Goal: Task Accomplishment & Management: Manage account settings

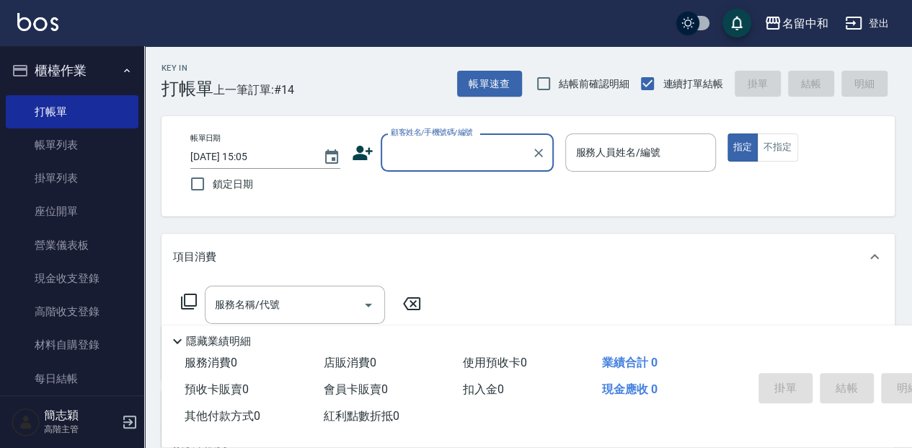
click at [470, 167] on div "顧客姓名/手機號碼/編號" at bounding box center [467, 152] width 173 height 38
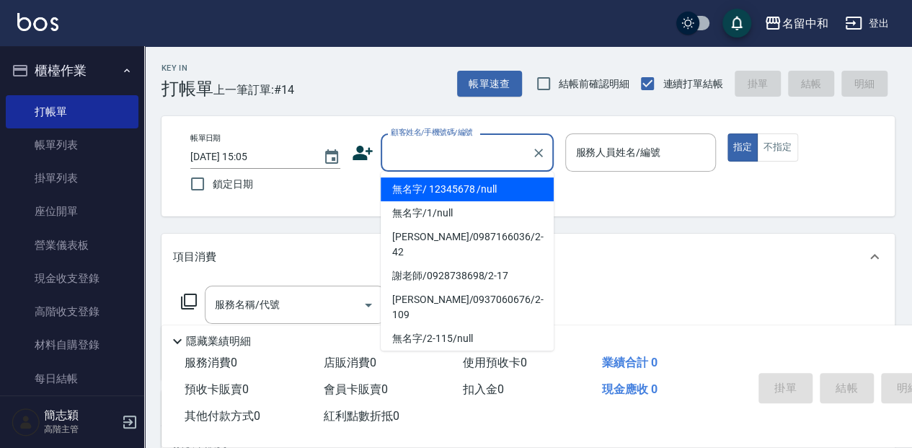
click at [461, 189] on li "無名字/ 12345678 /null" at bounding box center [467, 189] width 173 height 24
type input "無名字/ 12345678 /null"
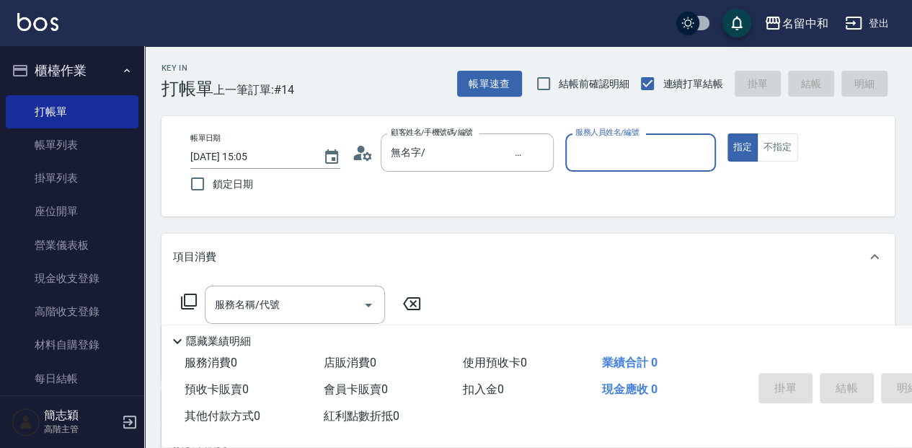
click at [621, 151] on input "服務人員姓名/編號" at bounding box center [640, 152] width 137 height 25
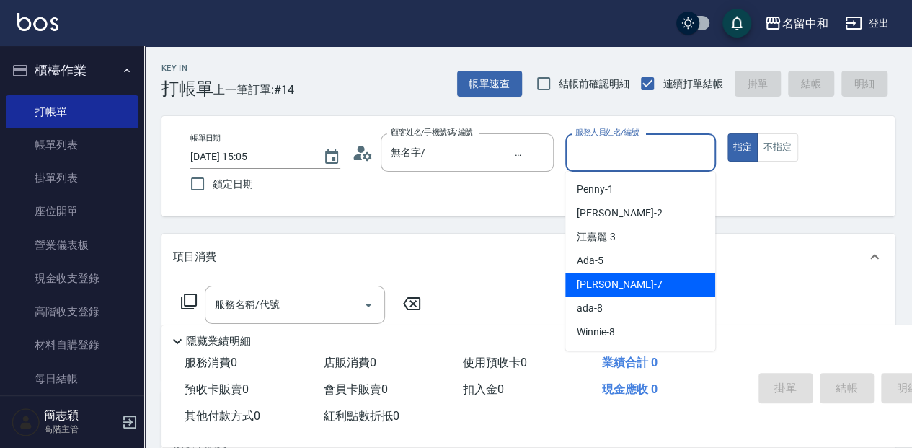
click at [626, 287] on div "Jessica -7" at bounding box center [640, 285] width 150 height 24
type input "Jessica-7"
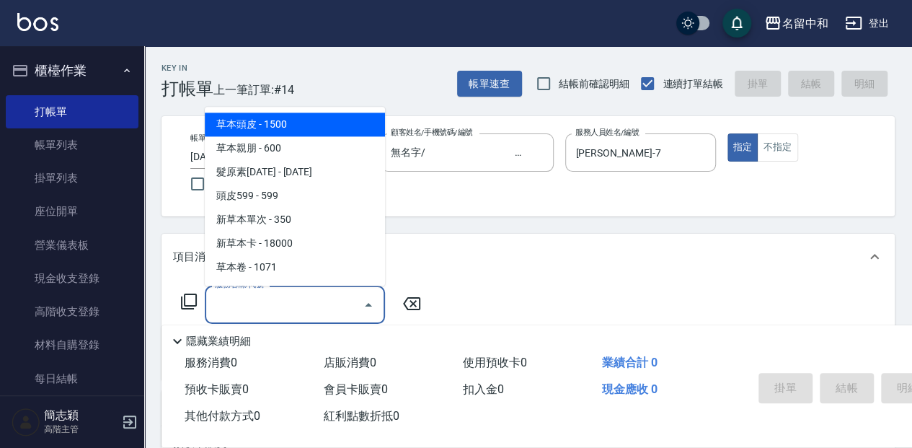
click at [333, 298] on input "服務名稱/代號" at bounding box center [284, 304] width 146 height 25
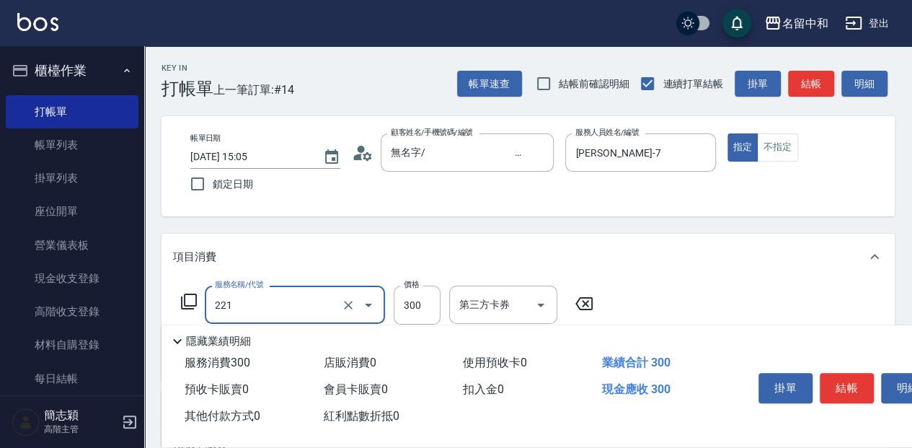
type input "洗髮300(221)"
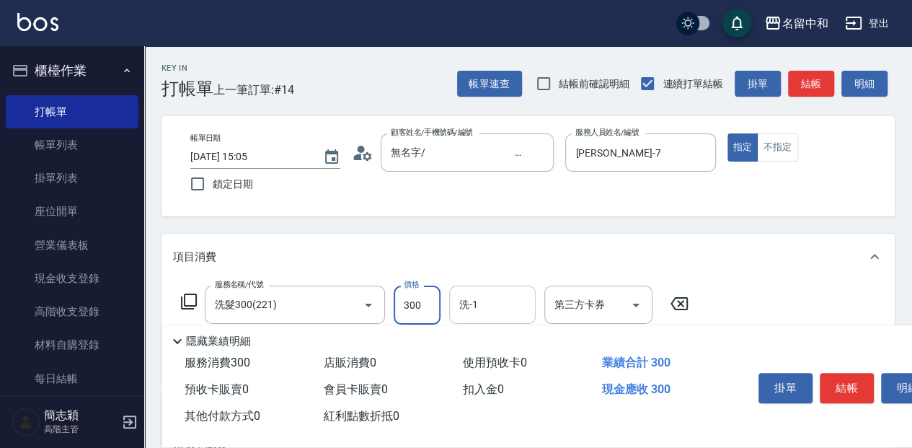
click at [495, 304] on input "洗-1" at bounding box center [493, 304] width 74 height 25
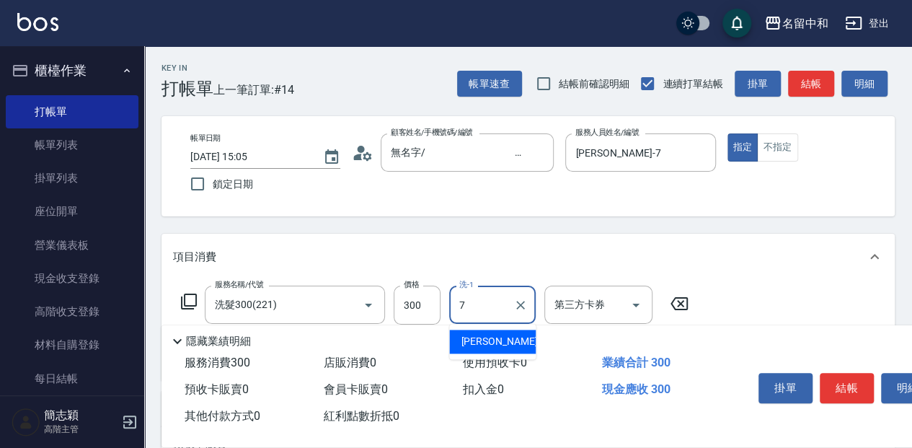
type input "Jessica-7"
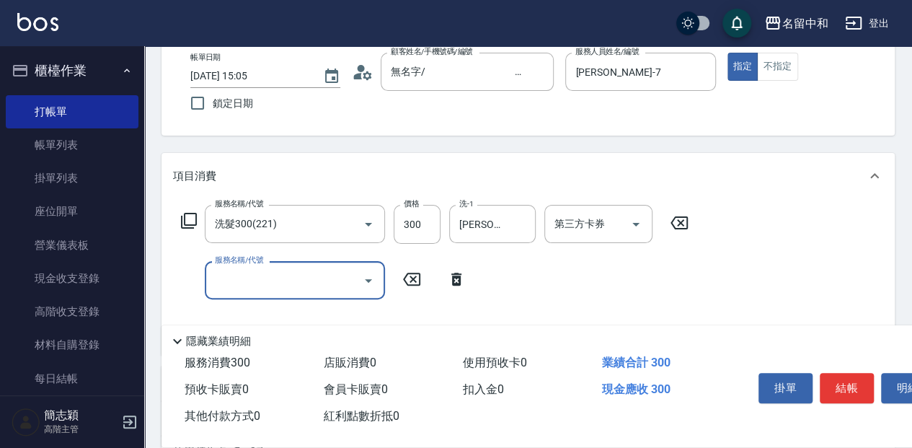
scroll to position [96, 0]
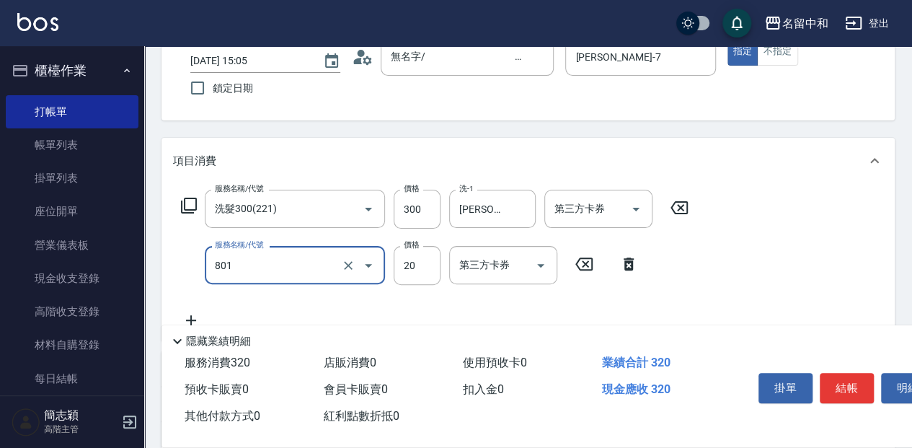
type input "潤絲20(801)"
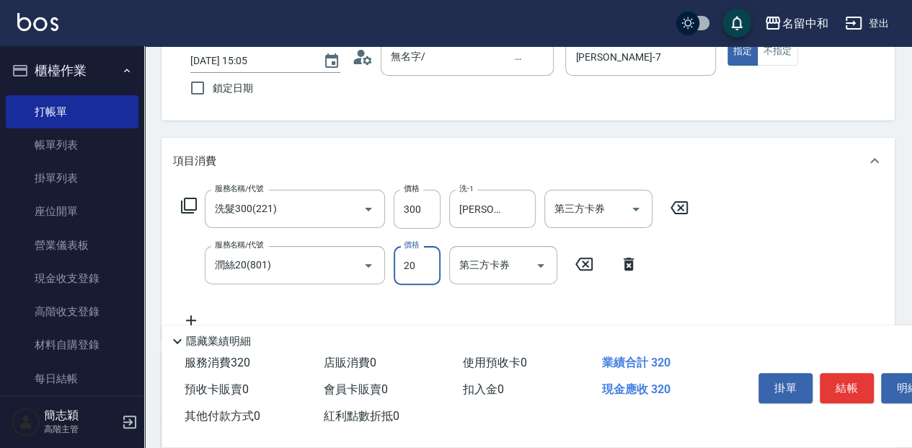
click at [426, 266] on input "20" at bounding box center [417, 265] width 47 height 39
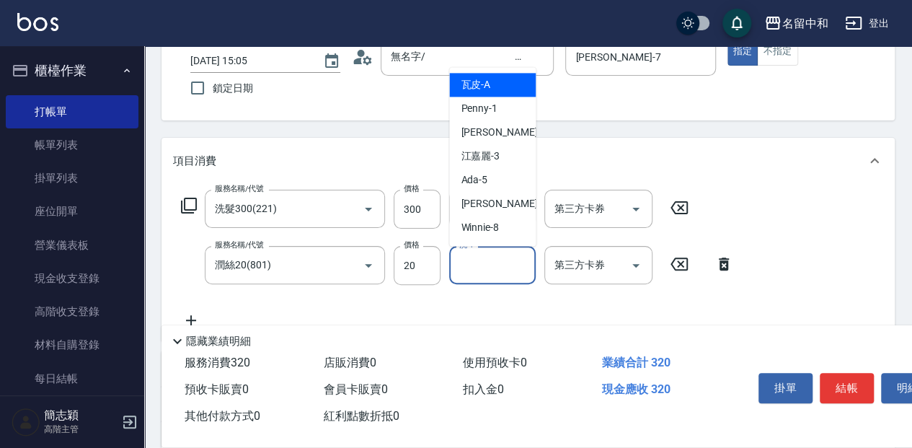
click at [474, 269] on input "洗-1" at bounding box center [493, 264] width 74 height 25
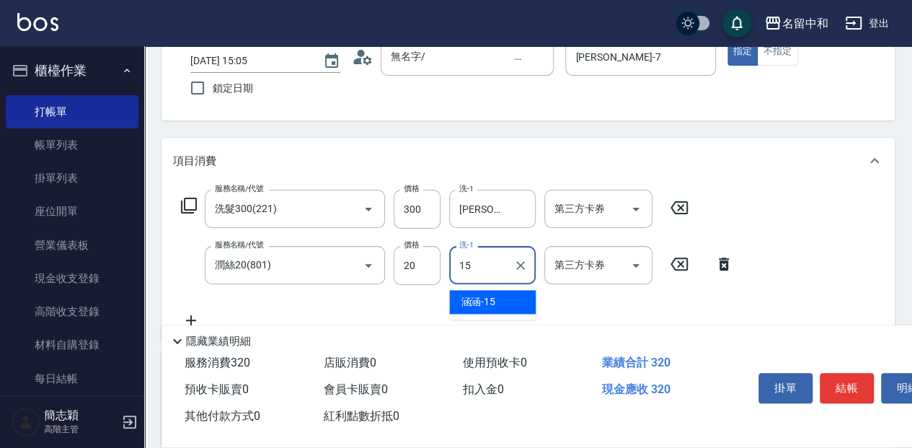
type input "涵涵-15"
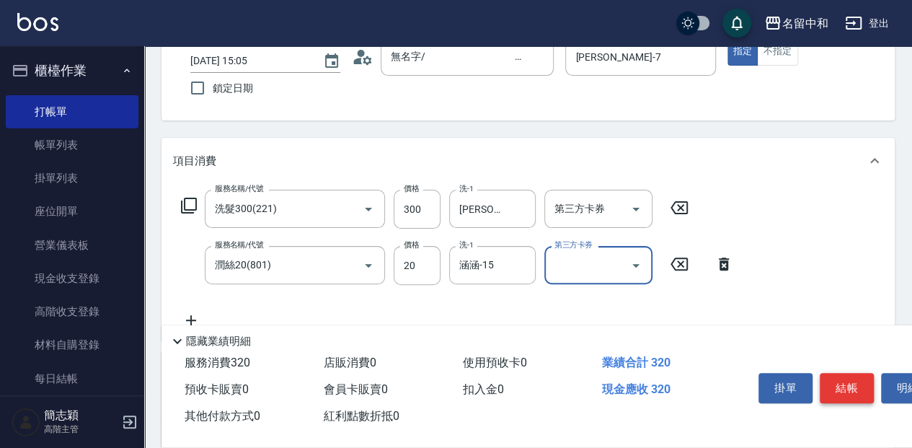
click at [841, 381] on button "結帳" at bounding box center [847, 388] width 54 height 30
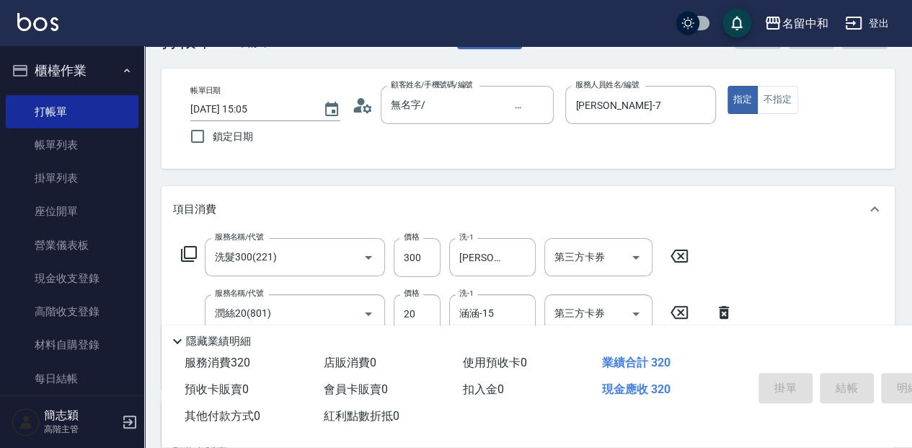
scroll to position [17, 0]
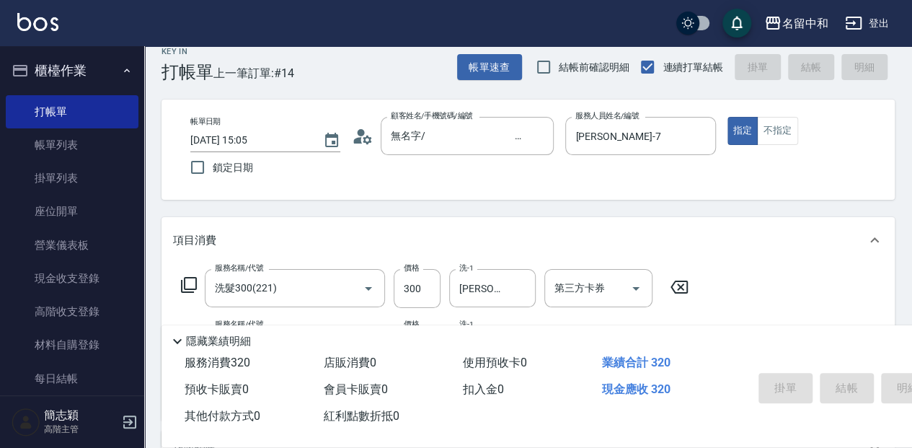
type input "2025/09/19 17:27"
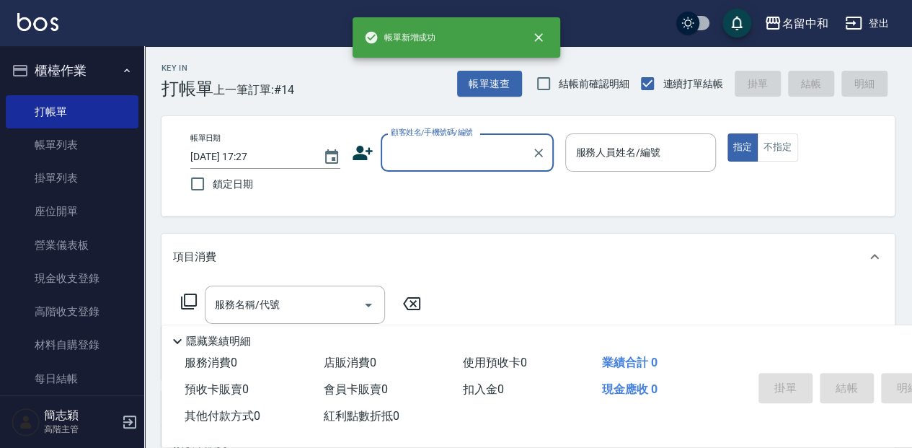
scroll to position [0, 0]
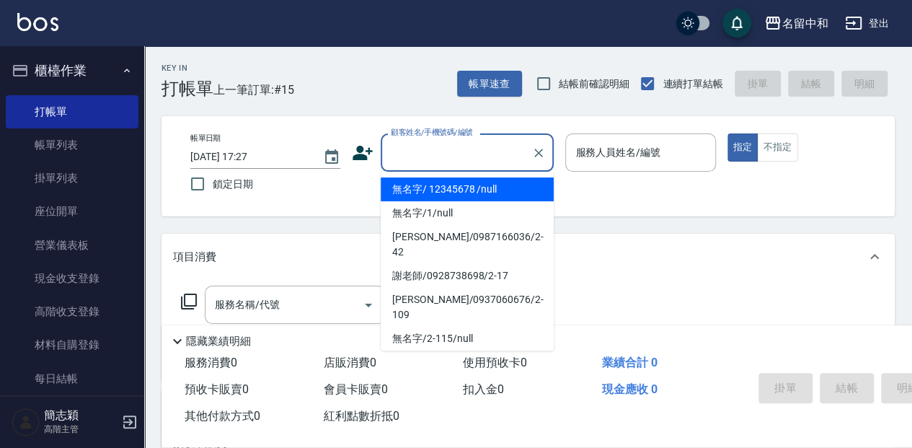
drag, startPoint x: 414, startPoint y: 156, endPoint x: 415, endPoint y: 164, distance: 8.8
click at [414, 156] on input "顧客姓名/手機號碼/編號" at bounding box center [456, 152] width 138 height 25
drag, startPoint x: 420, startPoint y: 186, endPoint x: 549, endPoint y: 172, distance: 130.6
click at [421, 186] on li "無名字/ 12345678 /null" at bounding box center [467, 189] width 173 height 24
type input "無名字/ 12345678 /null"
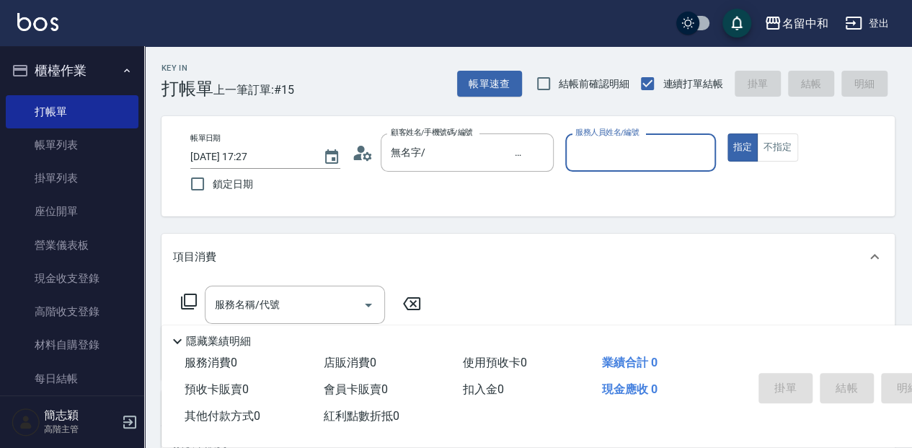
drag, startPoint x: 588, startPoint y: 159, endPoint x: 578, endPoint y: 169, distance: 14.3
click at [588, 159] on input "服務人員姓名/編號" at bounding box center [640, 152] width 137 height 25
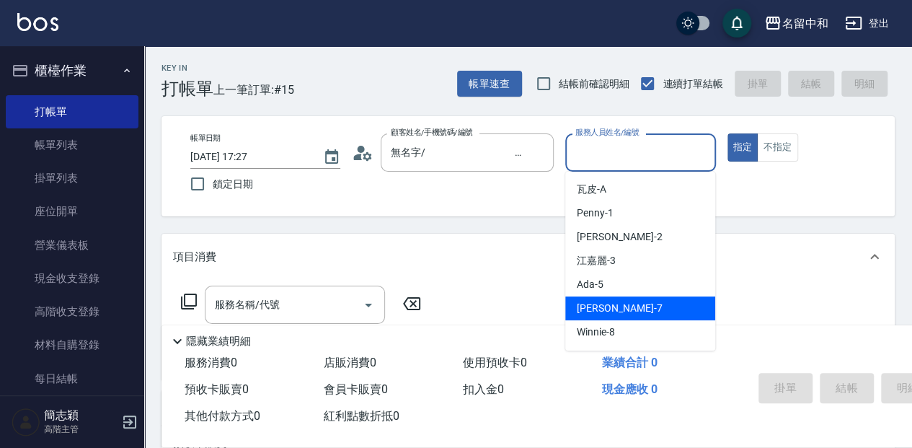
click at [618, 304] on span "Jessica -7" at bounding box center [619, 308] width 85 height 15
type input "Jessica-7"
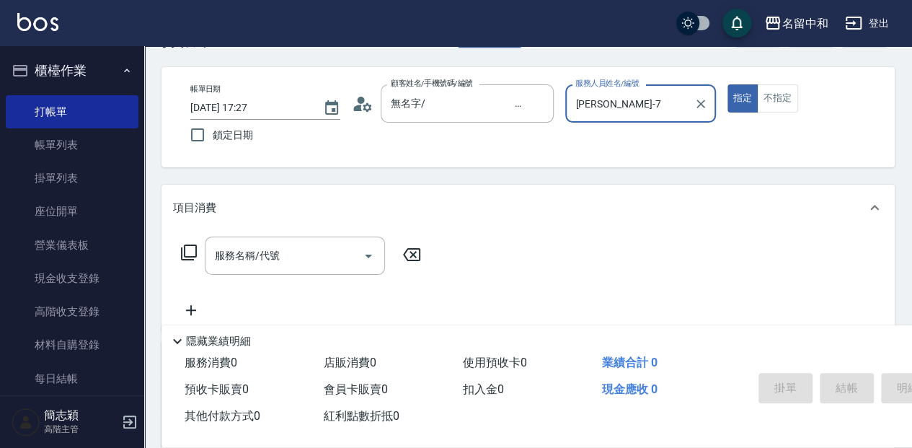
scroll to position [96, 0]
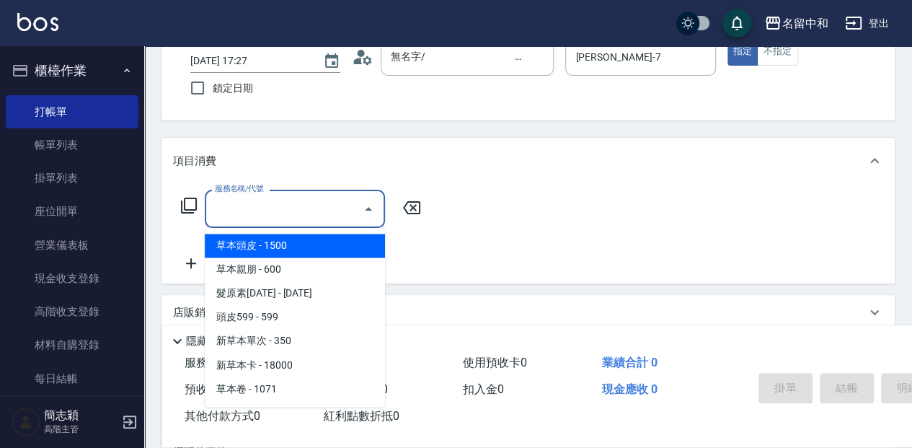
click at [293, 218] on input "服務名稱/代號" at bounding box center [284, 208] width 146 height 25
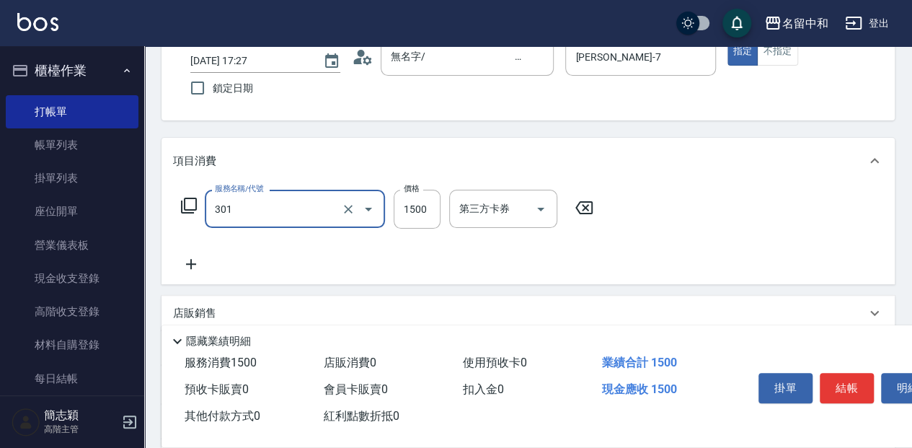
type input "燙髮(1500](301)"
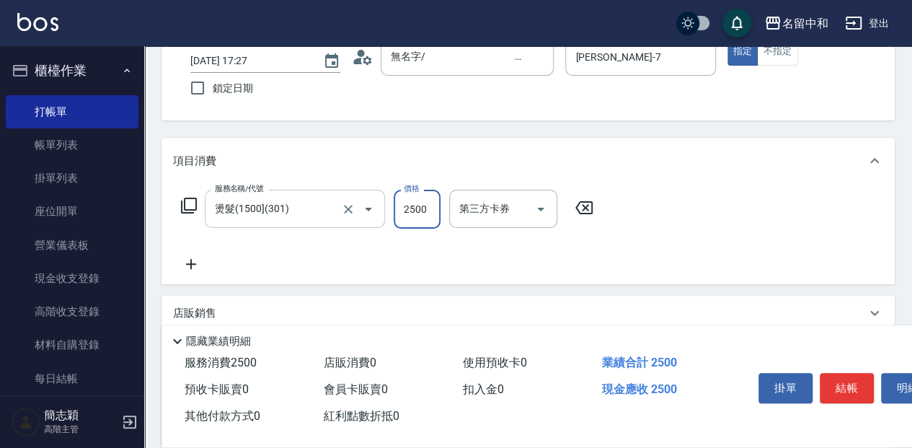
type input "2500"
click at [487, 209] on input "洗-1" at bounding box center [493, 208] width 74 height 25
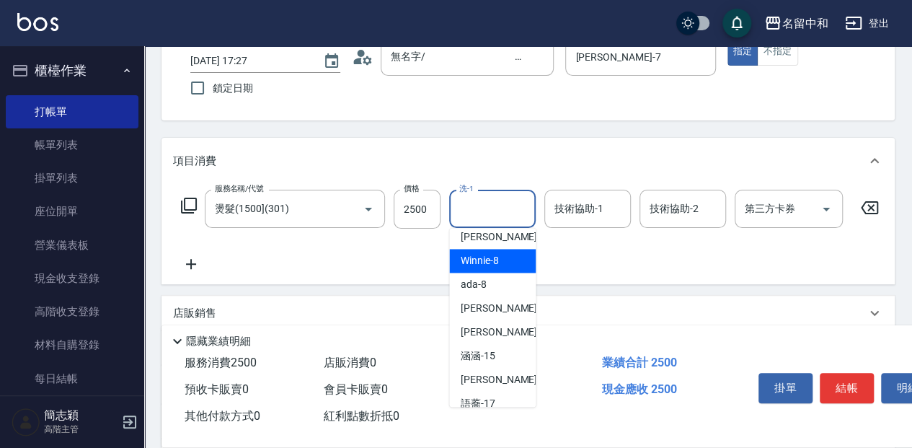
scroll to position [144, 0]
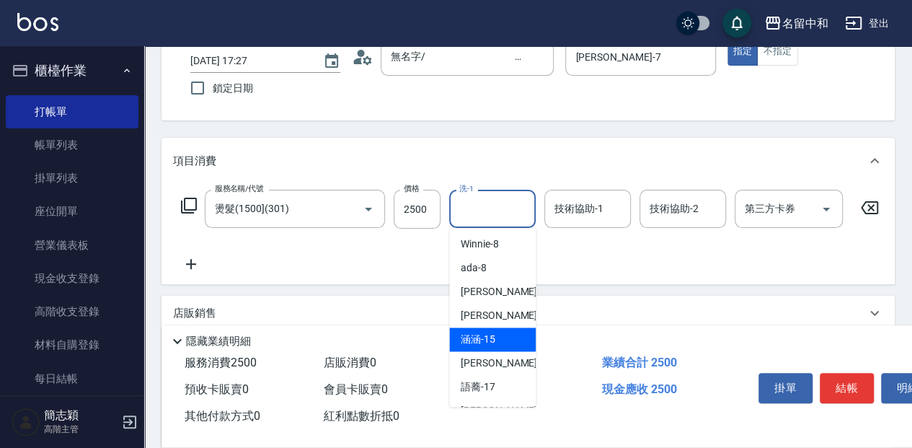
click at [503, 340] on div "涵涵 -15" at bounding box center [492, 339] width 87 height 24
type input "涵涵-15"
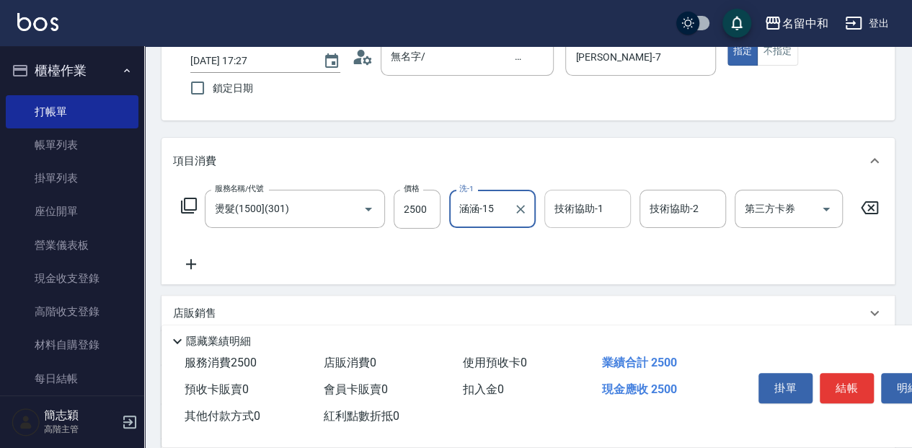
click at [571, 216] on input "技術協助-1" at bounding box center [588, 208] width 74 height 25
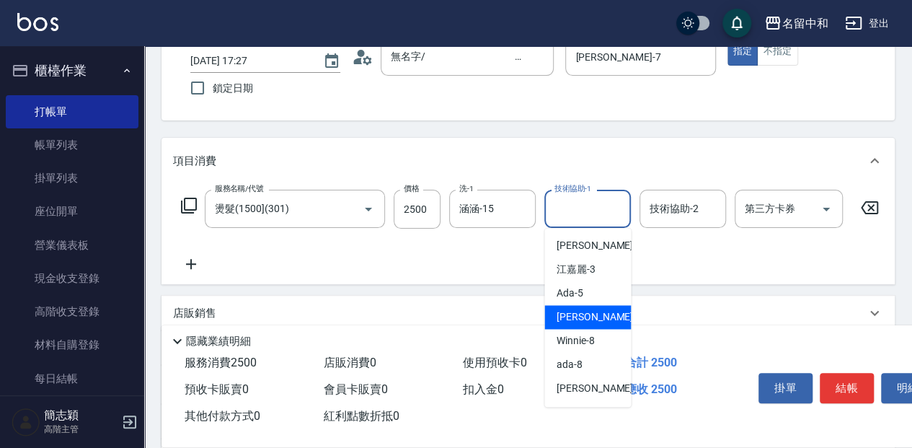
scroll to position [96, 0]
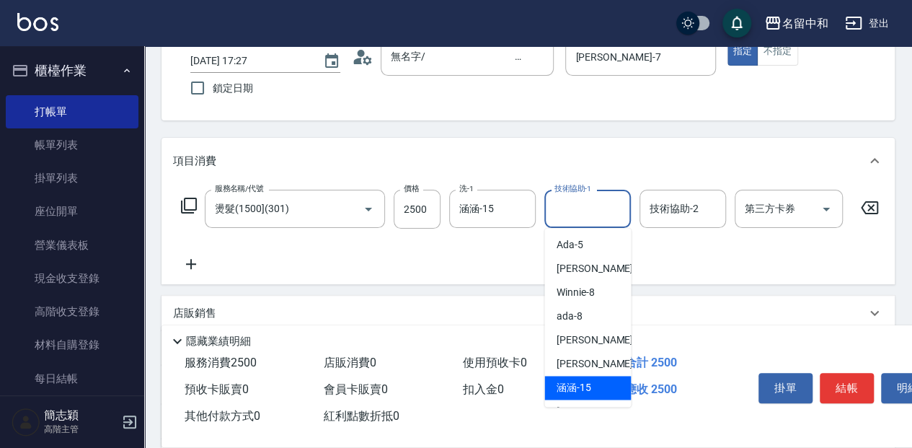
click at [583, 382] on span "涵涵 -15" at bounding box center [573, 387] width 35 height 15
type input "涵涵-15"
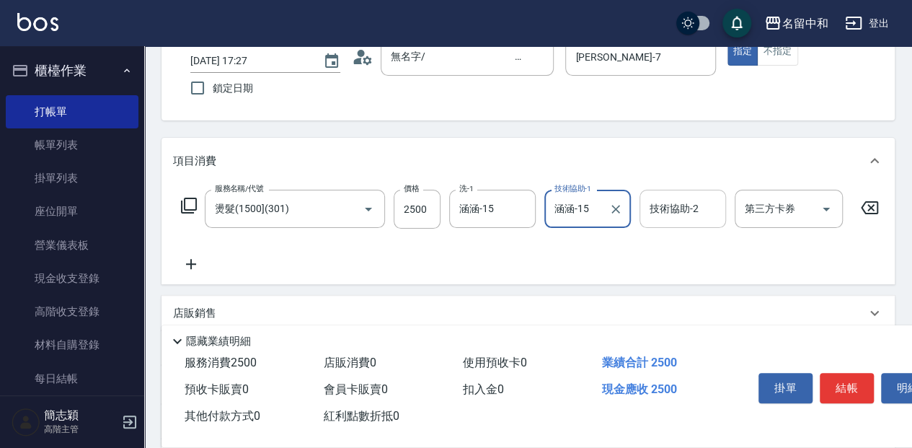
click at [686, 217] on input "技術協助-2" at bounding box center [683, 208] width 74 height 25
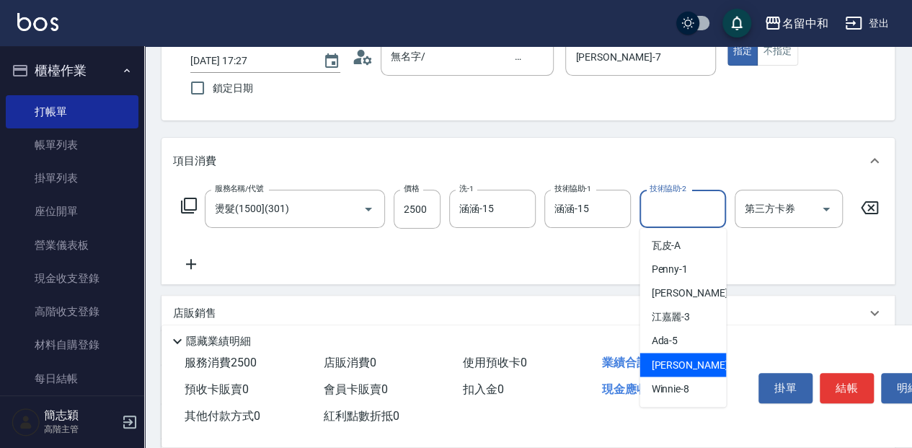
click at [689, 366] on span "Jessica -7" at bounding box center [693, 364] width 85 height 15
type input "Jessica-7"
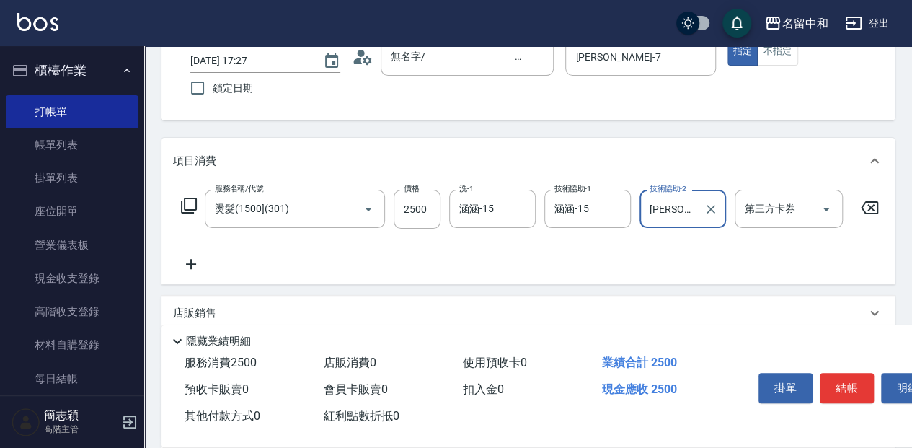
click at [195, 264] on icon at bounding box center [191, 264] width 10 height 10
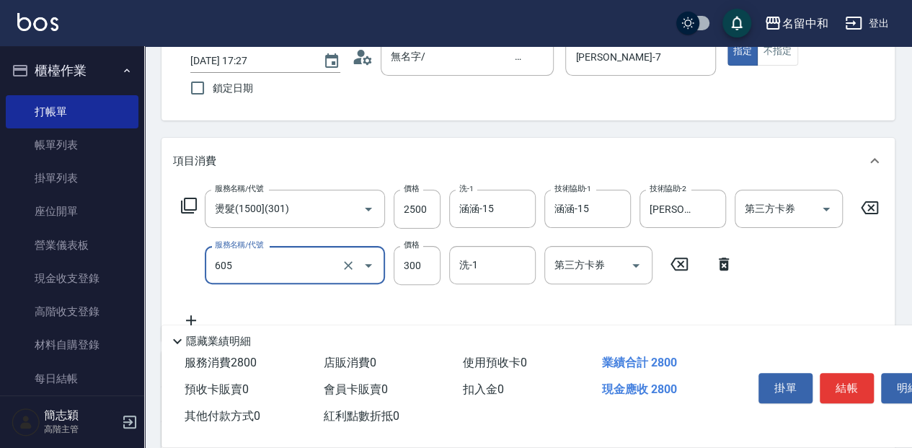
type input "燙前護(300)(605)"
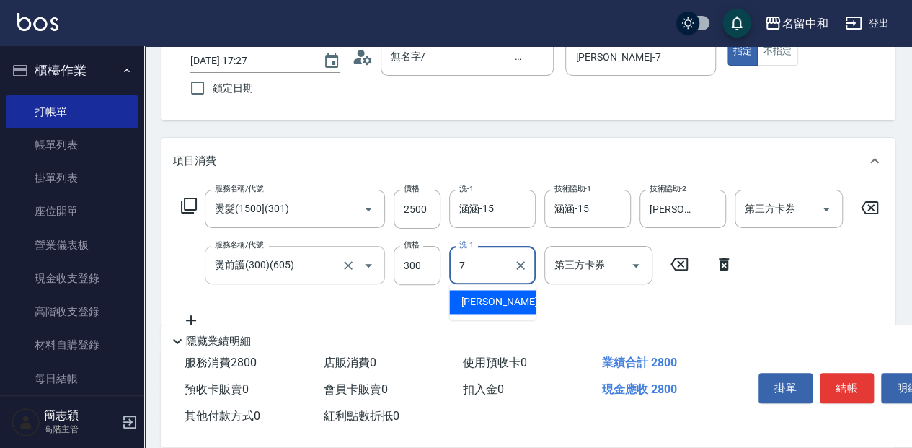
type input "Jessica-7"
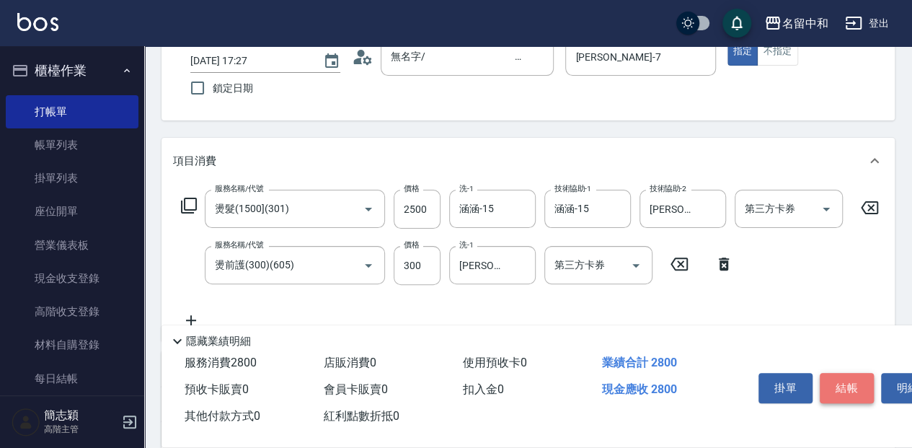
click at [839, 387] on button "結帳" at bounding box center [847, 388] width 54 height 30
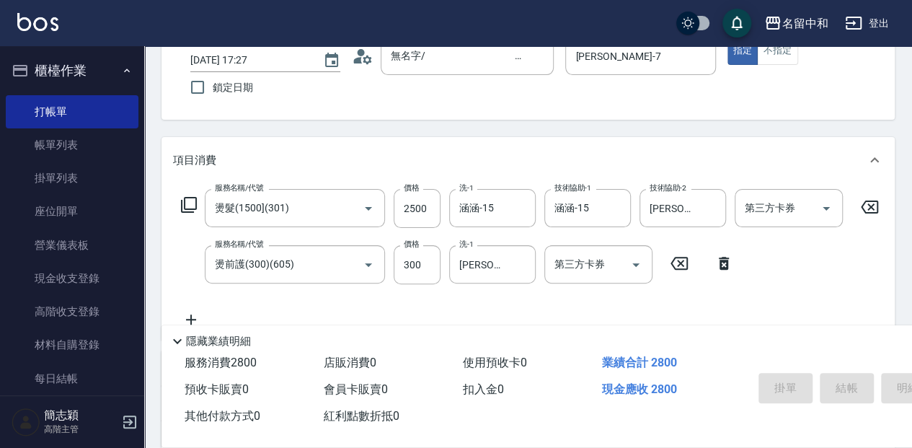
type input "2025/09/19 17:29"
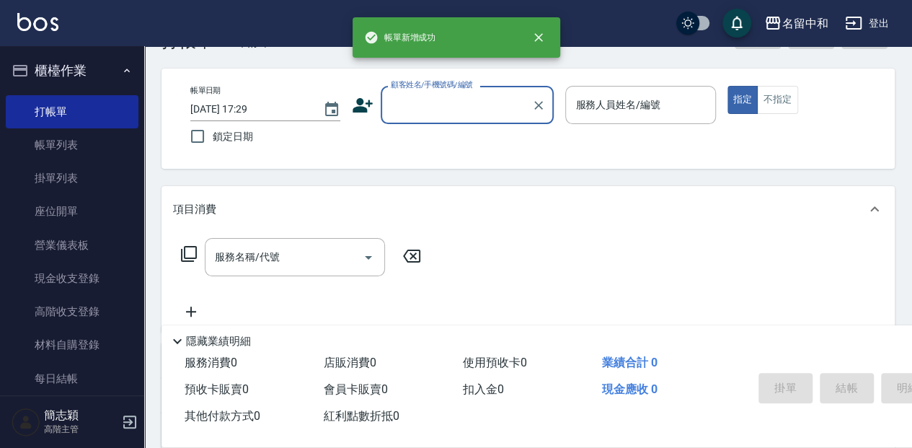
scroll to position [0, 0]
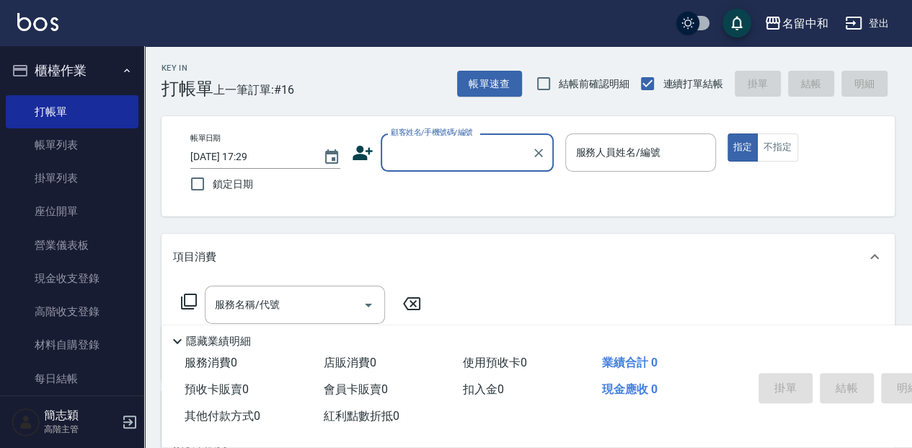
click at [443, 150] on input "顧客姓名/手機號碼/編號" at bounding box center [456, 152] width 138 height 25
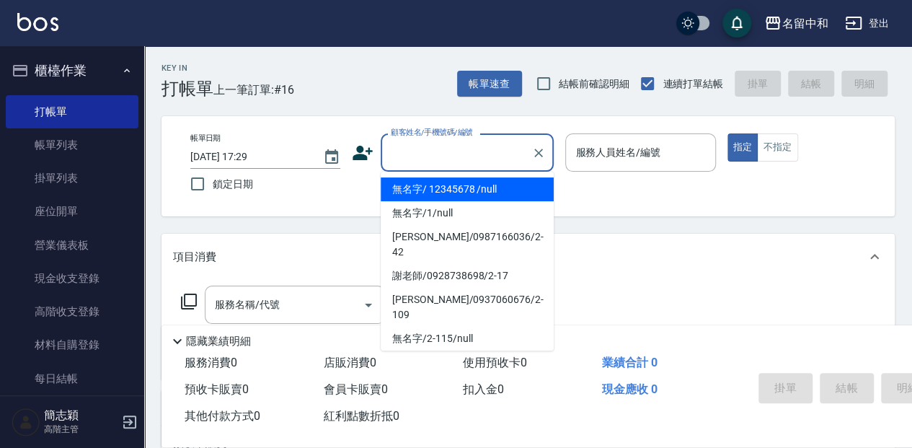
click at [437, 187] on li "無名字/ 12345678 /null" at bounding box center [467, 189] width 173 height 24
type input "無名字/ 12345678 /null"
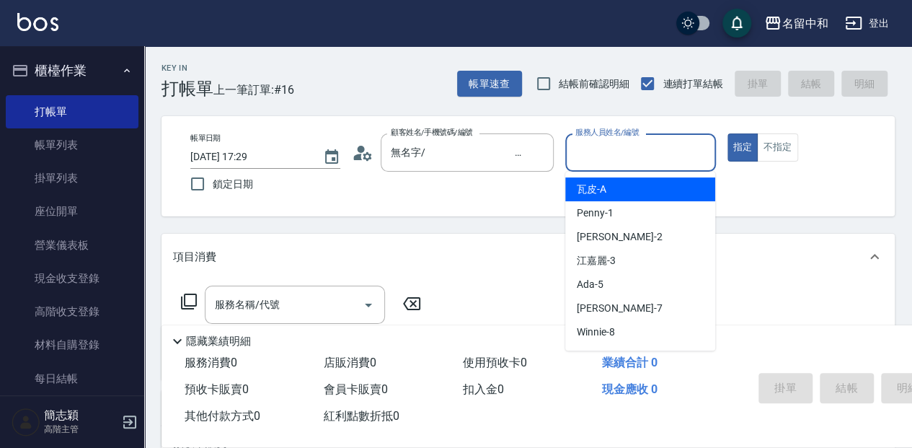
click at [601, 158] on input "服務人員姓名/編號" at bounding box center [640, 152] width 137 height 25
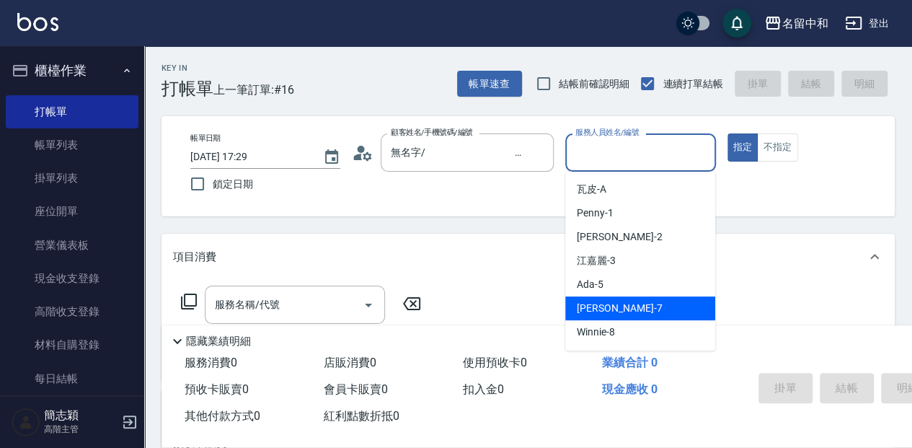
click at [624, 297] on div "Jessica -7" at bounding box center [640, 308] width 150 height 24
type input "Jessica-7"
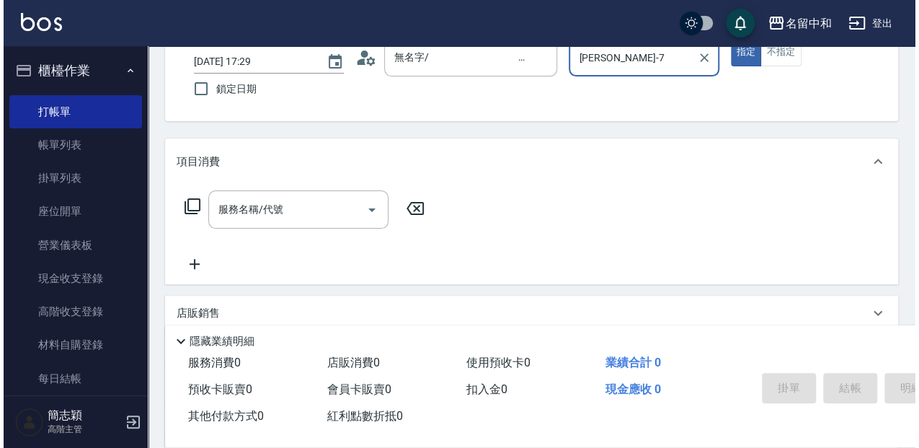
scroll to position [96, 0]
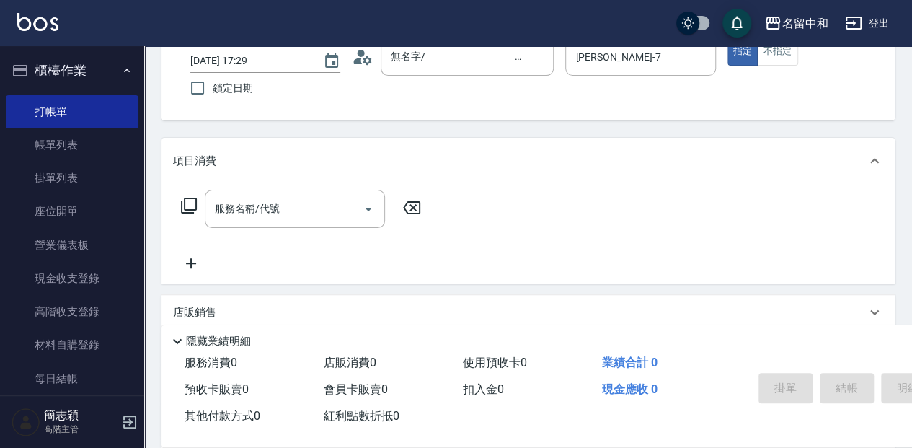
click at [192, 205] on icon at bounding box center [188, 205] width 17 height 17
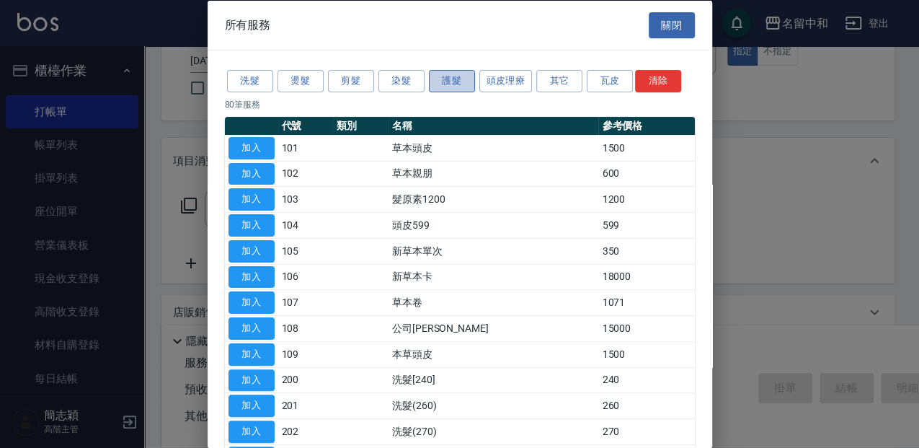
click at [448, 79] on button "護髮" at bounding box center [452, 81] width 46 height 22
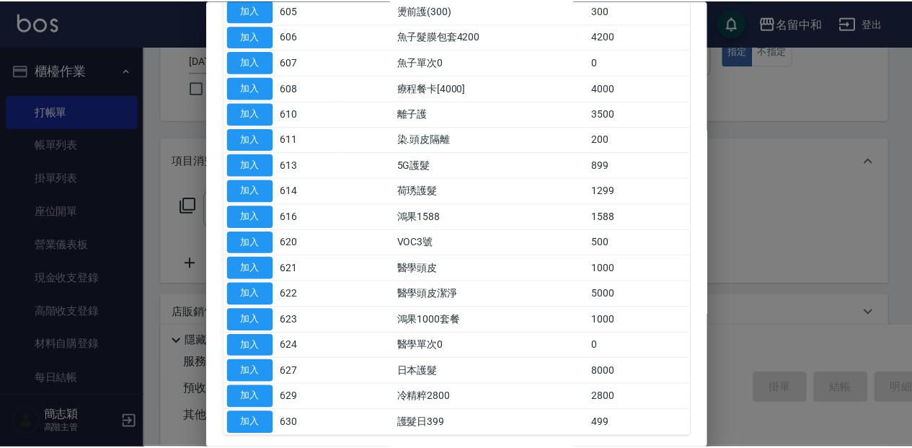
scroll to position [192, 0]
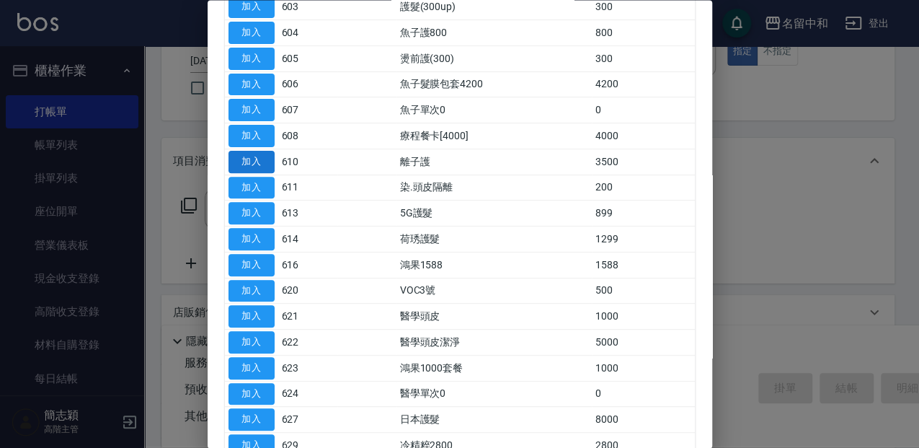
click at [262, 159] on button "加入" at bounding box center [252, 162] width 46 height 22
type input "離子護(610)"
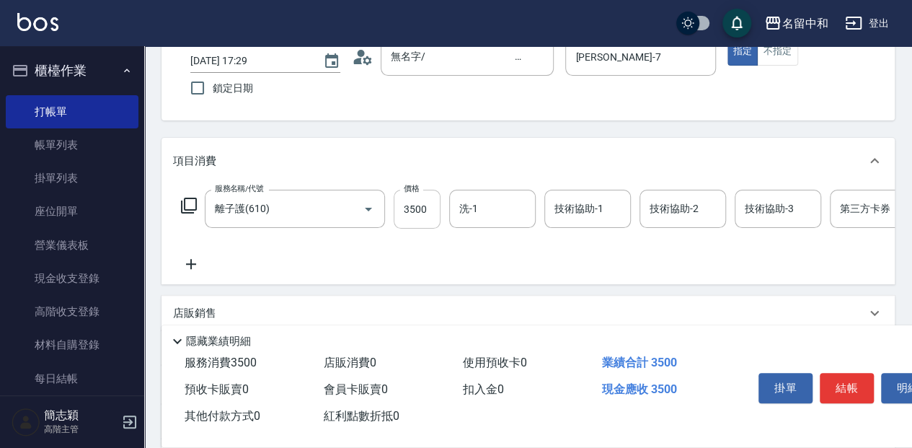
click at [425, 208] on input "3500" at bounding box center [417, 209] width 47 height 39
type input "3000"
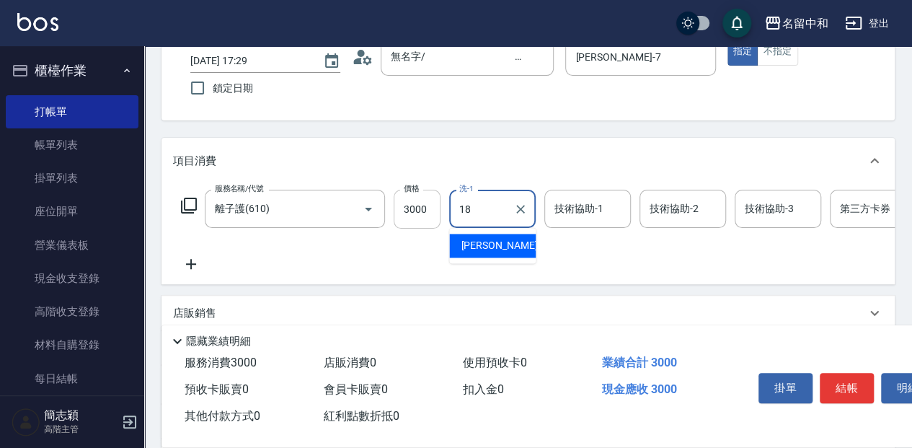
type input "沛岑-18"
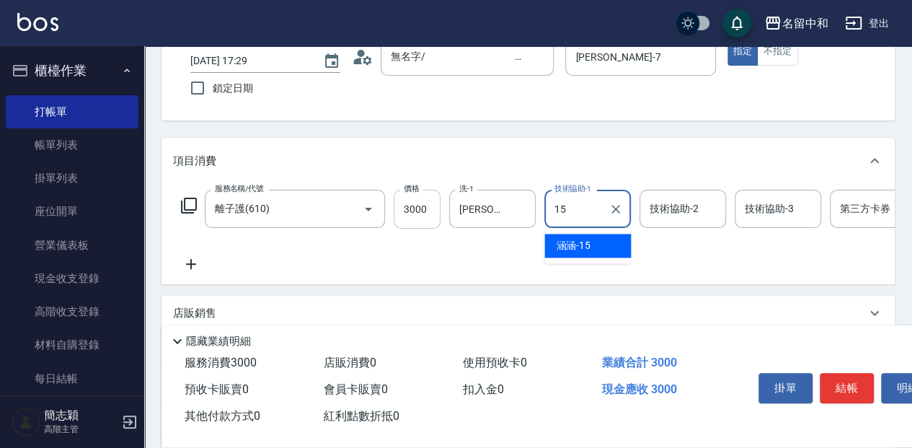
type input "涵涵-15"
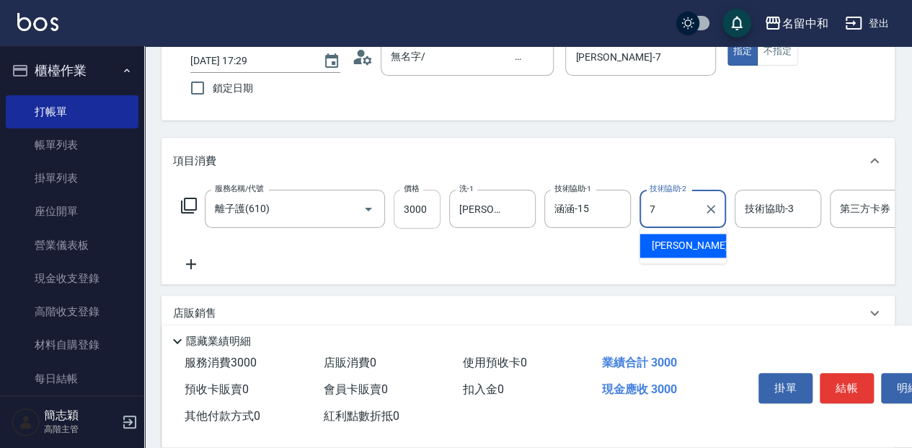
type input "Jessica-7"
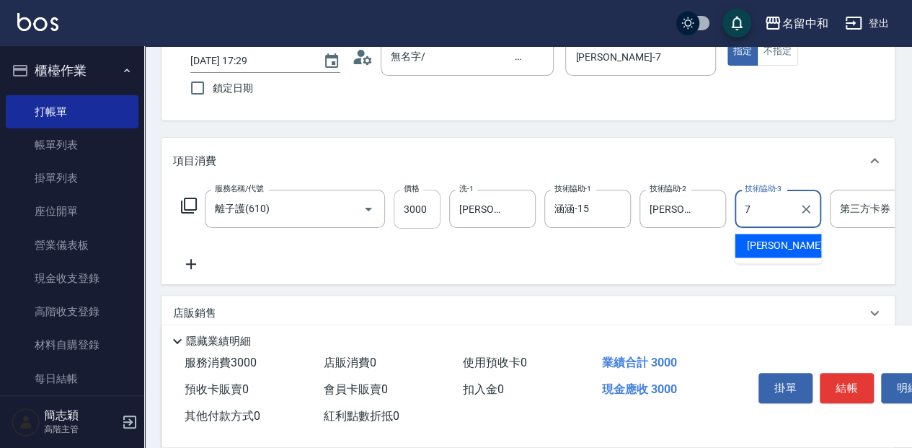
type input "Jessica-7"
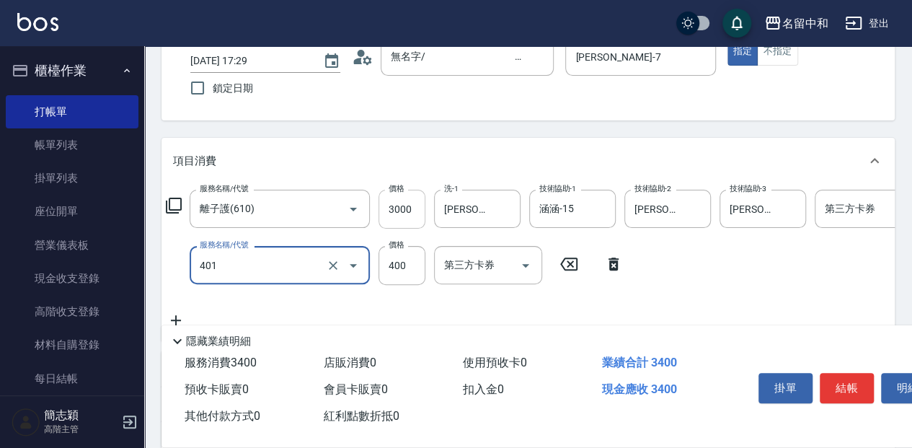
type input "剪髮(400)(401)"
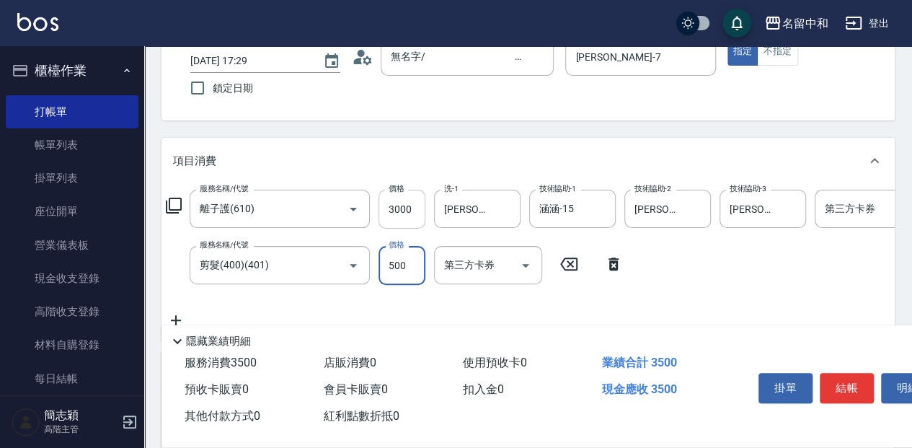
type input "500"
click at [837, 382] on button "結帳" at bounding box center [847, 388] width 54 height 30
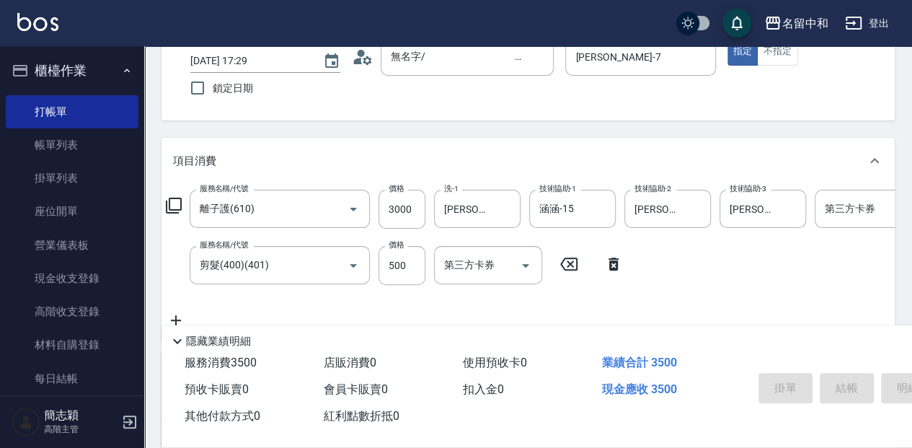
type input "2025/09/19 17:30"
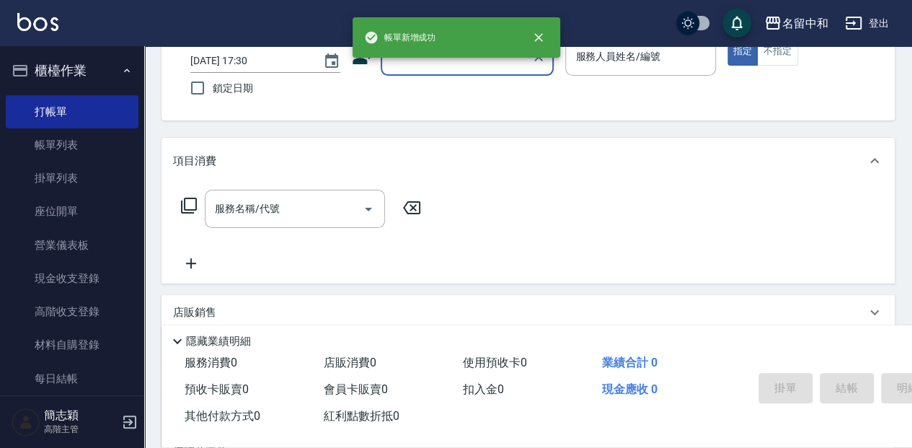
scroll to position [0, 0]
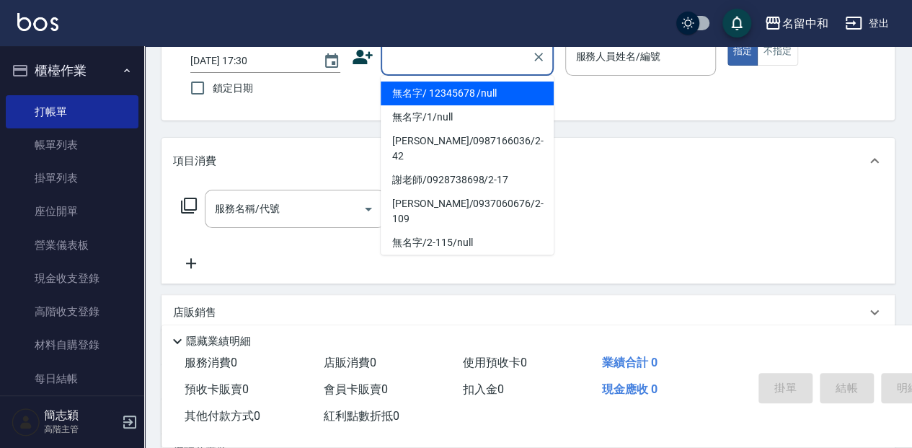
click at [452, 63] on input "顧客姓名/手機號碼/編號" at bounding box center [456, 56] width 138 height 25
click at [446, 84] on li "無名字/ 12345678 /null" at bounding box center [467, 93] width 173 height 24
type input "無名字/ 12345678 /null"
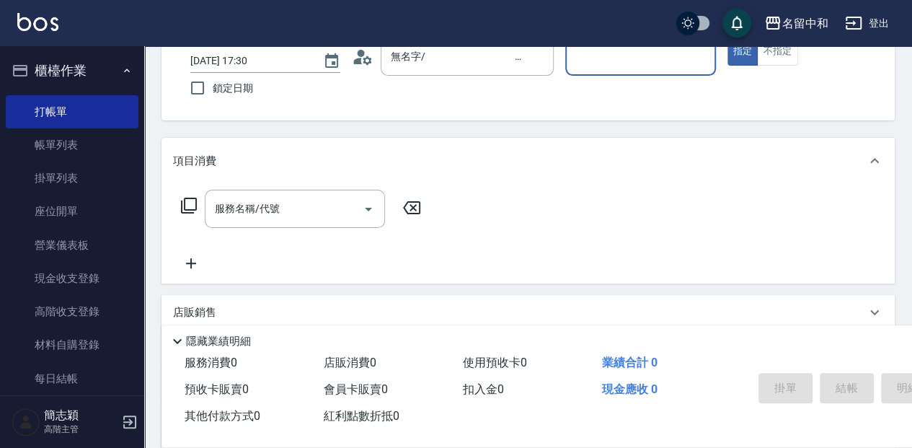
click at [608, 63] on input "服務人員姓名/編號" at bounding box center [640, 56] width 137 height 25
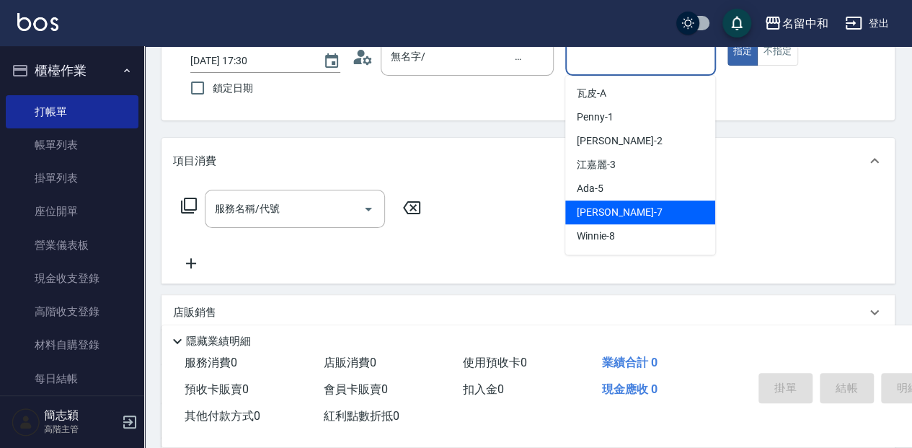
drag, startPoint x: 629, startPoint y: 211, endPoint x: 617, endPoint y: 205, distance: 13.5
click at [630, 211] on div "Jessica -7" at bounding box center [640, 212] width 150 height 24
type input "Jessica-7"
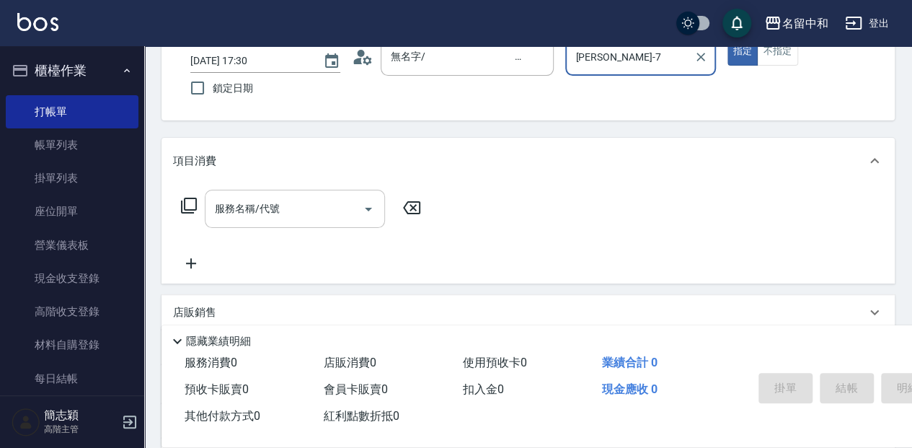
click at [275, 221] on div "服務名稱/代號" at bounding box center [295, 209] width 180 height 38
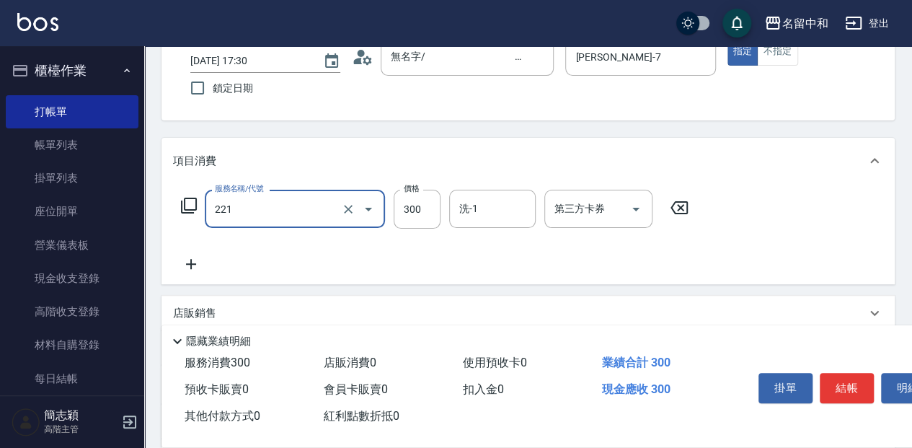
type input "洗髮300(221)"
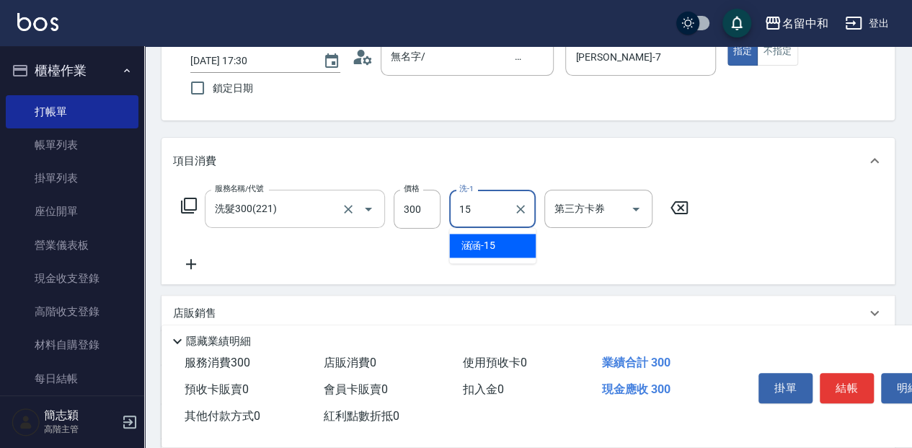
type input "涵涵-15"
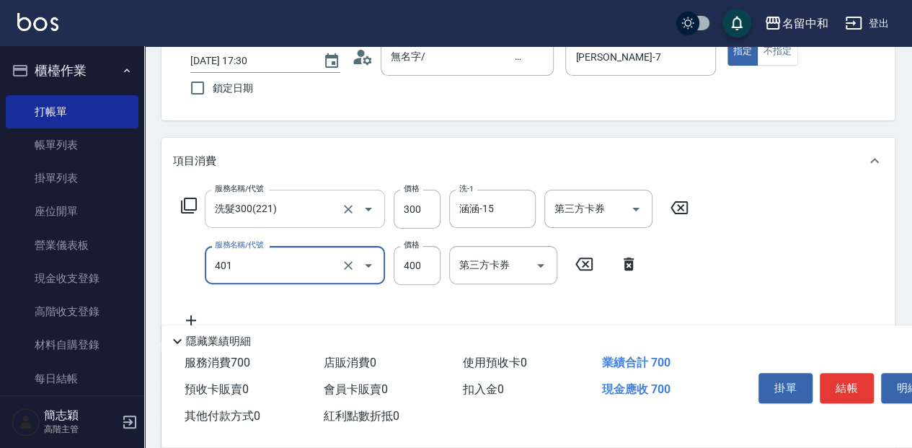
type input "剪髮(400)(401)"
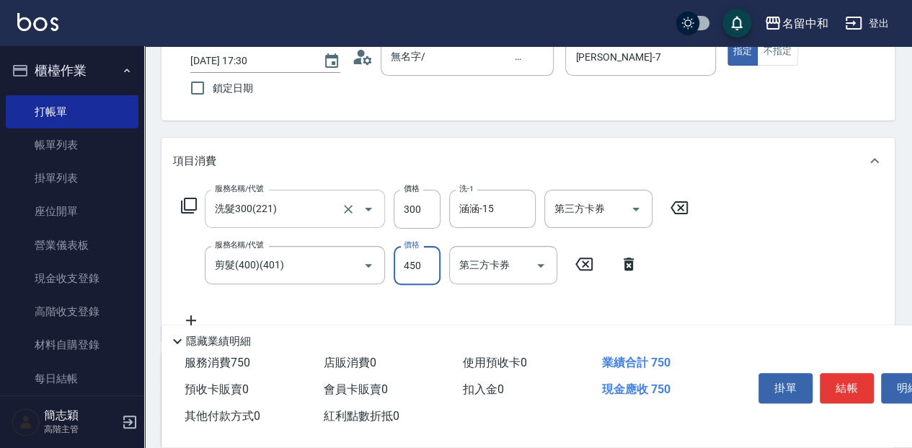
type input "450"
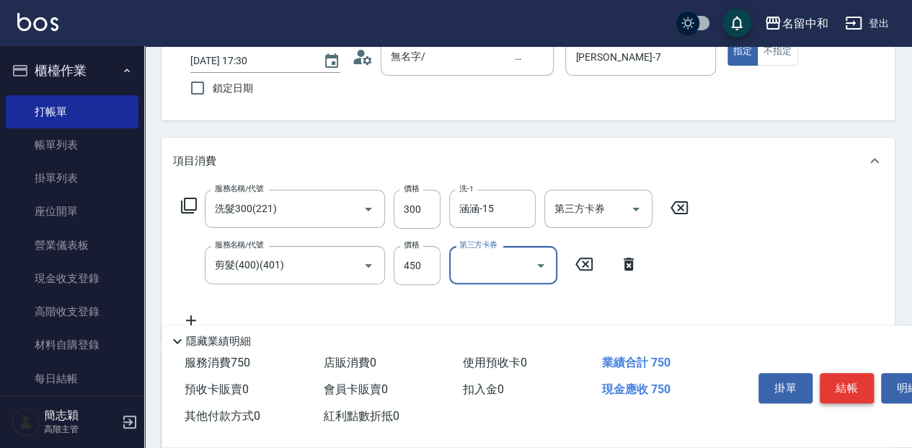
click at [838, 385] on button "結帳" at bounding box center [847, 388] width 54 height 30
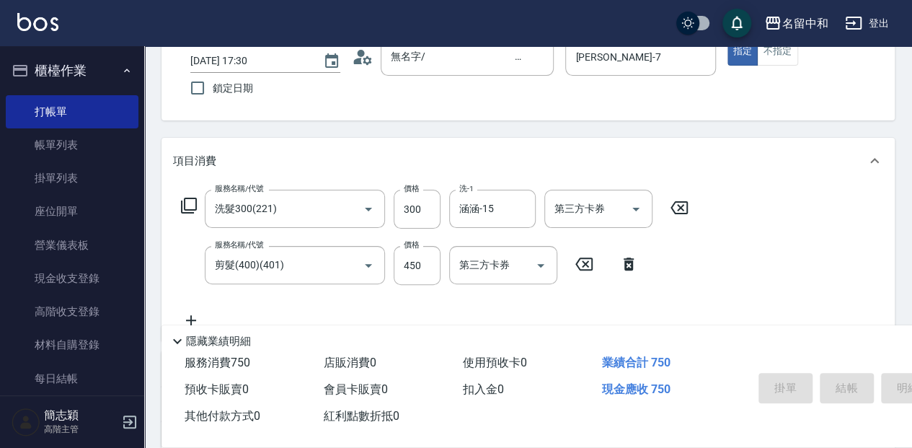
type input "2025/09/19 17:31"
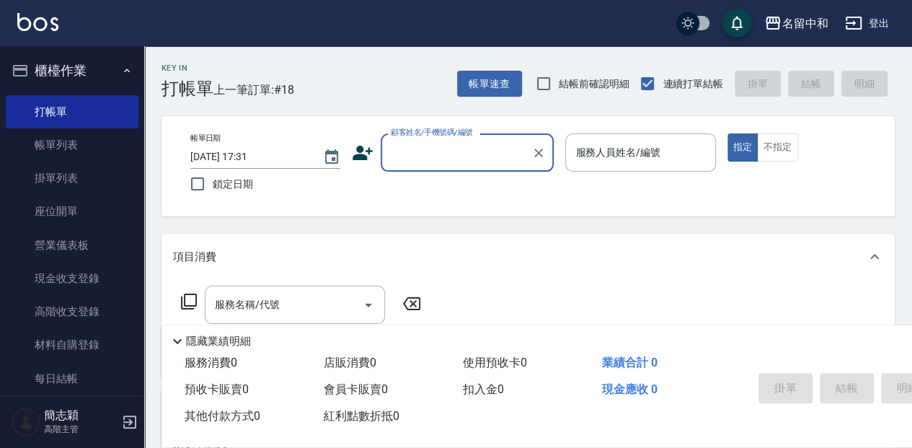
click at [425, 150] on input "顧客姓名/手機號碼/編號" at bounding box center [456, 152] width 138 height 25
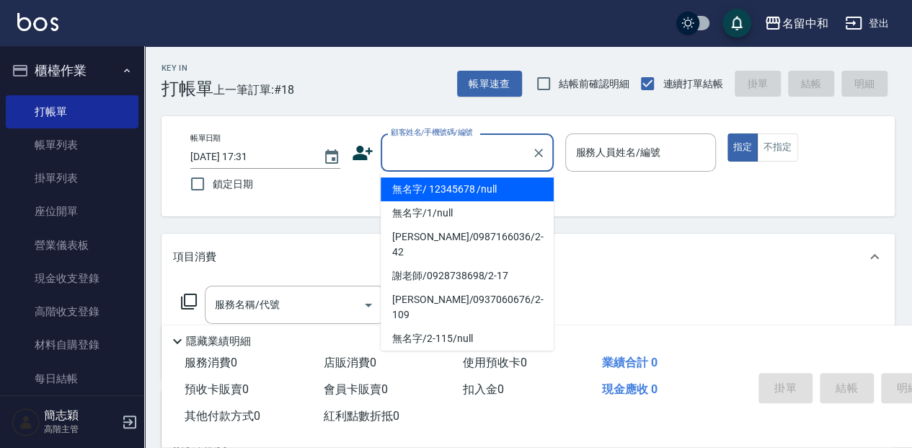
click at [456, 190] on li "無名字/ 12345678 /null" at bounding box center [467, 189] width 173 height 24
type input "無名字/ 12345678 /null"
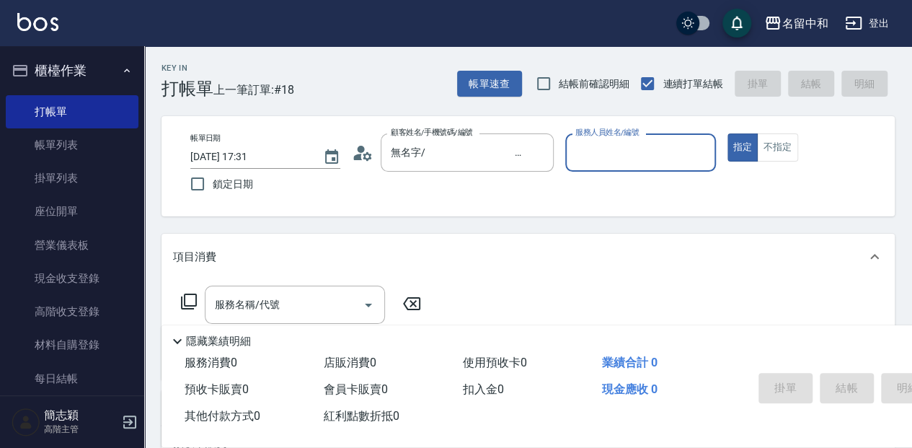
click at [577, 167] on div "服務人員姓名/編號" at bounding box center [640, 152] width 150 height 38
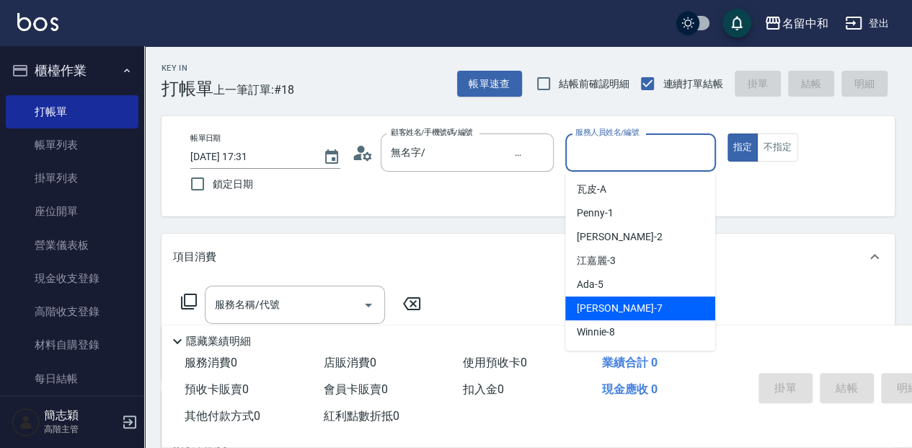
click at [627, 304] on div "Jessica -7" at bounding box center [640, 308] width 150 height 24
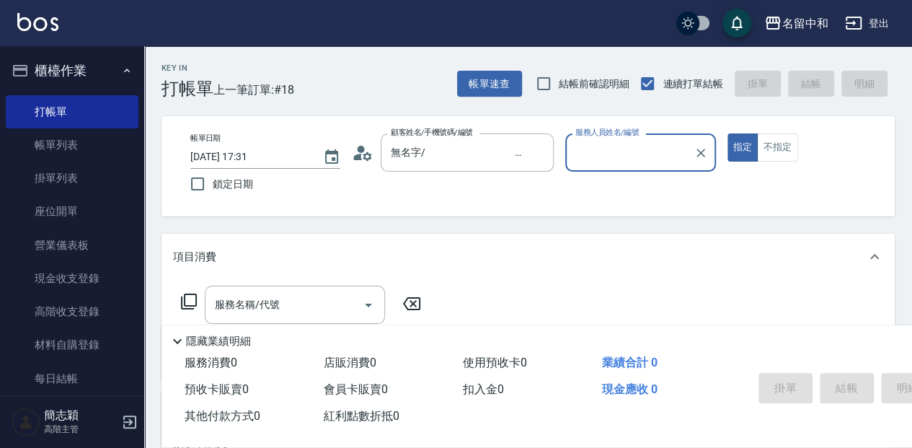
type input "Jessica-7"
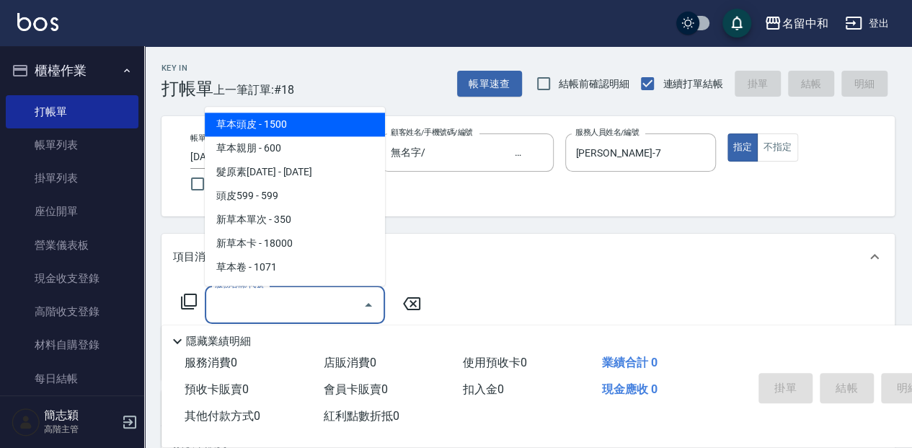
drag, startPoint x: 270, startPoint y: 304, endPoint x: 291, endPoint y: 293, distance: 24.5
click at [271, 305] on input "服務名稱/代號" at bounding box center [284, 304] width 146 height 25
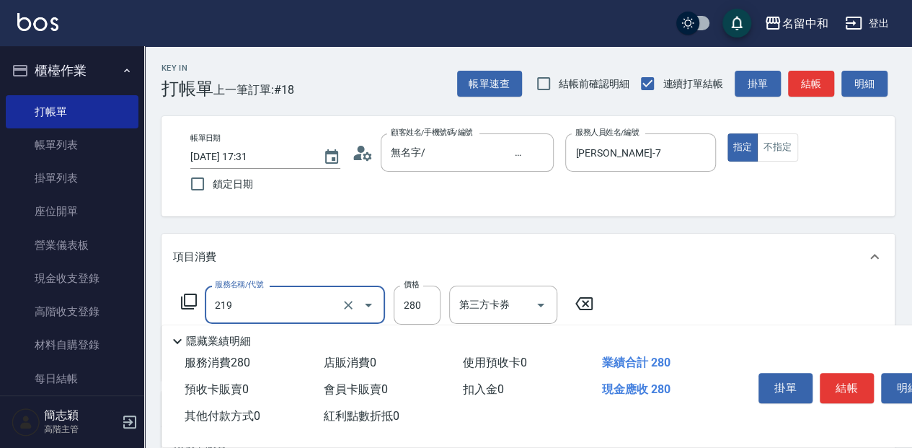
type input "洗髮280(219)"
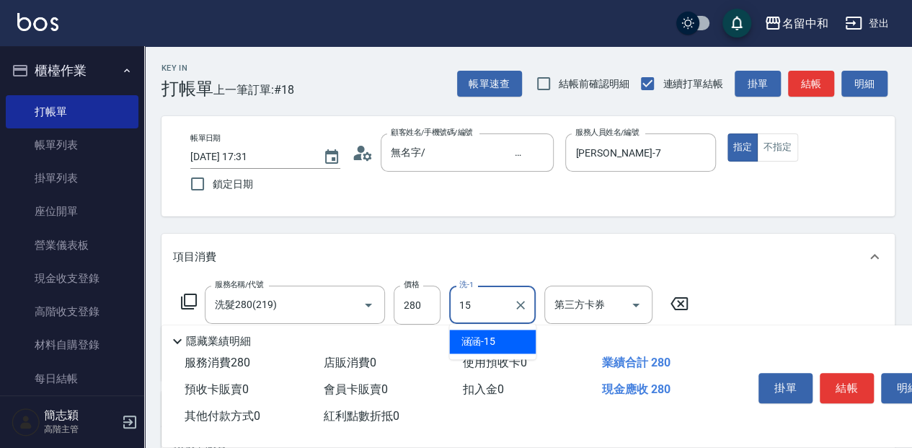
type input "涵涵-15"
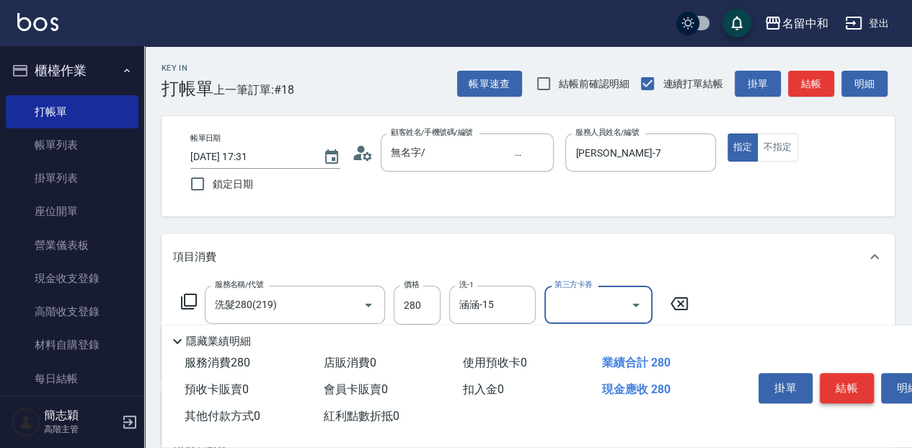
click at [846, 381] on button "結帳" at bounding box center [847, 388] width 54 height 30
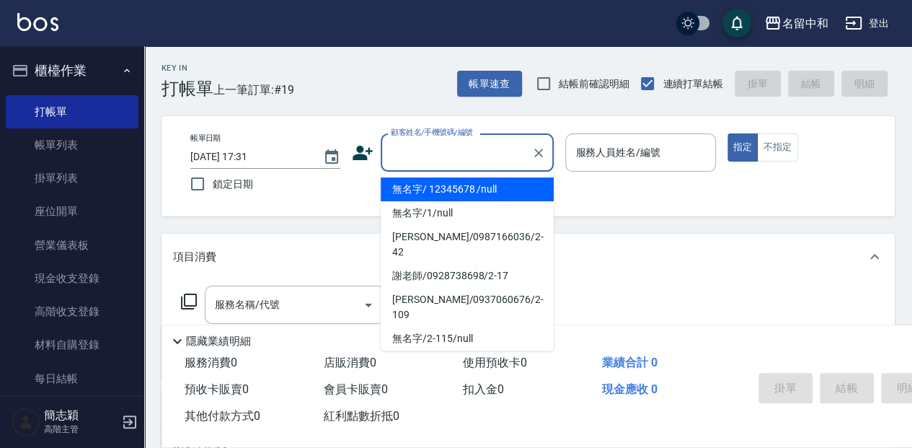
click at [409, 154] on input "顧客姓名/手機號碼/編號" at bounding box center [456, 152] width 138 height 25
click at [417, 189] on li "無名字/ 12345678 /null" at bounding box center [467, 189] width 173 height 24
type input "無名字/ 12345678 /null"
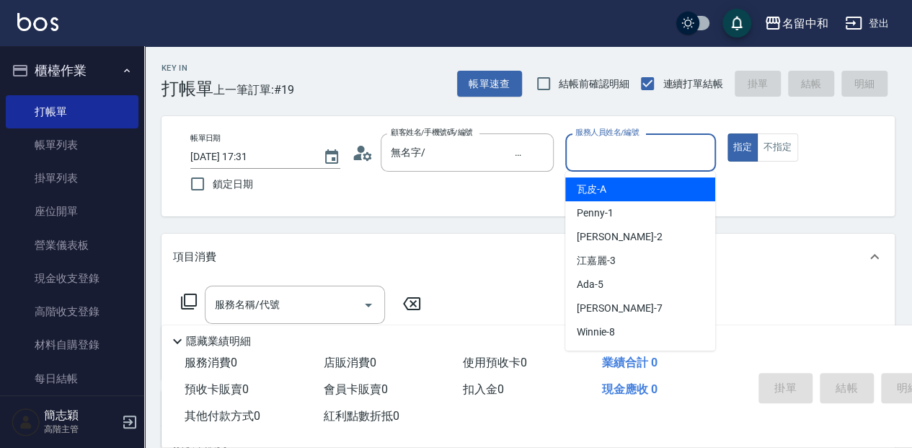
click at [632, 157] on input "服務人員姓名/編號" at bounding box center [640, 152] width 137 height 25
click at [630, 187] on div "瓦皮 -A" at bounding box center [640, 189] width 150 height 24
type input "瓦皮-A"
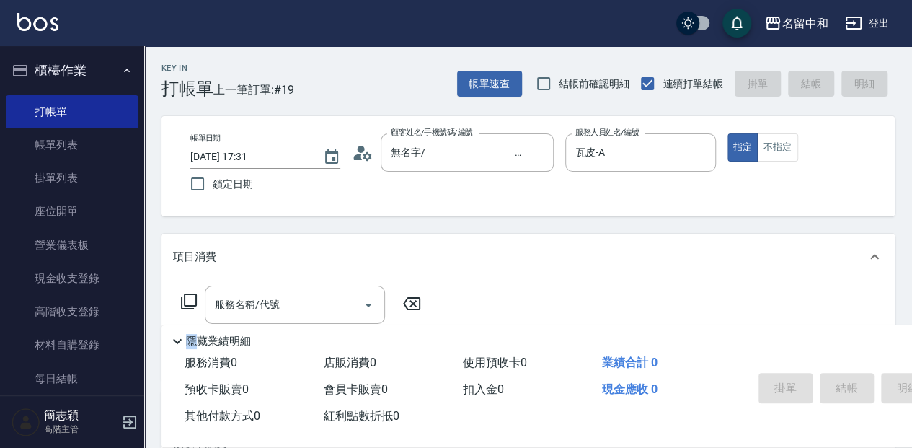
click at [192, 339] on p "隱藏業績明細" at bounding box center [218, 341] width 65 height 15
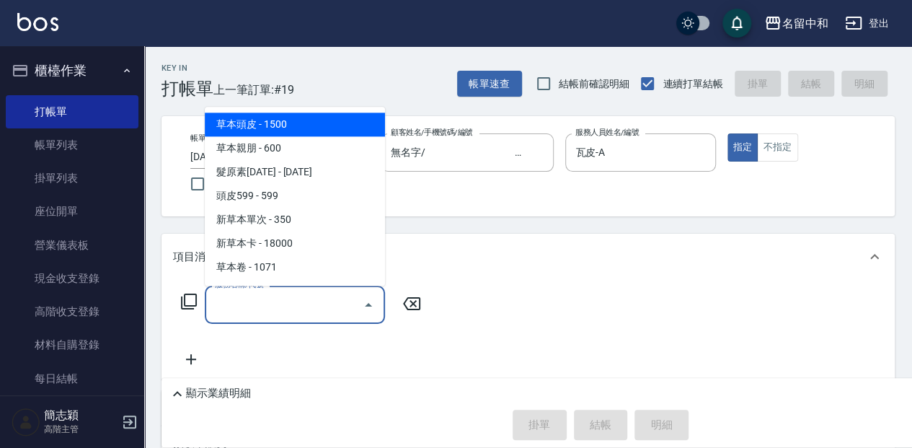
click at [218, 309] on input "服務名稱/代號" at bounding box center [284, 304] width 146 height 25
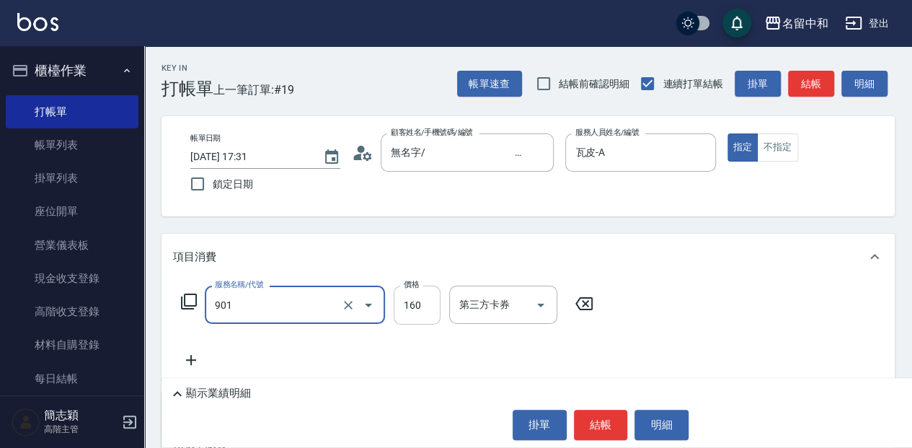
type input "修手(901)"
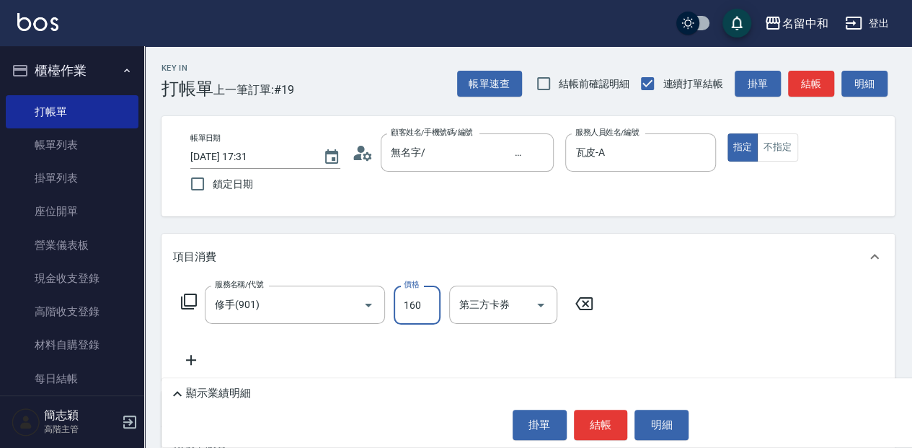
click at [408, 306] on input "160" at bounding box center [417, 304] width 47 height 39
type input "1160"
click at [597, 420] on button "結帳" at bounding box center [601, 424] width 54 height 30
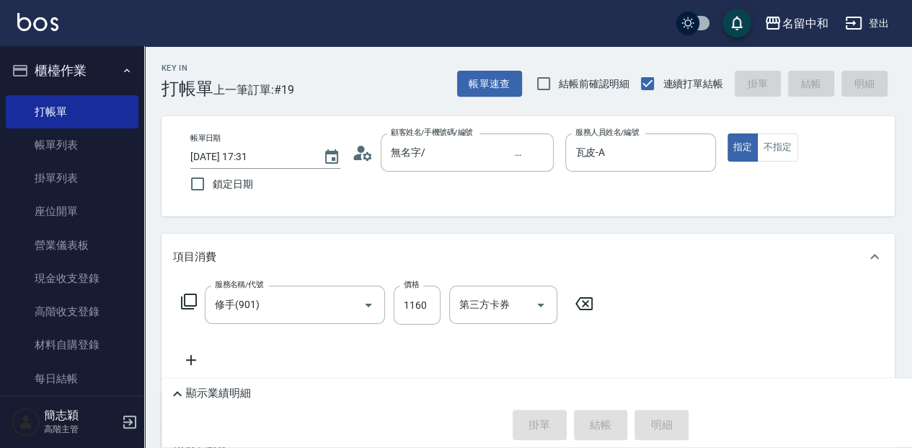
type input "2025/09/19 17:33"
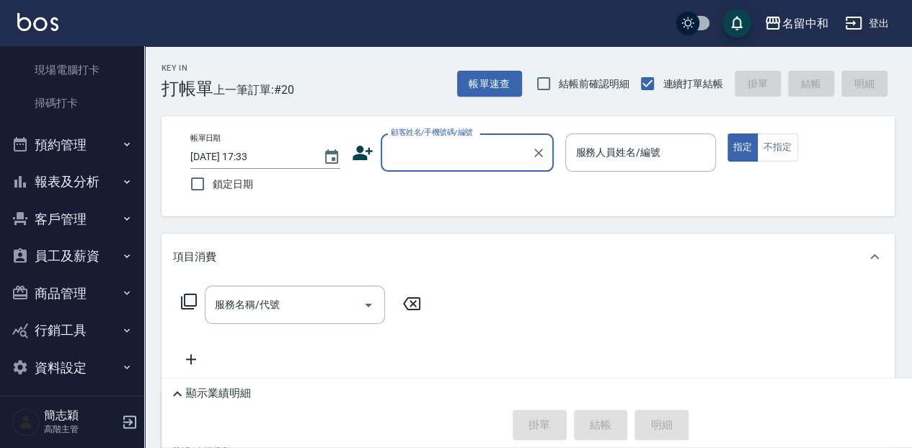
scroll to position [382, 0]
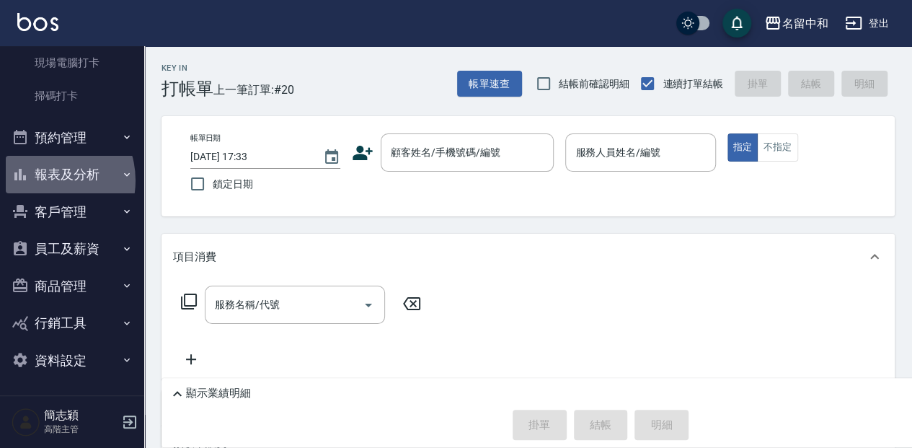
click at [43, 180] on button "報表及分析" at bounding box center [72, 174] width 133 height 37
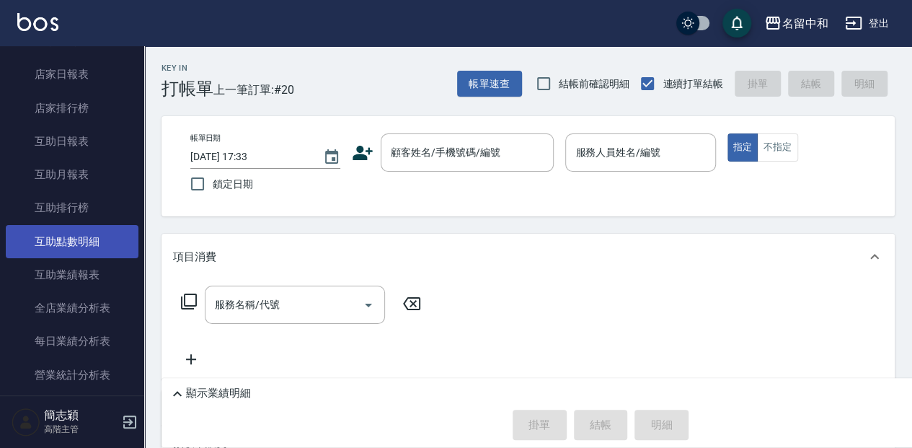
scroll to position [719, 0]
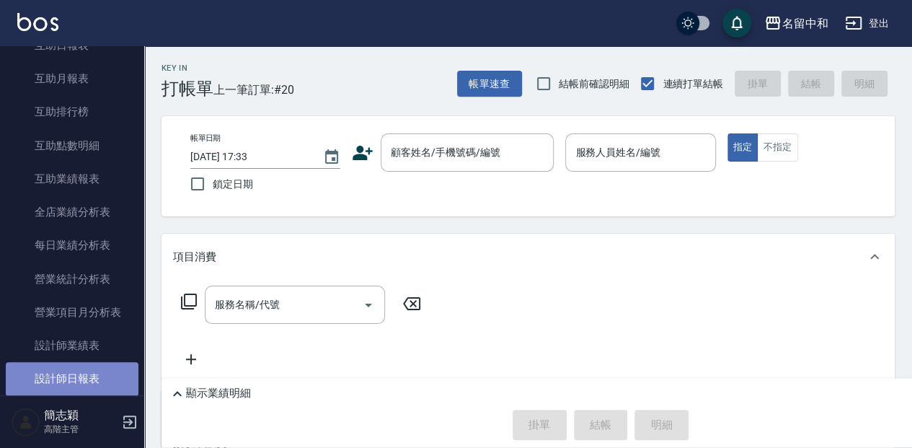
click at [98, 377] on link "設計師日報表" at bounding box center [72, 378] width 133 height 33
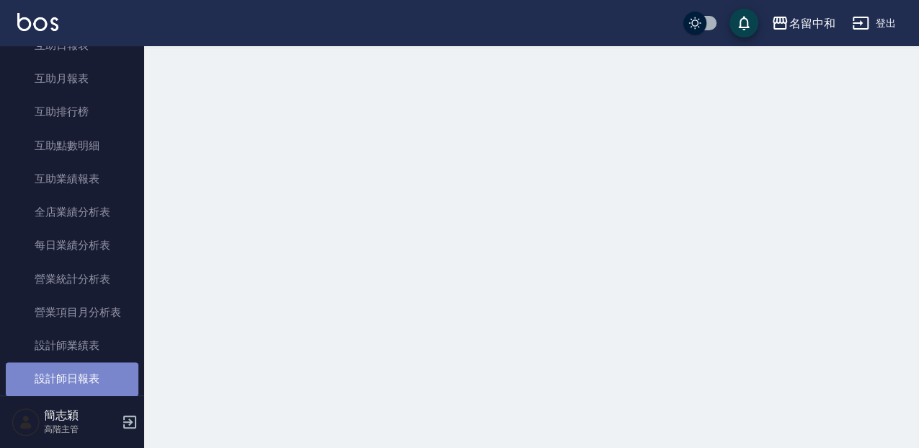
click at [98, 377] on link "設計師日報表" at bounding box center [72, 378] width 133 height 33
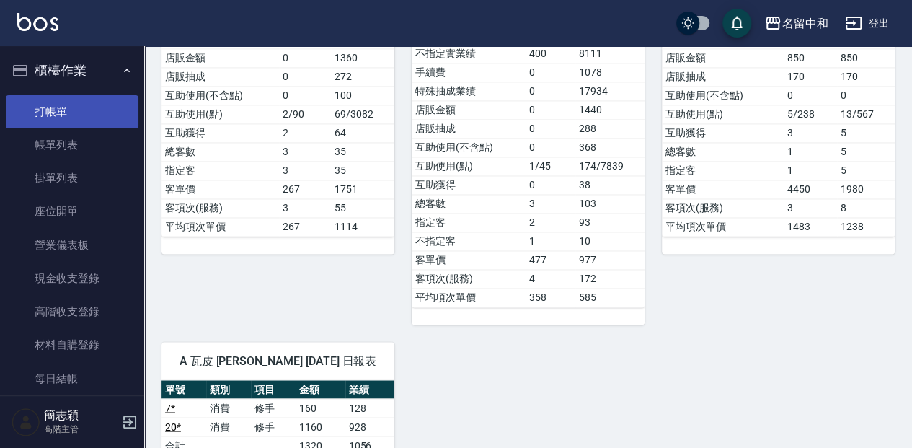
scroll to position [1057, 0]
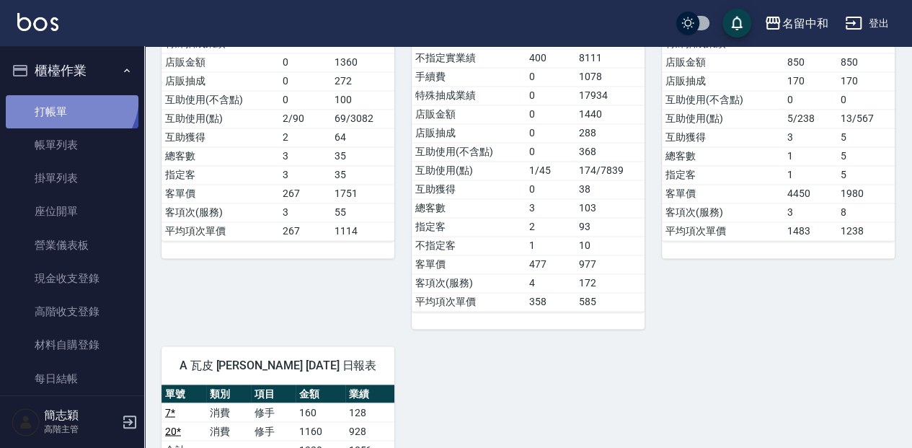
click at [63, 95] on link "打帳單" at bounding box center [72, 111] width 133 height 33
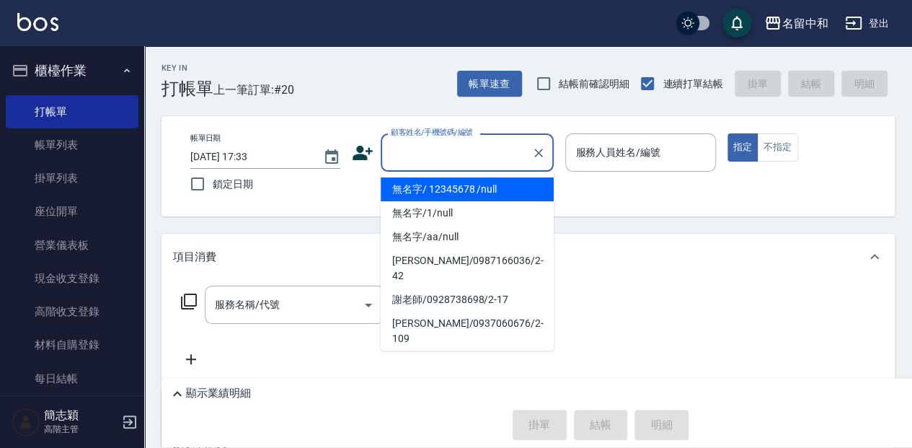
click at [440, 148] on input "顧客姓名/手機號碼/編號" at bounding box center [456, 152] width 138 height 25
click at [454, 190] on li "無名字/ 12345678 /null" at bounding box center [467, 189] width 173 height 24
type input "無名字/ 12345678 /null"
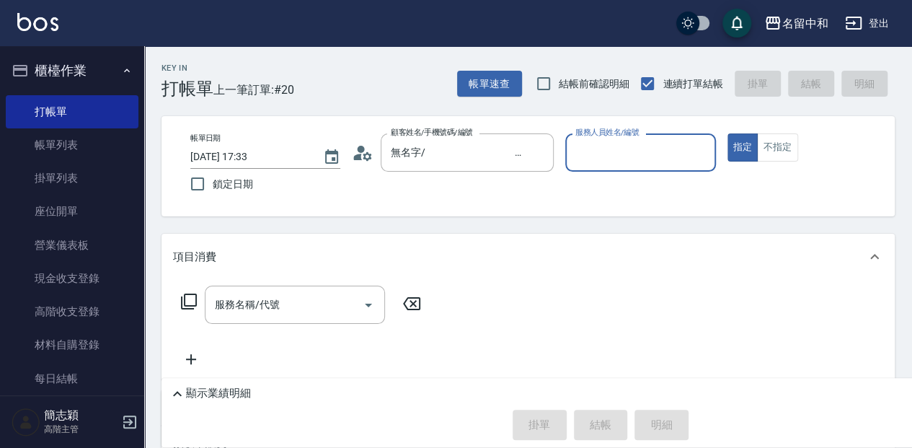
click at [659, 154] on input "服務人員姓名/編號" at bounding box center [640, 152] width 137 height 25
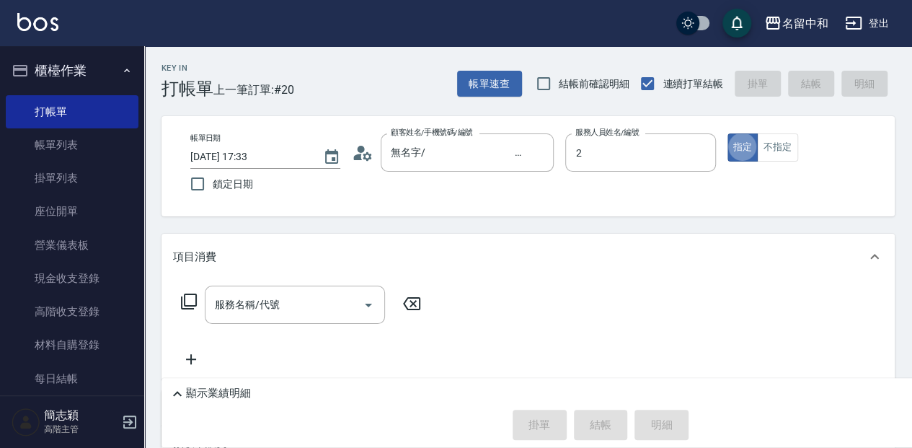
type input "Julie-2"
type button "true"
click at [185, 297] on icon at bounding box center [189, 301] width 16 height 16
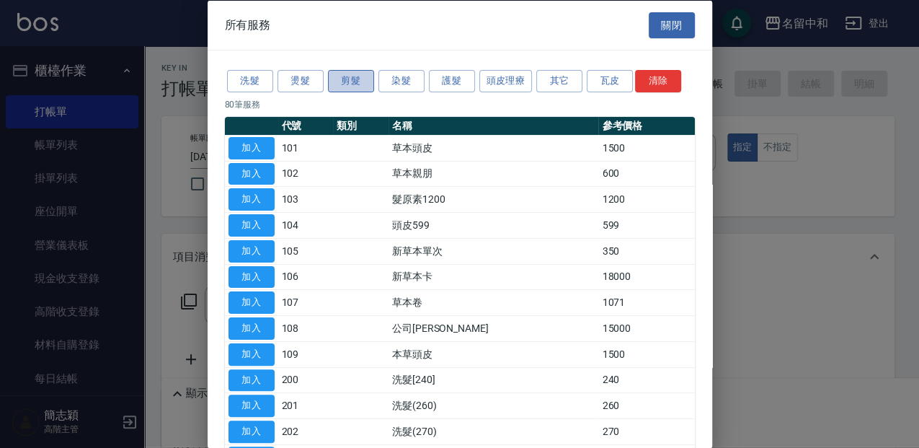
click at [352, 71] on button "剪髮" at bounding box center [351, 81] width 46 height 22
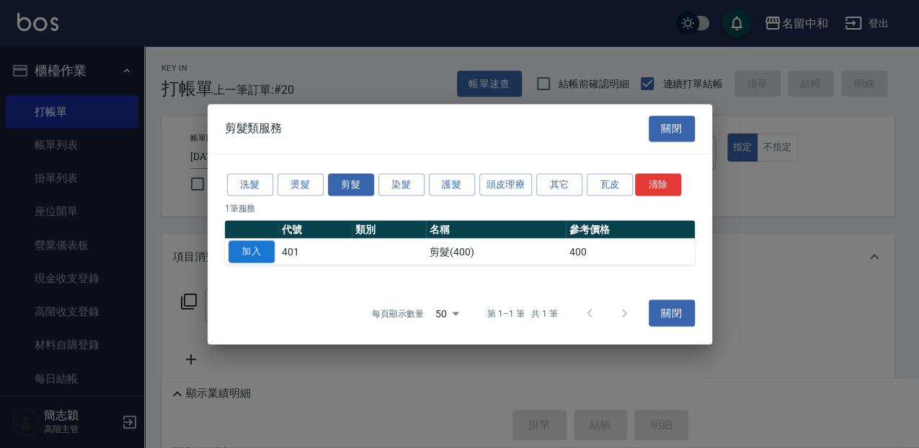
click at [261, 254] on button "加入" at bounding box center [252, 251] width 46 height 22
type input "剪髮(400)(401)"
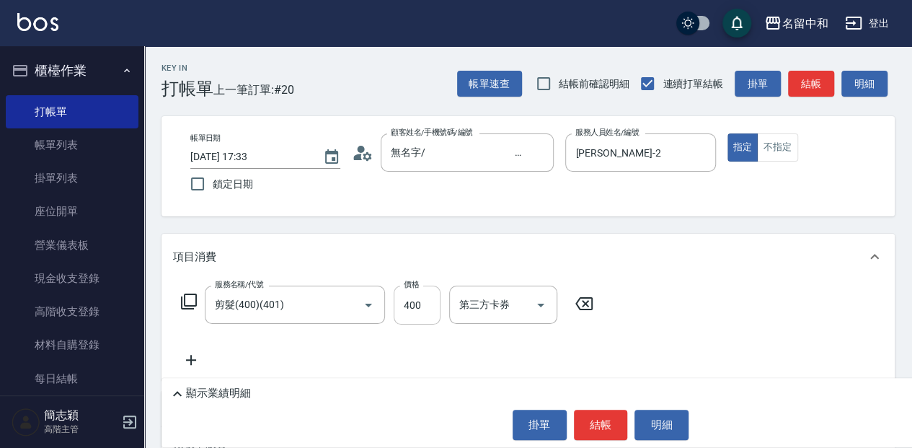
click at [419, 298] on input "400" at bounding box center [417, 304] width 47 height 39
type input "350"
click at [186, 297] on icon at bounding box center [188, 301] width 17 height 17
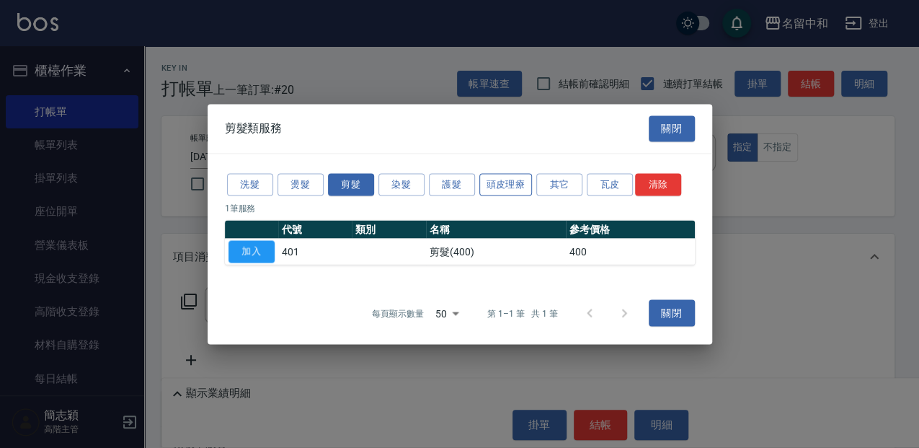
click at [514, 184] on button "頭皮理療" at bounding box center [505, 184] width 53 height 22
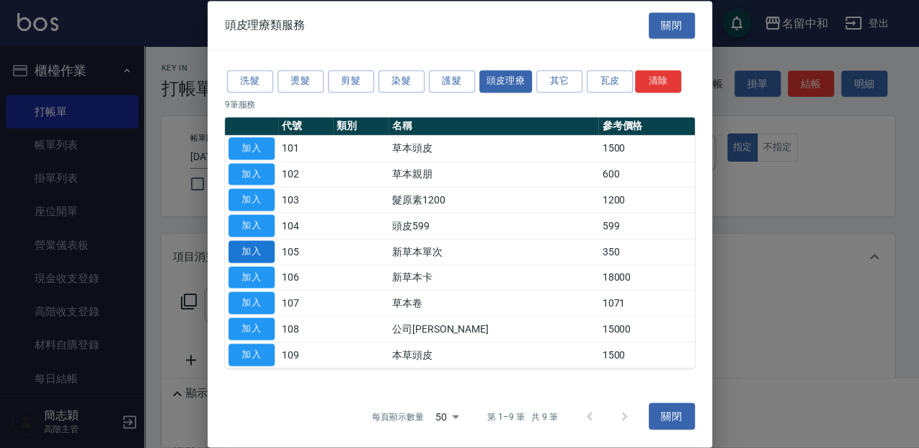
click at [256, 252] on button "加入" at bounding box center [252, 251] width 46 height 22
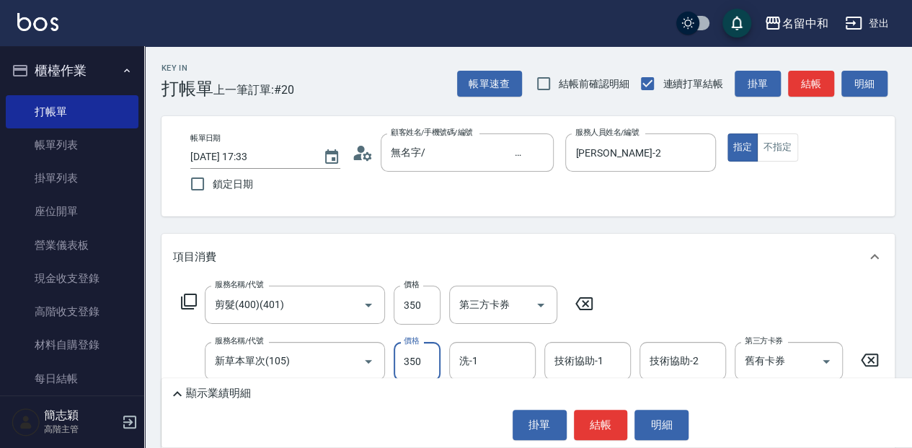
click at [426, 356] on input "350" at bounding box center [417, 361] width 47 height 39
click at [494, 346] on div "洗-1" at bounding box center [492, 361] width 87 height 38
type input "525"
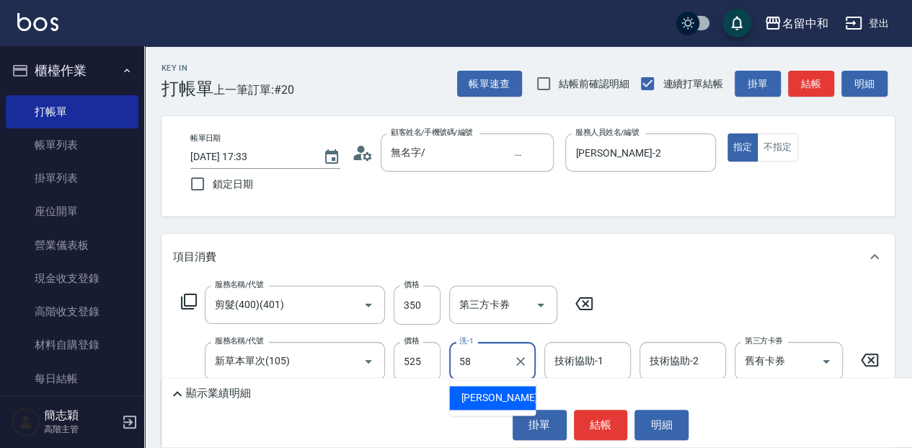
type input "莫娜-58"
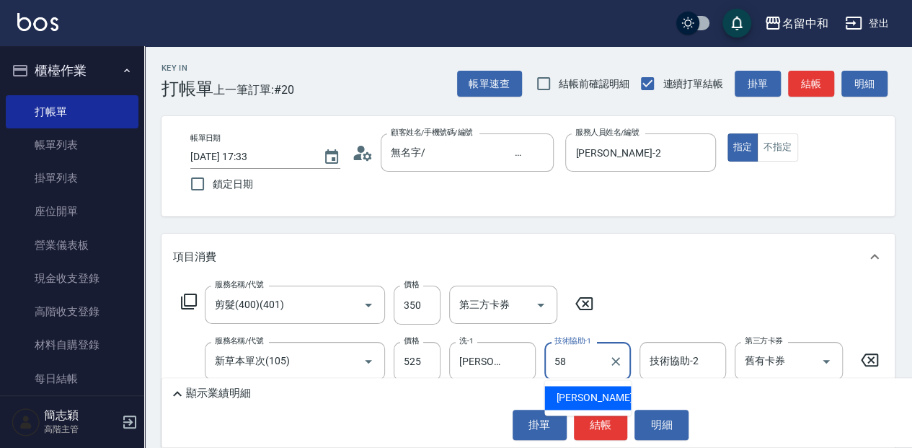
type input "莫娜-58"
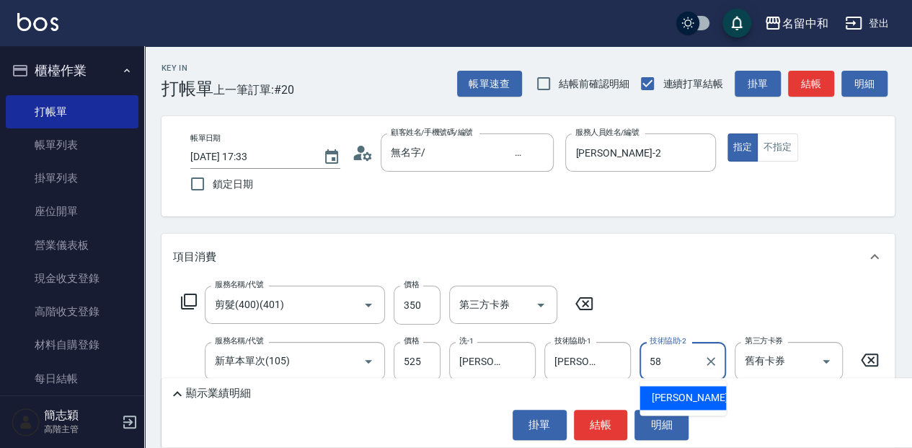
type input "莫娜-58"
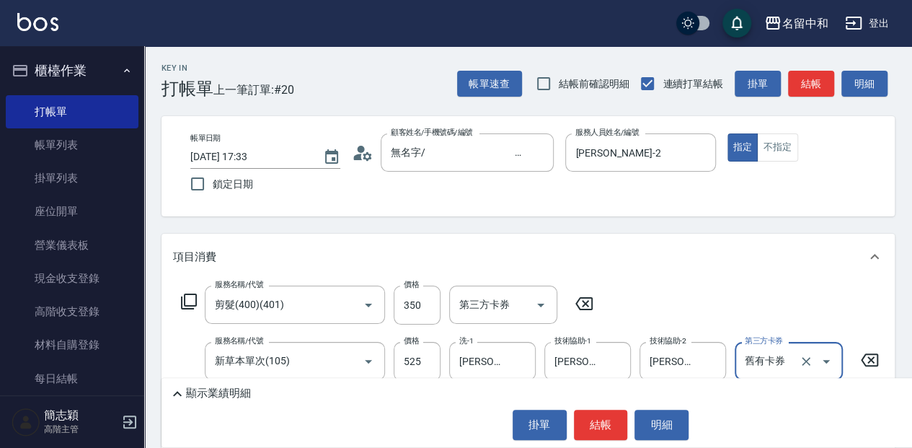
click at [239, 392] on p "顯示業績明細" at bounding box center [218, 393] width 65 height 15
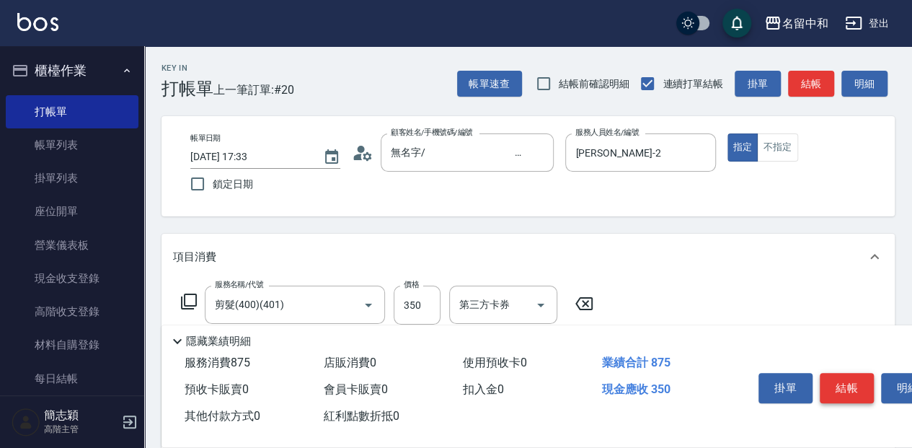
click at [840, 382] on button "結帳" at bounding box center [847, 388] width 54 height 30
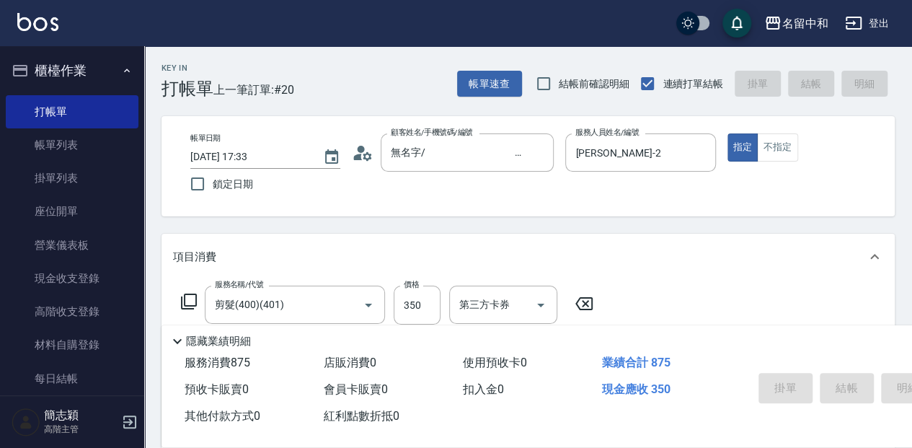
type input "2025/09/19 17:39"
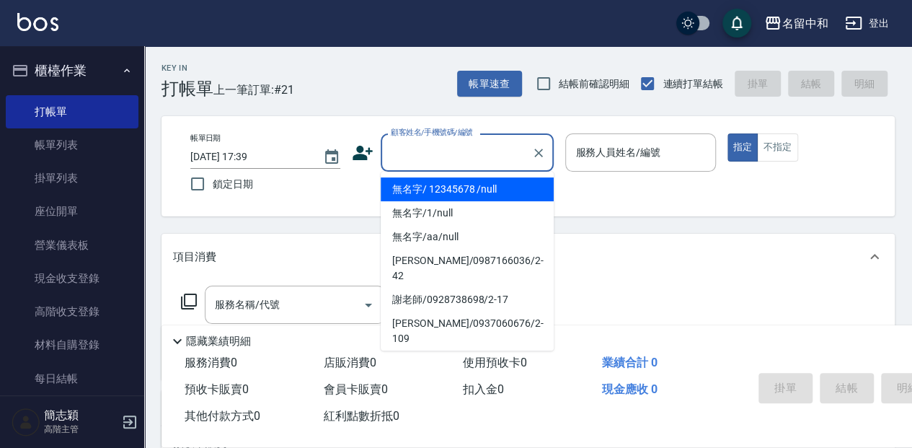
type input "無名字/ 12345678 /null"
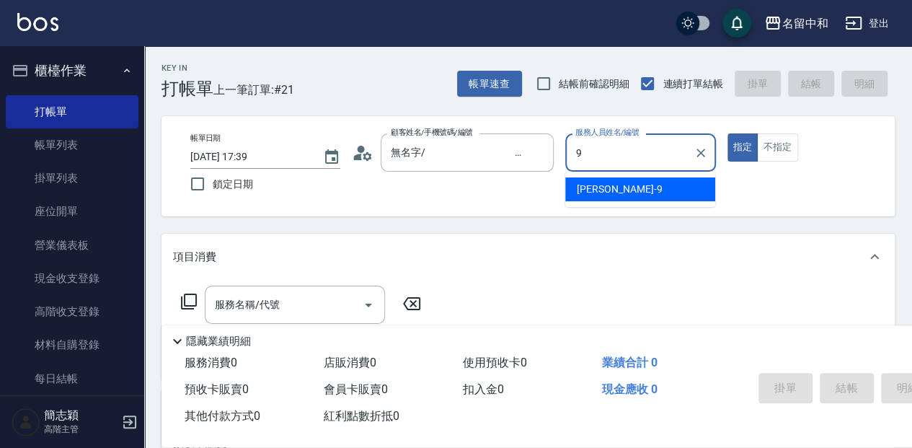
type input "Anna-9"
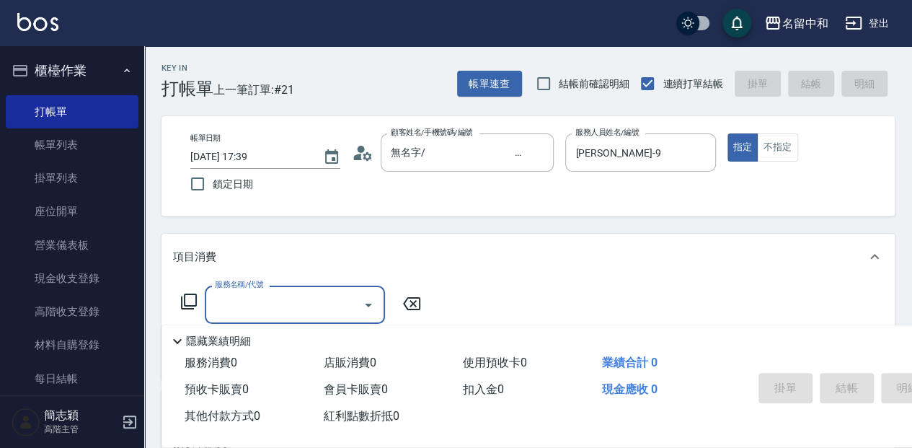
click at [195, 300] on icon at bounding box center [188, 301] width 17 height 17
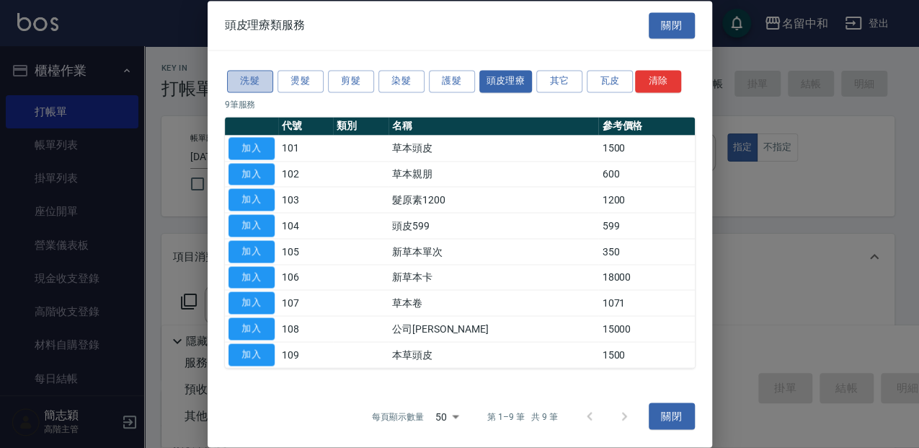
click at [252, 86] on button "洗髮" at bounding box center [250, 81] width 46 height 22
click at [249, 71] on button "洗髮" at bounding box center [250, 81] width 46 height 22
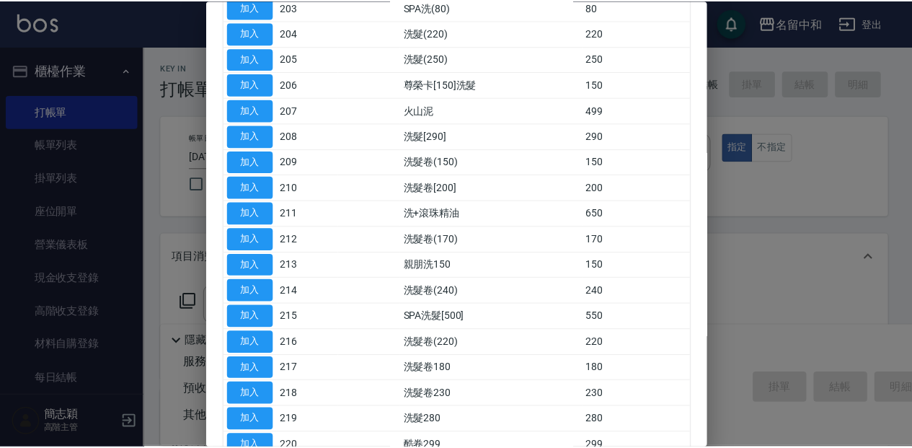
scroll to position [240, 0]
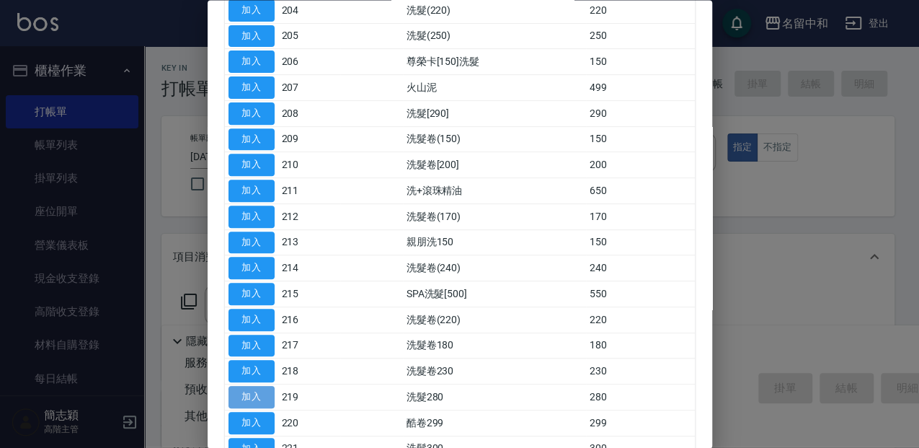
click at [272, 386] on button "加入" at bounding box center [252, 397] width 46 height 22
type input "洗髮280(219)"
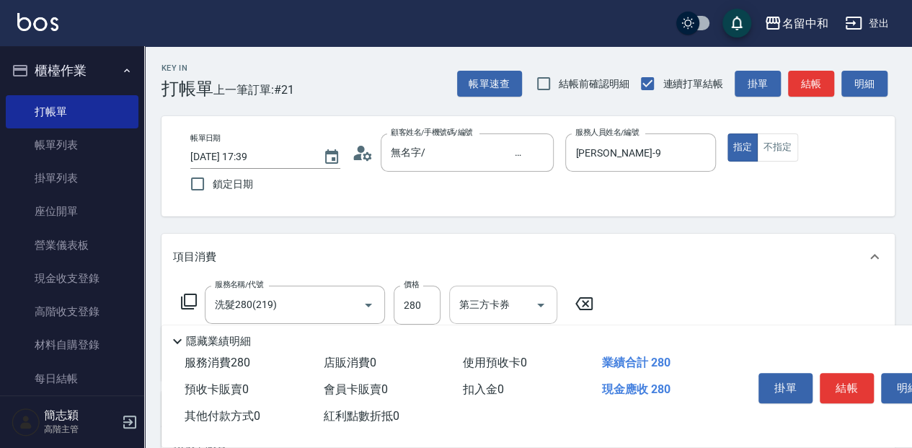
scroll to position [48, 0]
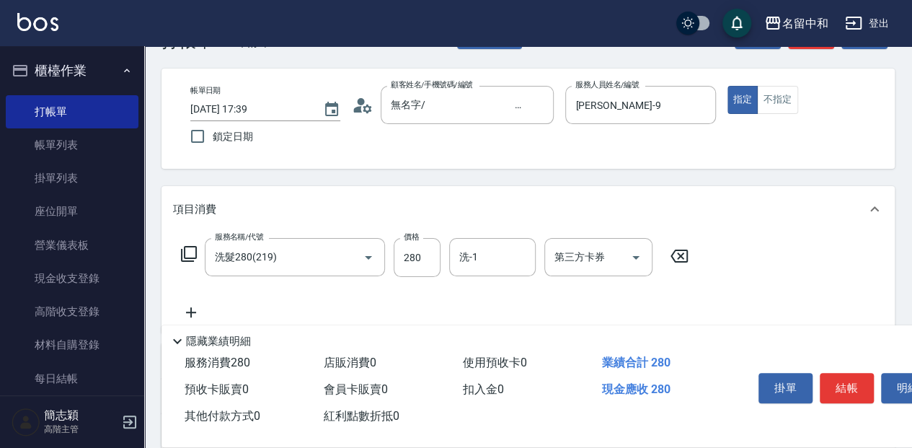
click at [190, 250] on icon at bounding box center [188, 253] width 17 height 17
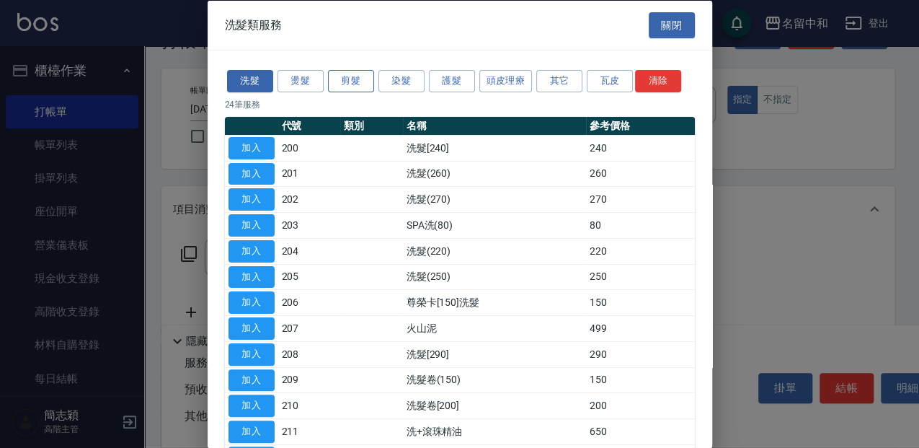
click at [355, 82] on button "剪髮" at bounding box center [351, 81] width 46 height 22
click at [335, 75] on button "剪髮" at bounding box center [351, 81] width 46 height 22
click at [366, 81] on button "剪髮" at bounding box center [351, 81] width 46 height 22
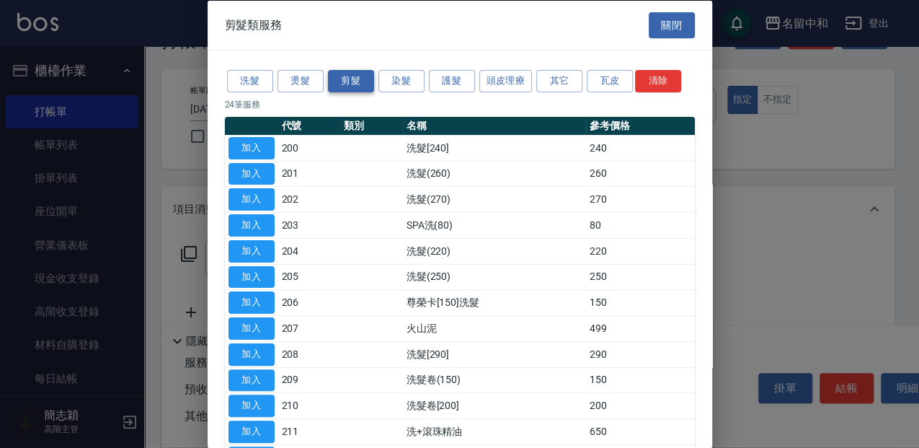
click at [366, 81] on button "剪髮" at bounding box center [351, 81] width 46 height 22
click at [660, 25] on button "關閉" at bounding box center [672, 25] width 46 height 27
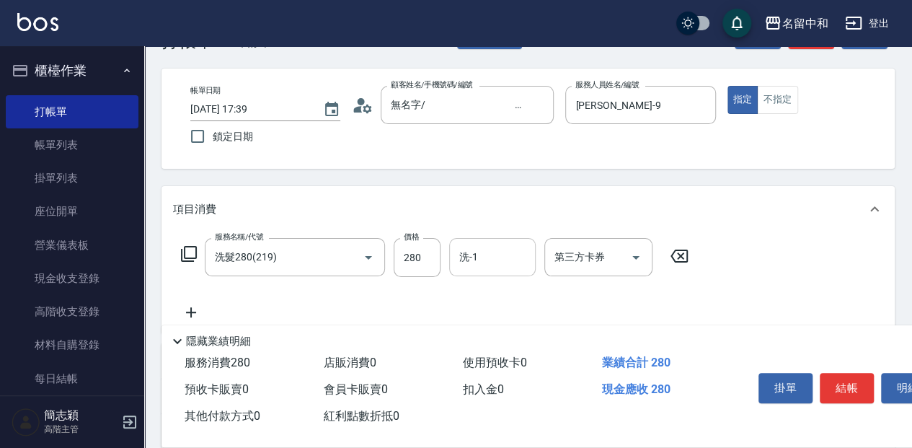
click at [480, 264] on input "洗-1" at bounding box center [493, 256] width 74 height 25
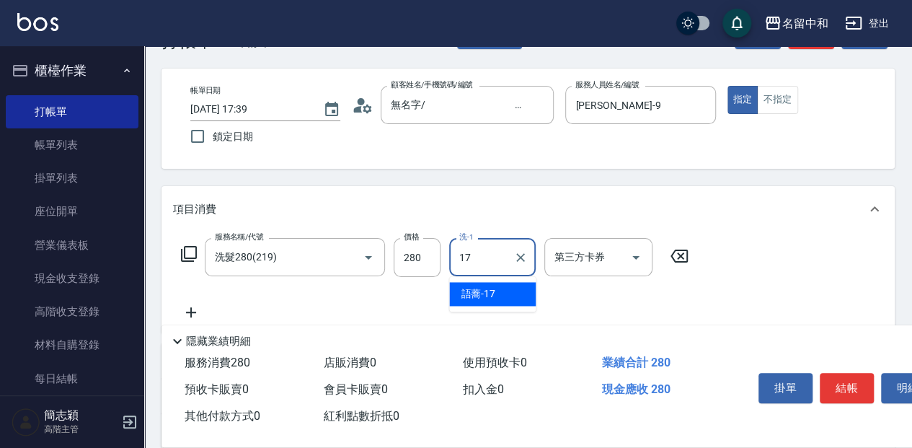
type input "語蕎-17"
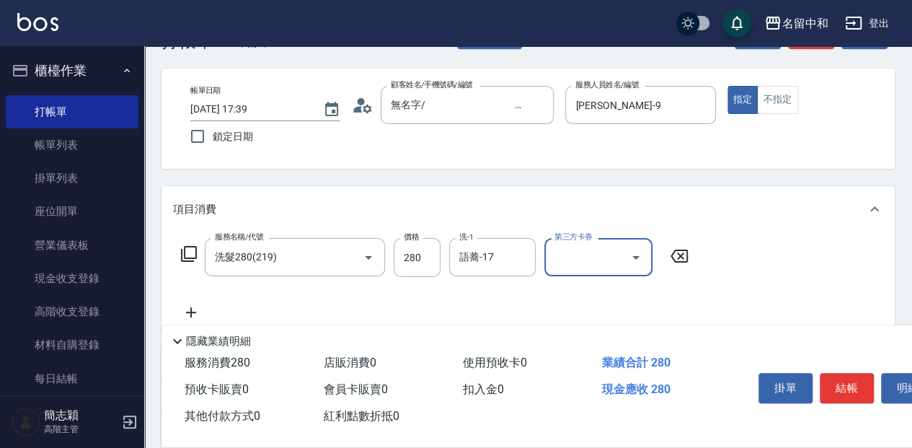
scroll to position [96, 0]
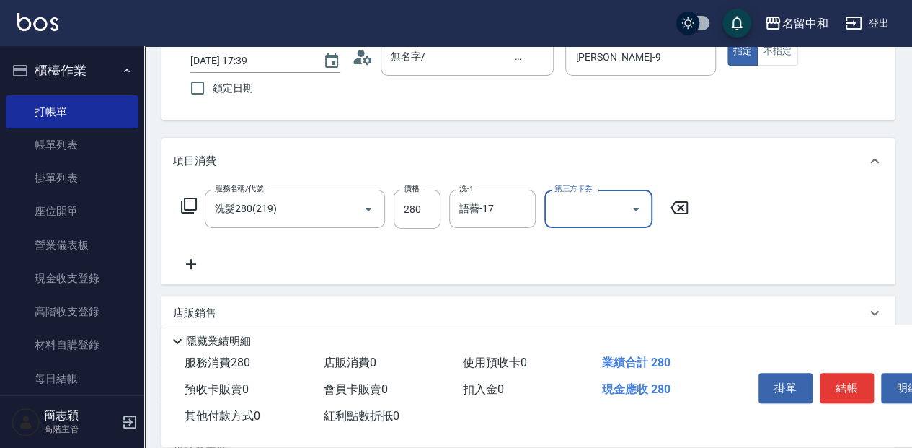
click at [189, 206] on icon at bounding box center [188, 205] width 17 height 17
click at [190, 203] on icon at bounding box center [188, 205] width 17 height 17
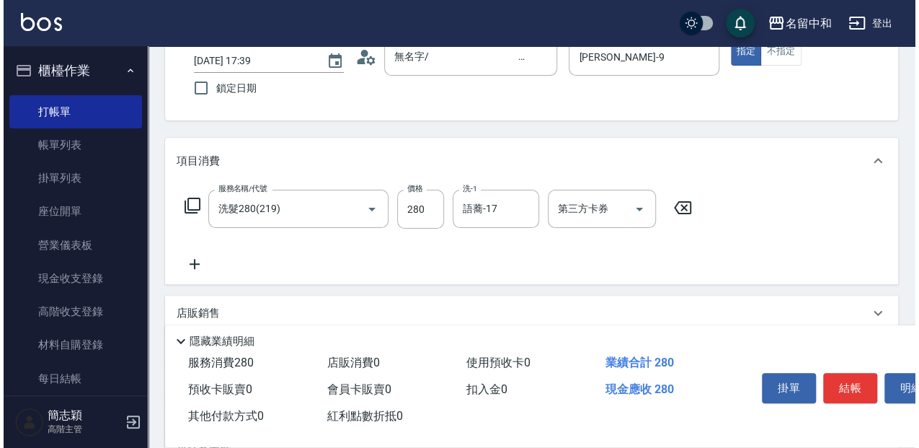
scroll to position [0, 0]
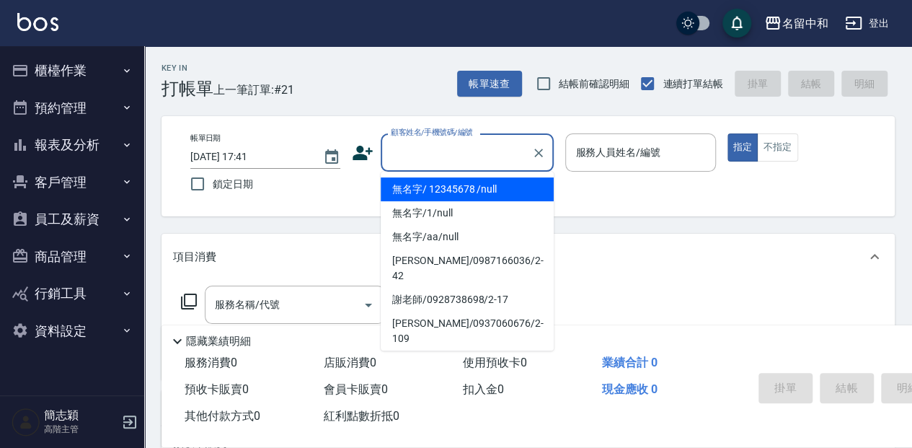
type input "無名字/ 12345678 /null"
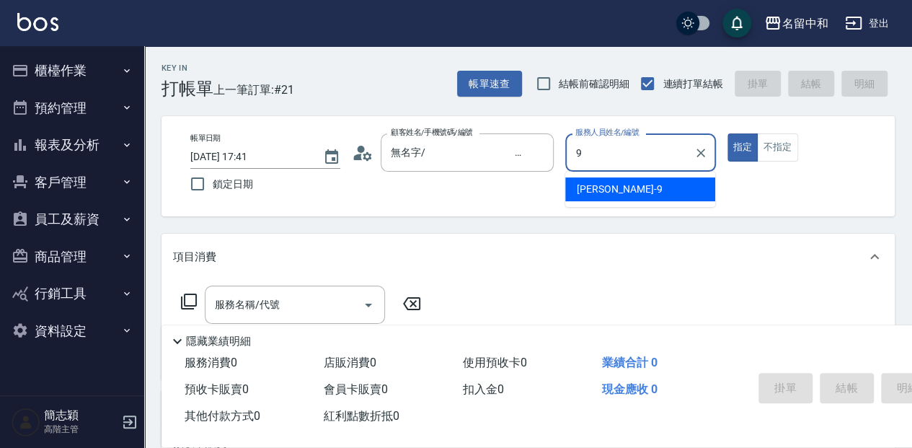
type input "[PERSON_NAME]-9"
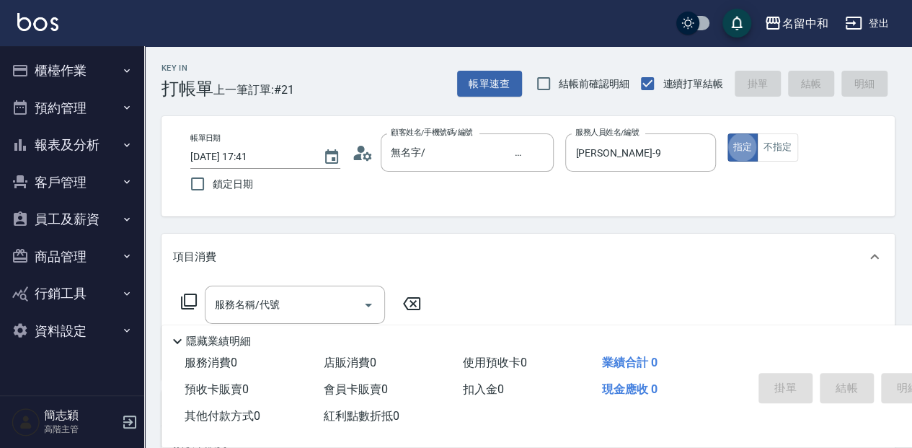
type button "true"
click at [182, 306] on icon at bounding box center [189, 301] width 16 height 16
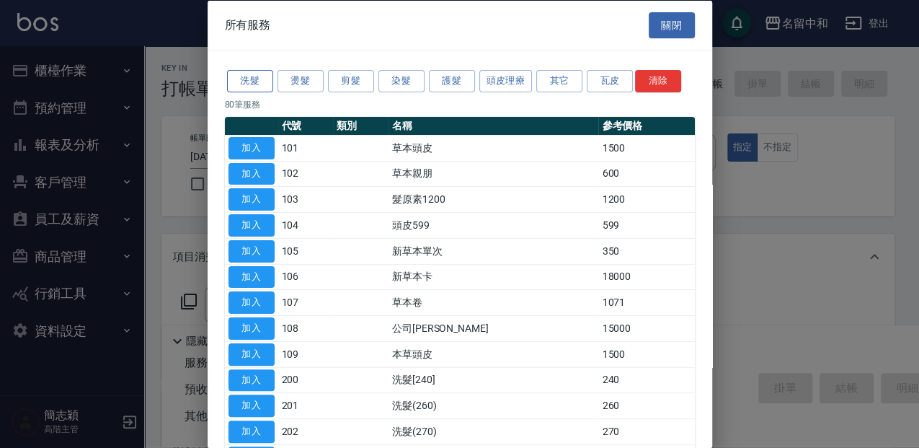
click at [254, 78] on button "洗髮" at bounding box center [250, 81] width 46 height 22
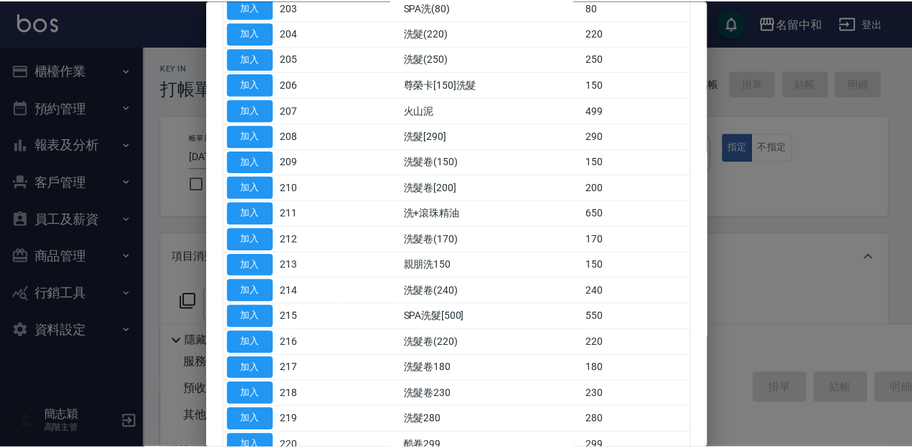
scroll to position [240, 0]
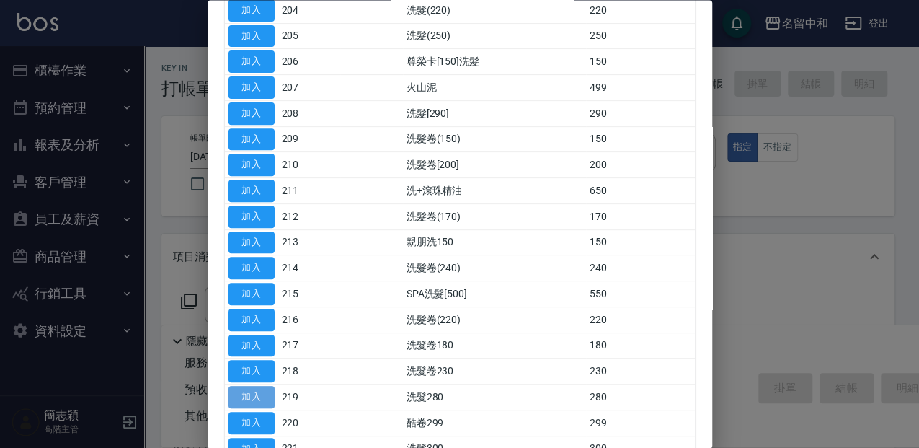
click at [260, 390] on button "加入" at bounding box center [252, 397] width 46 height 22
type input "洗髮280(219)"
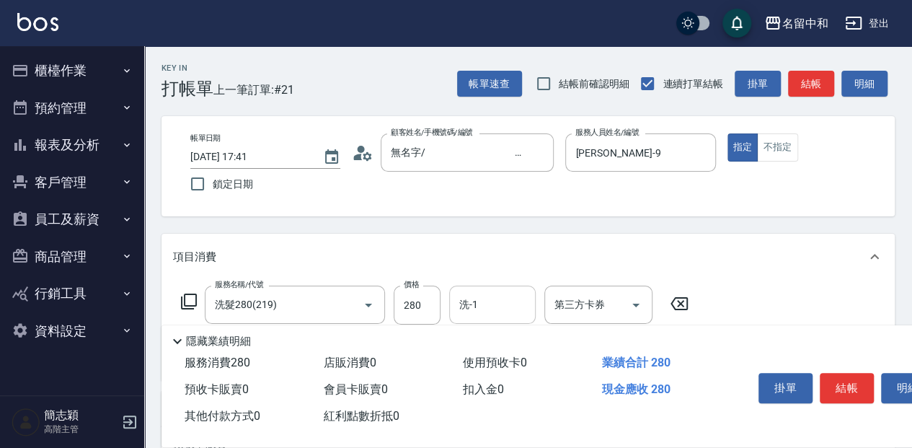
click at [505, 306] on input "洗-1" at bounding box center [493, 304] width 74 height 25
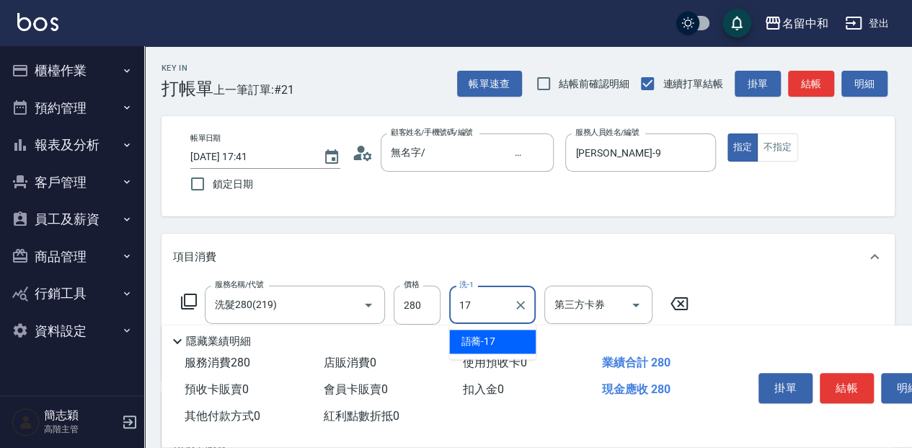
type input "語蕎-17"
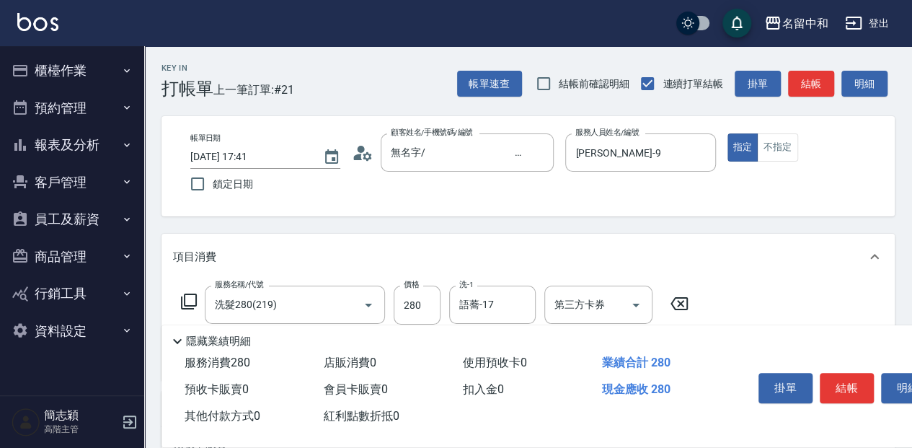
click at [193, 302] on icon at bounding box center [188, 301] width 17 height 17
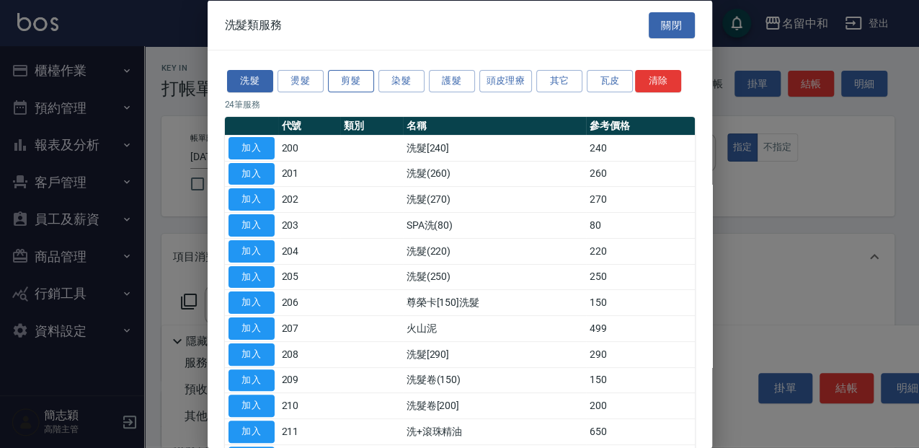
click at [340, 81] on button "剪髮" at bounding box center [351, 81] width 46 height 22
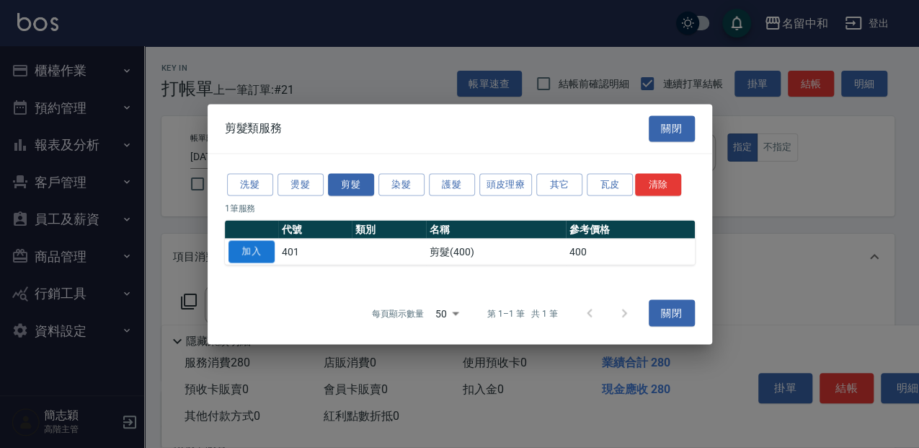
click at [267, 257] on button "加入" at bounding box center [252, 251] width 46 height 22
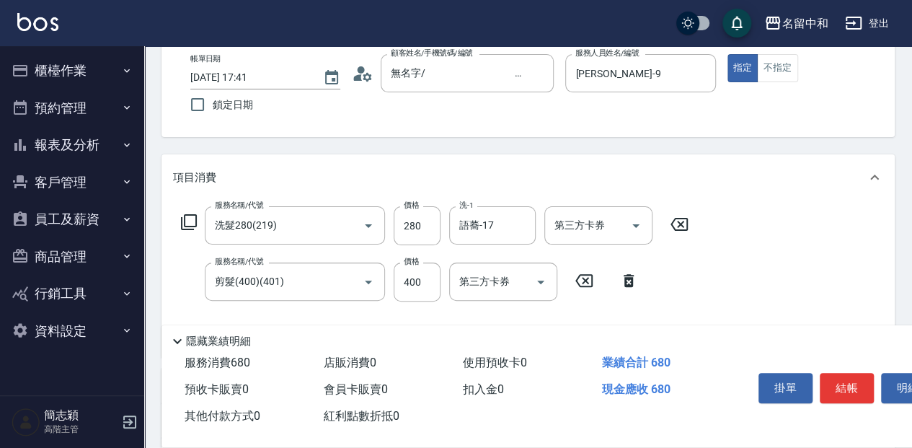
scroll to position [96, 0]
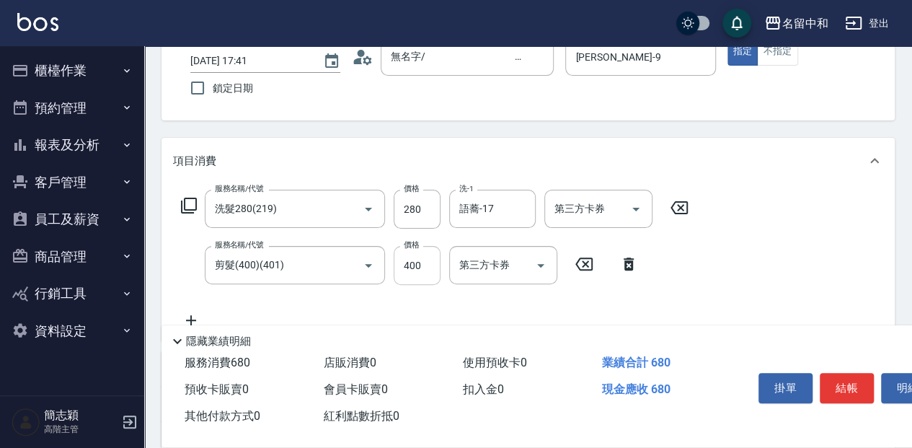
click at [415, 266] on input "400" at bounding box center [417, 265] width 47 height 39
type input "450"
click at [854, 377] on button "結帳" at bounding box center [847, 388] width 54 height 30
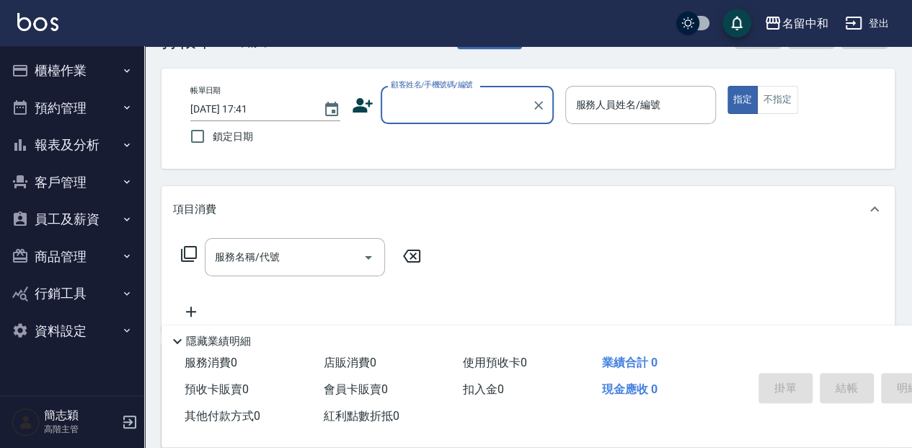
scroll to position [0, 0]
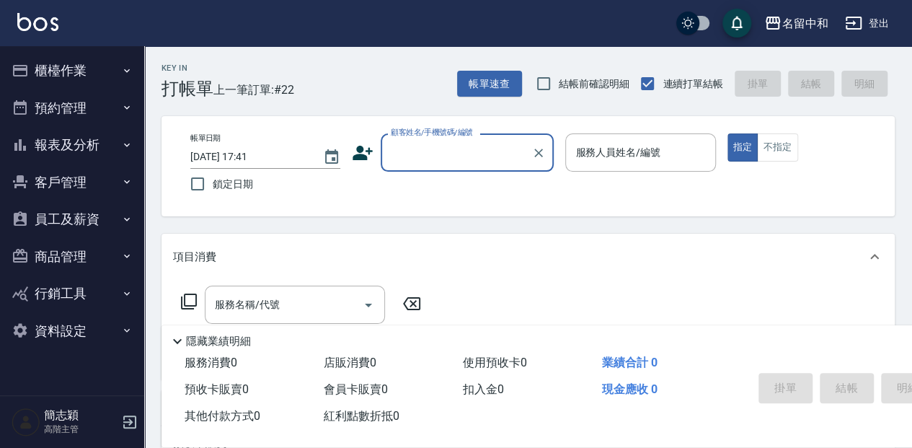
click at [482, 138] on div "顧客姓名/手機號碼/編號" at bounding box center [467, 152] width 173 height 38
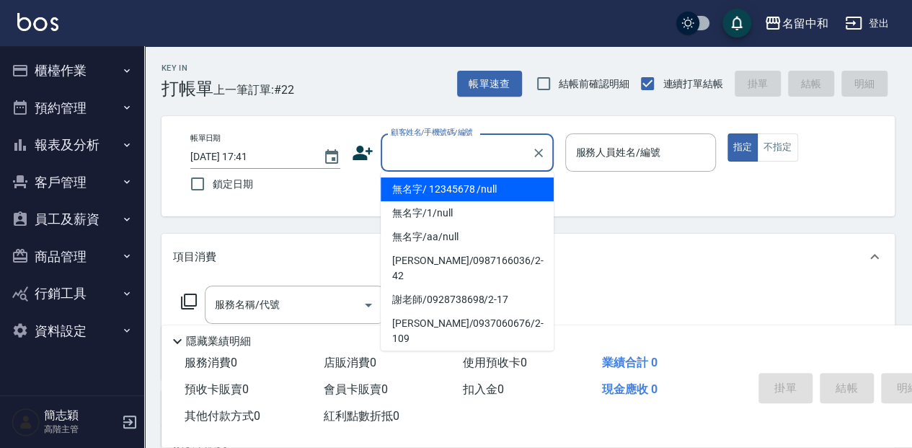
type input "無名字/ 12345678 /null"
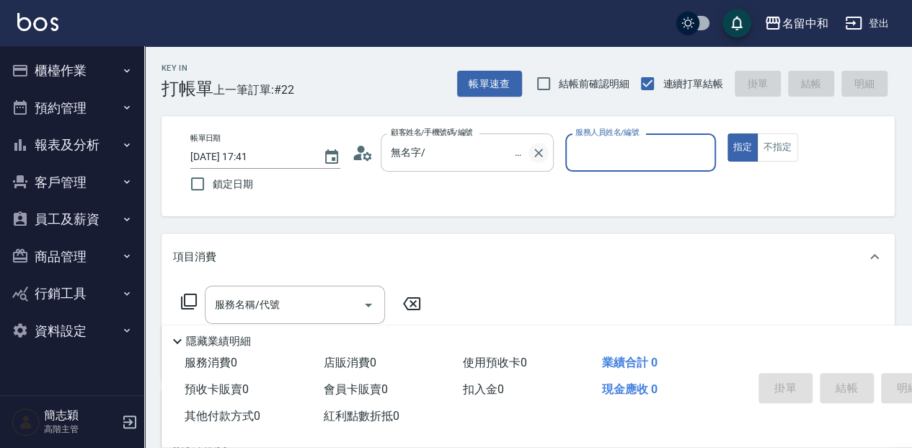
click at [541, 154] on icon "Clear" at bounding box center [538, 153] width 14 height 14
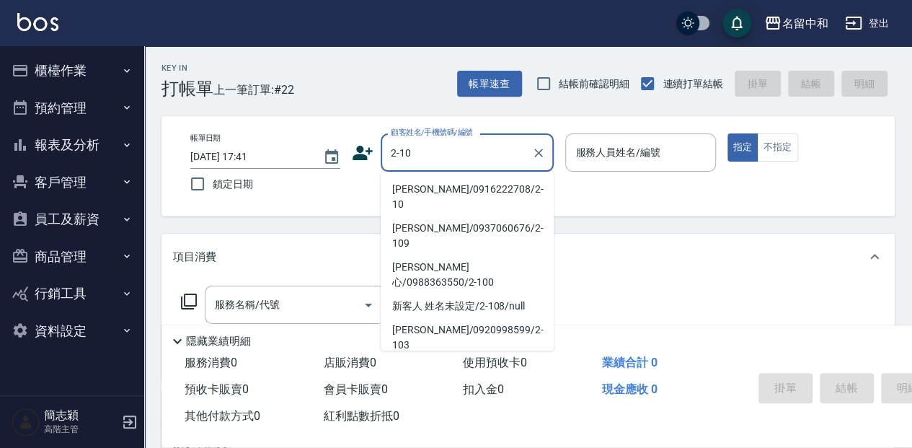
click at [447, 190] on li "莫美霞/0916222708/2-10" at bounding box center [467, 196] width 173 height 39
type input "莫美霞/0916222708/2-10"
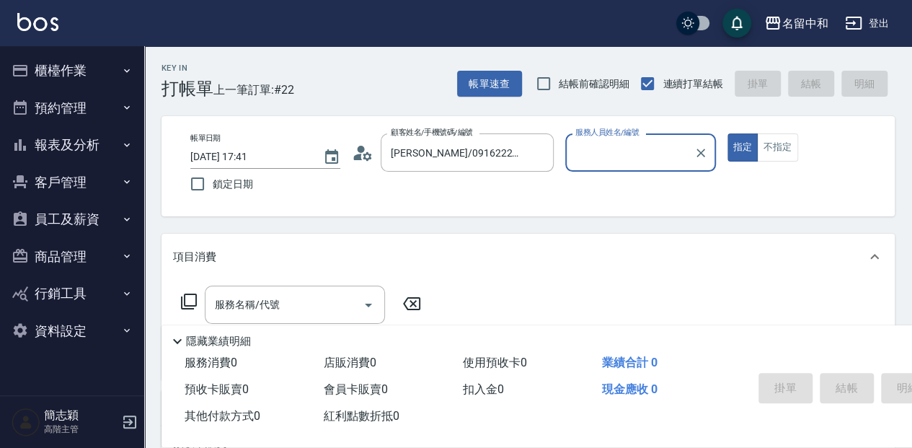
type input "Julie-2"
click at [727, 133] on button "指定" at bounding box center [742, 147] width 31 height 28
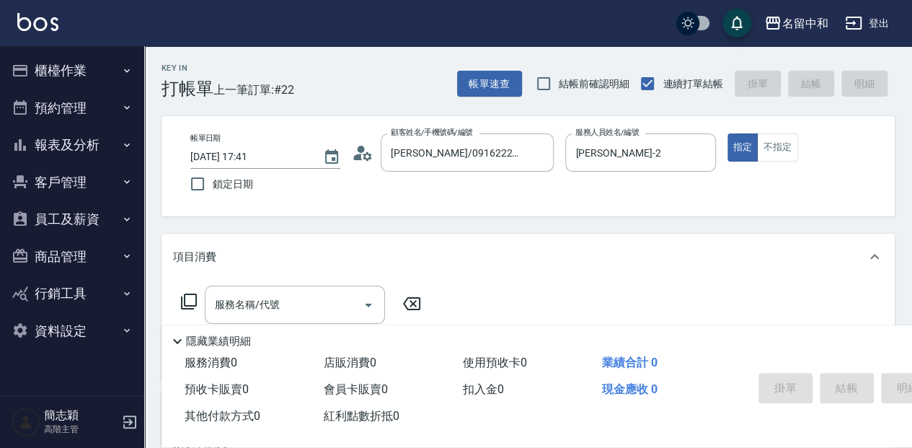
click at [186, 301] on icon at bounding box center [188, 301] width 17 height 17
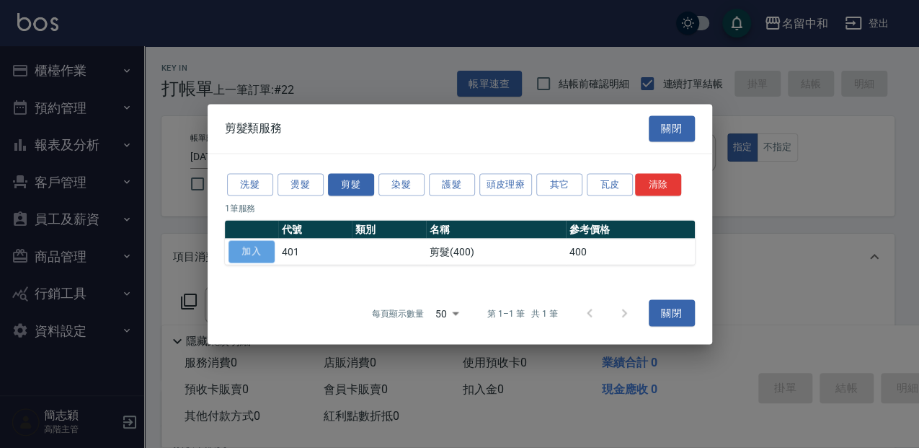
click at [267, 254] on button "加入" at bounding box center [252, 251] width 46 height 22
type input "剪髮(400)(401)"
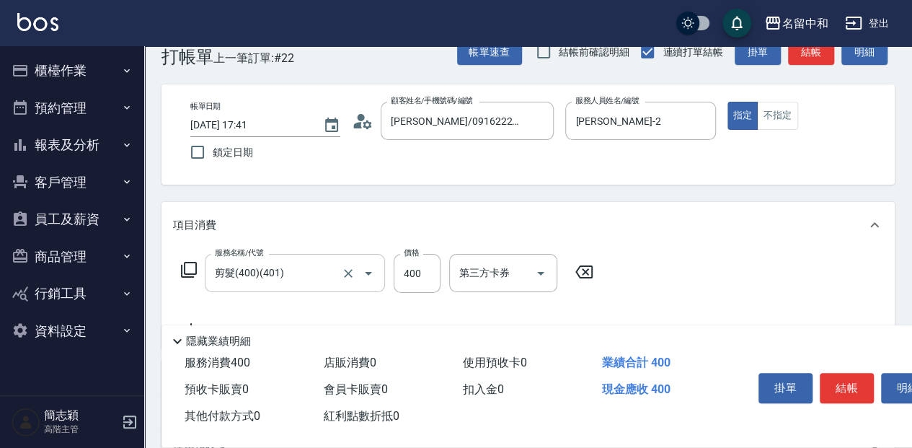
scroll to position [48, 0]
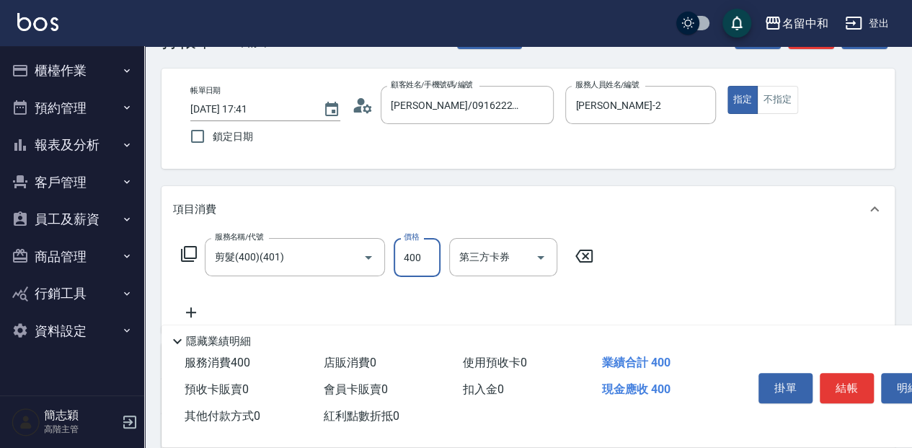
click at [414, 253] on input "400" at bounding box center [417, 257] width 47 height 39
type input "300"
click at [190, 247] on icon at bounding box center [188, 253] width 17 height 17
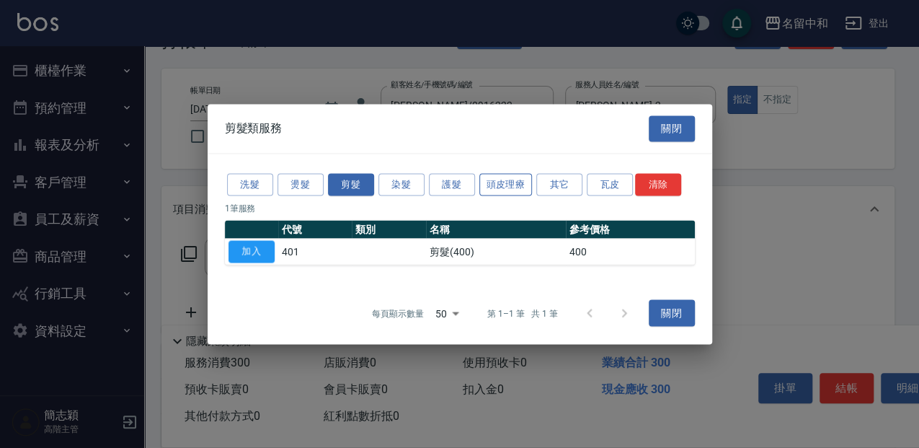
click at [508, 180] on button "頭皮理療" at bounding box center [505, 184] width 53 height 22
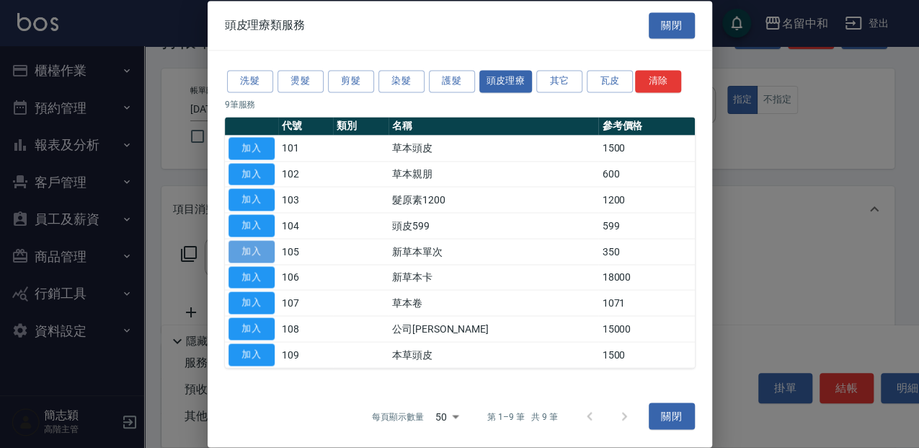
click at [267, 247] on button "加入" at bounding box center [252, 251] width 46 height 22
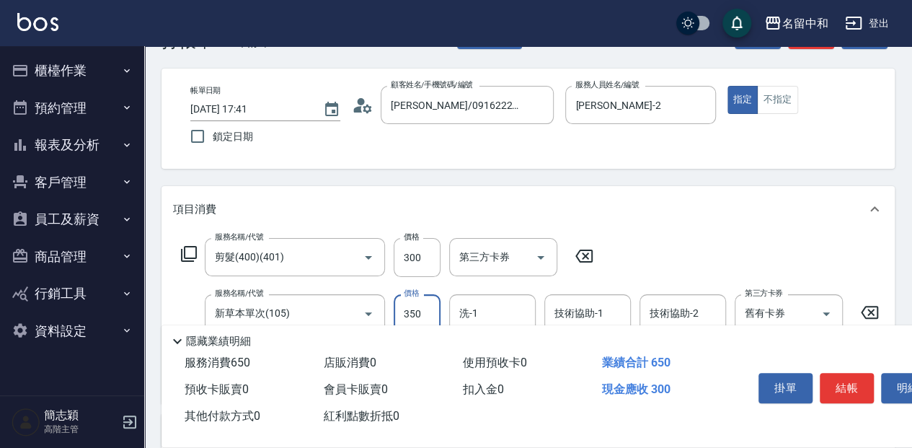
click at [426, 301] on input "350" at bounding box center [417, 313] width 47 height 39
type input "525"
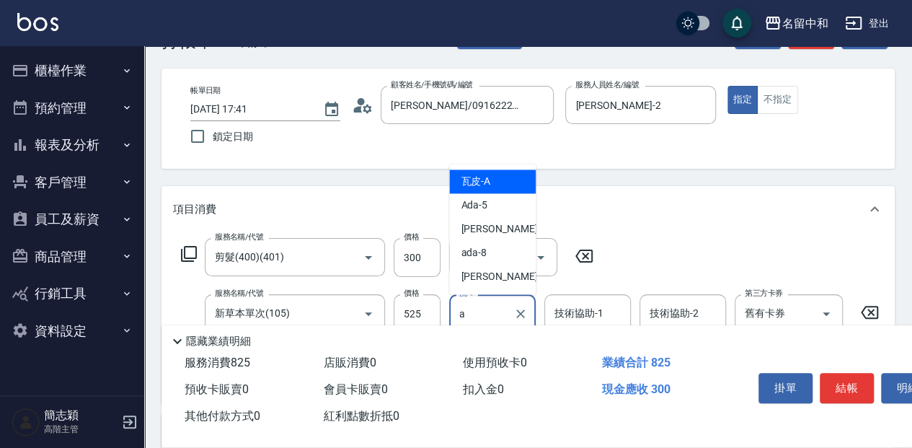
click at [505, 190] on div "瓦皮 -A" at bounding box center [492, 181] width 87 height 24
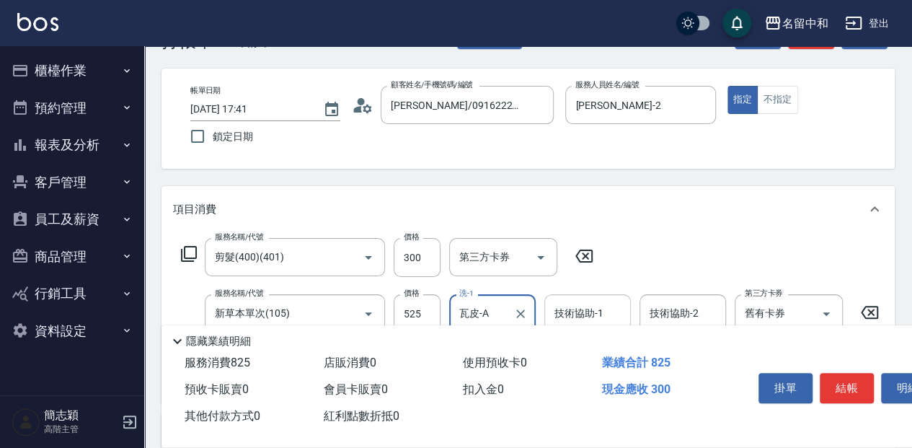
type input "瓦皮-A"
click at [583, 319] on input "技術協助-1" at bounding box center [588, 313] width 74 height 25
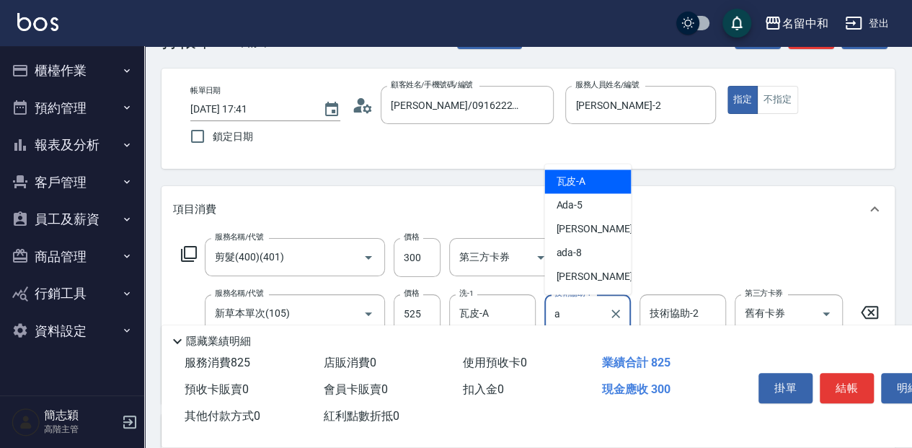
click at [591, 185] on div "瓦皮 -A" at bounding box center [587, 181] width 87 height 24
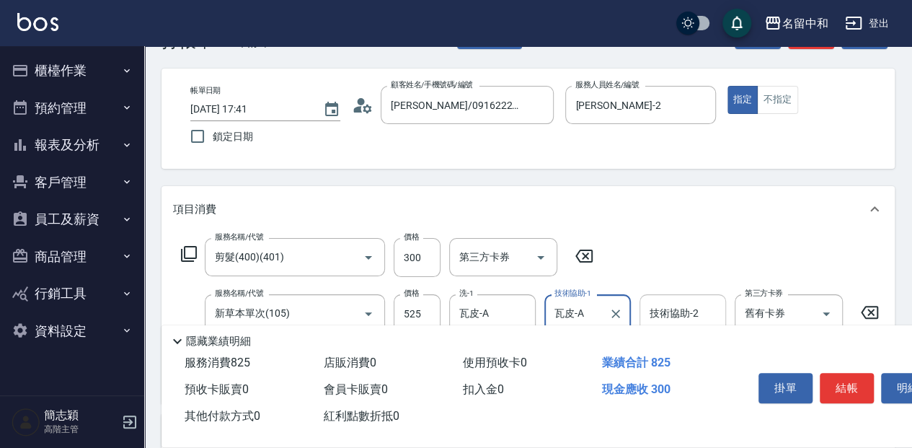
type input "瓦皮-A"
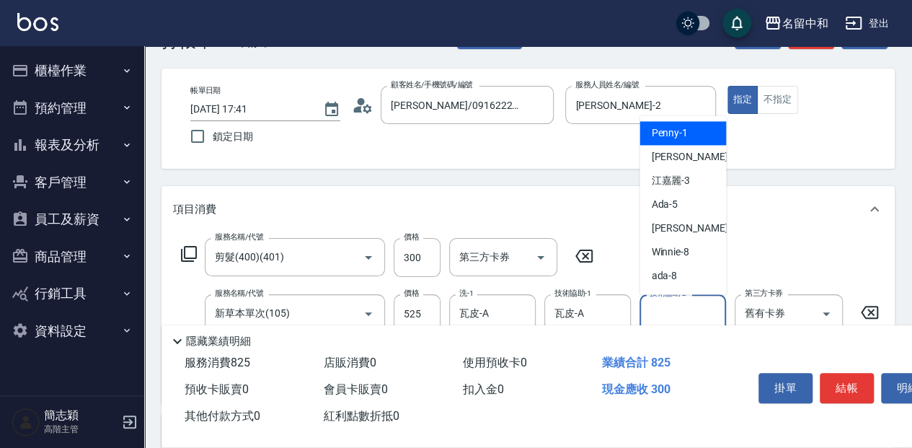
click at [657, 309] on input "技術協助-2" at bounding box center [683, 313] width 74 height 25
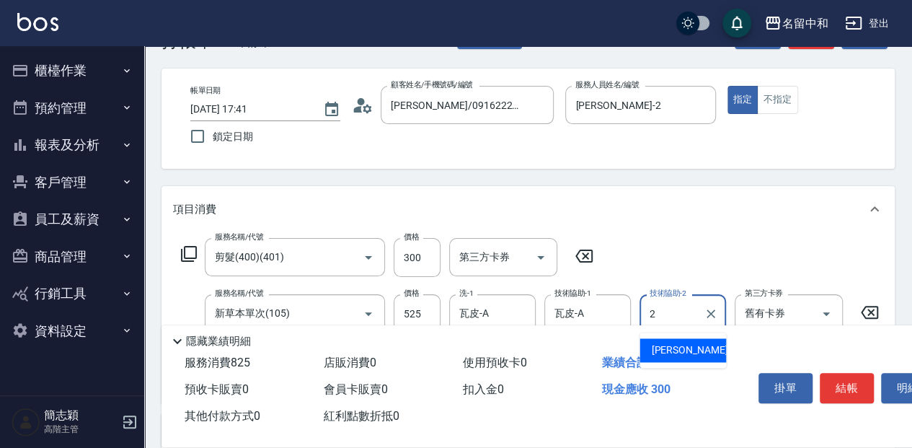
type input "Julie-2"
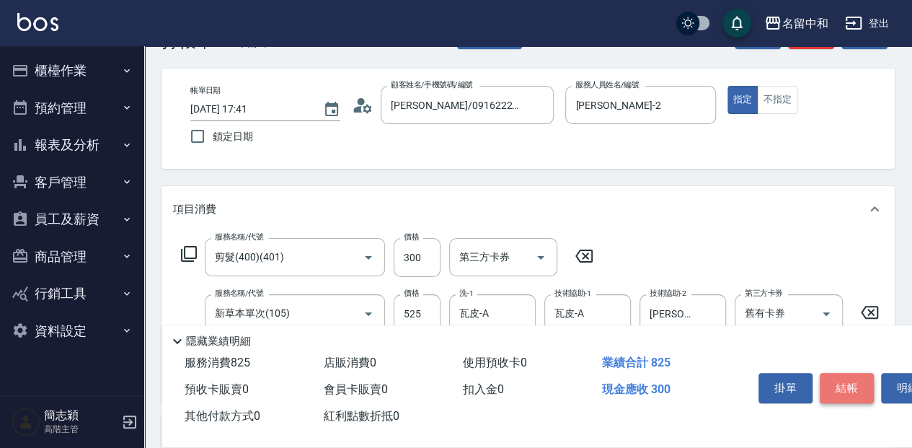
click at [851, 383] on button "結帳" at bounding box center [847, 388] width 54 height 30
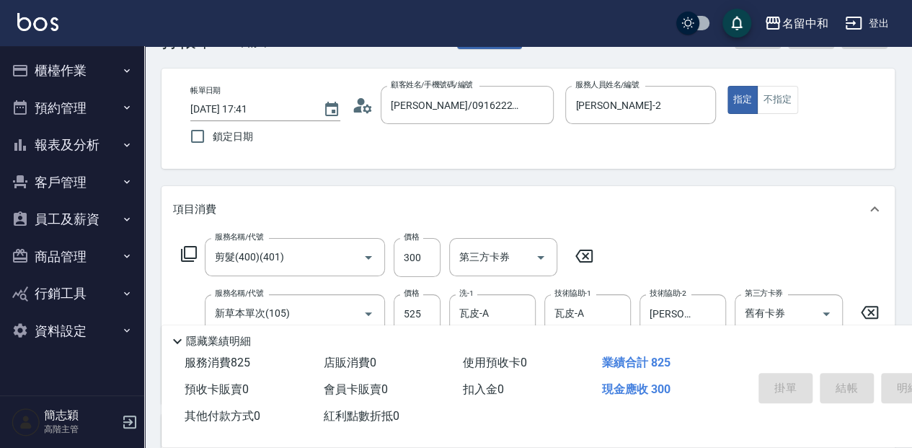
type input "2025/09/19 17:43"
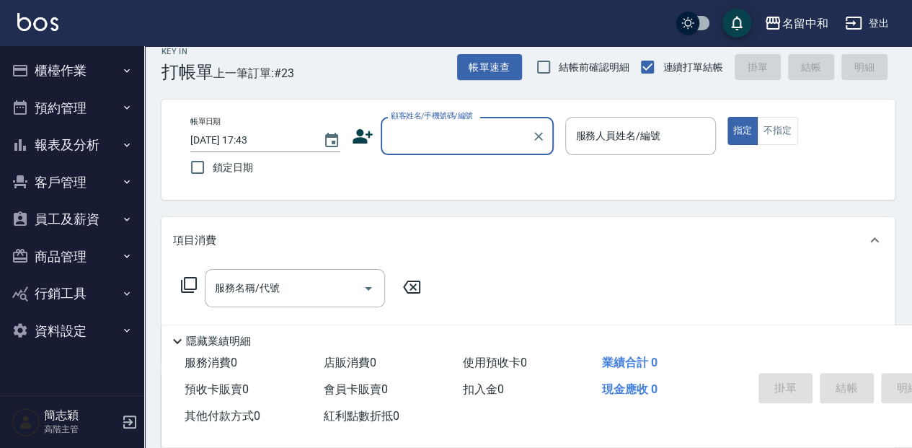
scroll to position [0, 0]
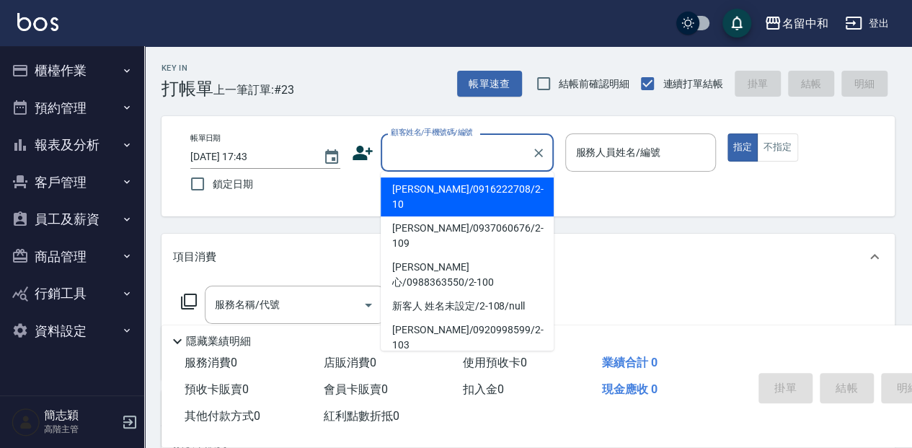
click at [397, 156] on input "顧客姓名/手機號碼/編號" at bounding box center [456, 152] width 138 height 25
type input "莫美霞/0916222708/2-10"
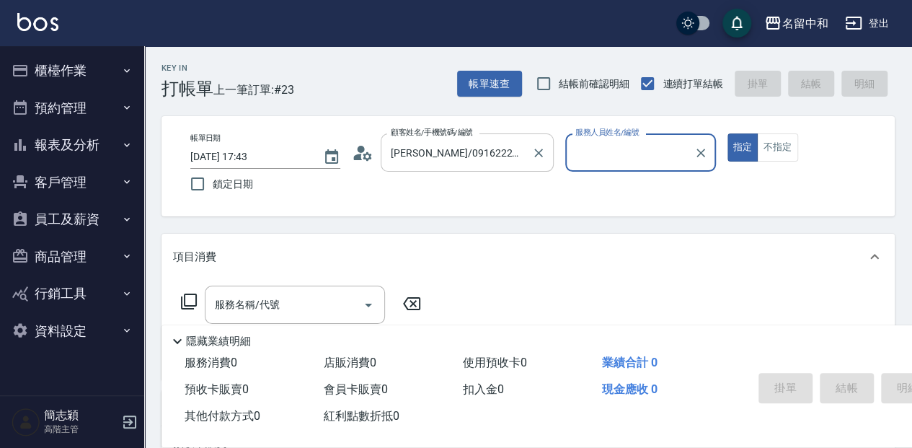
type input "Julie-2"
click at [535, 153] on icon "Clear" at bounding box center [538, 153] width 14 height 14
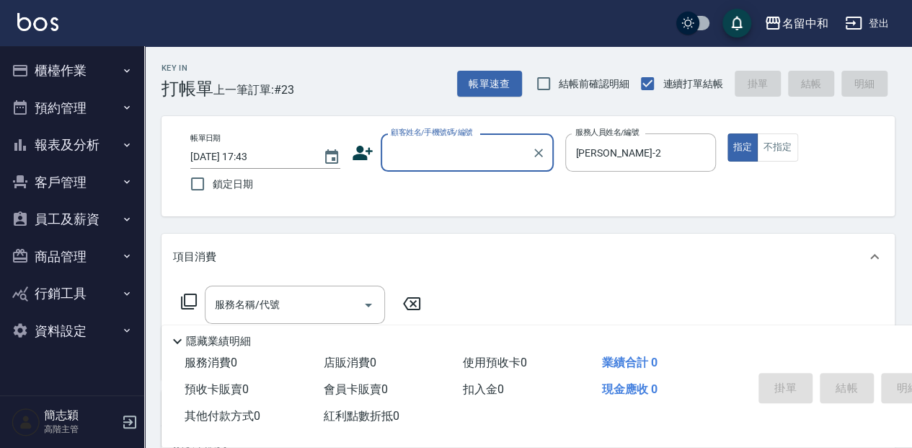
click at [500, 159] on input "顧客姓名/手機號碼/編號" at bounding box center [456, 152] width 138 height 25
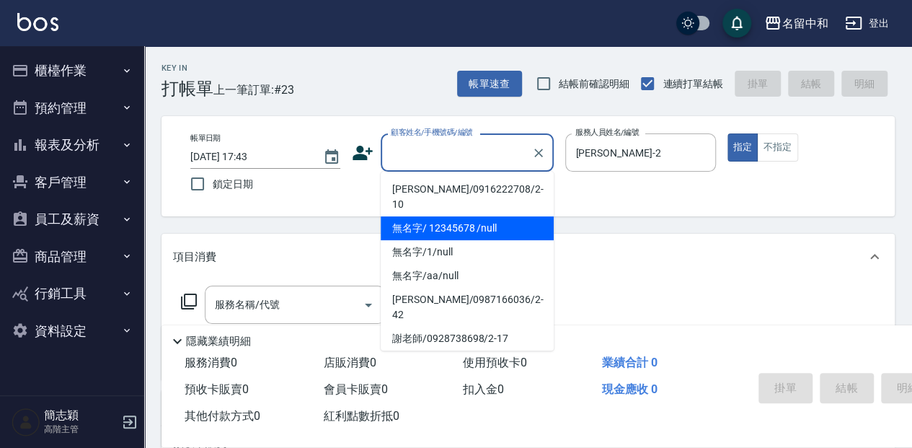
click at [493, 216] on li "無名字/ 12345678 /null" at bounding box center [467, 228] width 173 height 24
type input "無名字/ 12345678 /null"
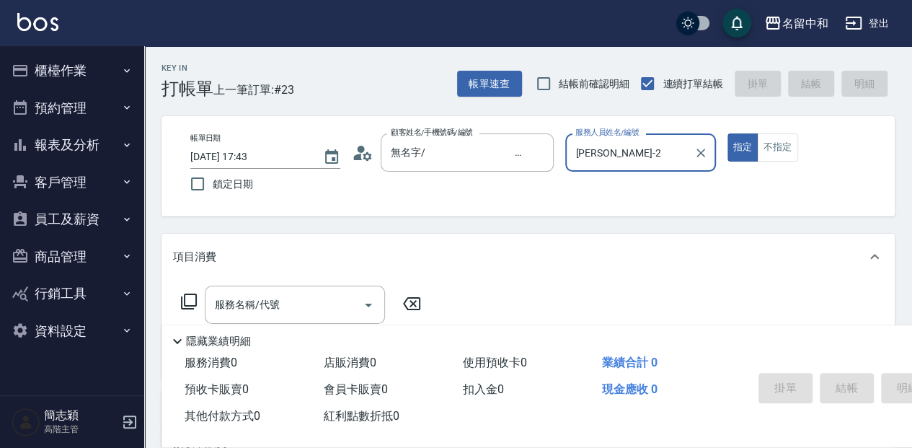
click at [727, 133] on button "指定" at bounding box center [742, 147] width 31 height 28
click at [191, 298] on icon at bounding box center [188, 301] width 17 height 17
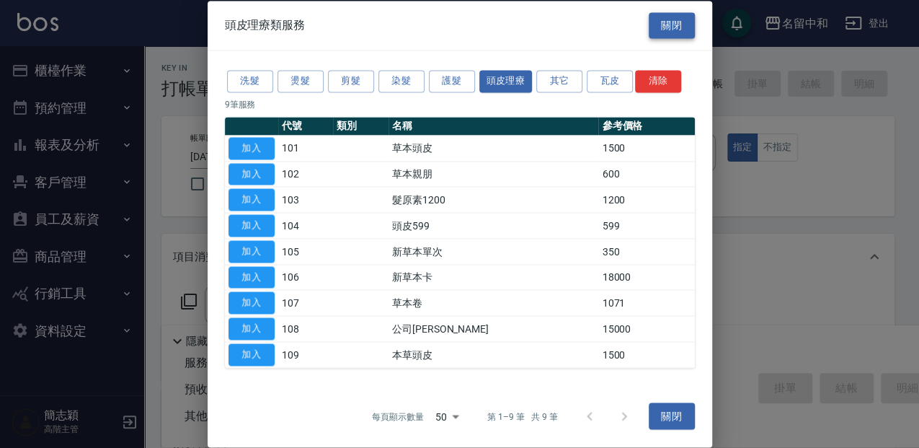
click at [673, 35] on button "關閉" at bounding box center [672, 25] width 46 height 27
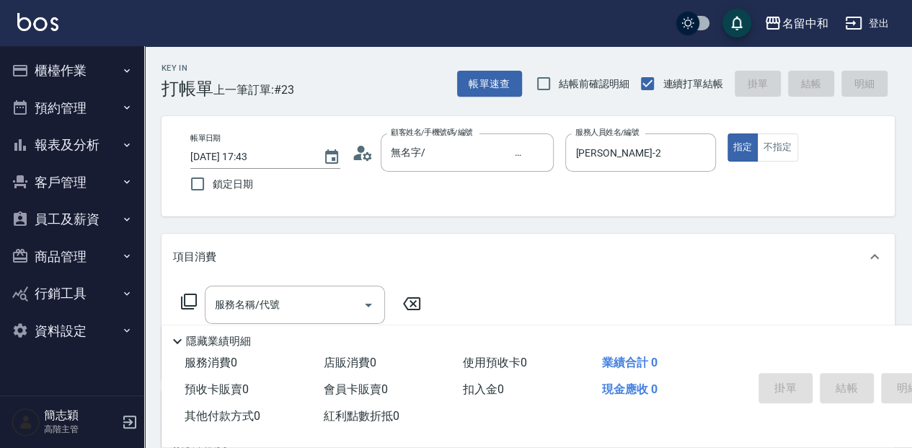
click at [192, 301] on icon at bounding box center [188, 301] width 17 height 17
click at [185, 303] on icon at bounding box center [189, 301] width 16 height 16
click at [702, 154] on icon "Clear" at bounding box center [700, 153] width 9 height 9
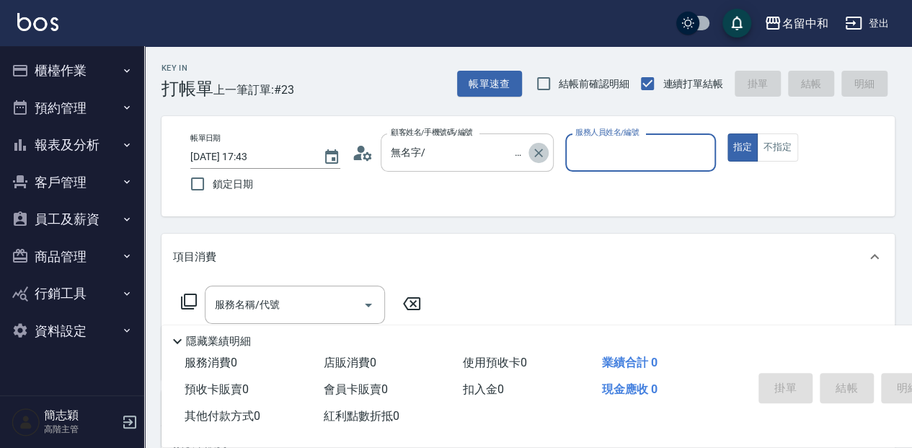
click at [539, 152] on icon "Clear" at bounding box center [538, 153] width 14 height 14
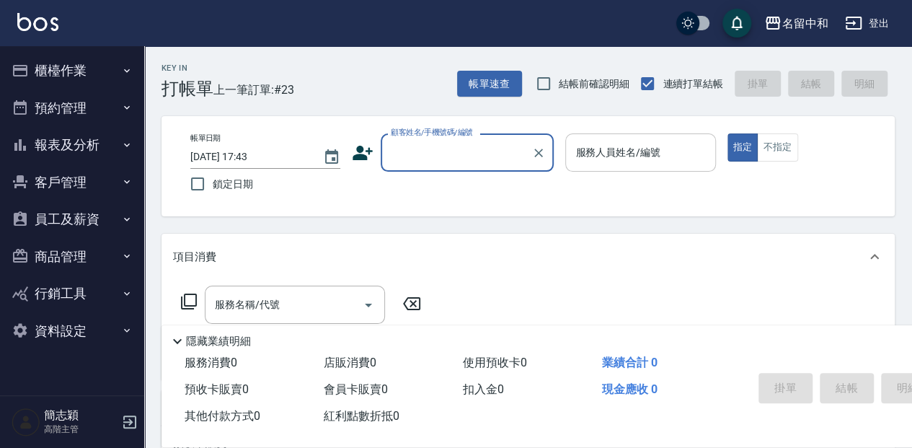
click at [386, 59] on div "Key In 打帳單 上一筆訂單:#23 帳單速查 結帳前確認明細 連續打單結帳 掛單 結帳 明細" at bounding box center [519, 72] width 750 height 53
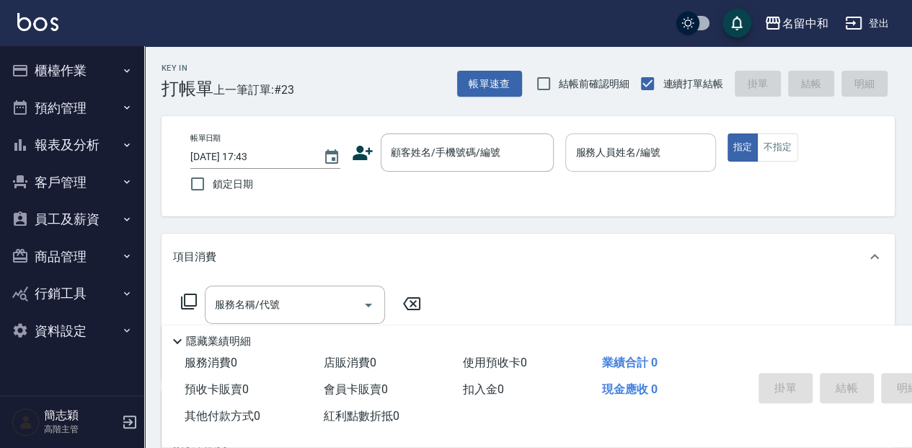
click at [58, 145] on button "報表及分析" at bounding box center [72, 144] width 133 height 37
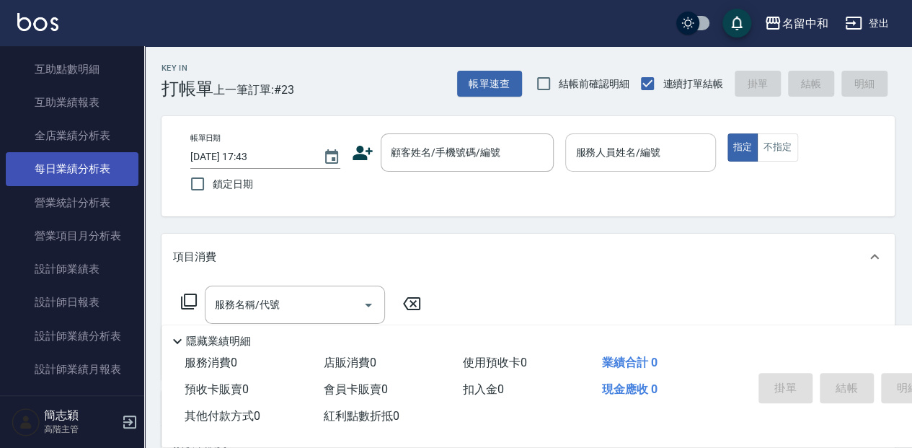
scroll to position [384, 0]
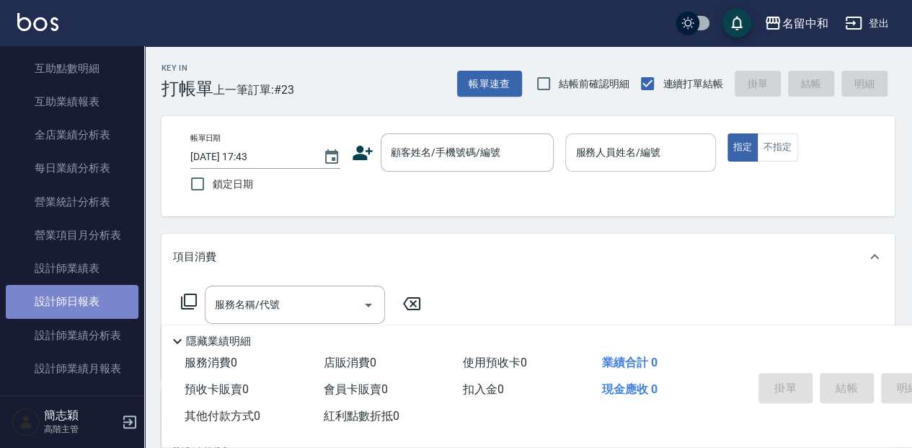
click at [85, 293] on link "設計師日報表" at bounding box center [72, 301] width 133 height 33
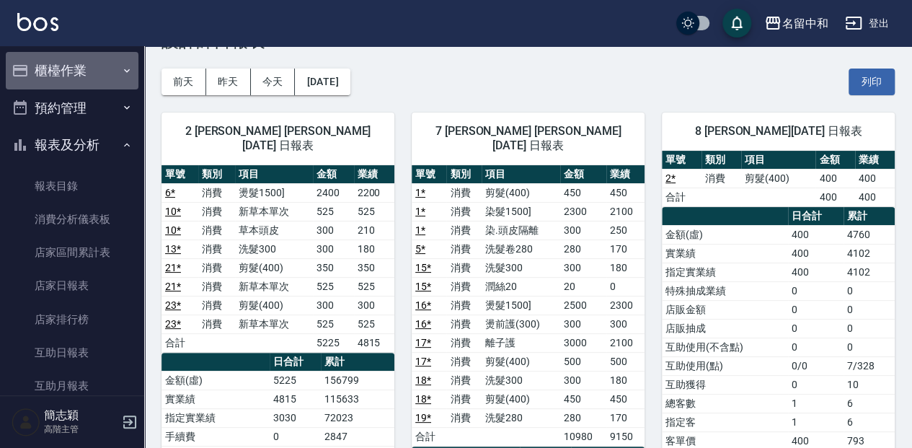
click at [77, 67] on button "櫃檯作業" at bounding box center [72, 70] width 133 height 37
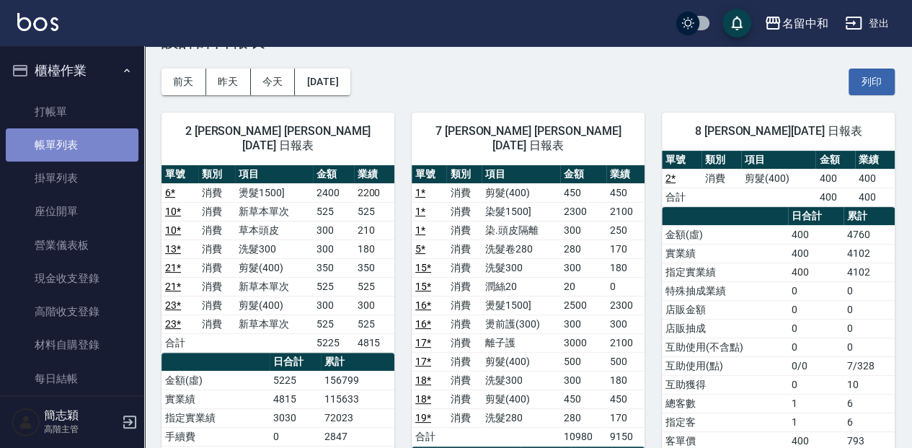
click at [96, 142] on link "帳單列表" at bounding box center [72, 144] width 133 height 33
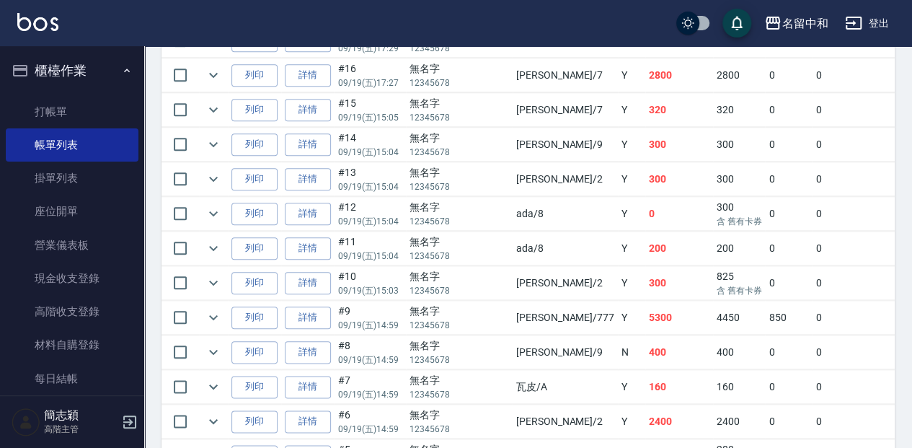
scroll to position [817, 0]
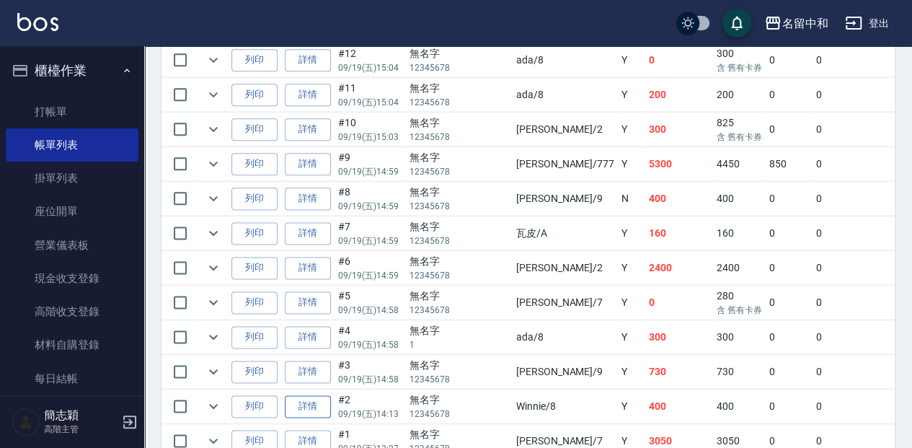
click at [310, 399] on link "詳情" at bounding box center [308, 406] width 46 height 22
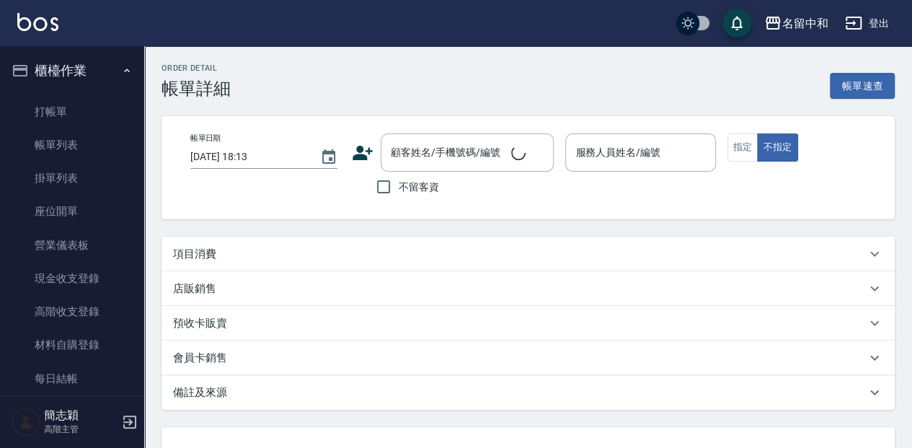
type input "2025/09/19 14:13"
type input "Winnie-8"
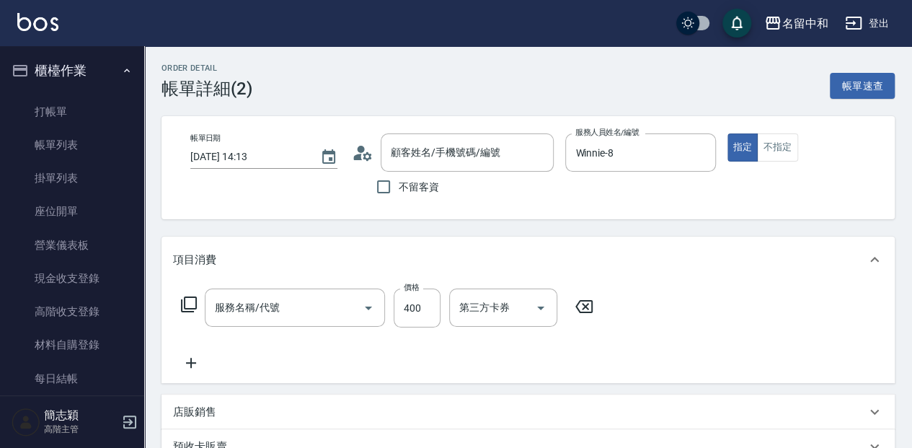
type input "剪髮(400)(401)"
type input "無名字/ 12345678 /null"
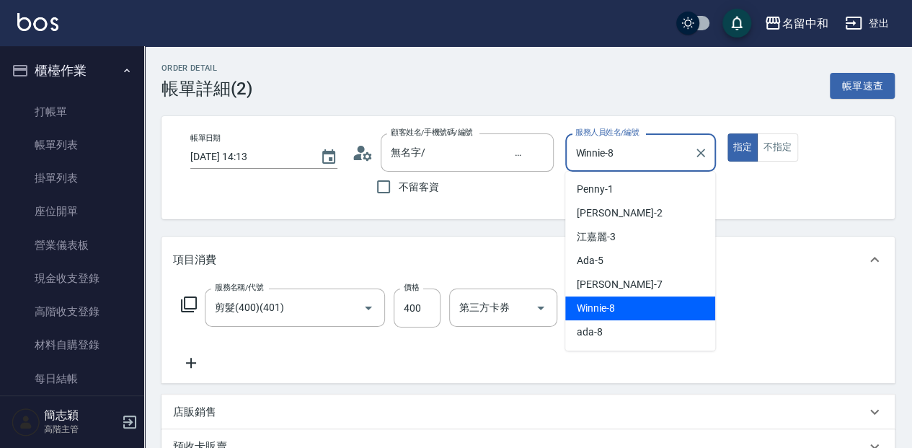
click at [621, 151] on input "Winnie-8" at bounding box center [629, 152] width 115 height 25
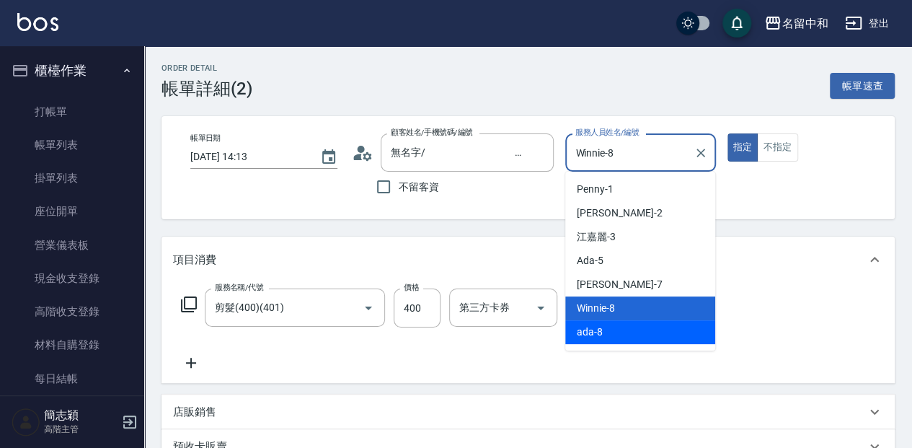
click at [587, 328] on span "ada -8" at bounding box center [590, 331] width 26 height 15
type input "ada-8"
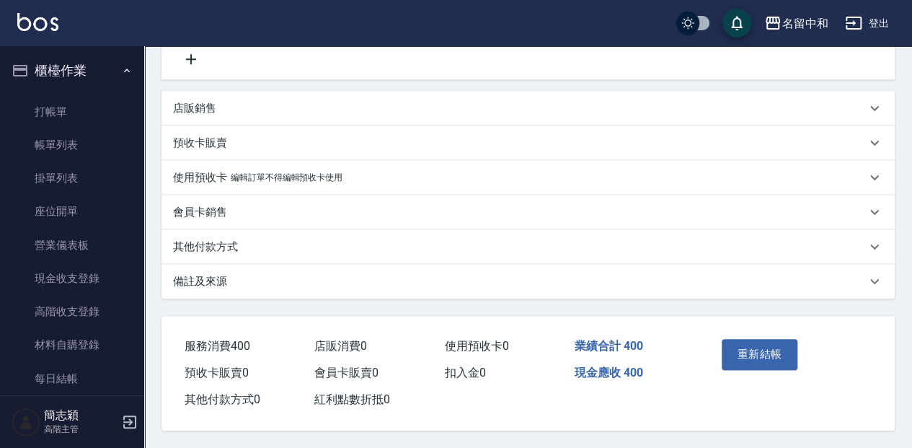
scroll to position [309, 0]
click at [735, 353] on button "重新結帳" at bounding box center [760, 354] width 76 height 30
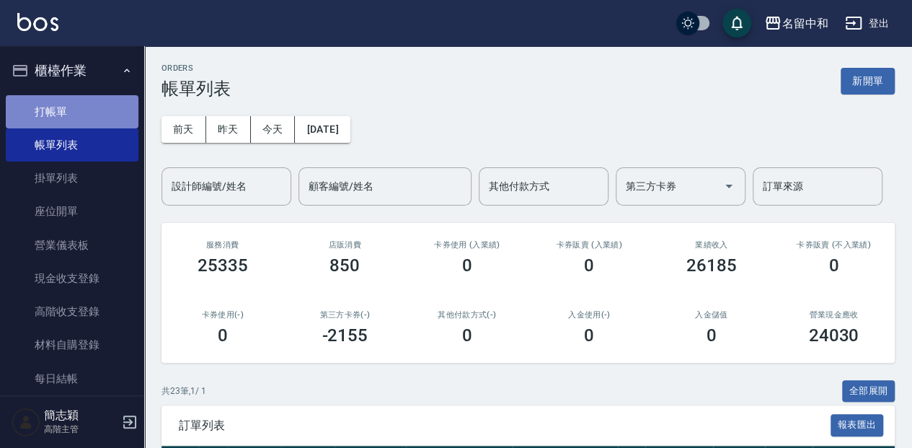
click at [84, 107] on link "打帳單" at bounding box center [72, 111] width 133 height 33
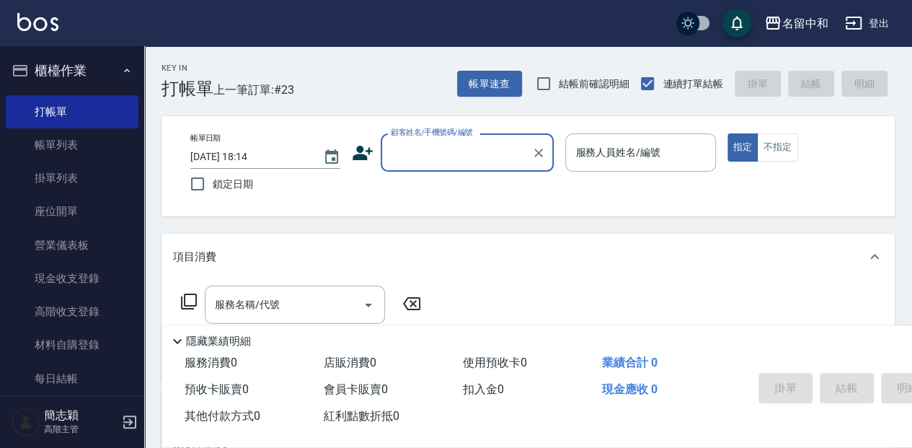
click at [438, 159] on input "顧客姓名/手機號碼/編號" at bounding box center [456, 152] width 138 height 25
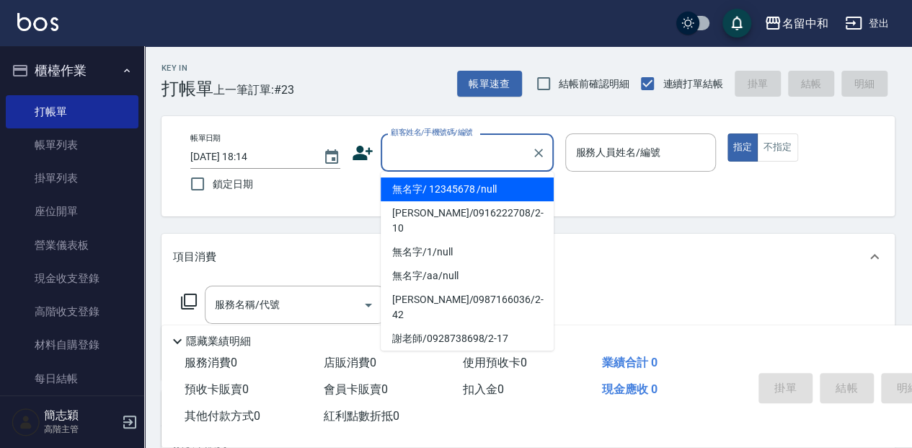
click at [449, 190] on li "無名字/ 12345678 /null" at bounding box center [467, 189] width 173 height 24
type input "無名字/ 12345678 /null"
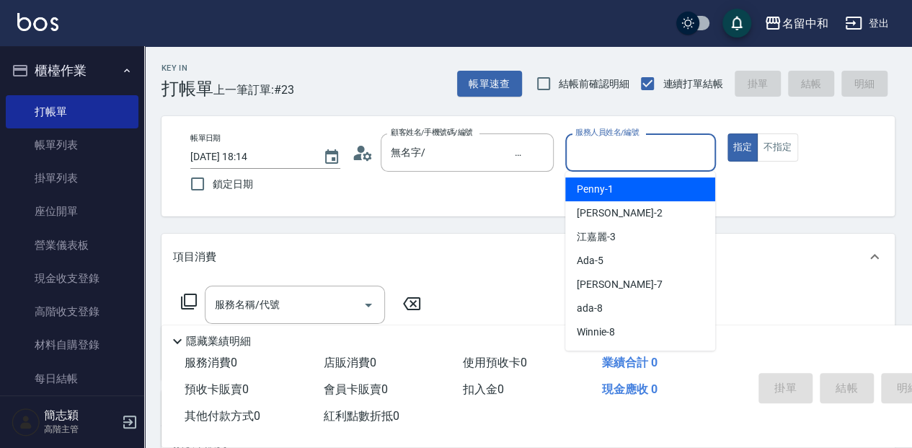
drag, startPoint x: 642, startPoint y: 145, endPoint x: 637, endPoint y: 161, distance: 17.1
click at [640, 145] on input "服務人員姓名/編號" at bounding box center [640, 152] width 137 height 25
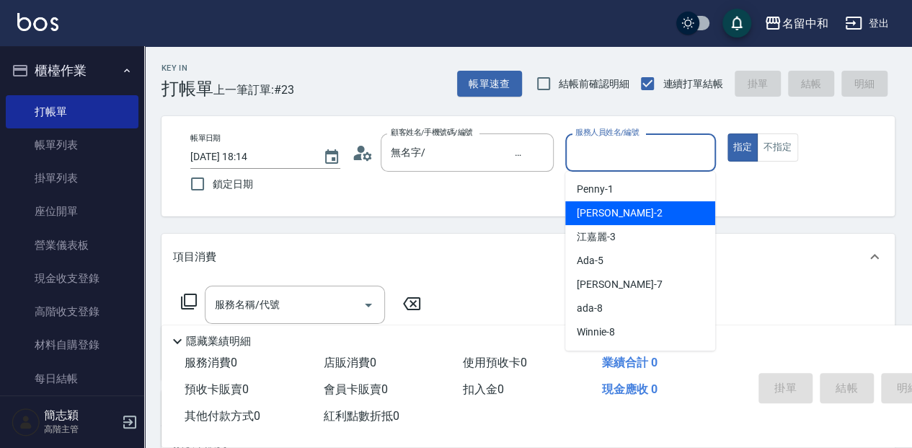
click at [626, 205] on div "Julie -2" at bounding box center [640, 213] width 150 height 24
type input "Julie-2"
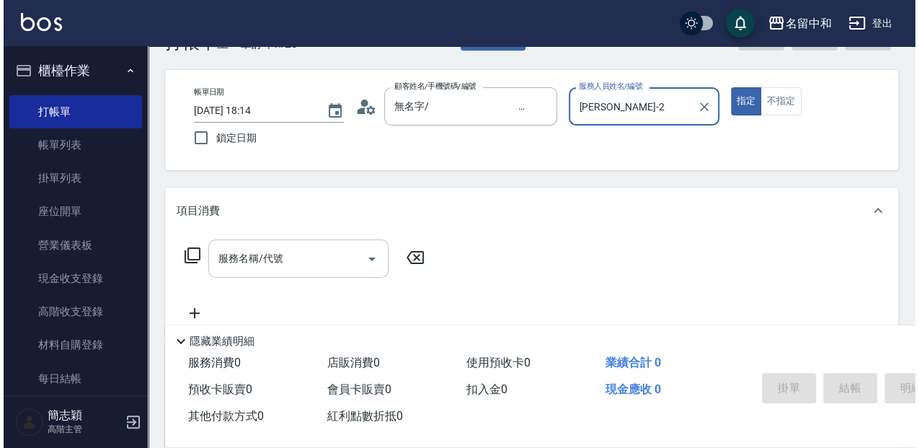
scroll to position [48, 0]
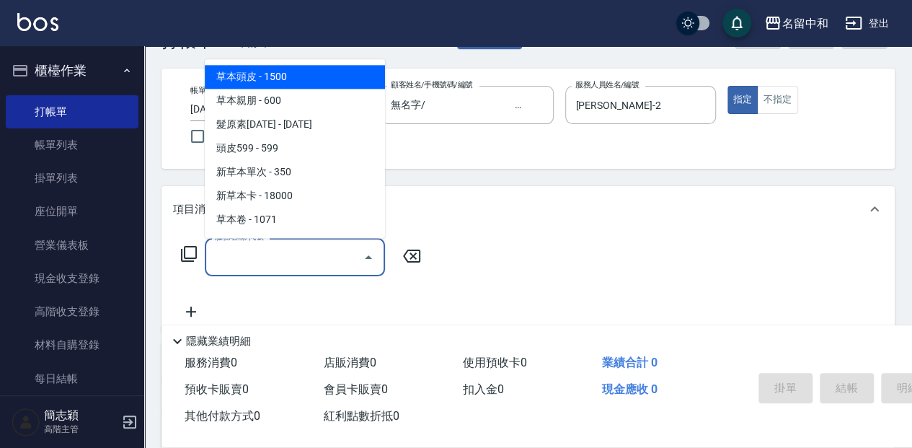
drag, startPoint x: 306, startPoint y: 255, endPoint x: 405, endPoint y: 233, distance: 102.0
click at [306, 255] on input "服務名稱/代號" at bounding box center [284, 256] width 146 height 25
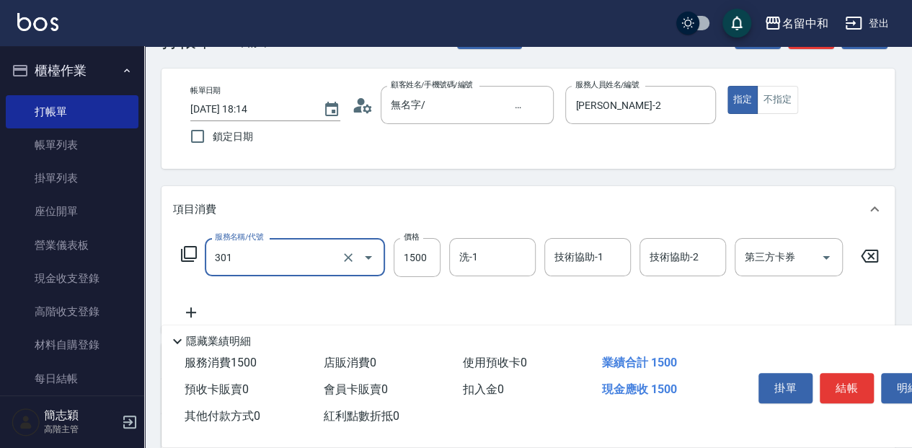
type input "燙髮(1500](301)"
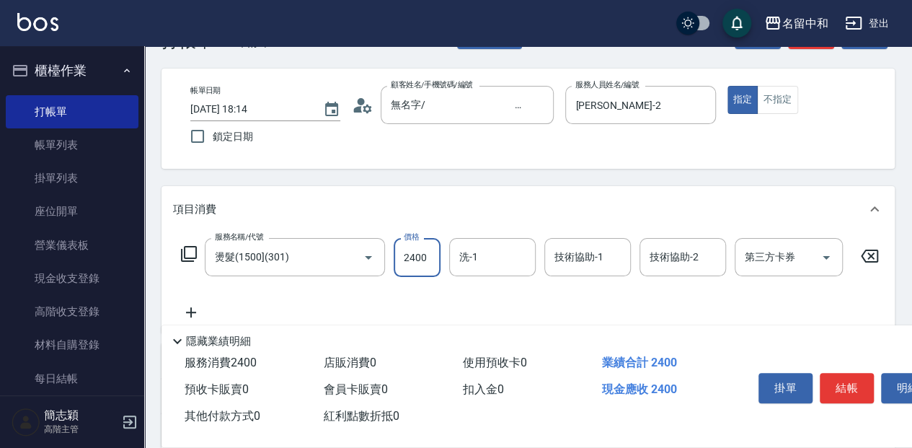
type input "2400"
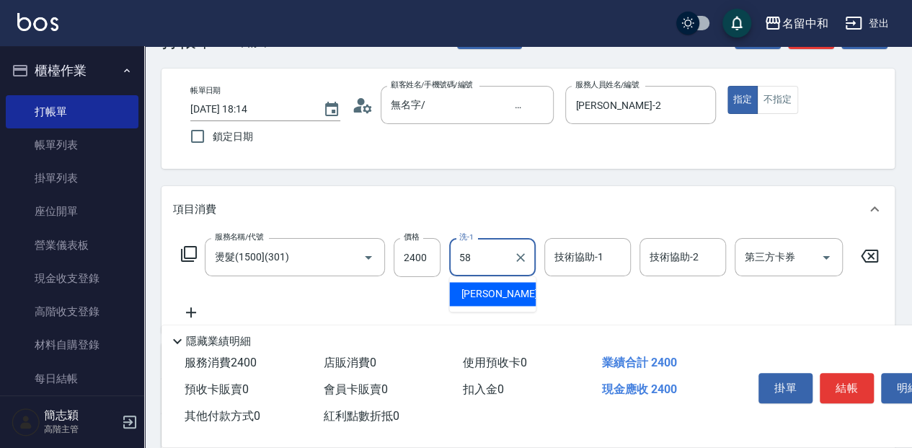
type input "莫娜-58"
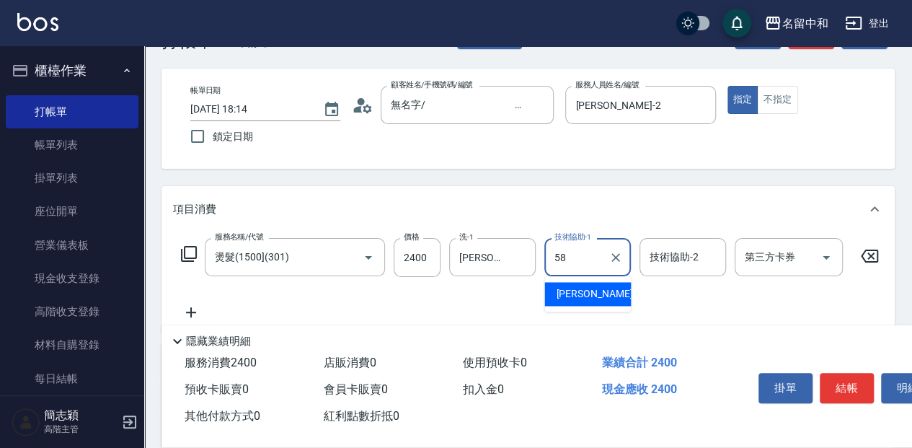
type input "莫娜-58"
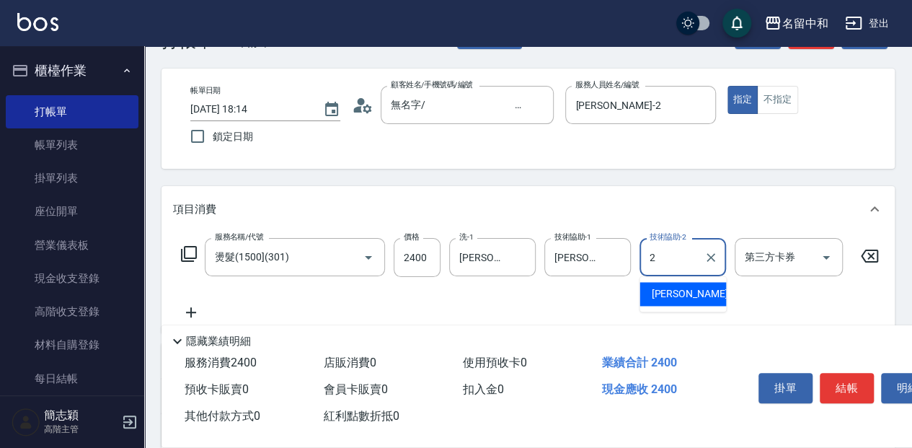
type input "Julie-2"
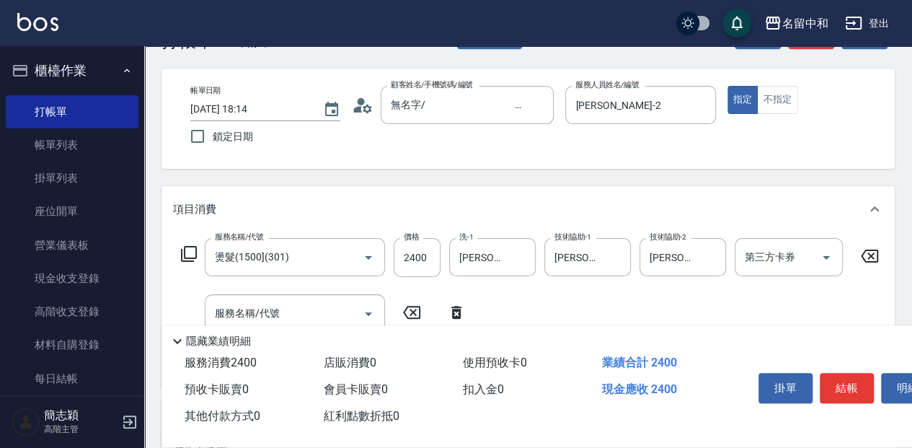
click at [192, 249] on icon at bounding box center [188, 253] width 17 height 17
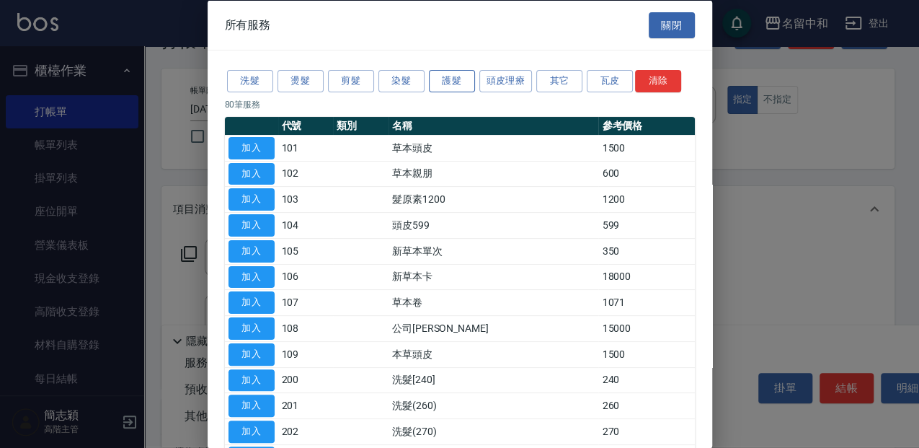
click at [453, 81] on button "護髮" at bounding box center [452, 81] width 46 height 22
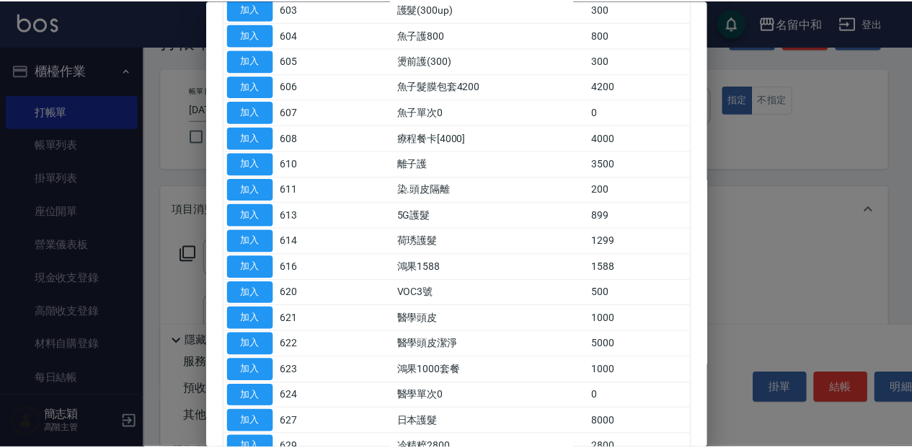
scroll to position [192, 0]
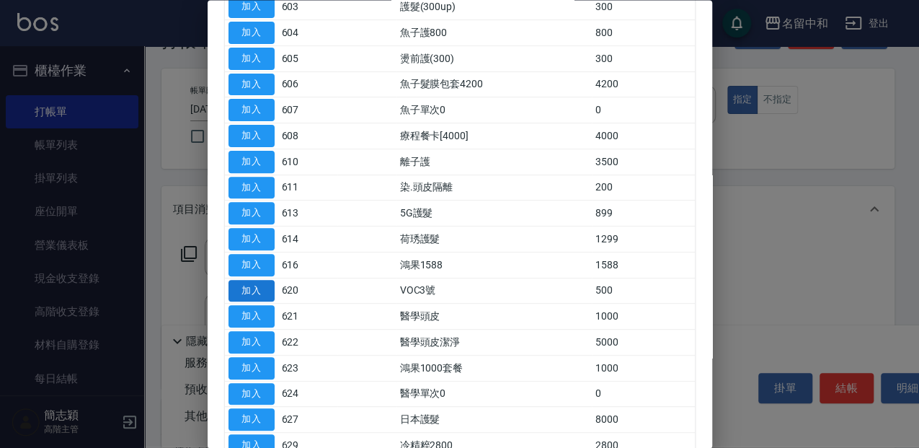
click at [254, 285] on button "加入" at bounding box center [252, 291] width 46 height 22
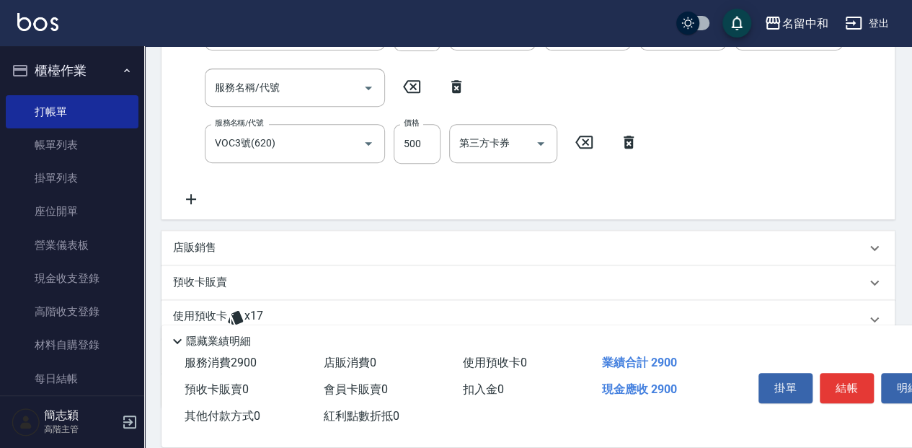
scroll to position [288, 0]
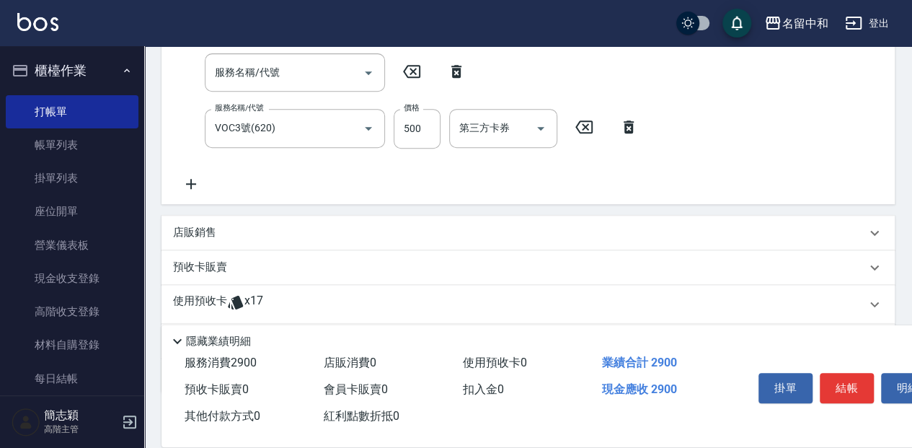
click at [185, 234] on p "店販銷售" at bounding box center [194, 232] width 43 height 15
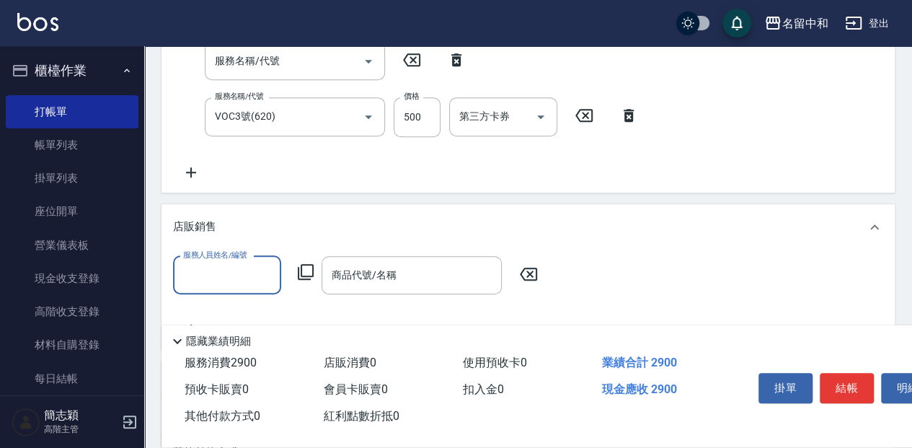
scroll to position [336, 0]
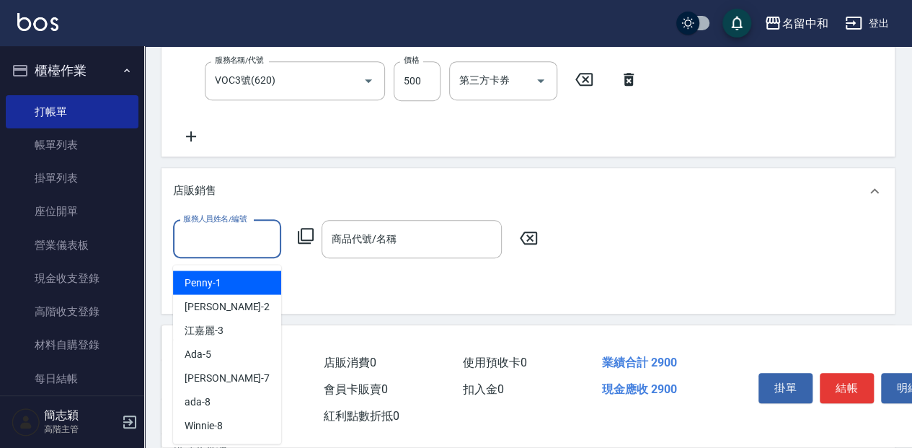
click at [205, 251] on input "服務人員姓名/編號" at bounding box center [227, 238] width 95 height 25
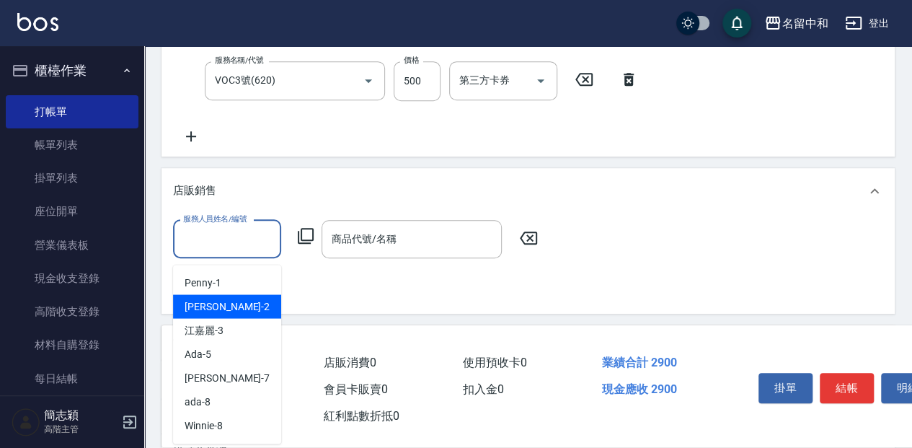
drag, startPoint x: 208, startPoint y: 298, endPoint x: 245, endPoint y: 293, distance: 37.9
click at [208, 300] on span "Julie -2" at bounding box center [227, 305] width 85 height 15
type input "Julie-2"
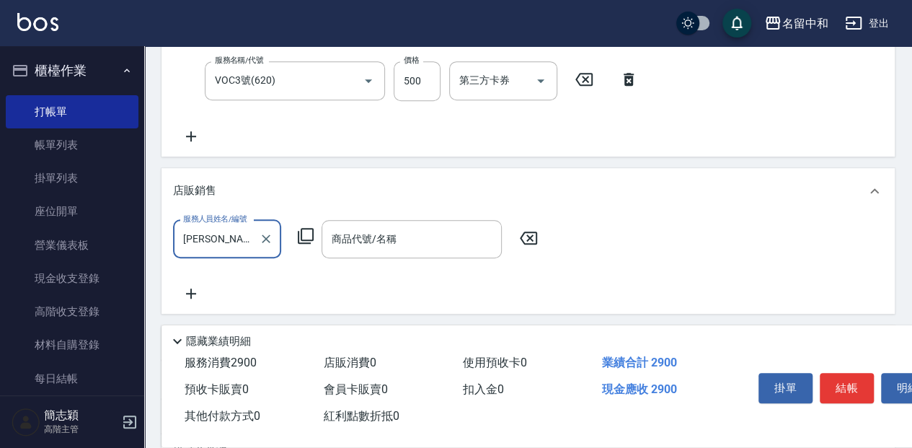
click at [306, 236] on icon at bounding box center [305, 235] width 17 height 17
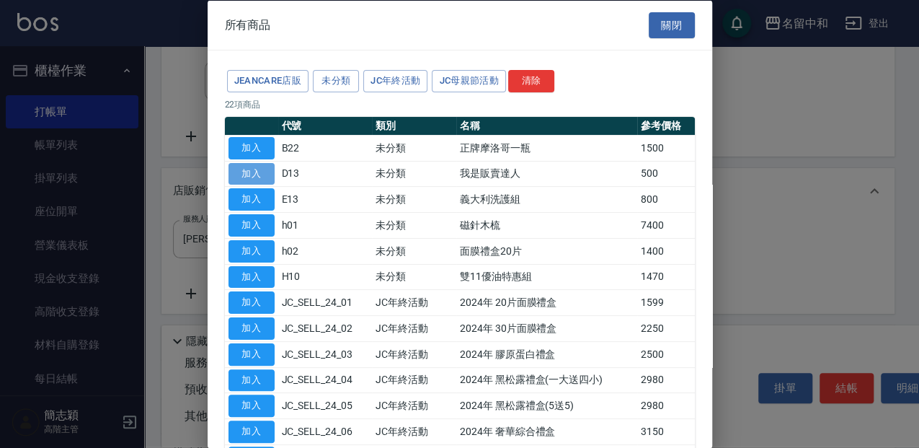
click at [254, 174] on button "加入" at bounding box center [252, 173] width 46 height 22
type input "我是販賣達人"
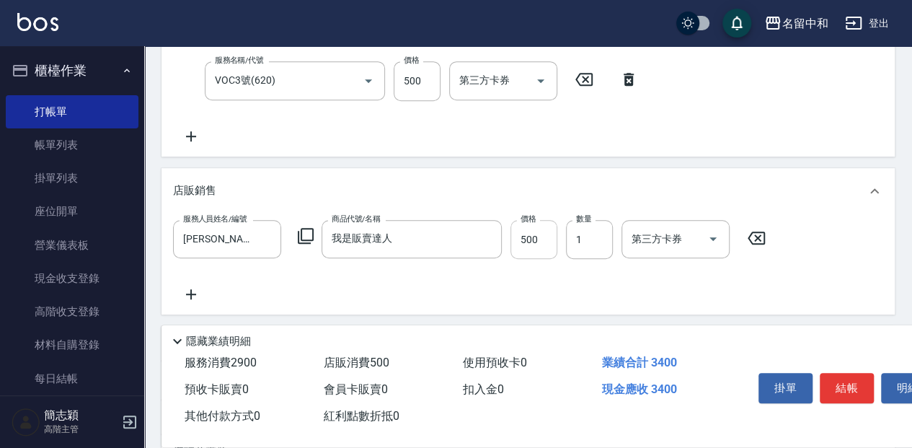
click at [541, 245] on input "500" at bounding box center [533, 239] width 47 height 39
type input "400"
click at [836, 379] on button "結帳" at bounding box center [847, 388] width 54 height 30
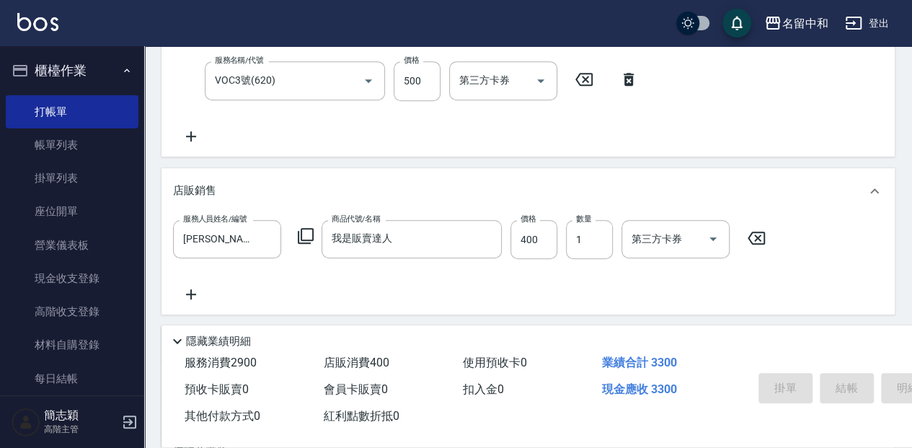
type input "2025/09/19 18:15"
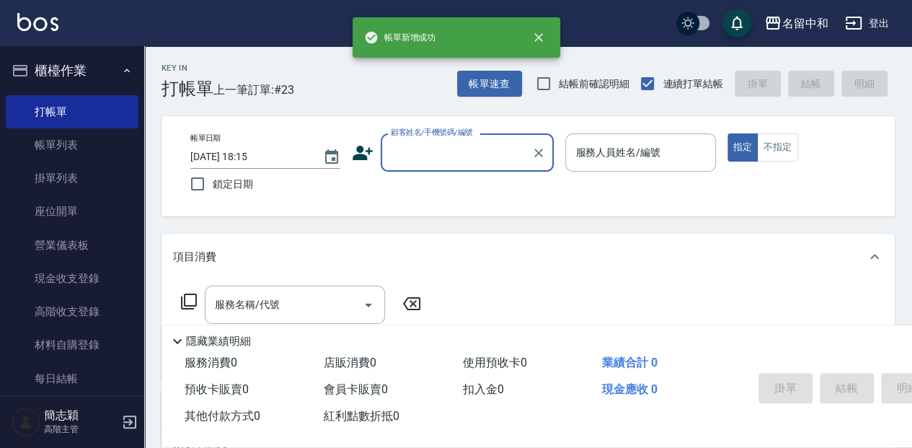
scroll to position [0, 0]
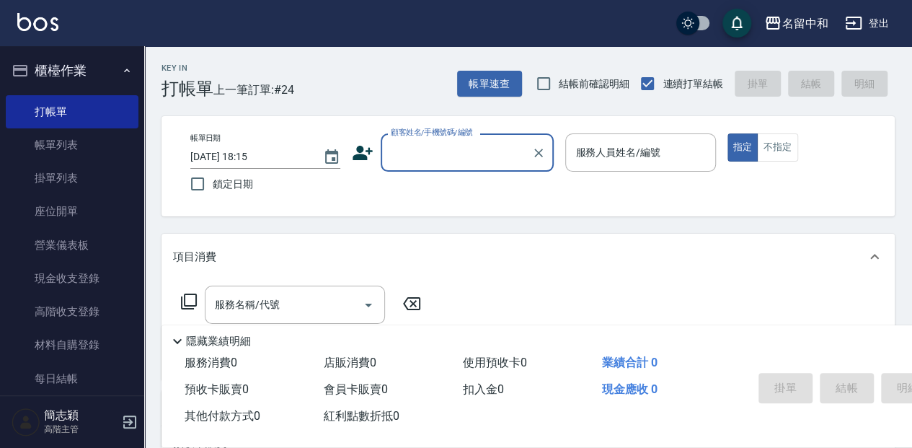
click at [420, 154] on input "顧客姓名/手機號碼/編號" at bounding box center [456, 152] width 138 height 25
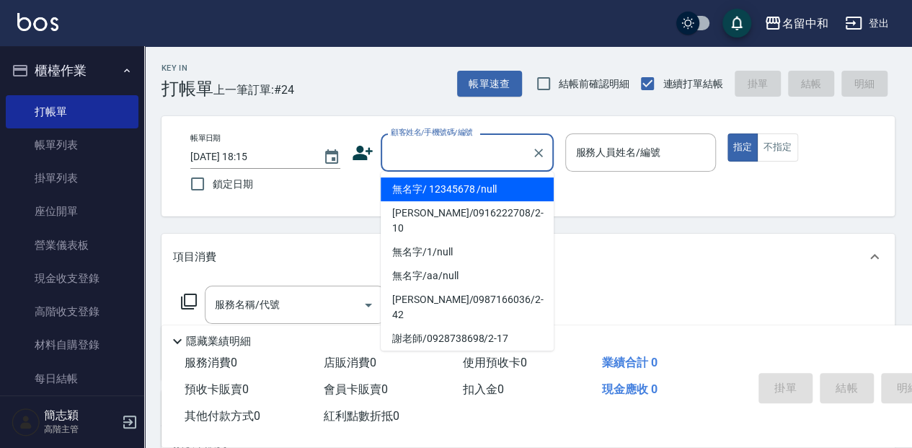
click at [415, 185] on li "無名字/ 12345678 /null" at bounding box center [467, 189] width 173 height 24
type input "無名字/ 12345678 /null"
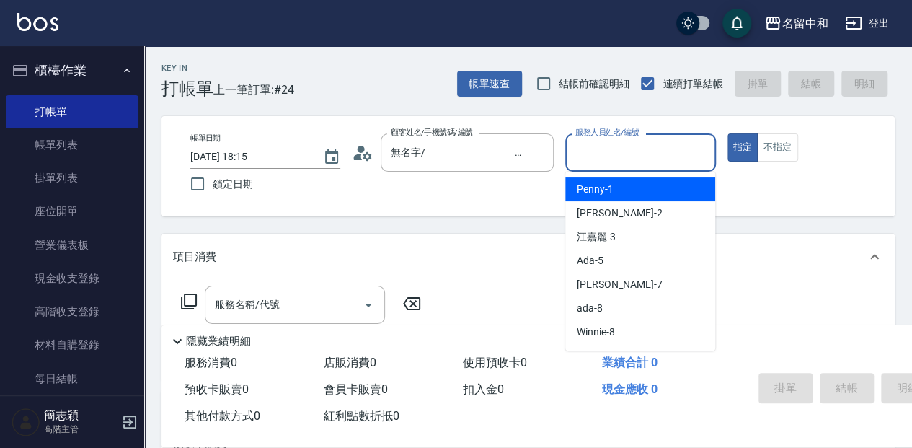
click at [598, 149] on input "服務人員姓名/編號" at bounding box center [640, 152] width 137 height 25
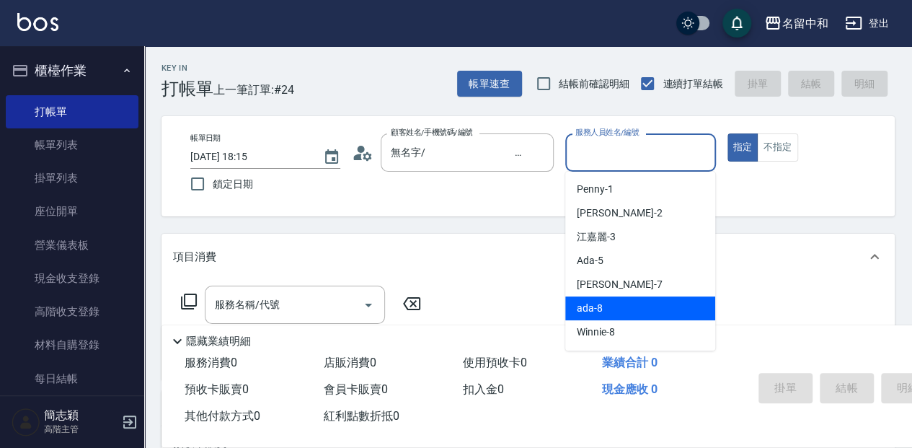
click at [606, 305] on div "ada -8" at bounding box center [640, 308] width 150 height 24
type input "ada-8"
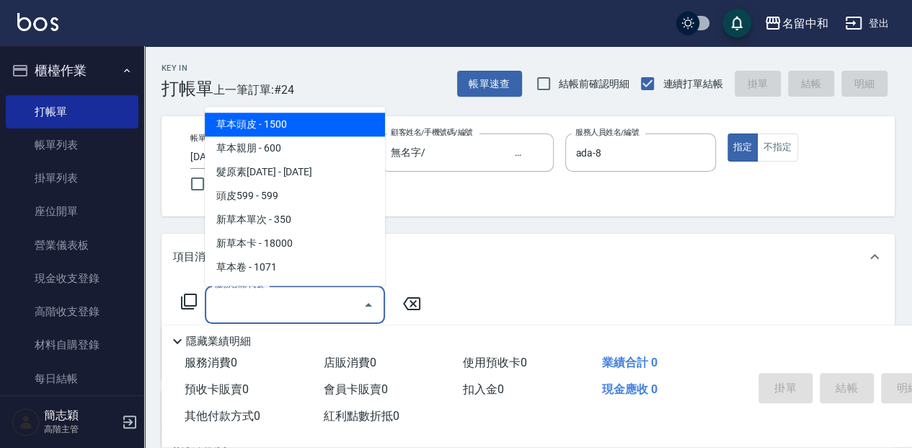
drag, startPoint x: 284, startPoint y: 298, endPoint x: 422, endPoint y: 287, distance: 138.2
click at [285, 298] on input "服務名稱/代號" at bounding box center [284, 304] width 146 height 25
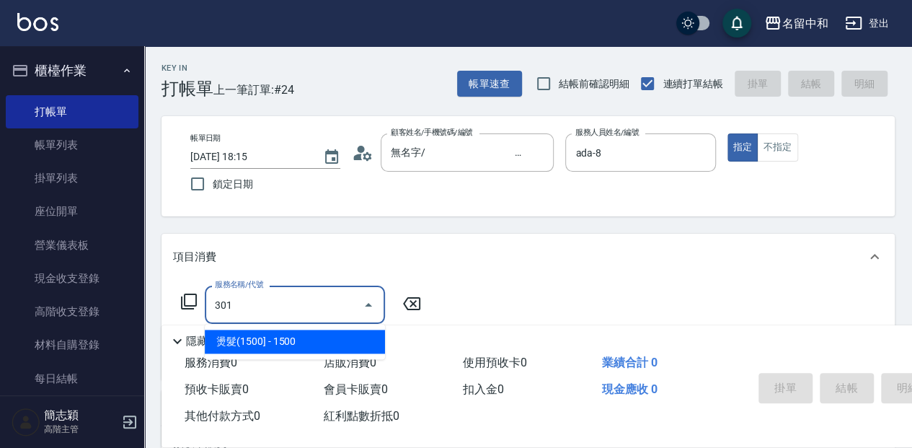
type input "燙髮(1500](301)"
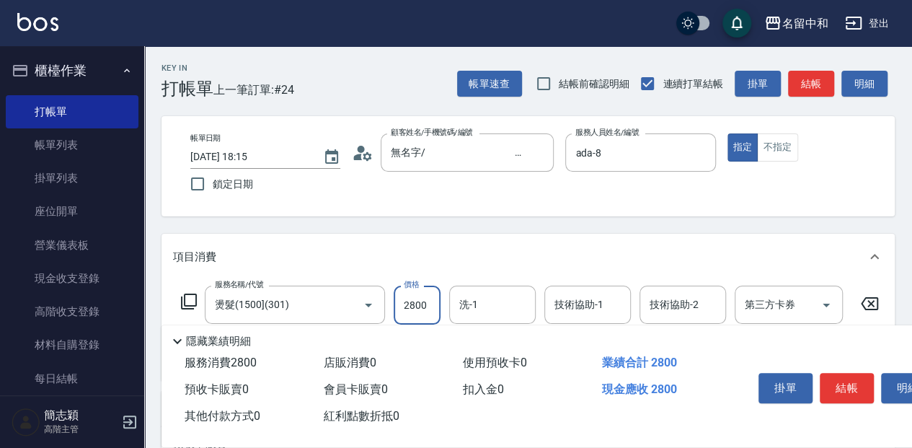
type input "2800"
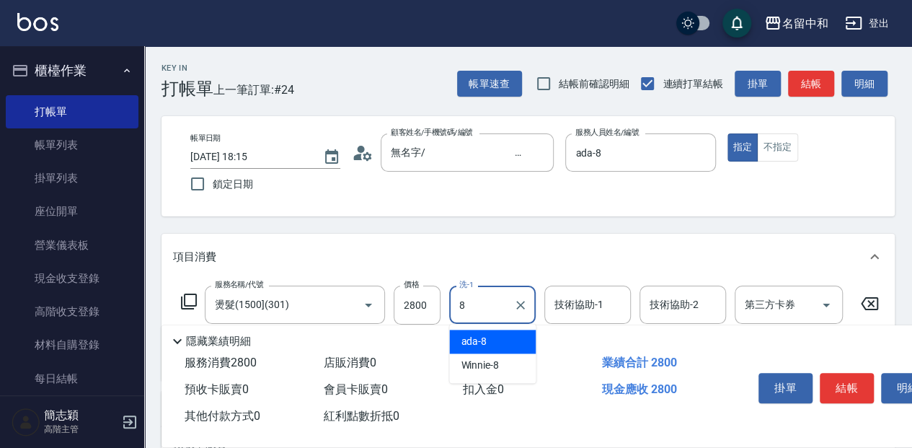
type input "ada-8"
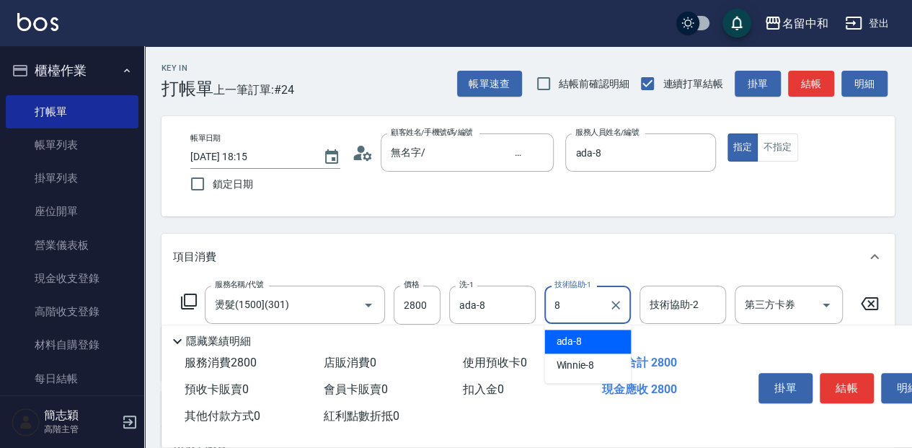
type input "ada-8"
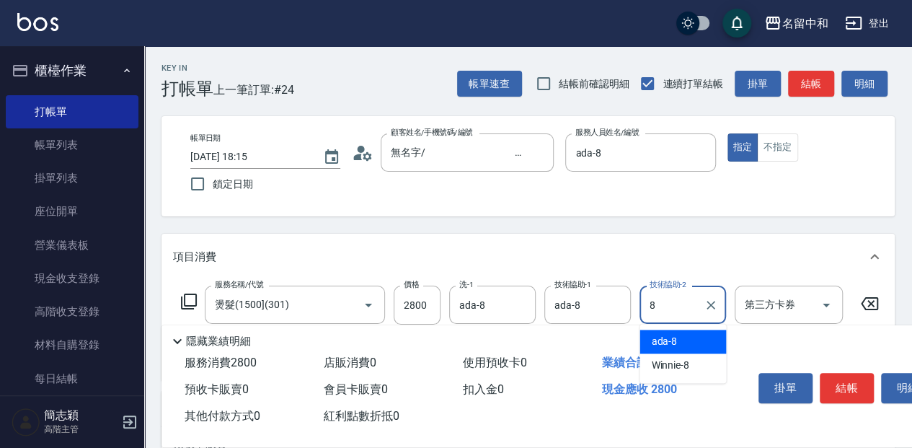
type input "ada-8"
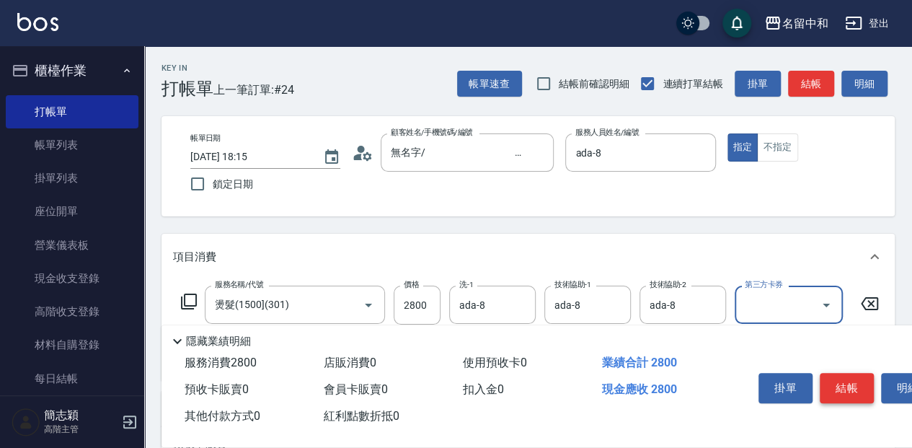
click at [845, 389] on button "結帳" at bounding box center [847, 388] width 54 height 30
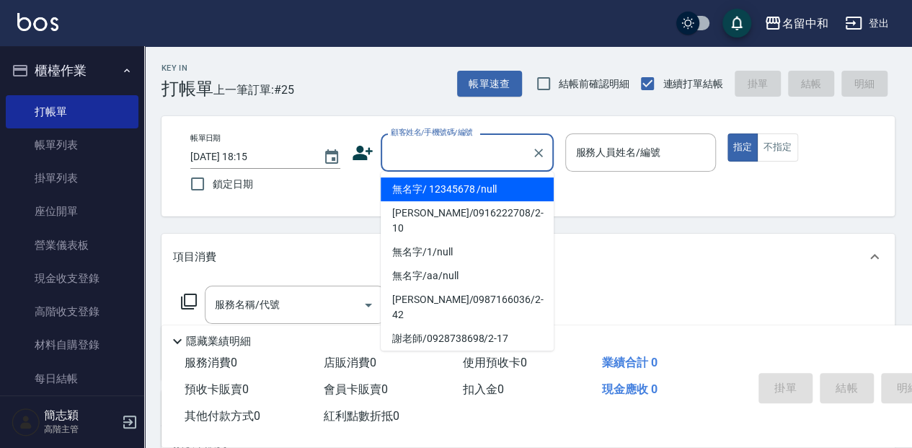
click at [450, 157] on input "顧客姓名/手機號碼/編號" at bounding box center [456, 152] width 138 height 25
drag, startPoint x: 436, startPoint y: 189, endPoint x: 586, endPoint y: 161, distance: 152.6
click at [446, 189] on li "無名字/ 12345678 /null" at bounding box center [467, 189] width 173 height 24
type input "無名字/ 12345678 /null"
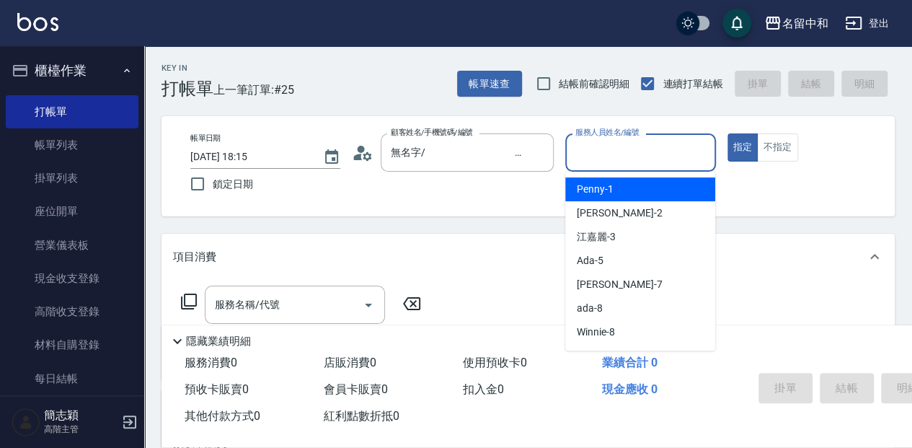
click at [596, 158] on input "服務人員姓名/編號" at bounding box center [640, 152] width 137 height 25
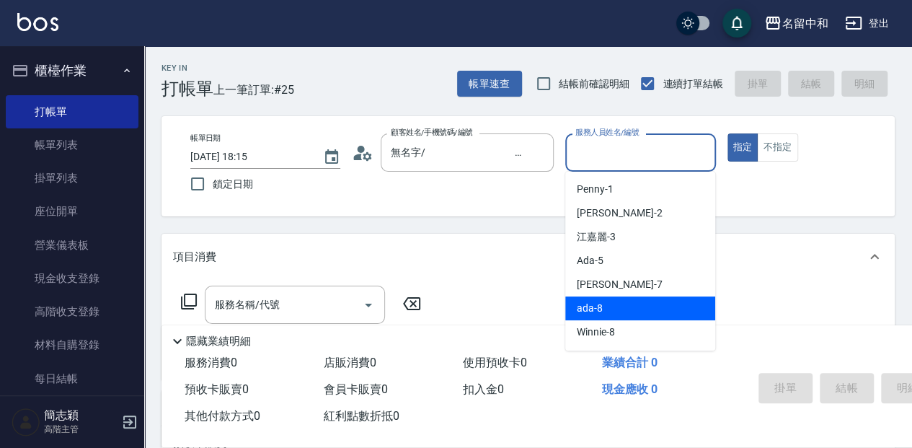
scroll to position [48, 0]
click at [627, 304] on div "Anna -9" at bounding box center [640, 308] width 150 height 24
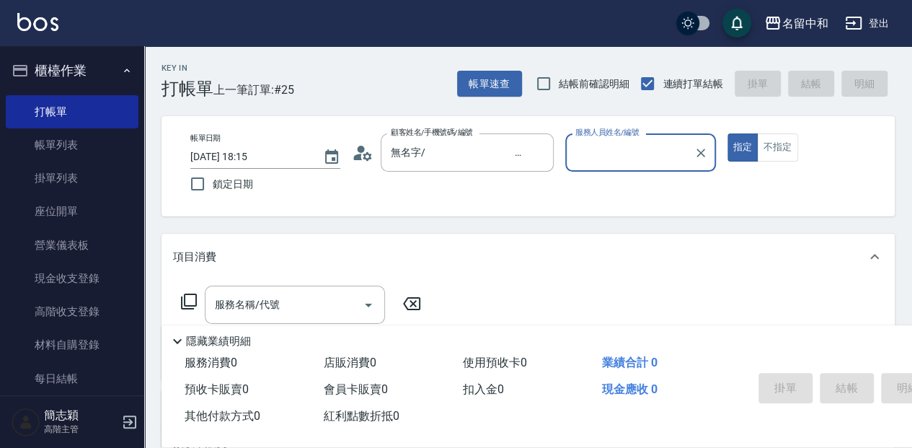
type input "Anna-9"
click at [770, 157] on button "不指定" at bounding box center [777, 147] width 40 height 28
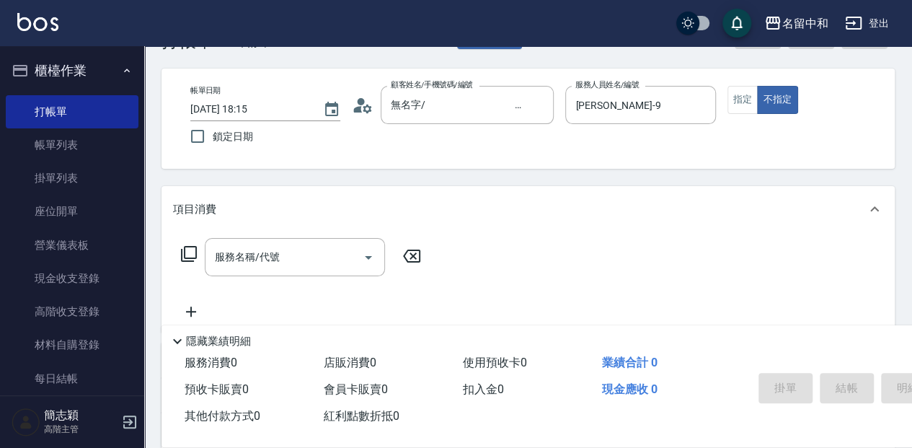
drag, startPoint x: 283, startPoint y: 253, endPoint x: 470, endPoint y: 223, distance: 189.8
click at [291, 252] on input "服務名稱/代號" at bounding box center [284, 256] width 146 height 25
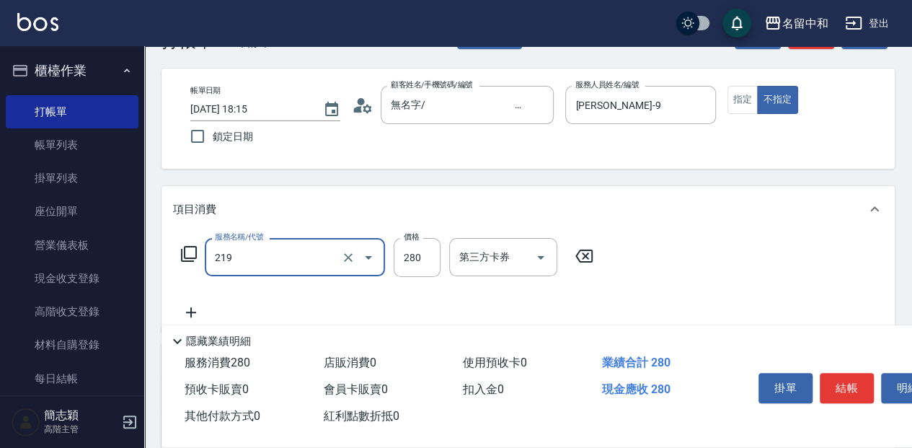
type input "洗髮280(219)"
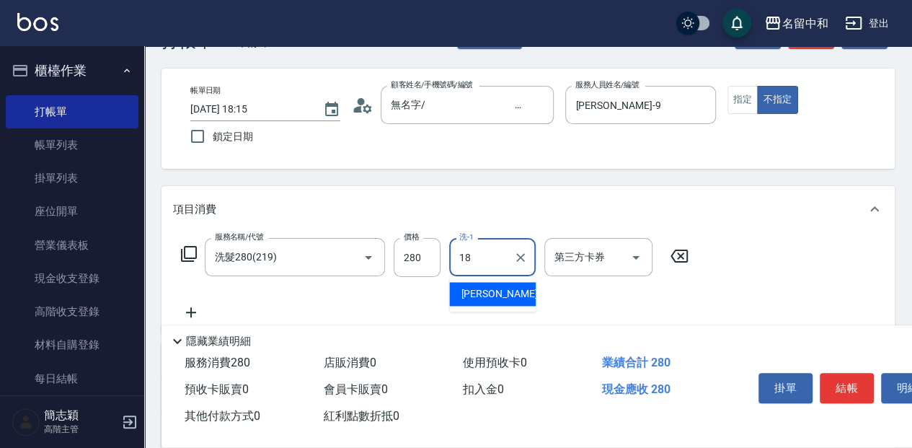
type input "沛岑-18"
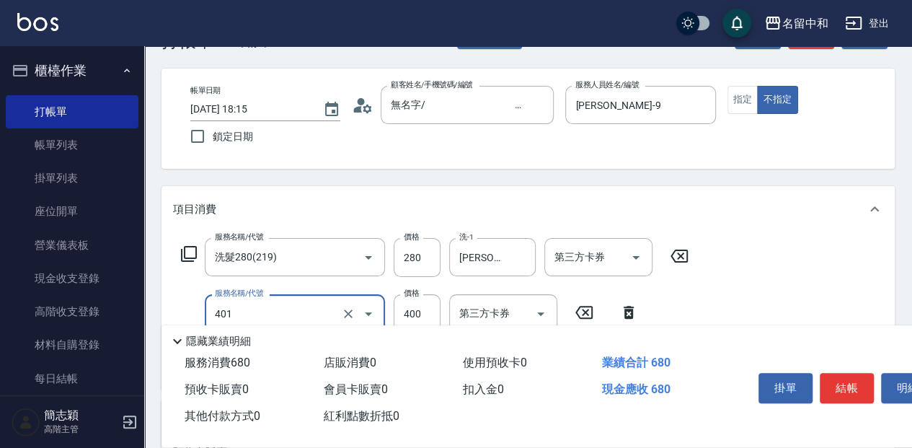
type input "剪髮(400)(401)"
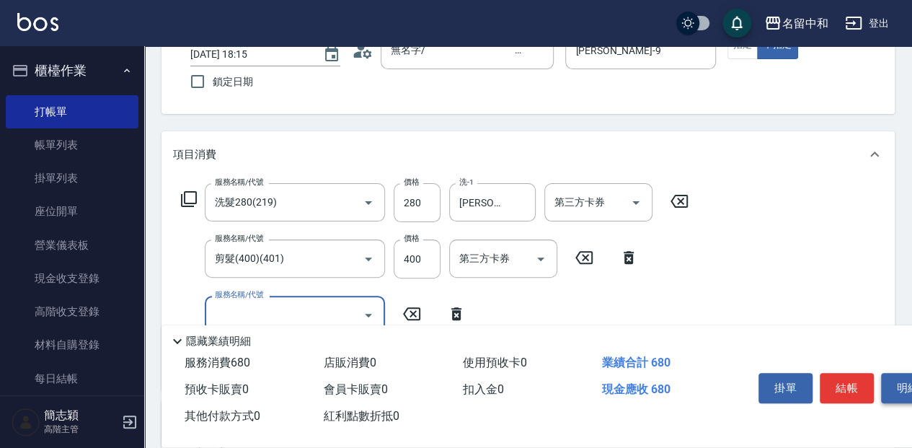
scroll to position [144, 0]
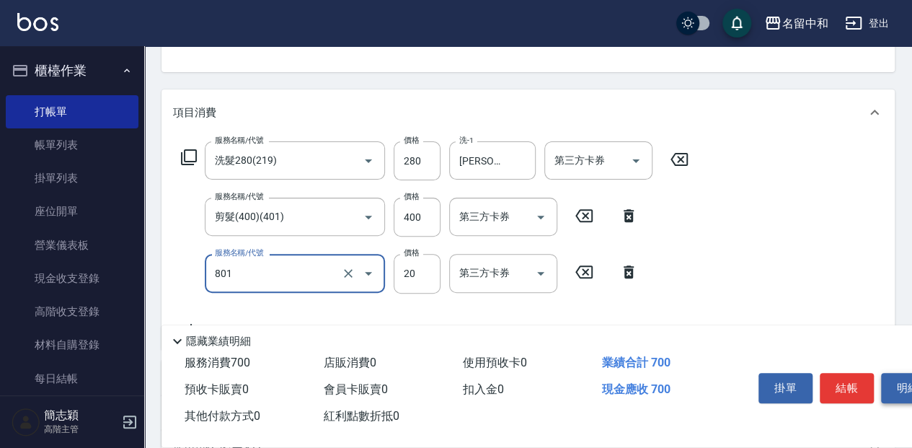
type input "潤絲20(801)"
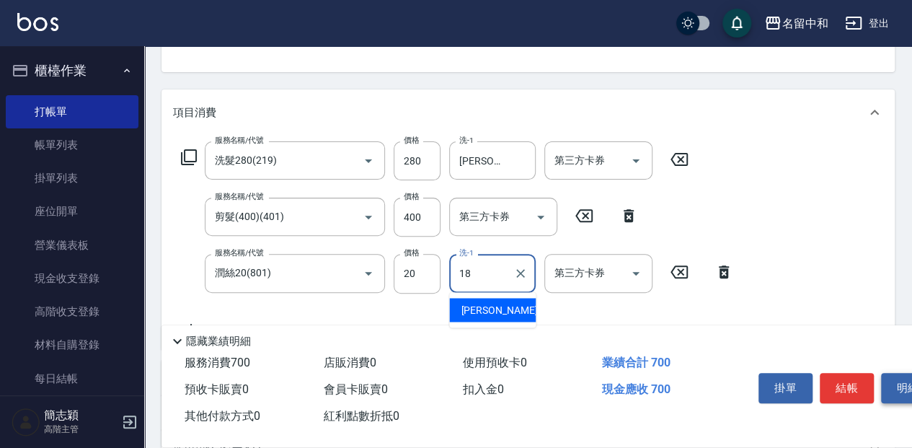
type input "沛岑-18"
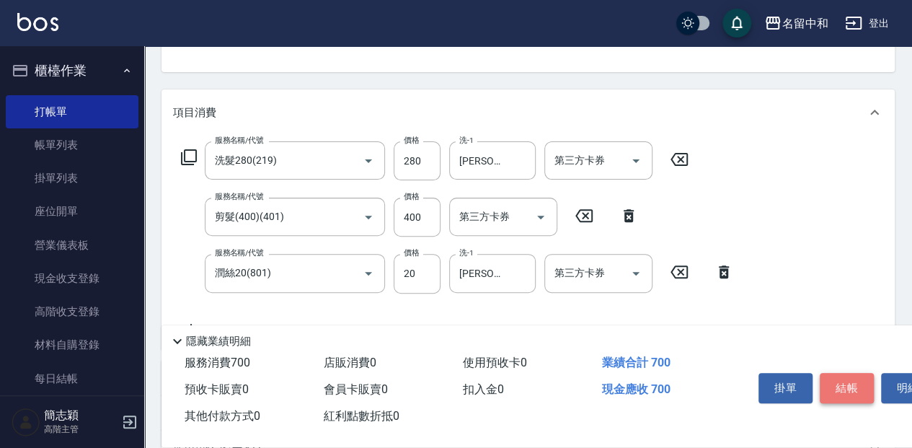
click at [853, 382] on button "結帳" at bounding box center [847, 388] width 54 height 30
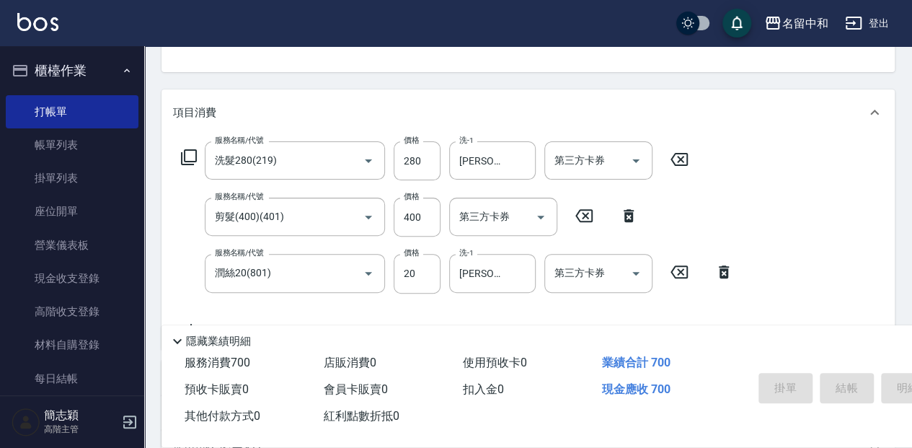
type input "2025/09/19 18:16"
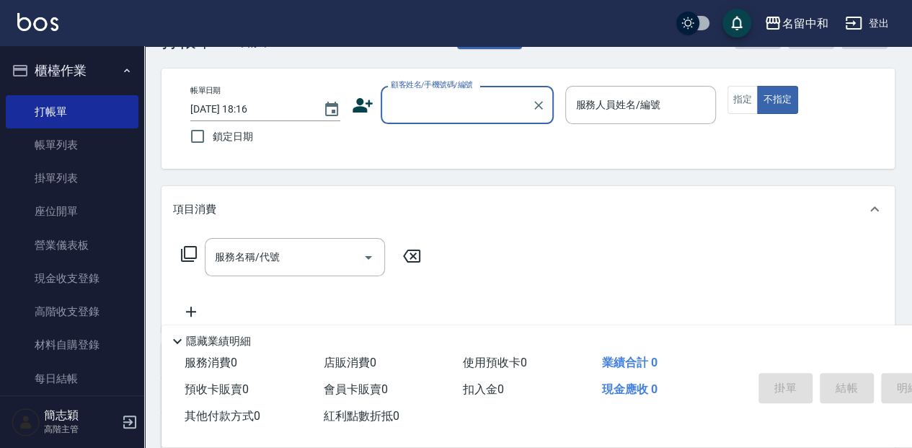
scroll to position [43, 0]
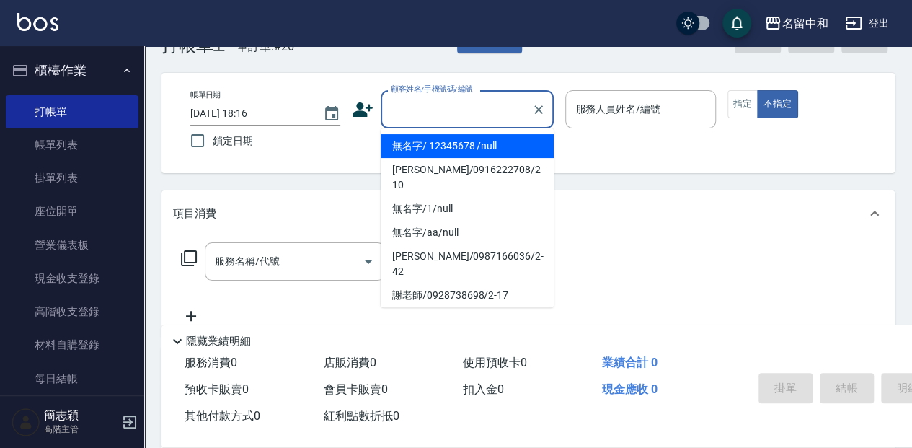
click at [404, 112] on input "顧客姓名/手機號碼/編號" at bounding box center [456, 109] width 138 height 25
drag, startPoint x: 413, startPoint y: 141, endPoint x: 539, endPoint y: 108, distance: 129.8
click at [414, 141] on li "無名字/ 12345678 /null" at bounding box center [467, 146] width 173 height 24
type input "無名字/ 12345678 /null"
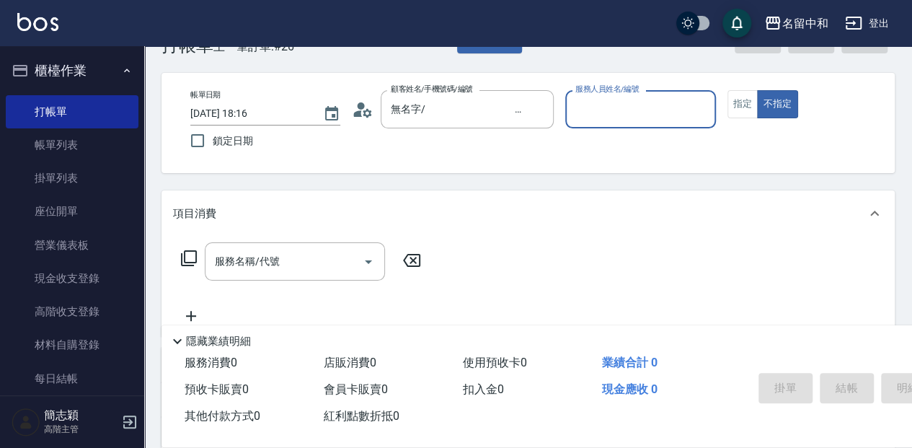
click at [614, 108] on input "服務人員姓名/編號" at bounding box center [640, 109] width 137 height 25
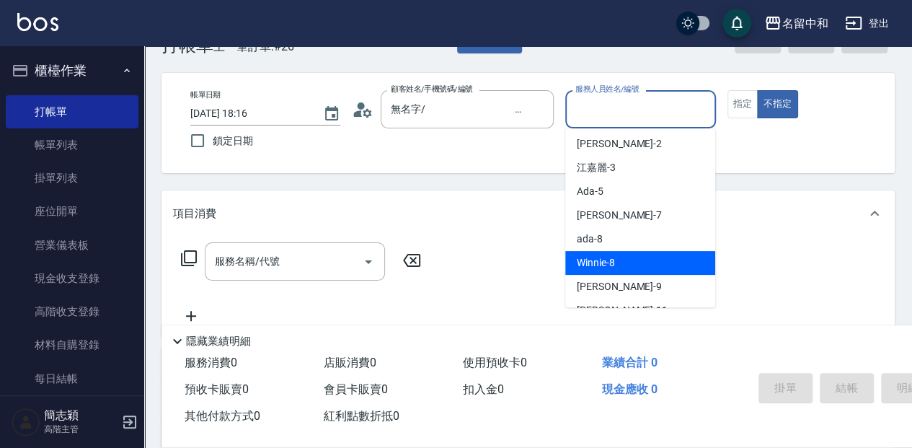
scroll to position [48, 0]
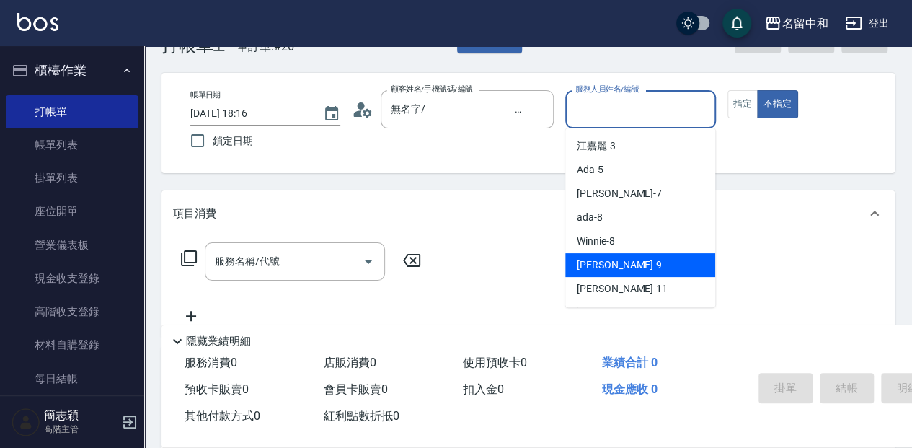
click at [621, 269] on div "Anna -9" at bounding box center [640, 265] width 150 height 24
type input "Anna-9"
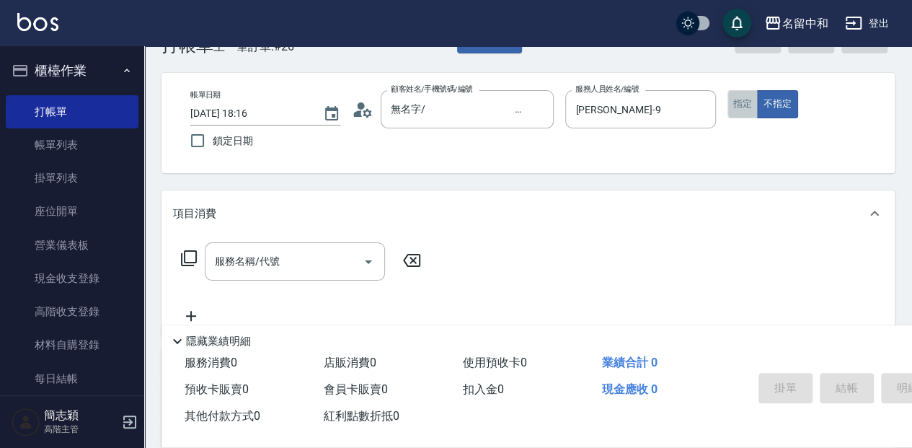
click at [733, 102] on button "指定" at bounding box center [742, 104] width 31 height 28
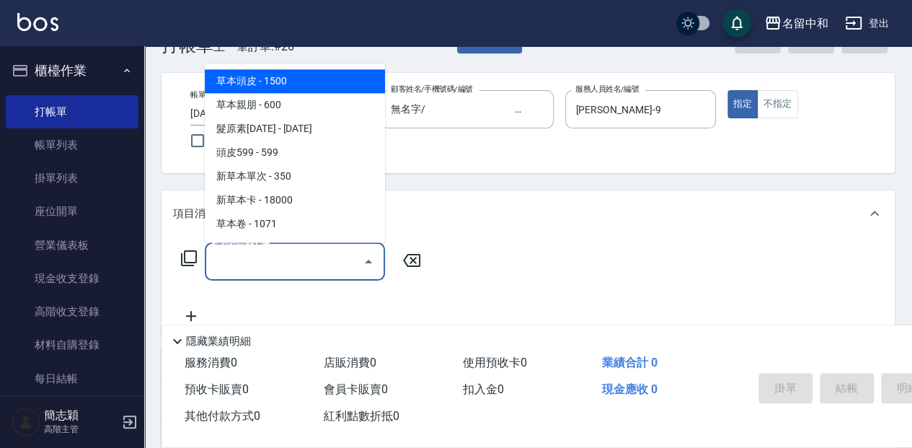
click at [266, 258] on input "服務名稱/代號" at bounding box center [284, 261] width 146 height 25
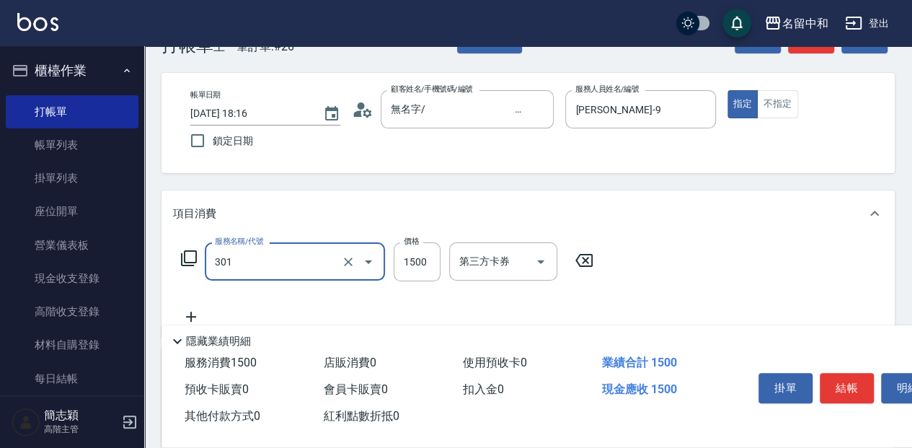
type input "燙髮(1500](301)"
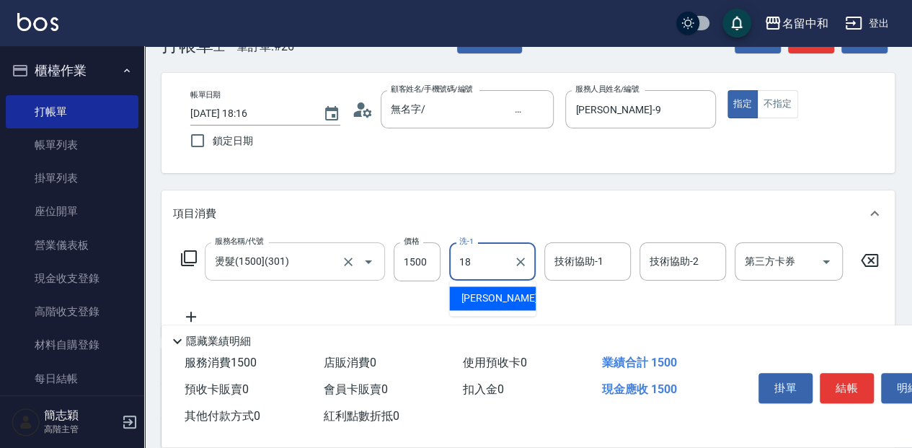
type input "沛岑-18"
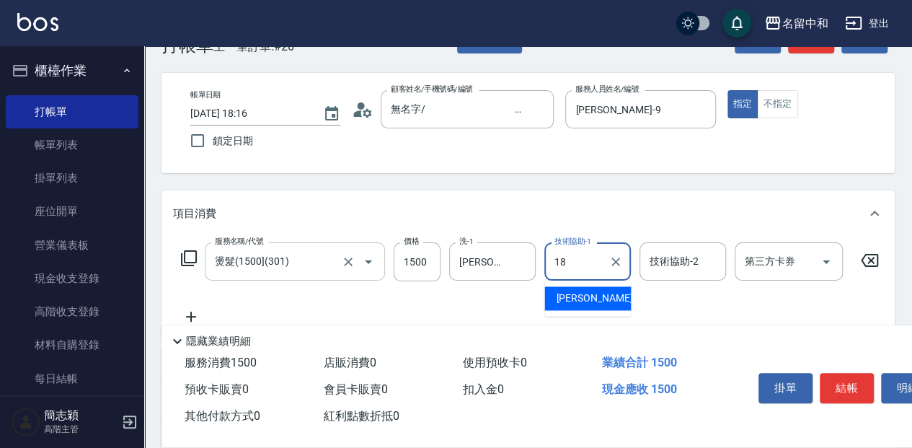
type input "沛岑-18"
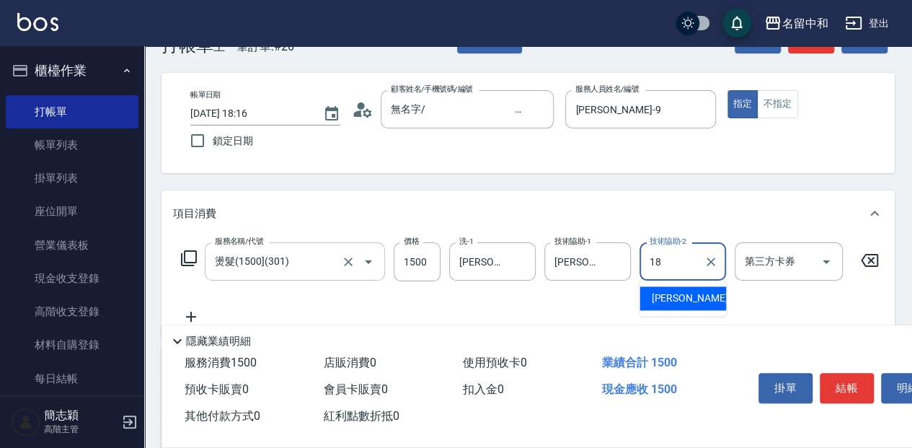
type input "沛岑-18"
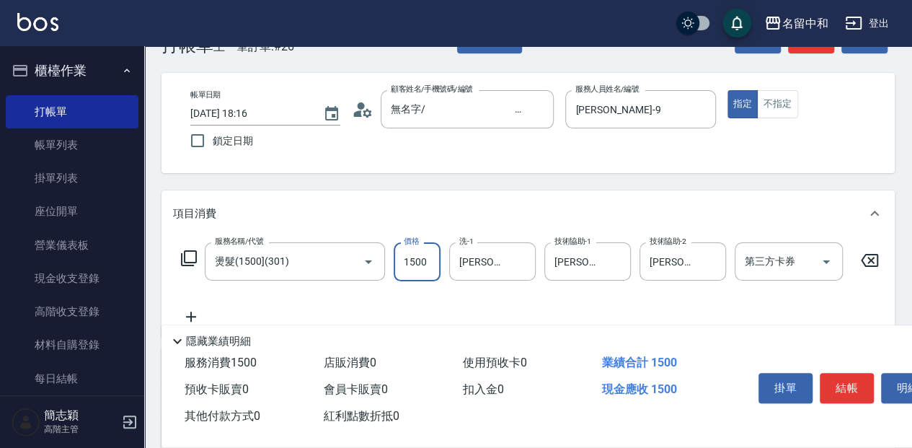
click at [433, 267] on input "1500" at bounding box center [417, 261] width 47 height 39
type input "2800"
click at [847, 386] on button "結帳" at bounding box center [847, 388] width 54 height 30
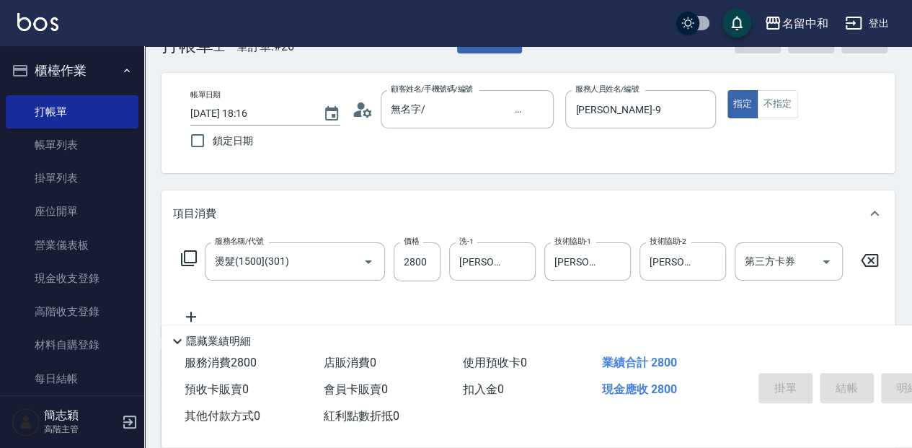
type input "2025/09/19 18:17"
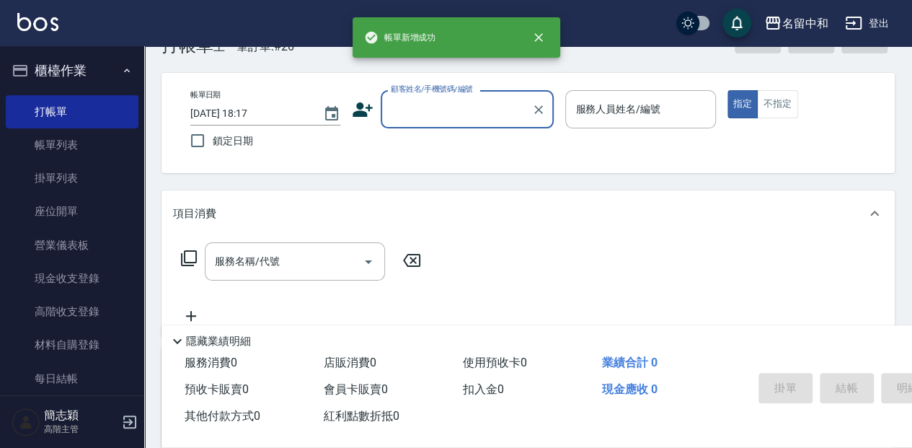
scroll to position [0, 0]
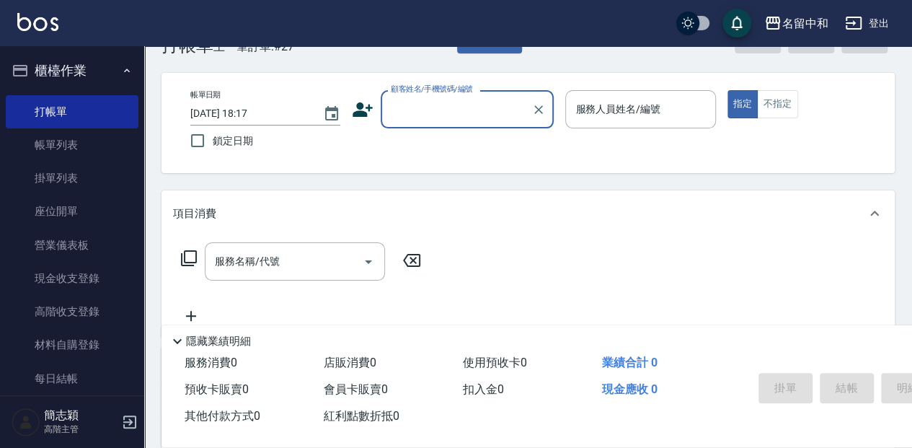
click at [435, 107] on input "顧客姓名/手機號碼/編號" at bounding box center [456, 109] width 138 height 25
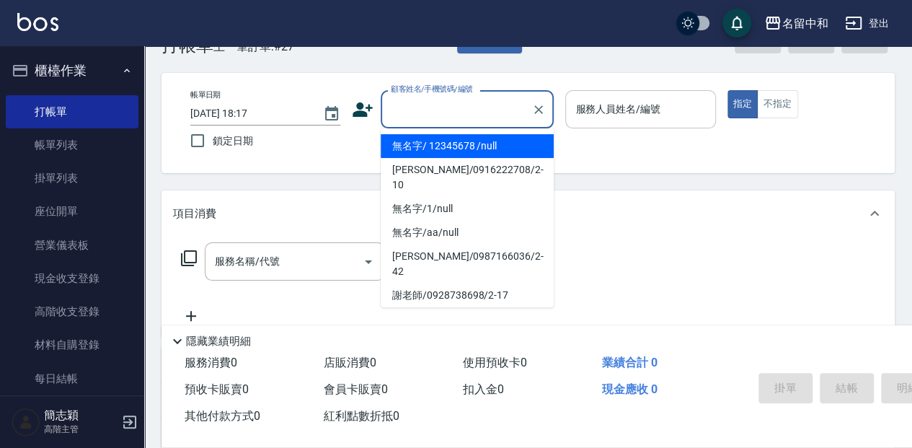
drag, startPoint x: 430, startPoint y: 143, endPoint x: 691, endPoint y: 117, distance: 263.0
click at [433, 143] on li "無名字/ 12345678 /null" at bounding box center [467, 146] width 173 height 24
type input "無名字/ 12345678 /null"
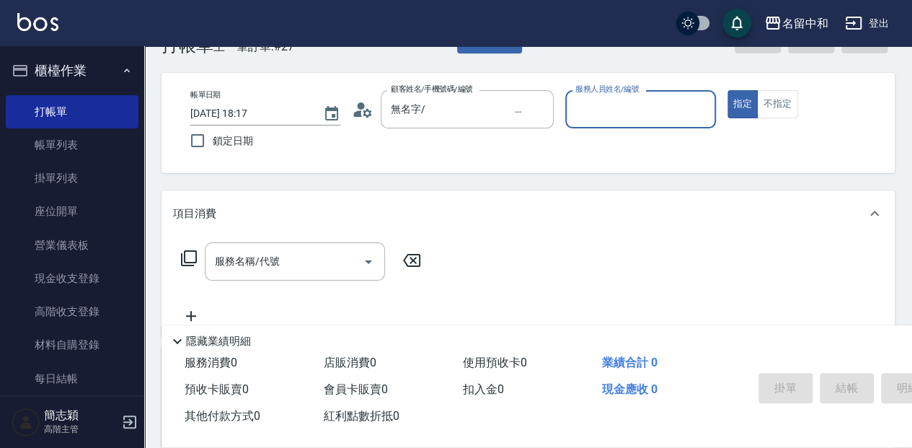
click at [622, 110] on input "服務人員姓名/編號" at bounding box center [640, 109] width 137 height 25
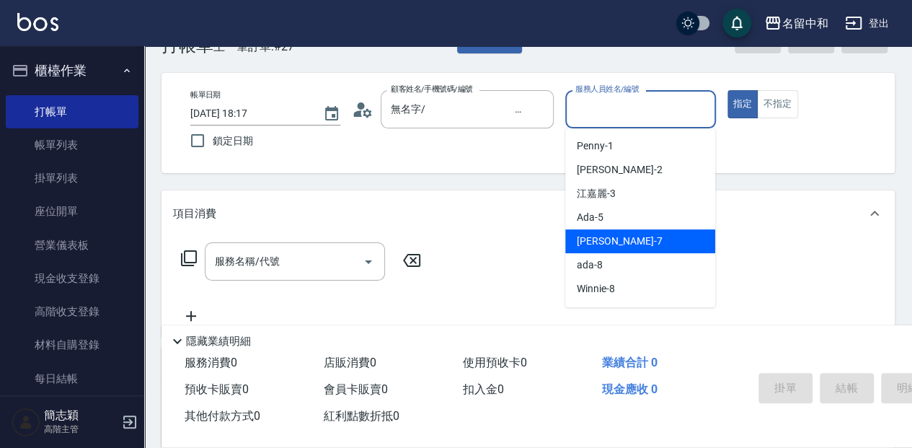
click at [626, 244] on div "Jessica -7" at bounding box center [640, 241] width 150 height 24
type input "Jessica-7"
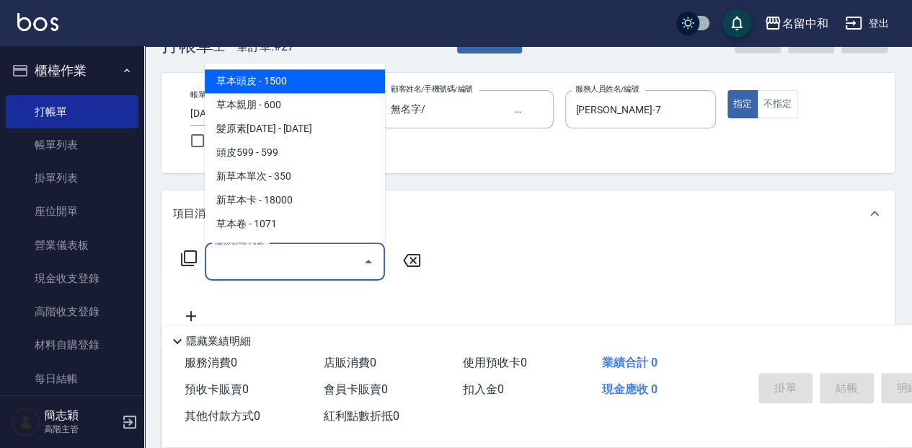
drag, startPoint x: 300, startPoint y: 260, endPoint x: 530, endPoint y: 223, distance: 232.9
click at [311, 257] on input "服務名稱/代號" at bounding box center [284, 261] width 146 height 25
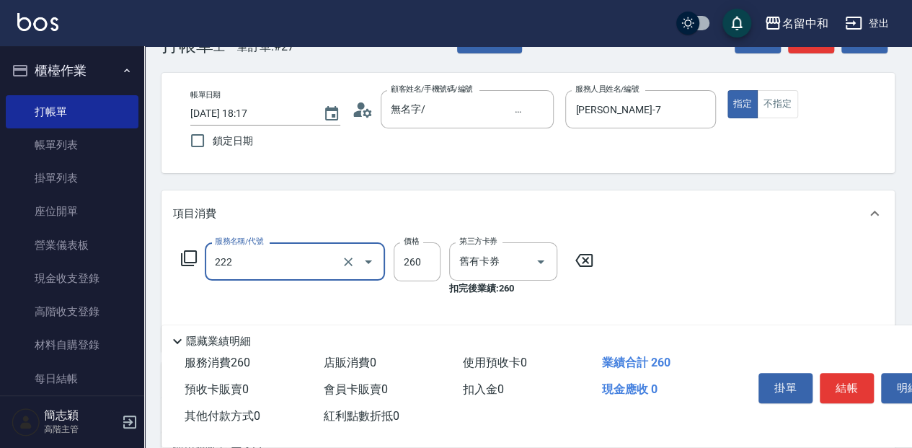
type input "洗髮卷260(222)"
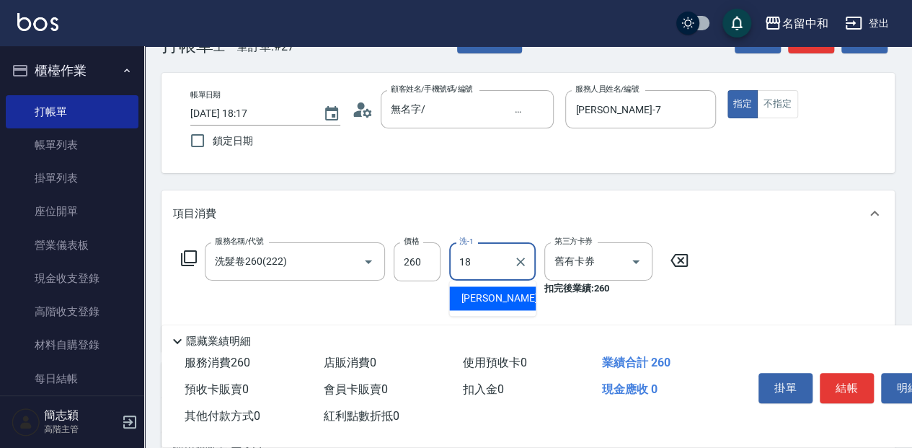
type input "沛岑-18"
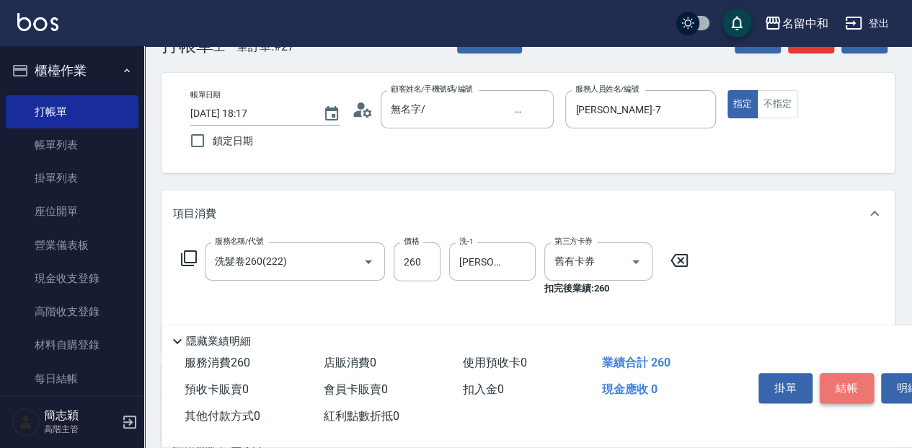
click at [850, 394] on button "結帳" at bounding box center [847, 388] width 54 height 30
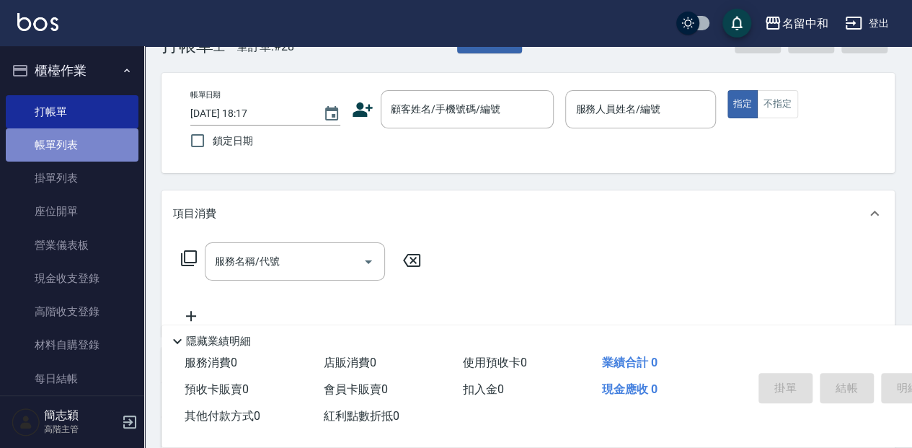
click at [108, 138] on link "帳單列表" at bounding box center [72, 144] width 133 height 33
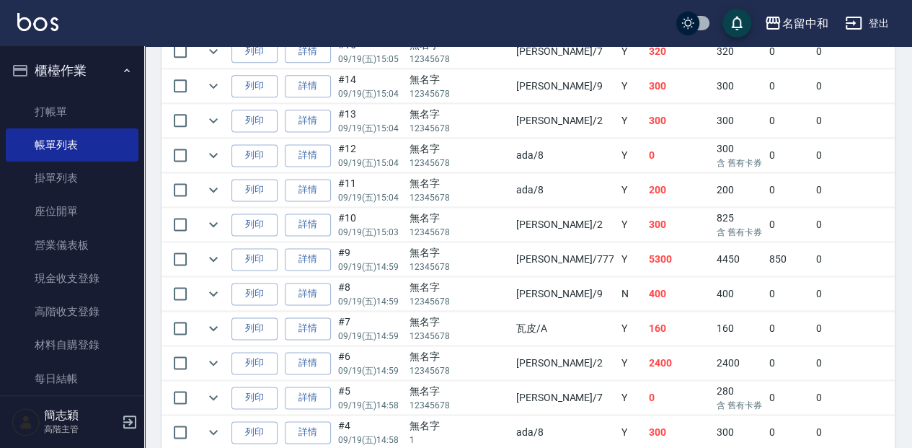
scroll to position [858, 0]
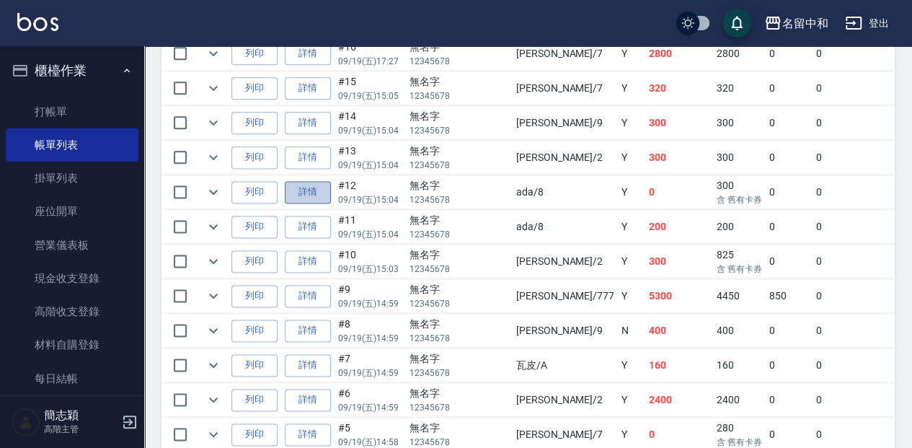
click at [306, 187] on link "詳情" at bounding box center [308, 192] width 46 height 22
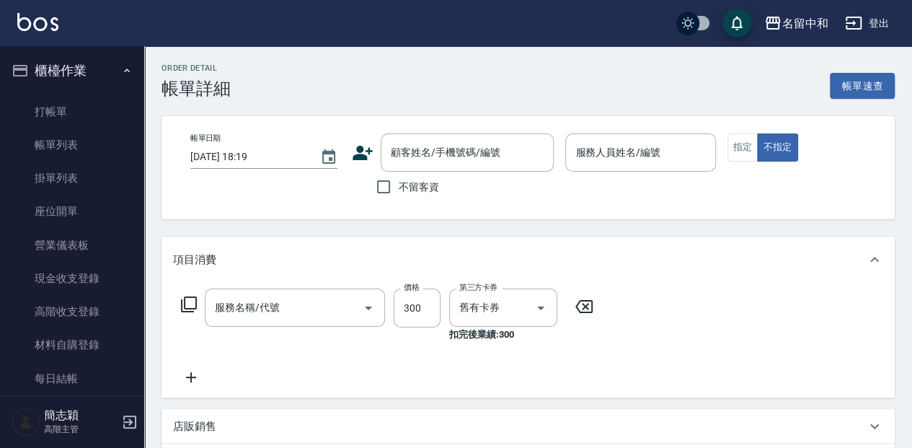
type input "2025/09/19 15:04"
type input "ada-8"
type input "洗髮卷280(223)"
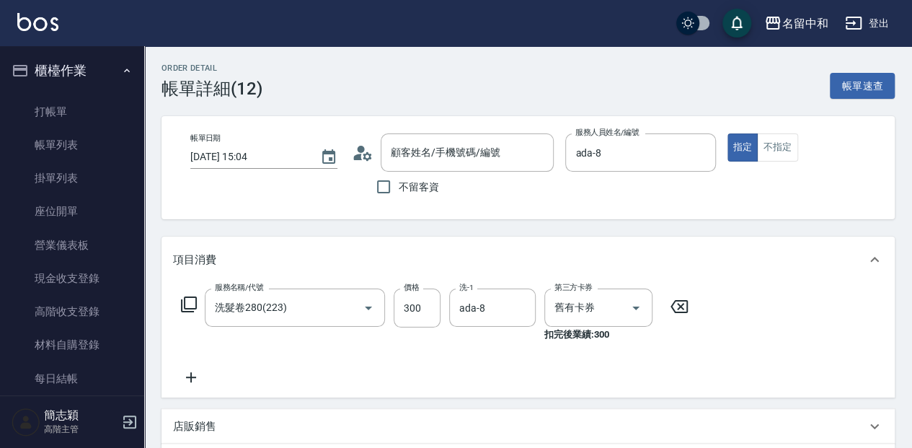
type input "無名字/ 12345678 /null"
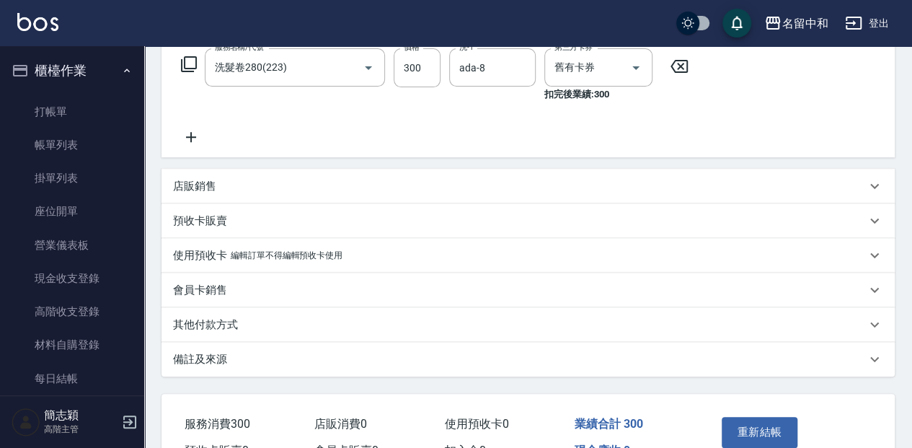
scroll to position [323, 0]
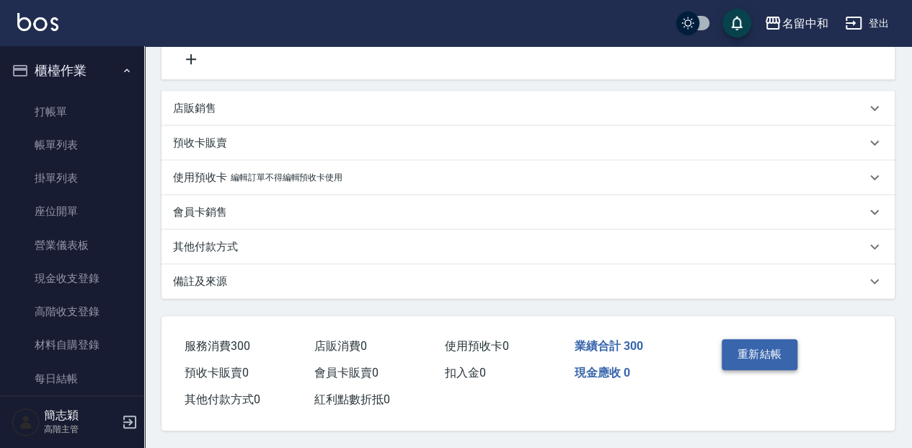
click at [776, 353] on button "重新結帳" at bounding box center [760, 354] width 76 height 30
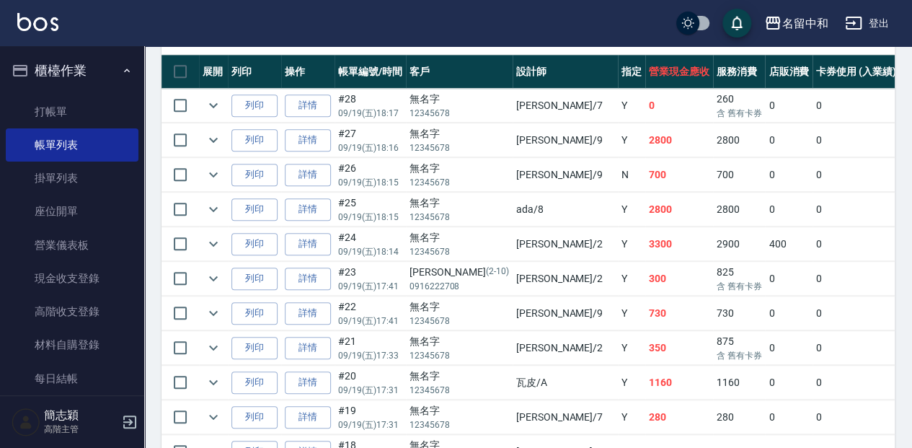
scroll to position [384, 0]
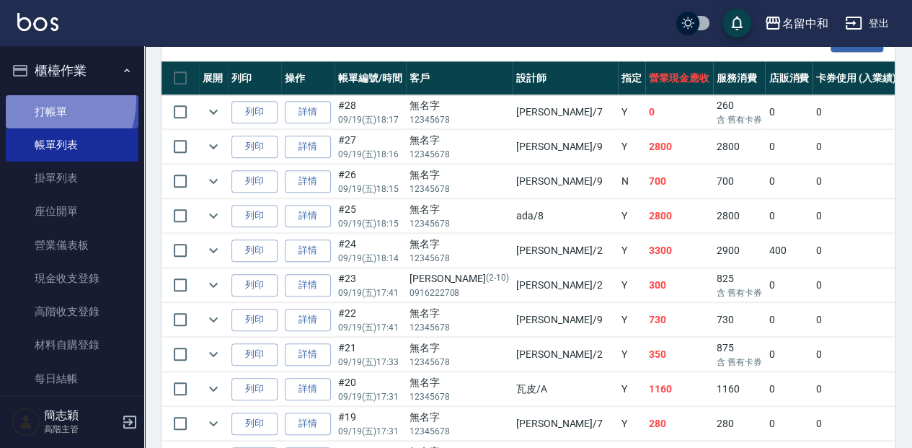
click at [36, 99] on link "打帳單" at bounding box center [72, 111] width 133 height 33
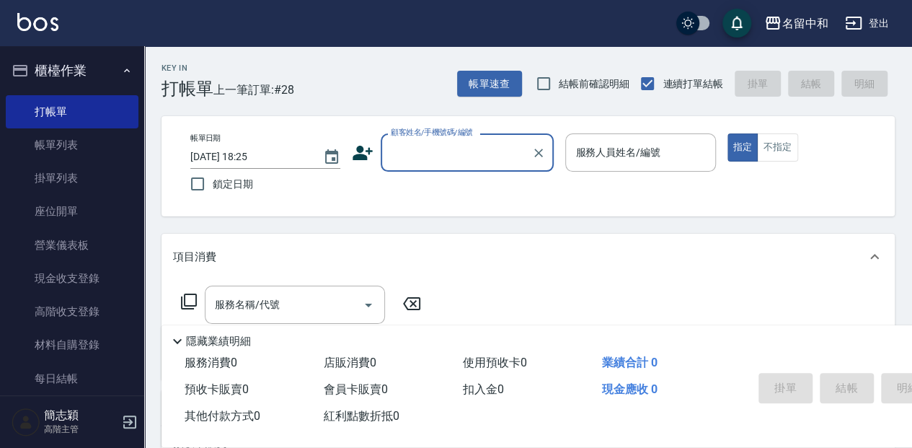
click at [314, 110] on div "Key In 打帳單 上一筆訂單:#28 帳單速查 結帳前確認明細 連續打單結帳 掛單 結帳 明細 帳單日期 2025/09/19 18:25 鎖定日期 顧客…" at bounding box center [528, 373] width 768 height 655
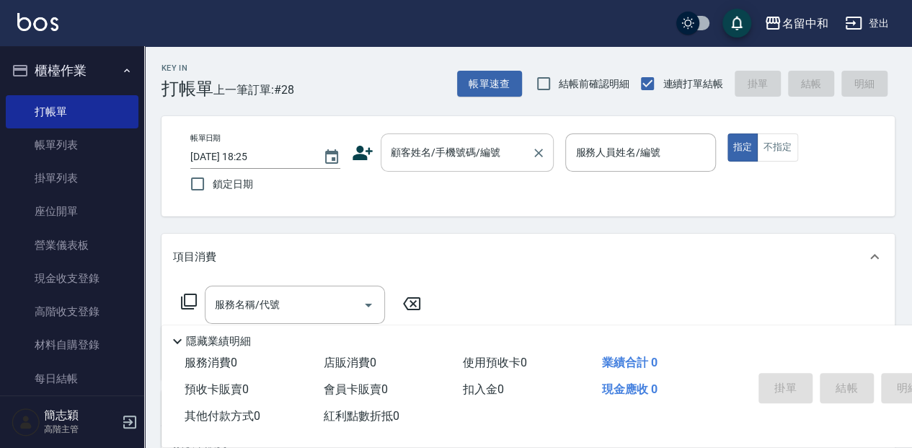
click at [435, 153] on input "顧客姓名/手機號碼/編號" at bounding box center [456, 152] width 138 height 25
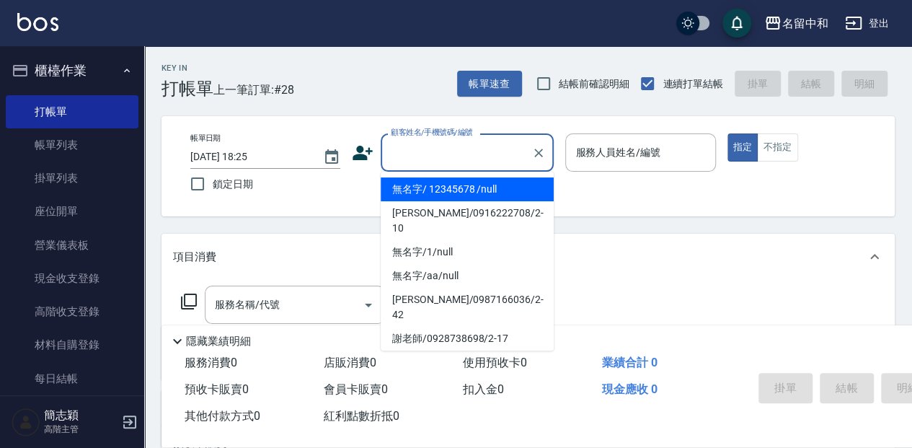
click at [402, 182] on li "無名字/ 12345678 /null" at bounding box center [467, 189] width 173 height 24
type input "無名字/ 12345678 /null"
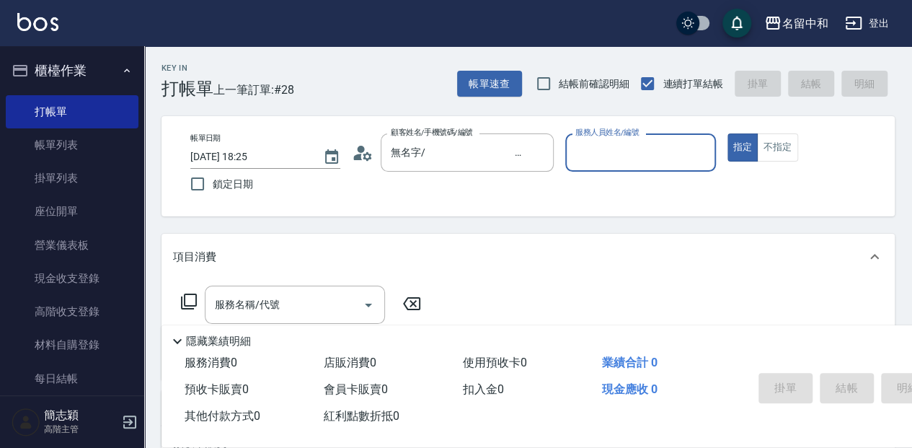
click at [606, 154] on input "服務人員姓名/編號" at bounding box center [640, 152] width 137 height 25
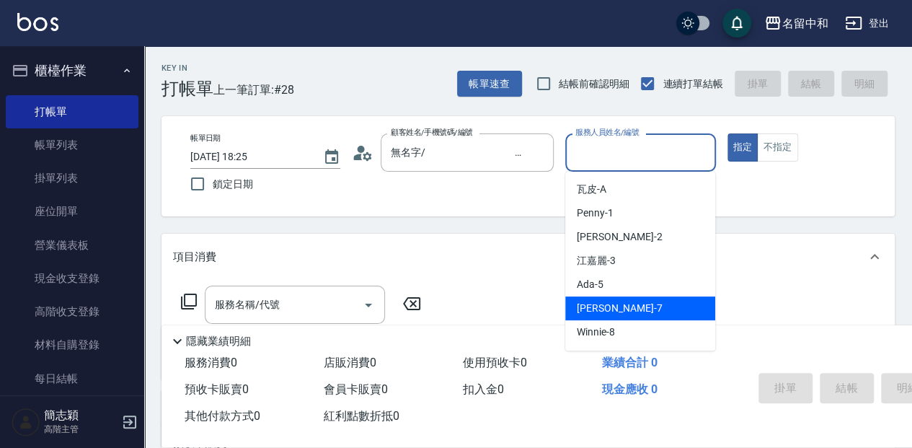
drag, startPoint x: 645, startPoint y: 304, endPoint x: 487, endPoint y: 255, distance: 165.1
click at [645, 304] on div "Jessica -7" at bounding box center [640, 308] width 150 height 24
type input "Jessica-7"
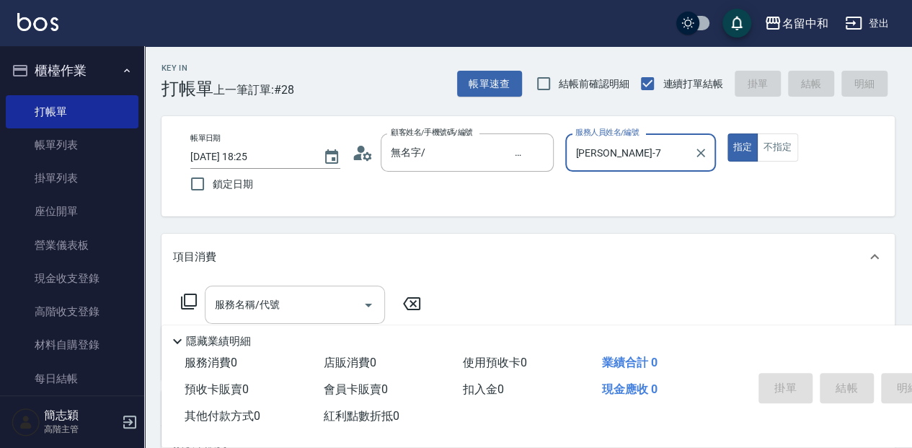
click at [275, 297] on input "服務名稱/代號" at bounding box center [284, 304] width 146 height 25
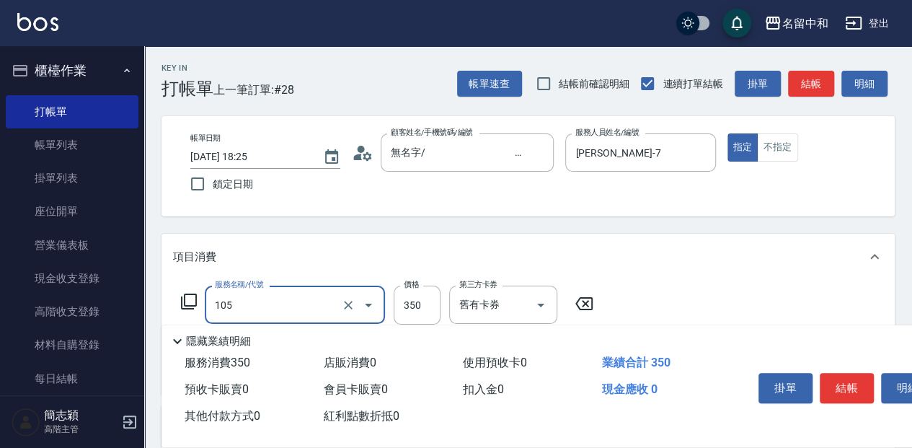
type input "新草本單次(105)"
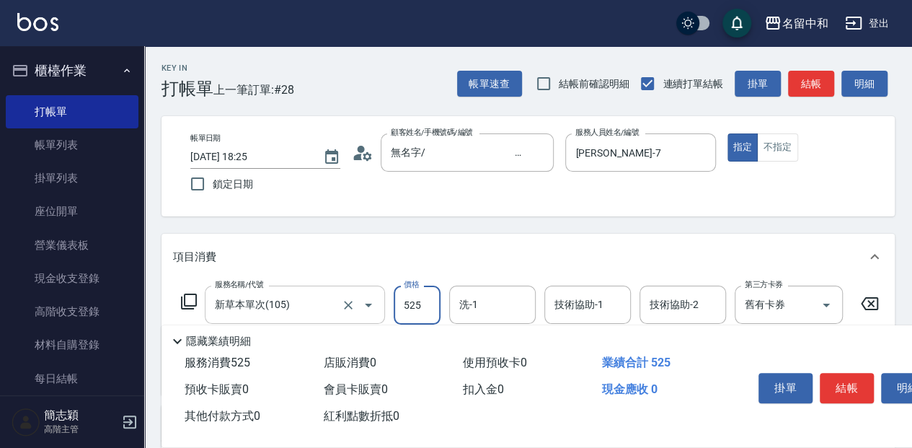
type input "525"
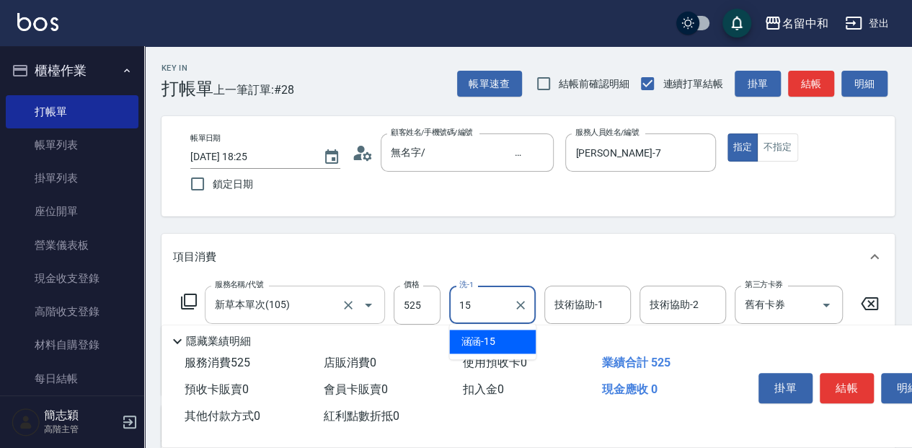
type input "涵涵-15"
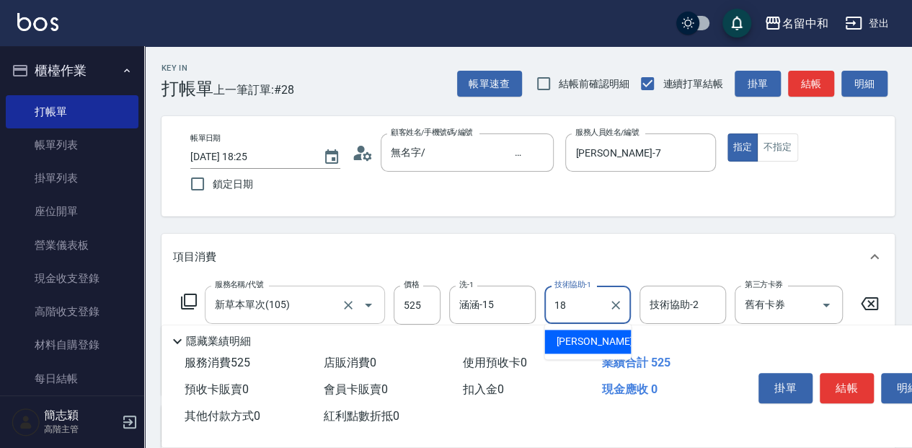
type input "沛岑-18"
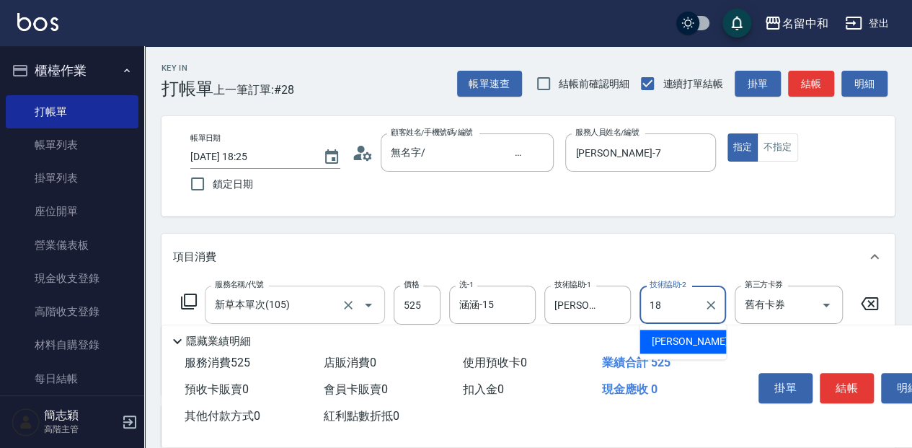
type input "沛岑-18"
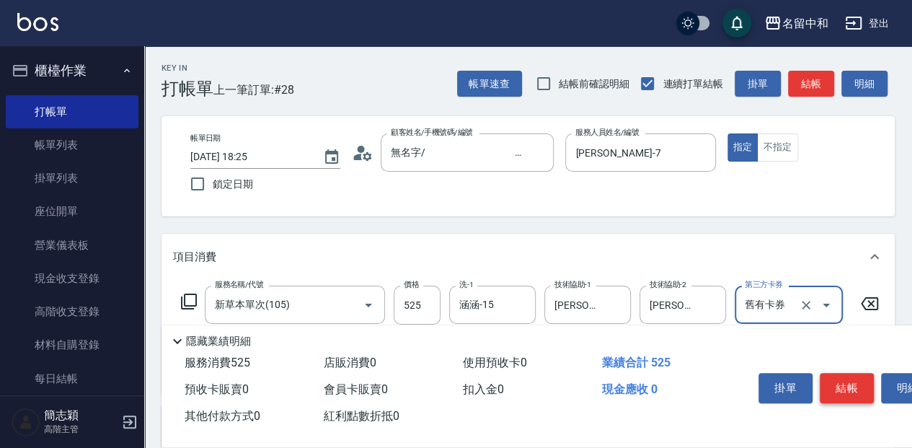
click at [849, 384] on button "結帳" at bounding box center [847, 388] width 54 height 30
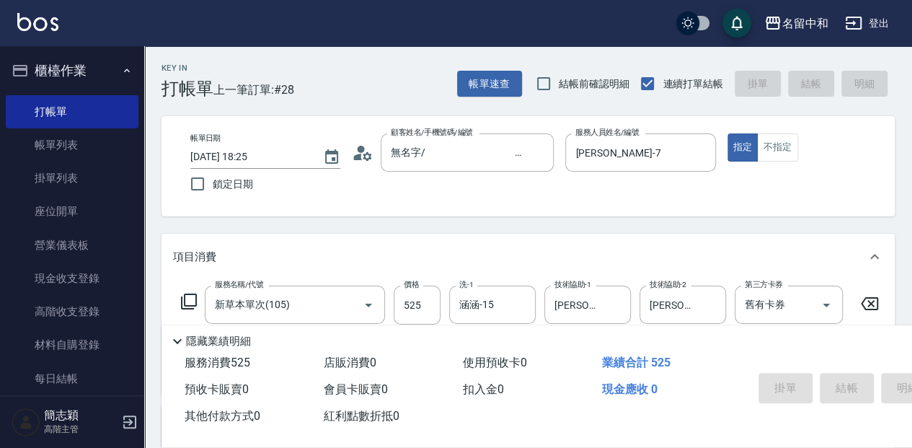
type input "2025/09/19 18:26"
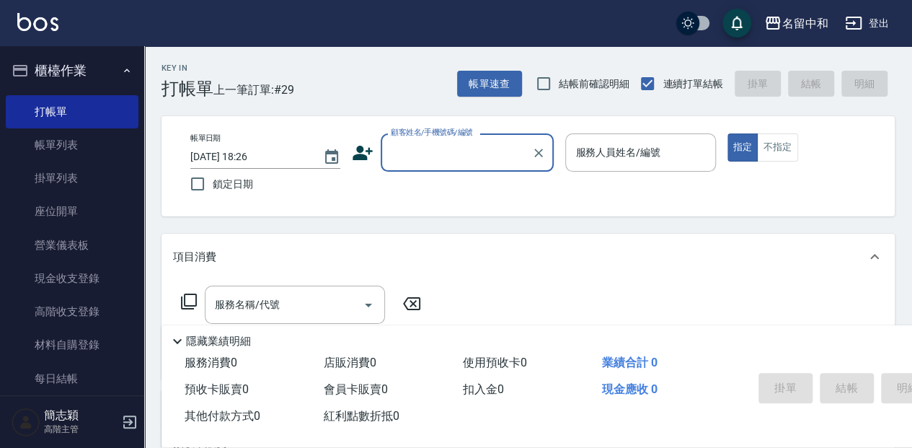
click at [482, 147] on input "顧客姓名/手機號碼/編號" at bounding box center [456, 152] width 138 height 25
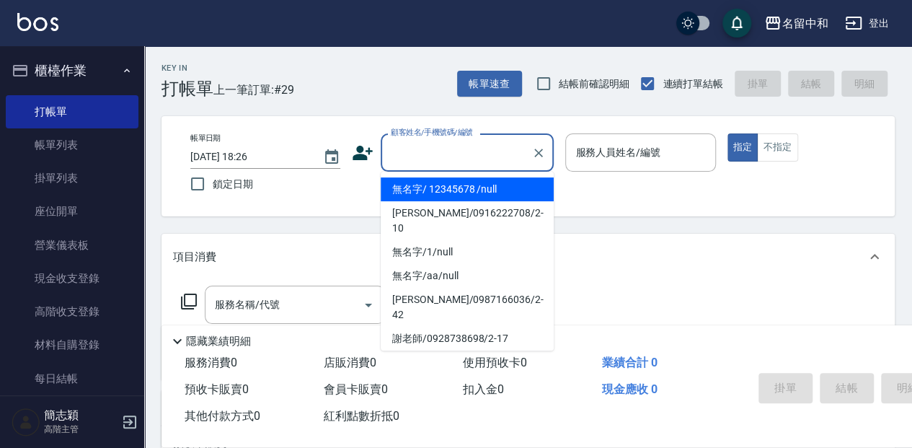
click at [490, 186] on li "無名字/ 12345678 /null" at bounding box center [467, 189] width 173 height 24
type input "無名字/ 12345678 /null"
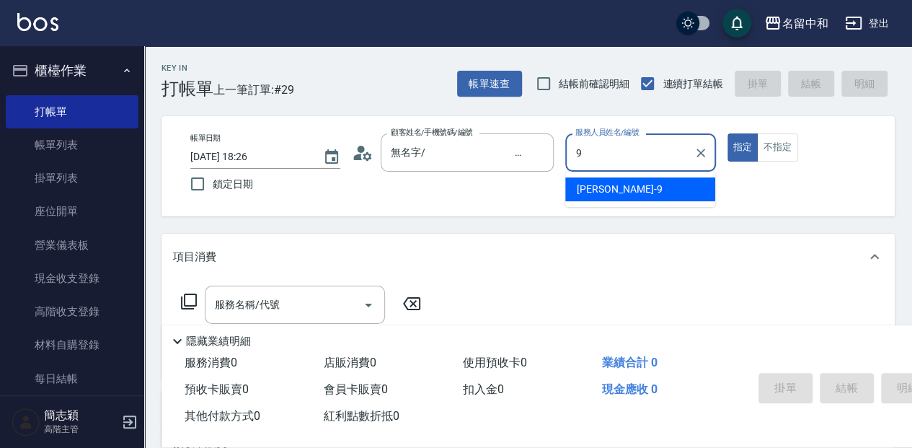
type input "Anna-9"
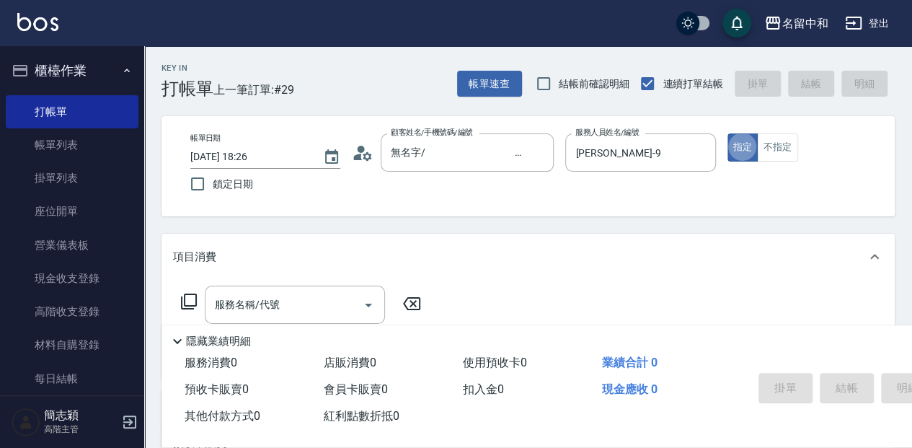
type button "true"
click at [190, 301] on icon at bounding box center [188, 301] width 17 height 17
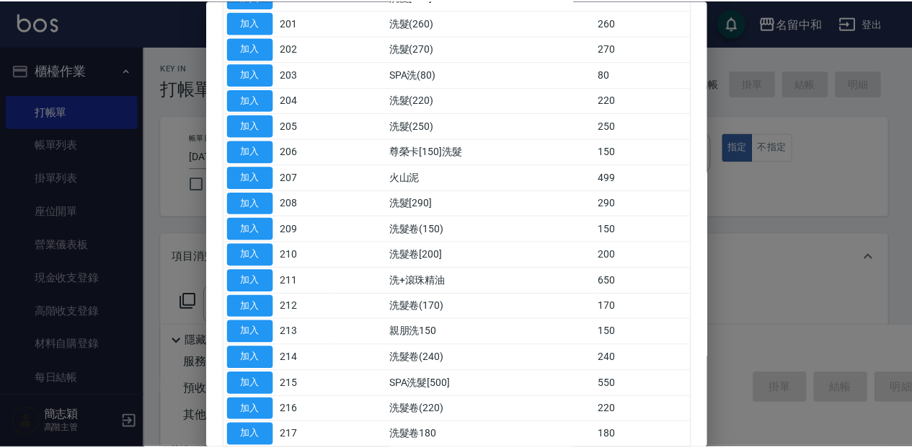
scroll to position [384, 0]
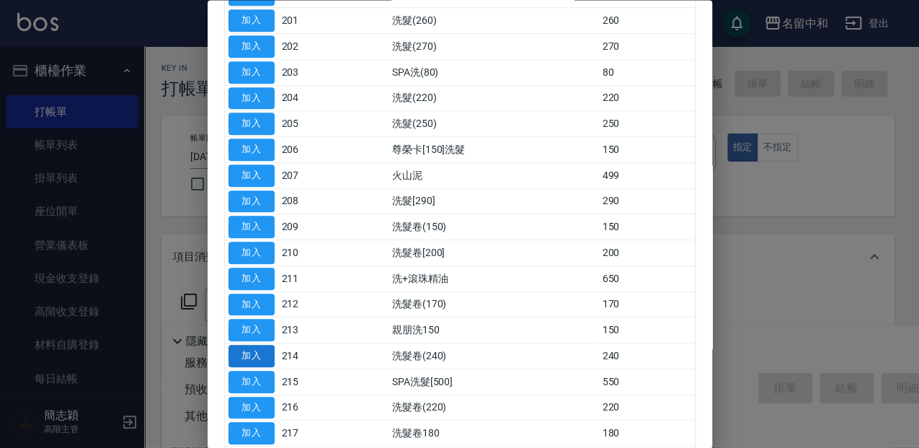
click at [264, 345] on button "加入" at bounding box center [252, 356] width 46 height 22
type input "洗髮卷(240)(214)"
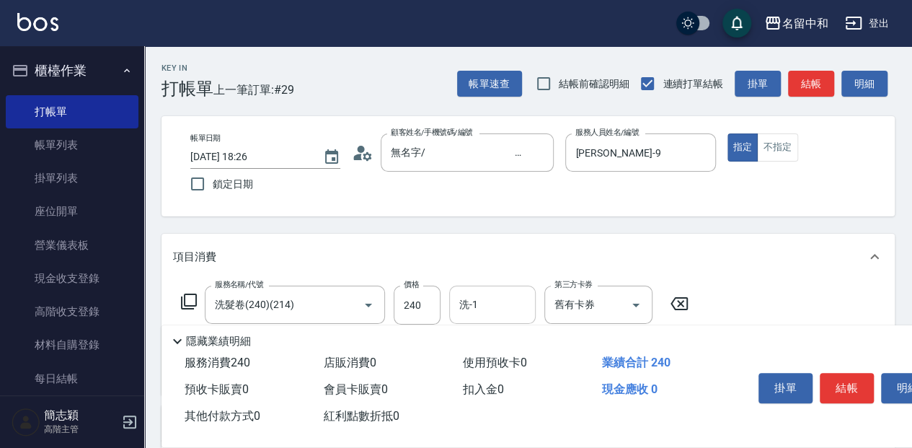
click at [497, 311] on input "洗-1" at bounding box center [493, 304] width 74 height 25
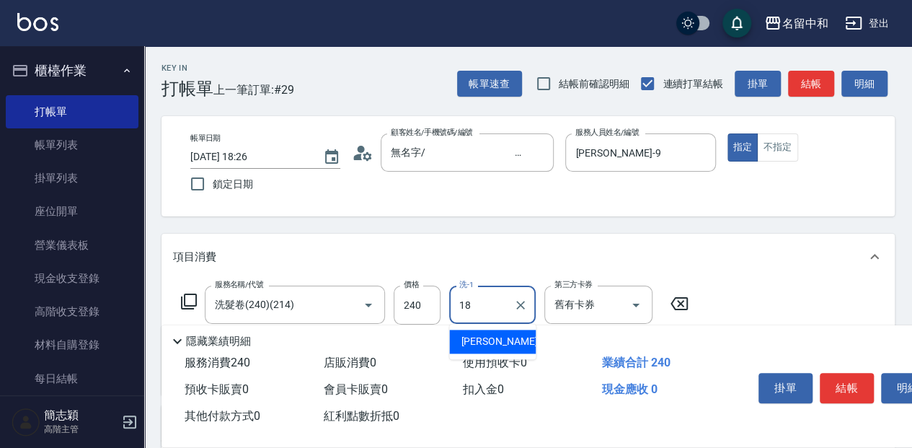
type input "沛岑-18"
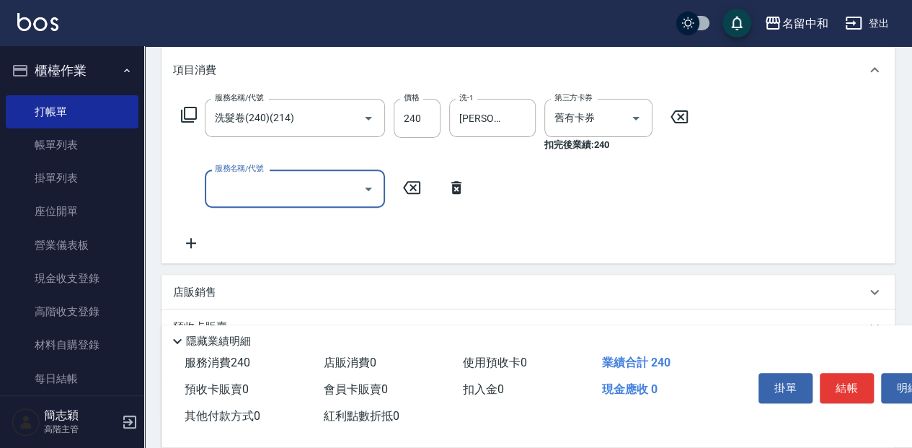
scroll to position [192, 0]
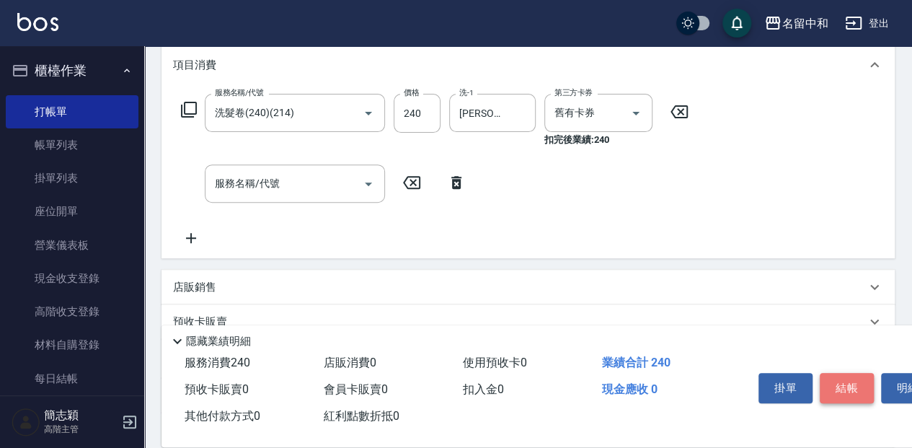
click at [846, 379] on button "結帳" at bounding box center [847, 388] width 54 height 30
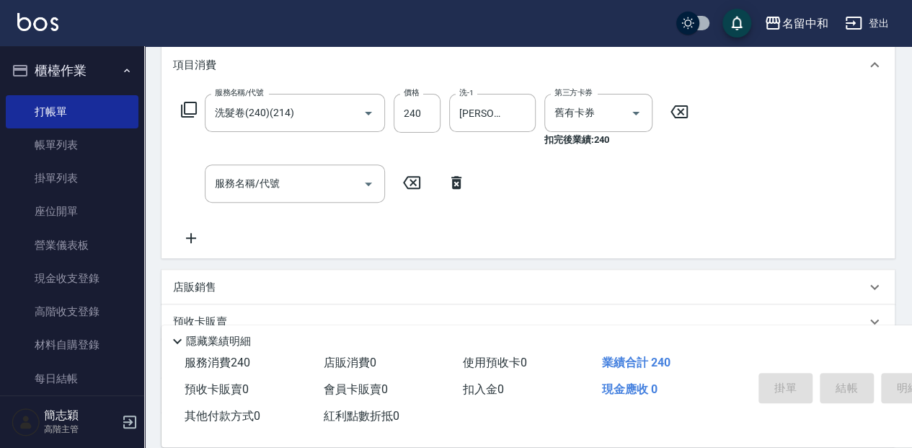
type input "2025/09/19 18:40"
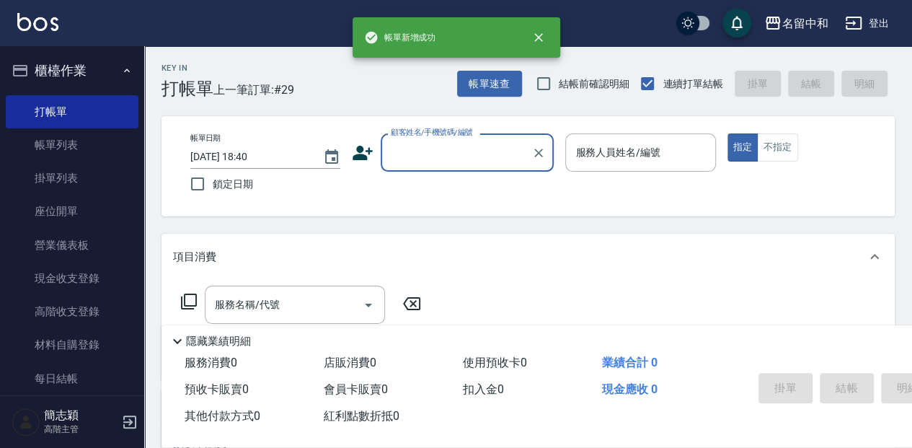
scroll to position [0, 0]
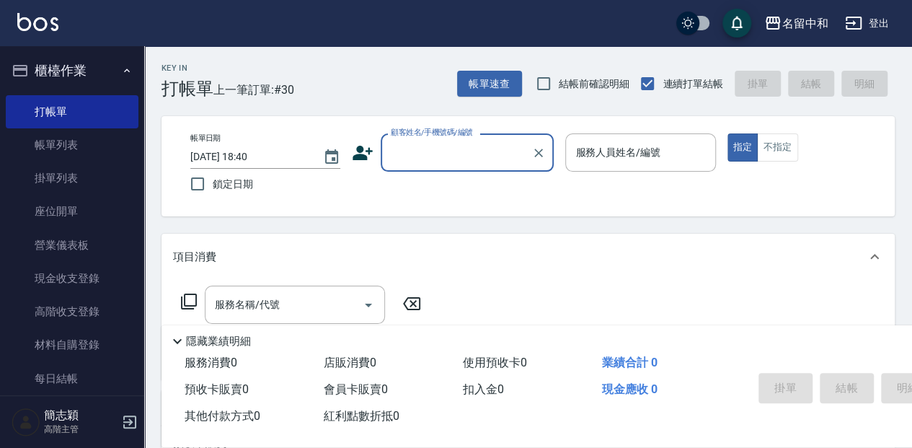
click at [479, 160] on input "顧客姓名/手機號碼/編號" at bounding box center [456, 152] width 138 height 25
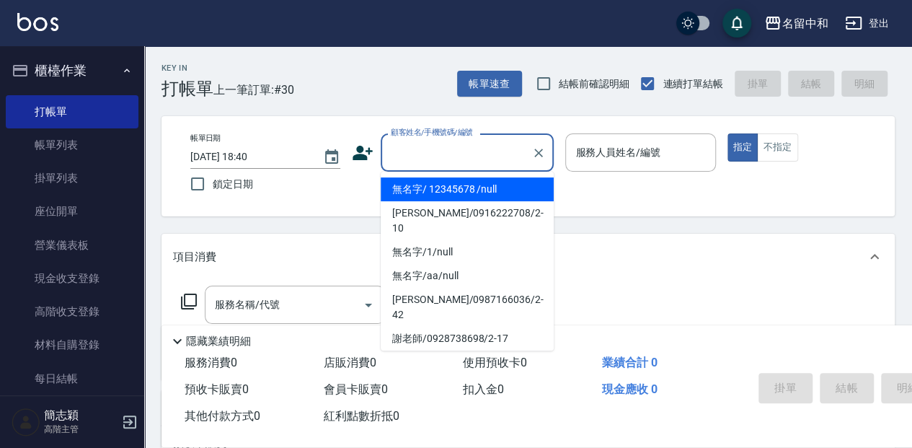
click at [487, 190] on li "無名字/ 12345678 /null" at bounding box center [467, 189] width 173 height 24
type input "無名字/ 12345678 /null"
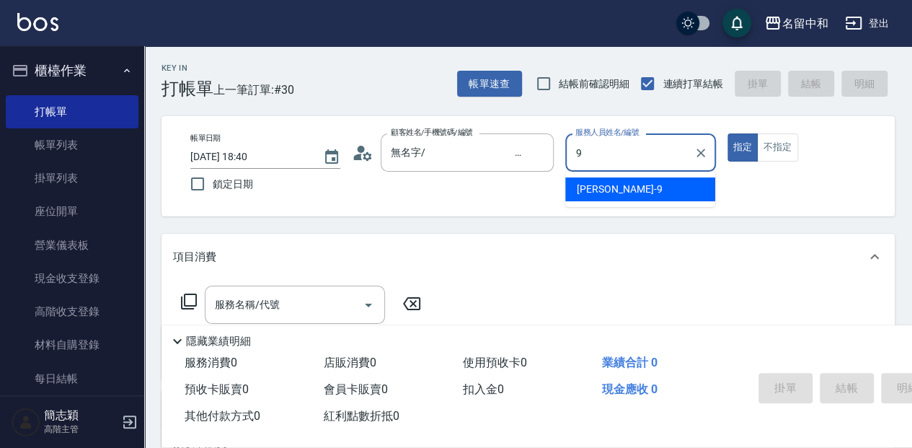
type input "Anna-9"
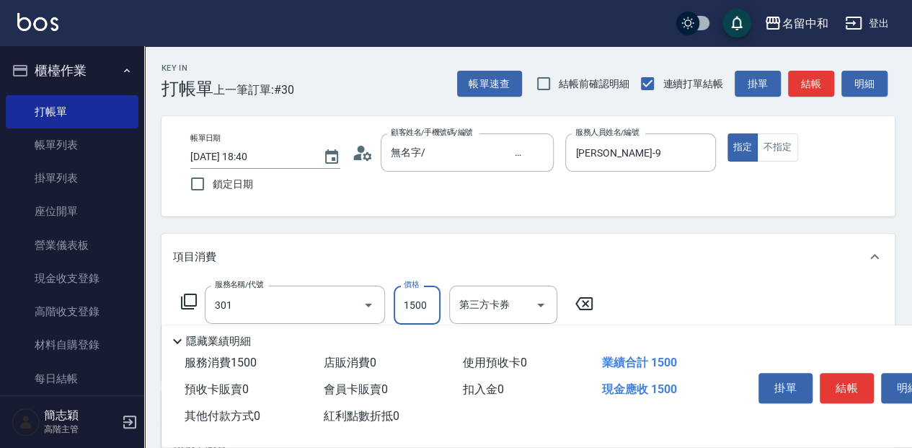
type input "燙髮(1500](301)"
type input "1875"
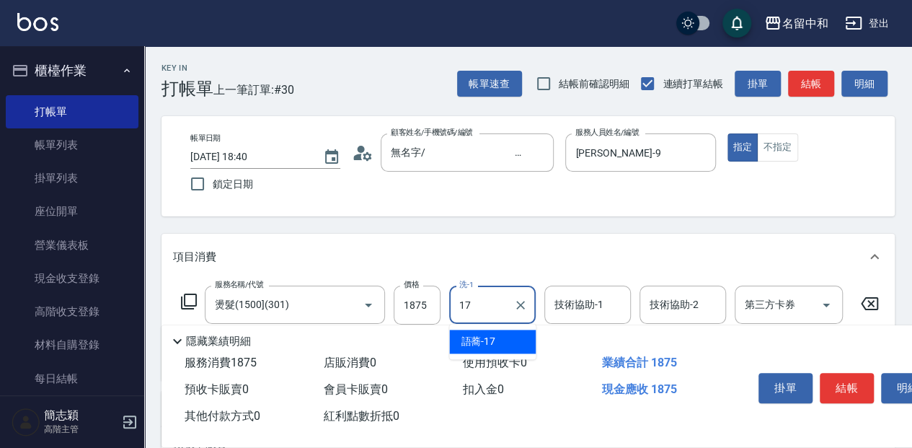
type input "語蕎-17"
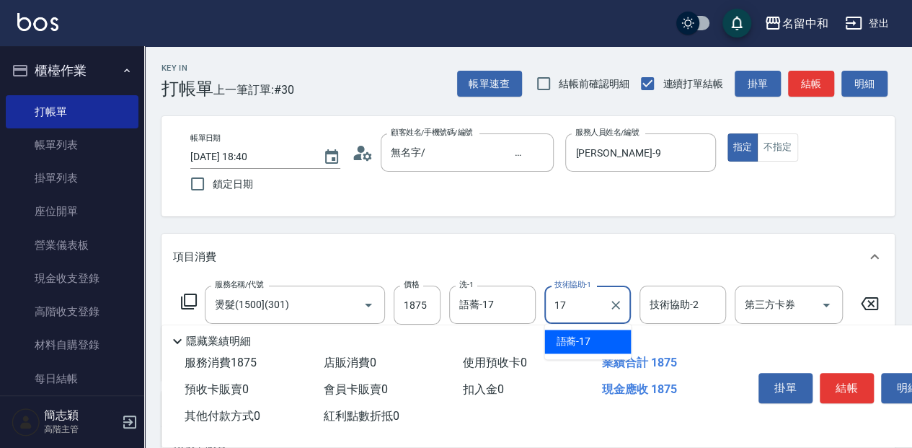
type input "語蕎-17"
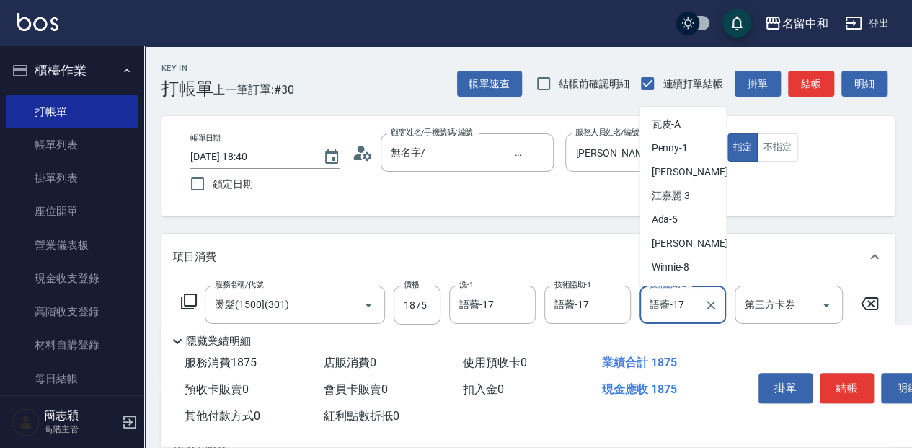
click at [686, 314] on input "語蕎-17" at bounding box center [672, 304] width 52 height 25
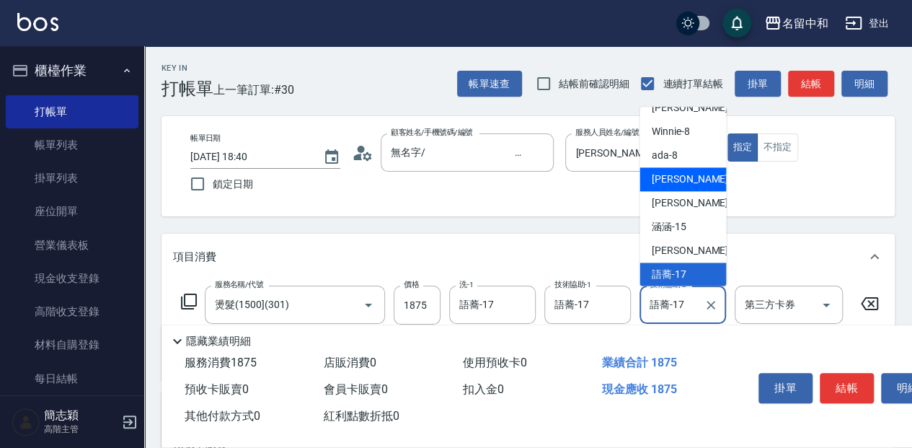
click at [701, 188] on div "Anna -9" at bounding box center [682, 179] width 87 height 24
type input "Anna-9"
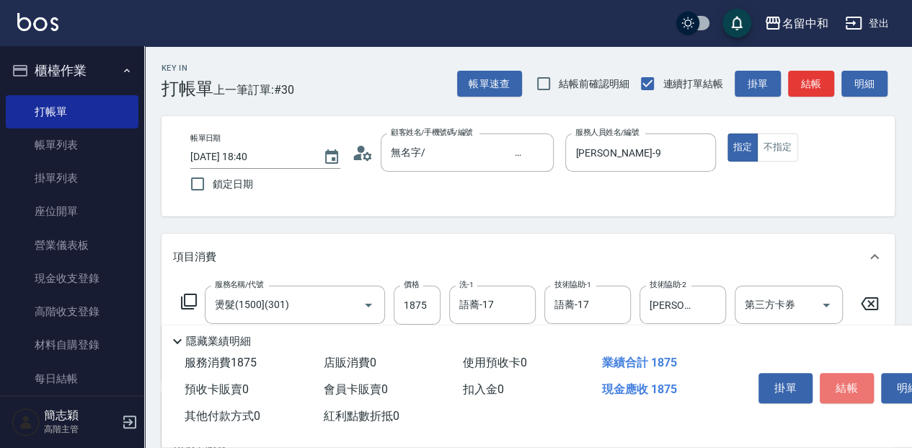
drag, startPoint x: 852, startPoint y: 391, endPoint x: 846, endPoint y: 386, distance: 7.7
click at [852, 391] on button "結帳" at bounding box center [847, 388] width 54 height 30
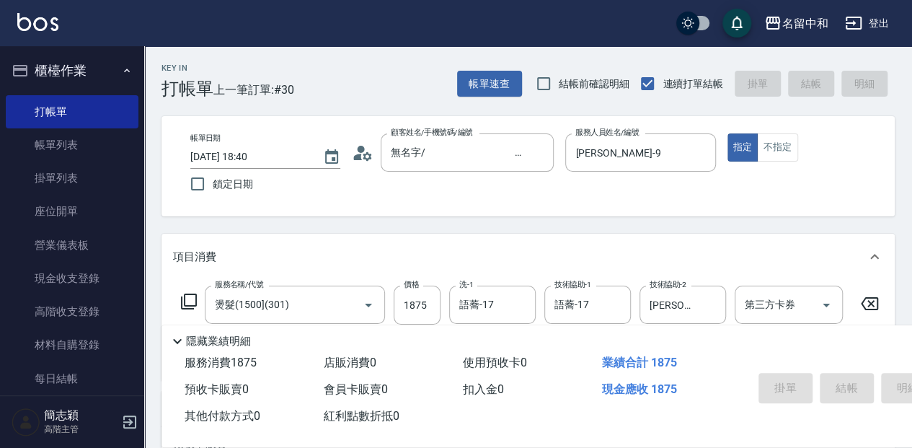
type input "2025/09/19 18:41"
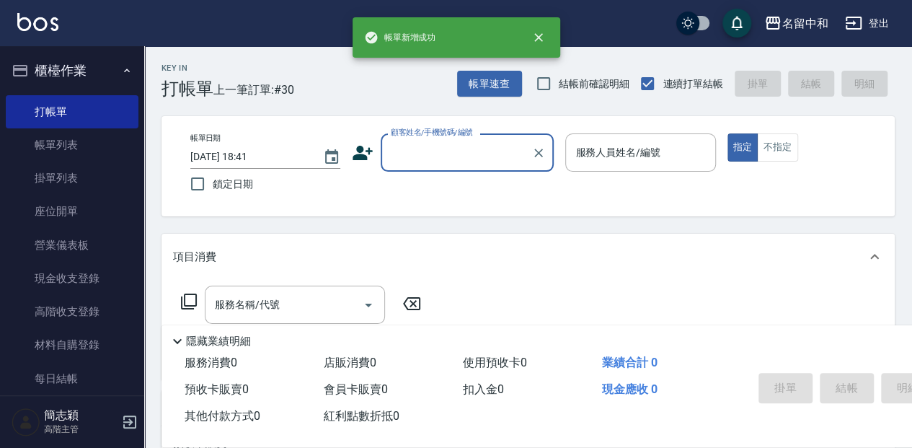
scroll to position [0, 0]
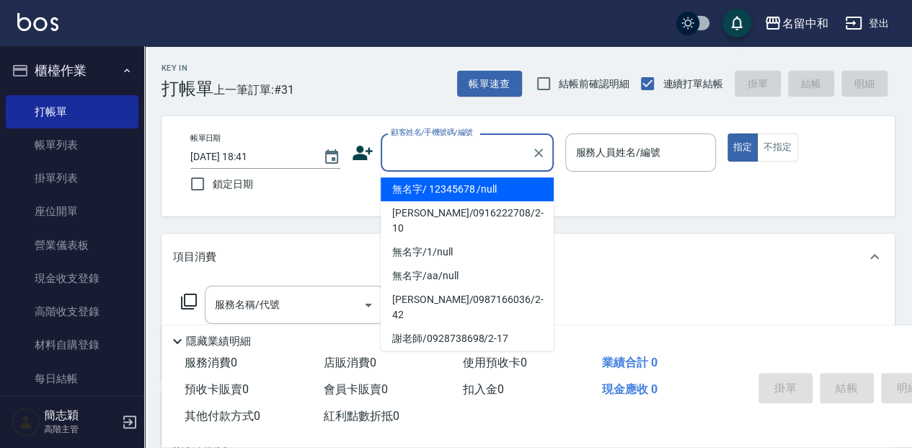
click at [466, 155] on input "顧客姓名/手機號碼/編號" at bounding box center [456, 152] width 138 height 25
click at [477, 192] on li "無名字/ 12345678 /null" at bounding box center [467, 189] width 173 height 24
type input "無名字/ 12345678 /null"
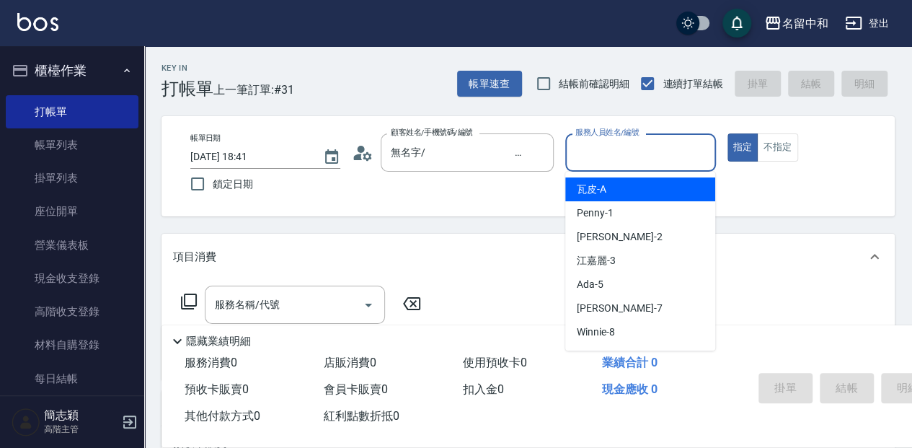
click at [661, 159] on input "服務人員姓名/編號" at bounding box center [640, 152] width 137 height 25
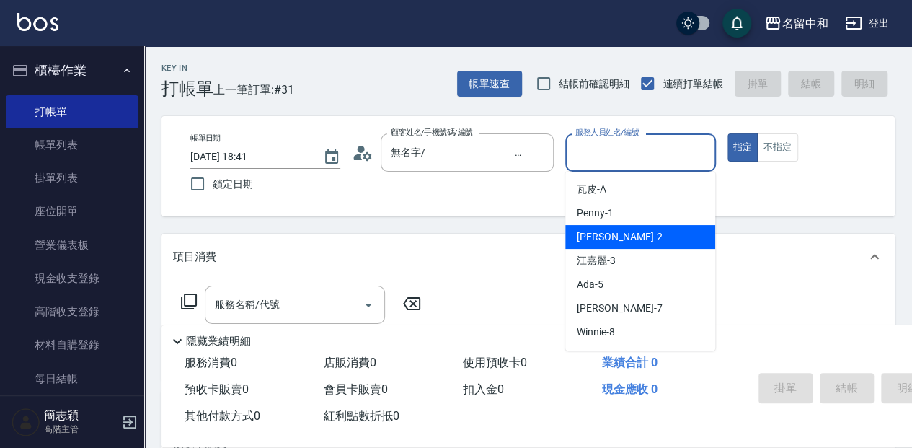
click at [624, 247] on div "Julie -2" at bounding box center [640, 237] width 150 height 24
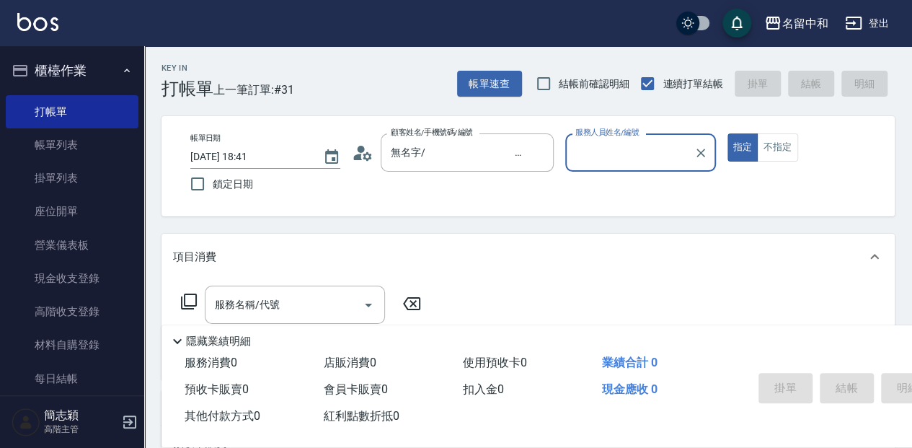
type input "Julie-2"
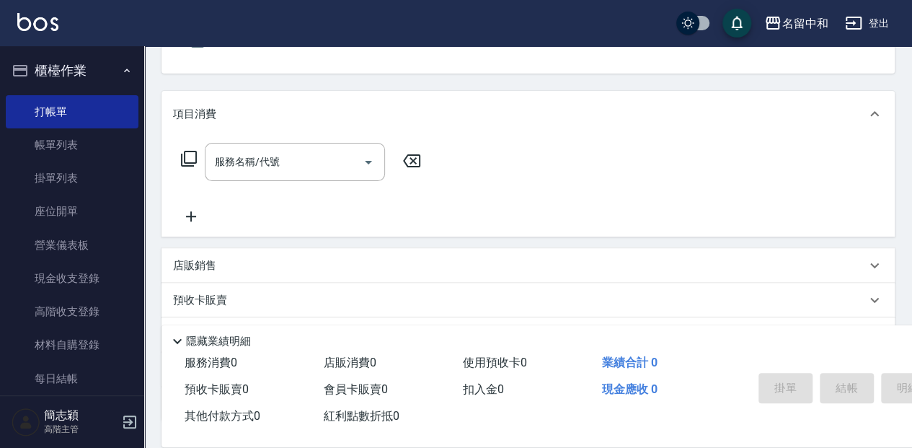
scroll to position [144, 0]
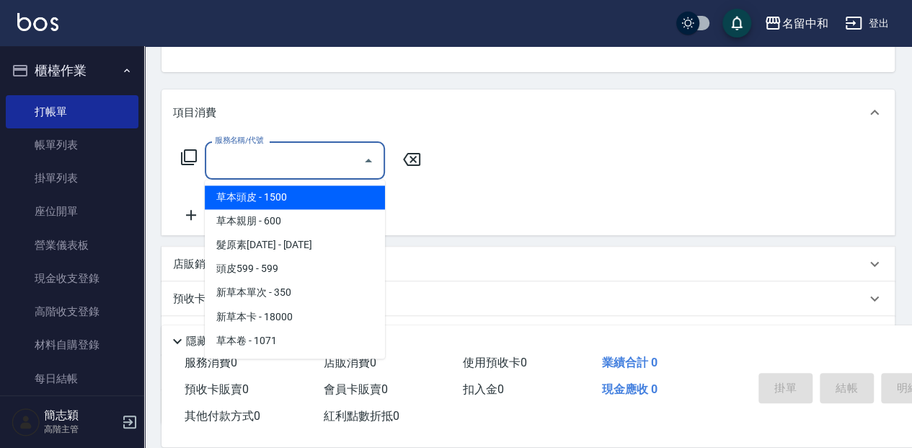
click at [309, 156] on input "服務名稱/代號" at bounding box center [284, 160] width 146 height 25
click at [278, 200] on span "草本頭皮 - 1500" at bounding box center [295, 197] width 180 height 24
type input "草本頭皮(101)"
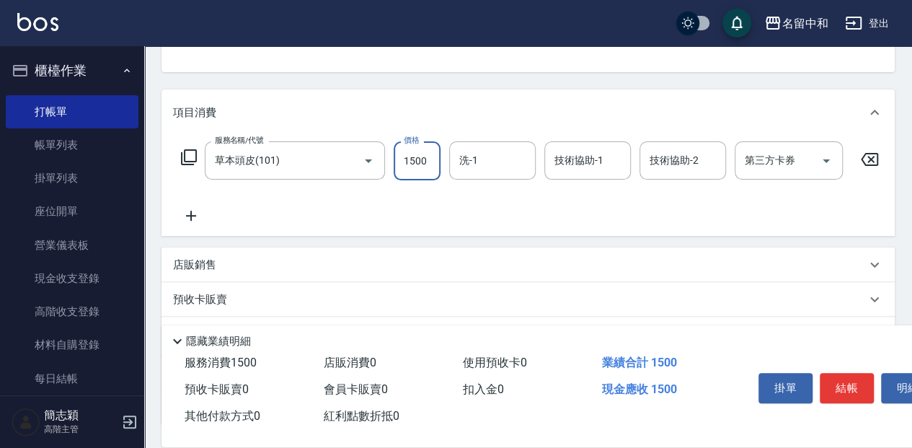
click at [416, 159] on input "1500" at bounding box center [417, 160] width 47 height 39
type input "2000"
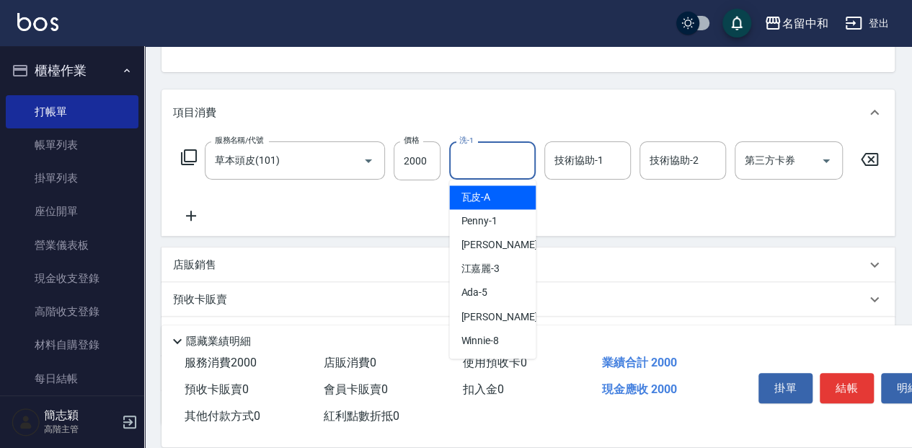
click at [483, 157] on input "洗-1" at bounding box center [493, 160] width 74 height 25
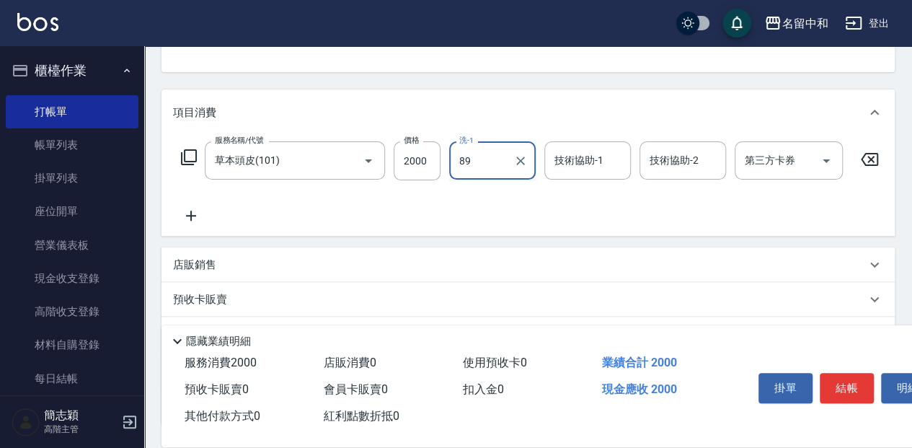
type input "8"
click at [494, 200] on span "莫娜 -58" at bounding box center [506, 197] width 91 height 15
type input "莫娜-58"
click at [590, 156] on input "技術協助-1" at bounding box center [588, 160] width 74 height 25
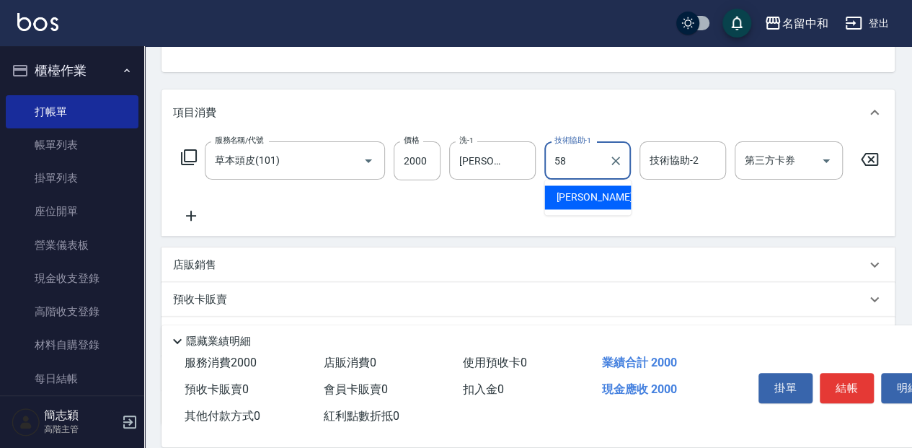
drag, startPoint x: 591, startPoint y: 196, endPoint x: 610, endPoint y: 189, distance: 20.1
click at [593, 195] on div "莫娜 -58" at bounding box center [587, 197] width 87 height 24
type input "莫娜-58"
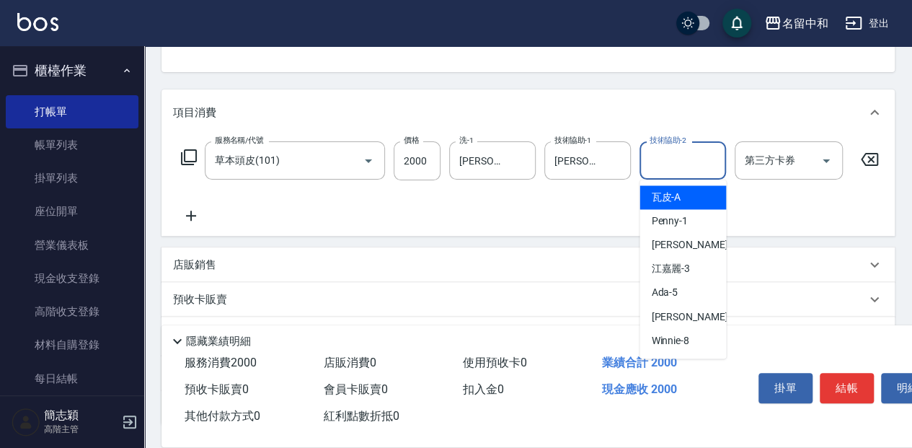
click at [669, 160] on input "技術協助-2" at bounding box center [683, 160] width 74 height 25
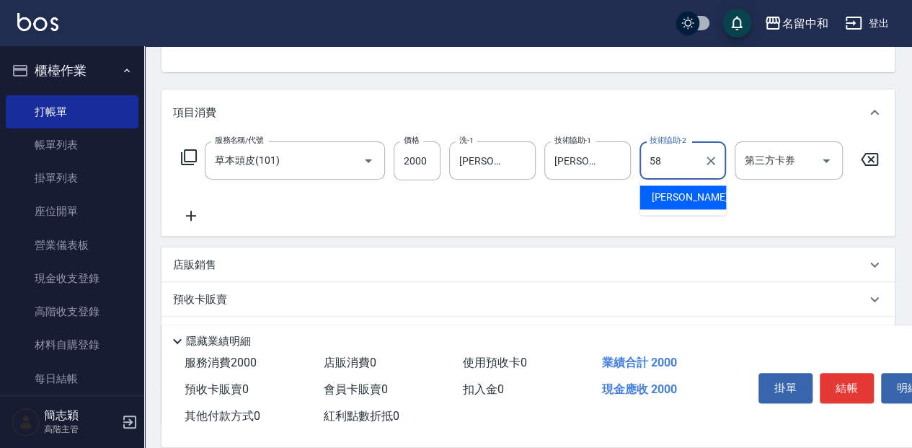
click at [671, 195] on span "莫娜 -58" at bounding box center [696, 197] width 91 height 15
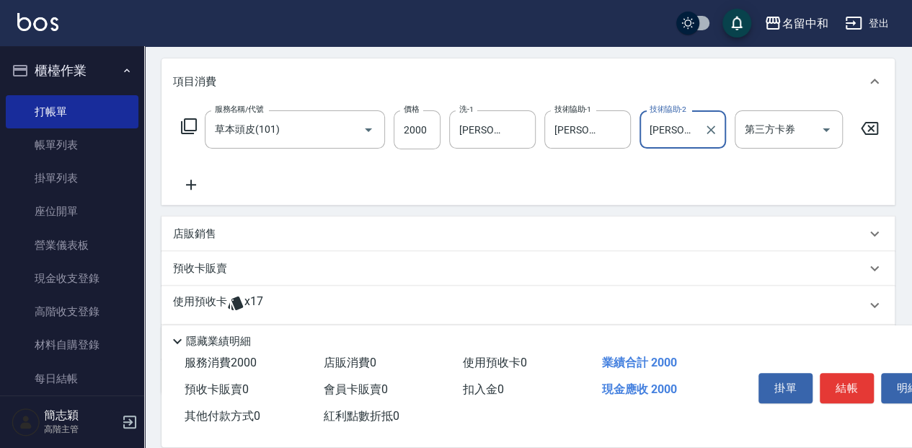
scroll to position [192, 0]
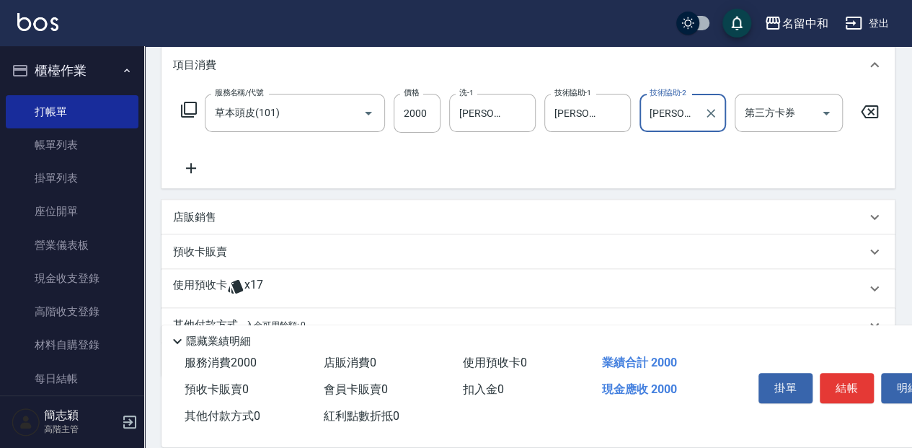
type input "莫娜-58"
click at [198, 167] on icon at bounding box center [191, 167] width 36 height 17
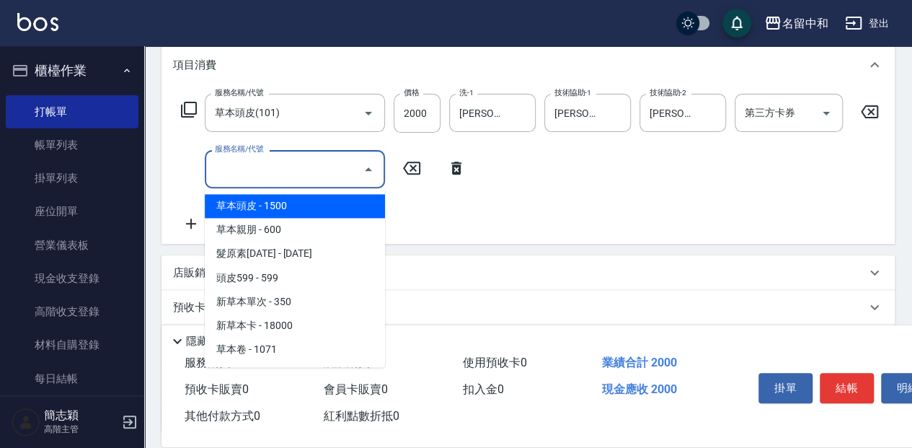
click at [299, 167] on input "服務名稱/代號" at bounding box center [284, 168] width 146 height 25
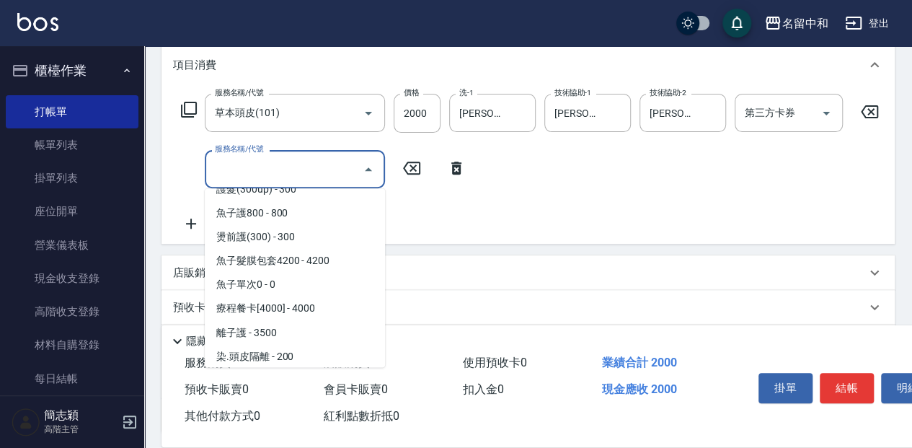
scroll to position [1201, 0]
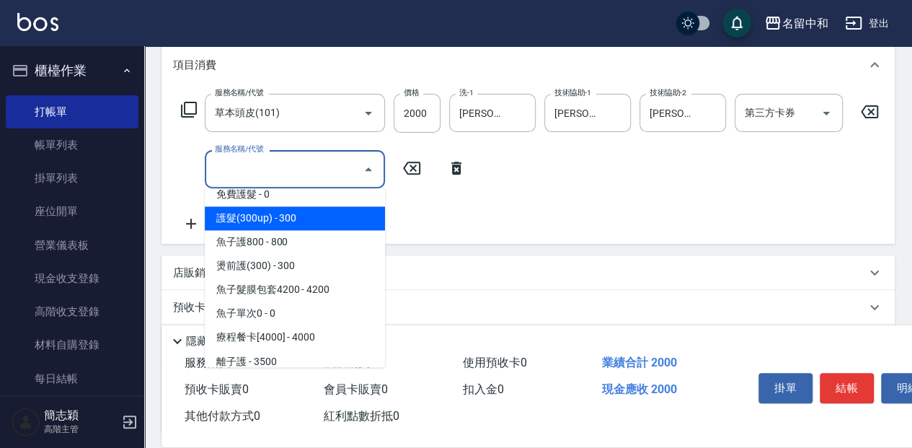
click at [316, 221] on span "護髮(300up) - 300" at bounding box center [295, 218] width 180 height 24
type input "護髮(300up)(603)"
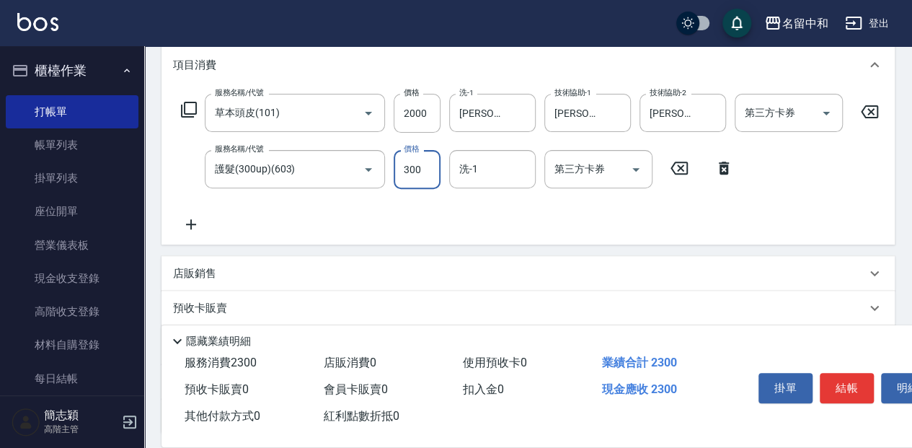
click at [421, 166] on input "300" at bounding box center [417, 169] width 47 height 39
type input "800"
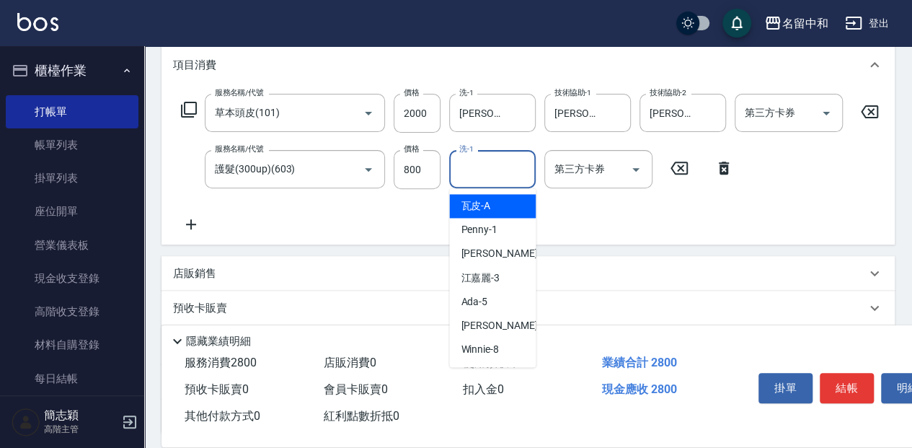
click at [484, 169] on input "洗-1" at bounding box center [493, 168] width 74 height 25
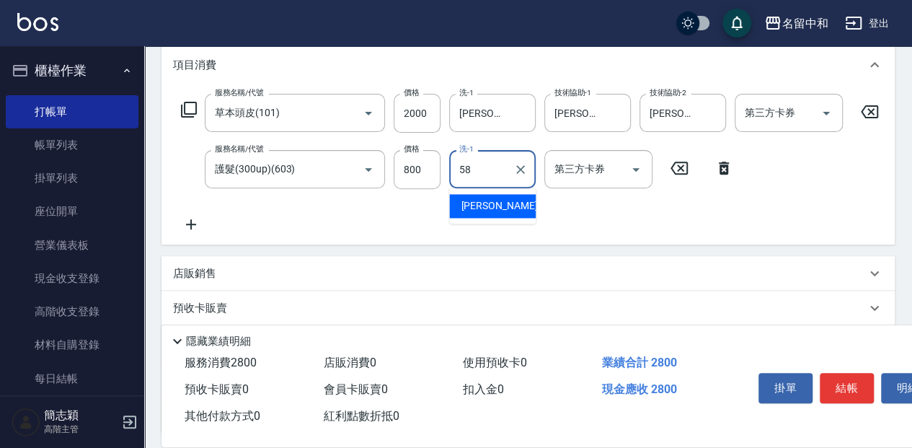
click at [486, 196] on div "莫娜 -58" at bounding box center [492, 206] width 87 height 24
type input "莫娜-58"
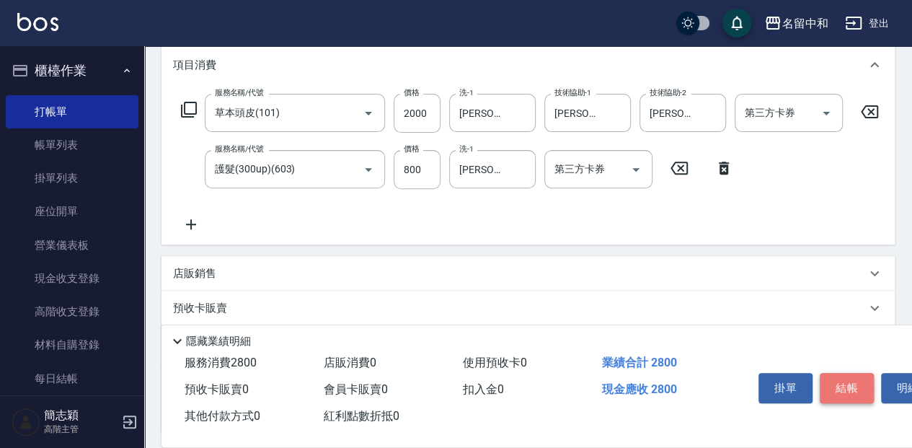
click at [856, 386] on button "結帳" at bounding box center [847, 388] width 54 height 30
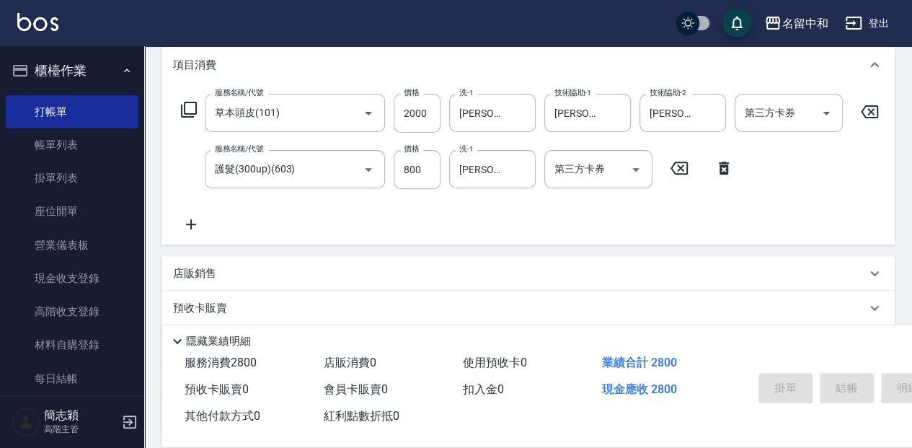
type input "2025/09/19 18:43"
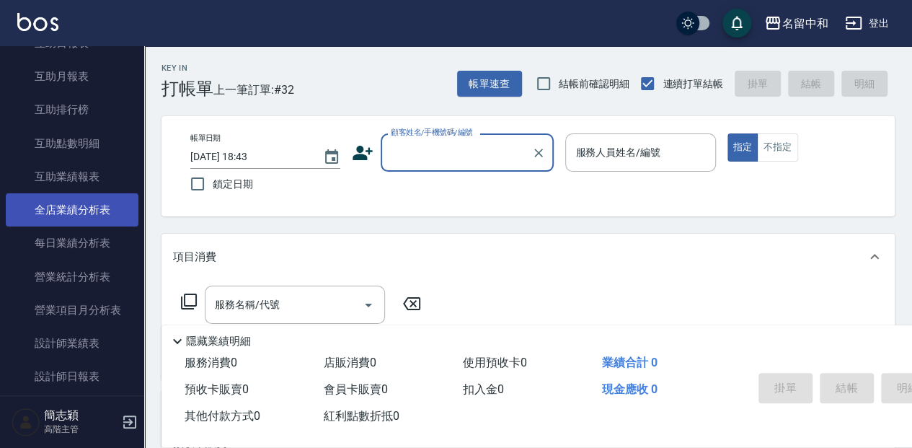
scroll to position [769, 0]
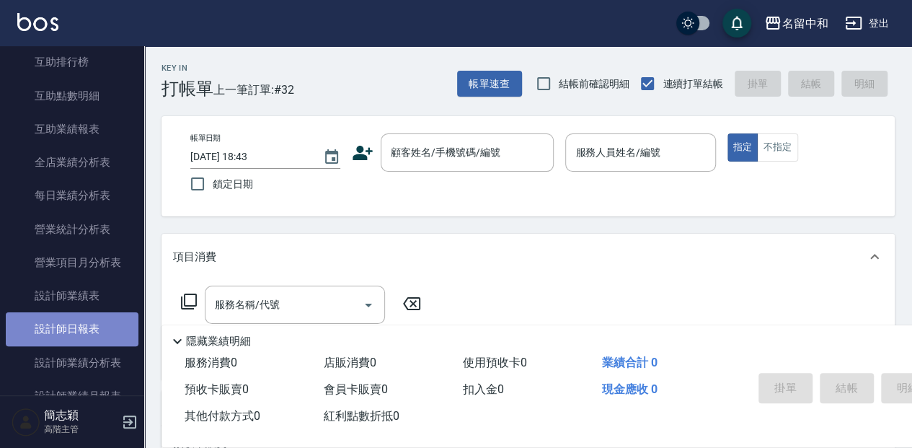
click at [118, 331] on link "設計師日報表" at bounding box center [72, 328] width 133 height 33
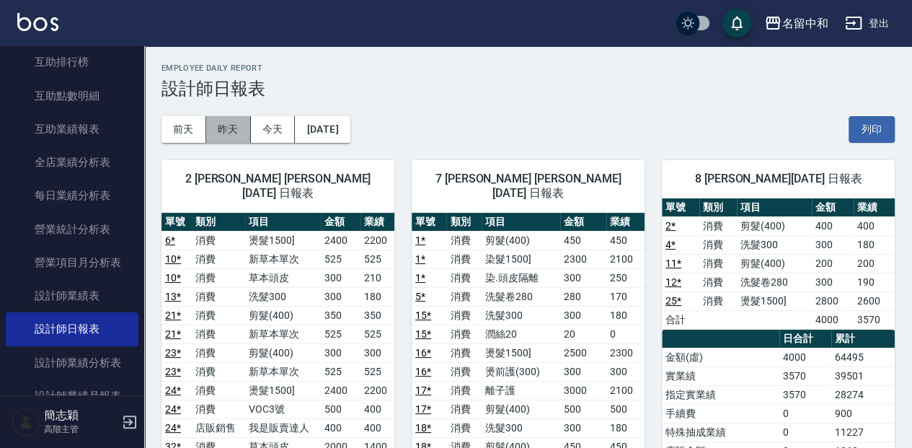
click at [232, 128] on button "昨天" at bounding box center [228, 129] width 45 height 27
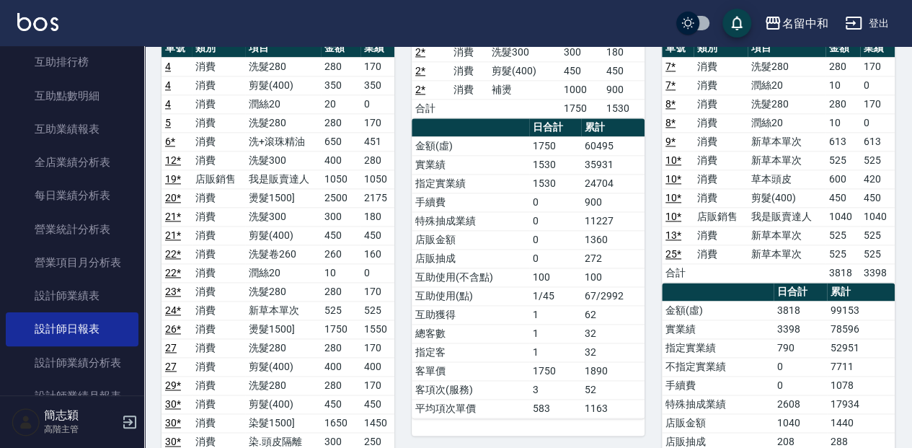
scroll to position [769, 0]
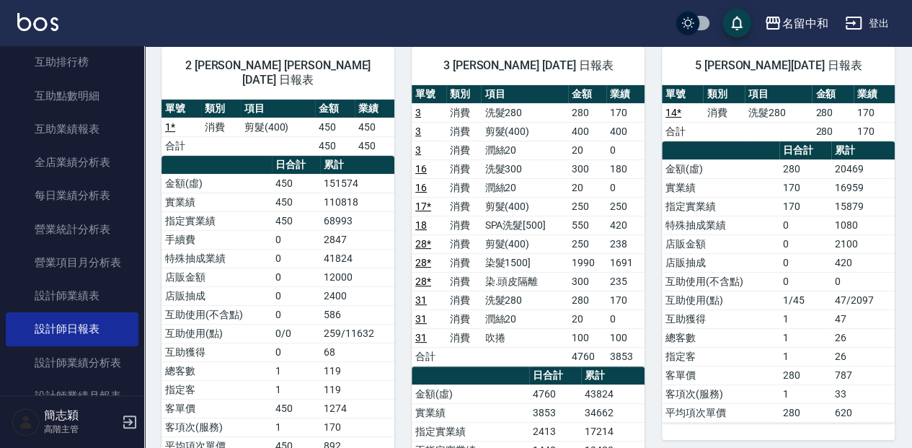
drag, startPoint x: 324, startPoint y: 261, endPoint x: 317, endPoint y: 293, distance: 32.5
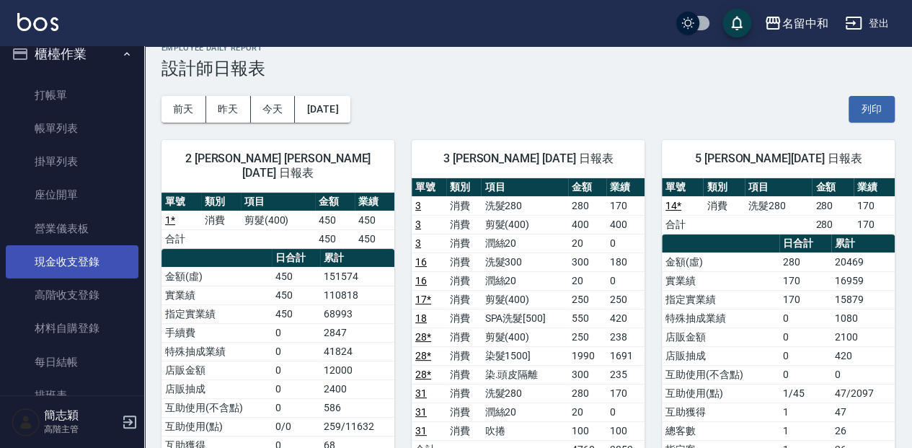
scroll to position [0, 0]
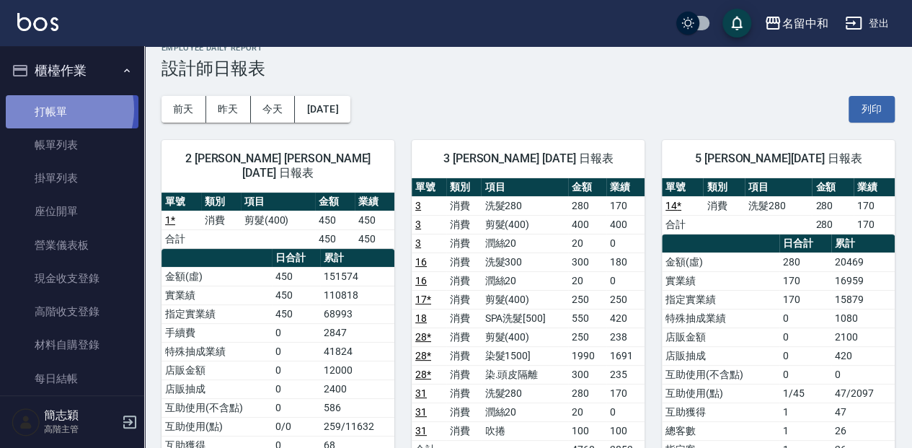
click at [58, 109] on link "打帳單" at bounding box center [72, 111] width 133 height 33
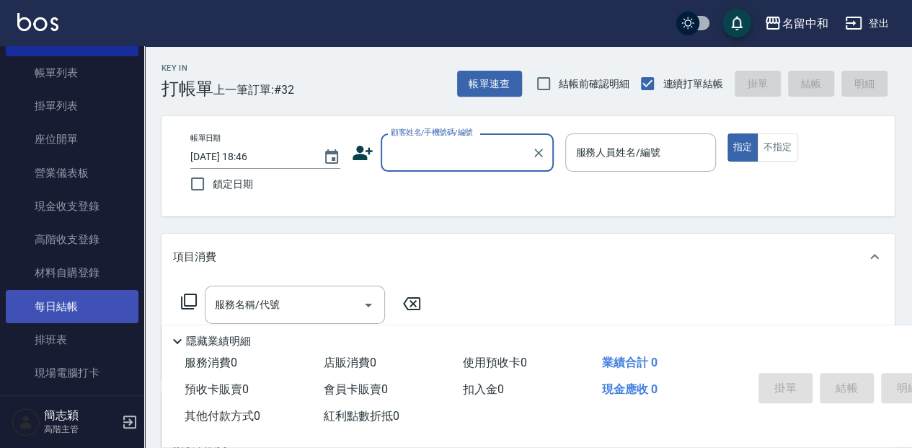
scroll to position [96, 0]
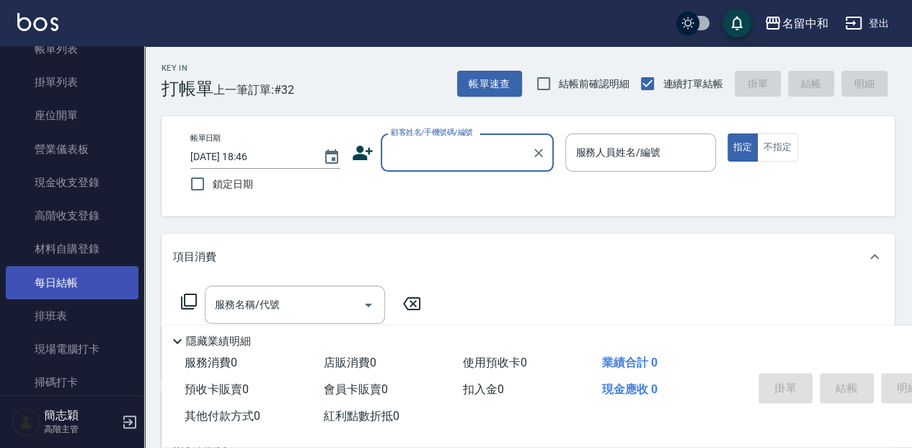
click at [81, 273] on link "每日結帳" at bounding box center [72, 282] width 133 height 33
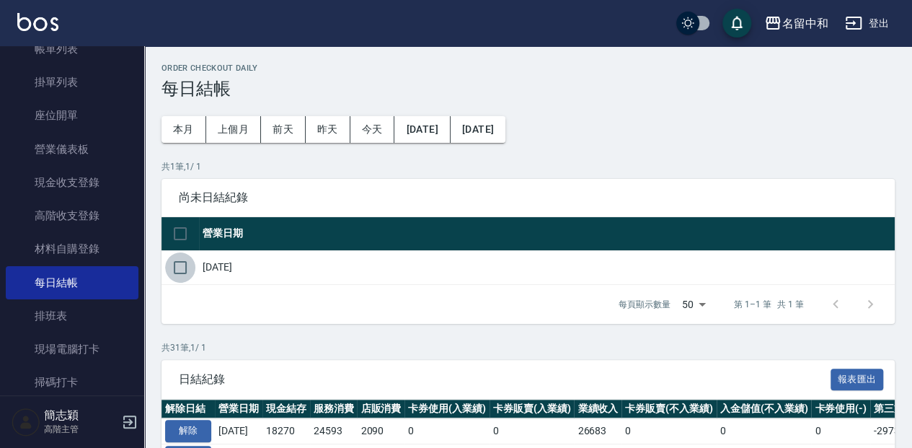
click at [175, 267] on input "checkbox" at bounding box center [180, 267] width 30 height 30
checkbox input "true"
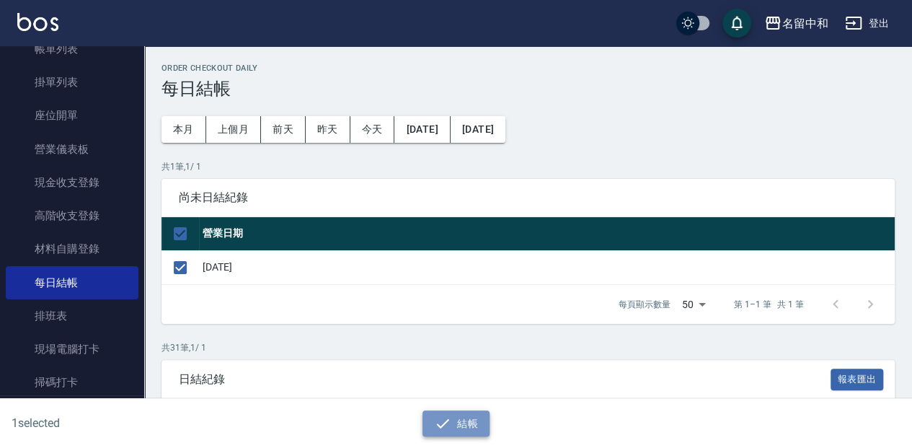
click at [457, 419] on button "結帳" at bounding box center [455, 423] width 67 height 27
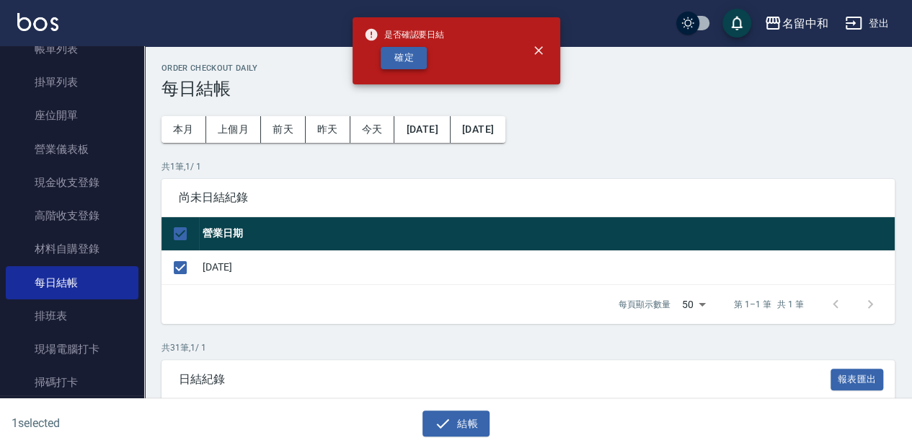
click at [398, 52] on button "確定" at bounding box center [404, 58] width 46 height 22
checkbox input "false"
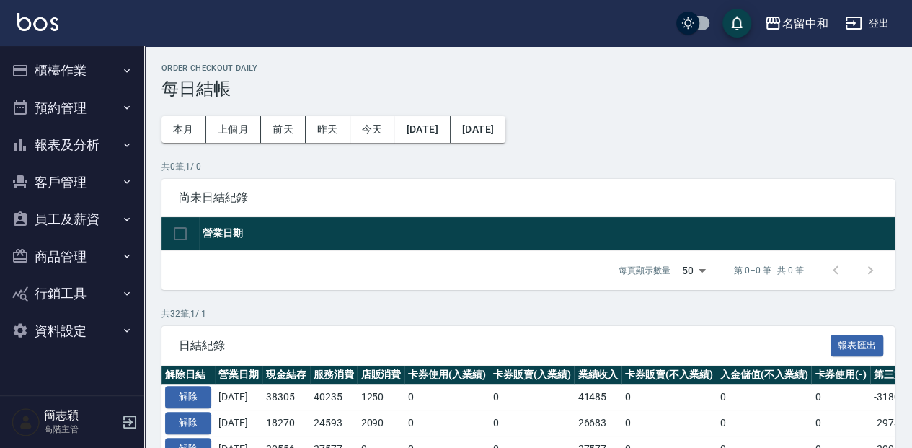
click at [64, 143] on button "報表及分析" at bounding box center [72, 144] width 133 height 37
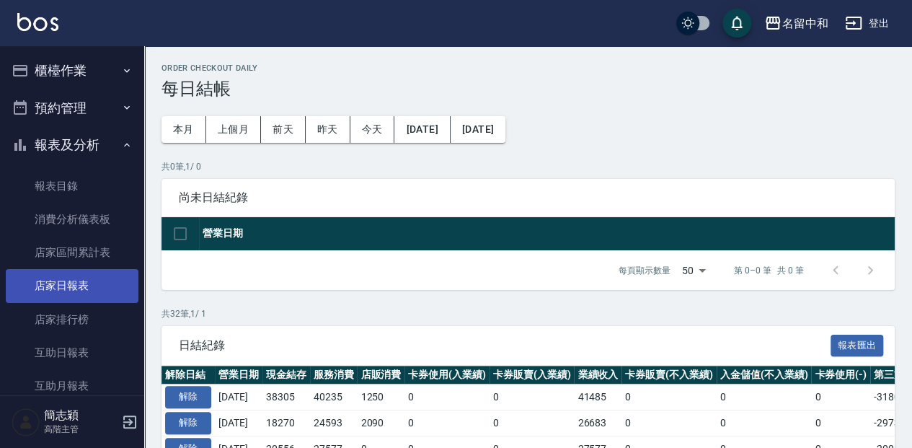
click at [61, 293] on link "店家日報表" at bounding box center [72, 285] width 133 height 33
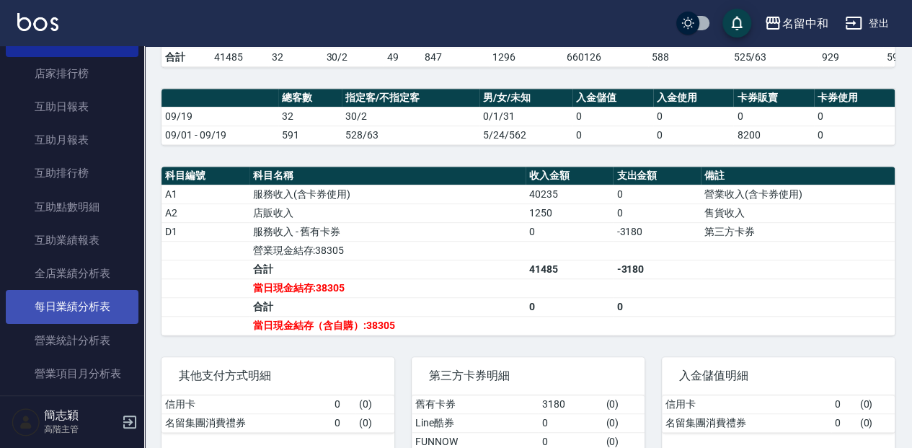
scroll to position [336, 0]
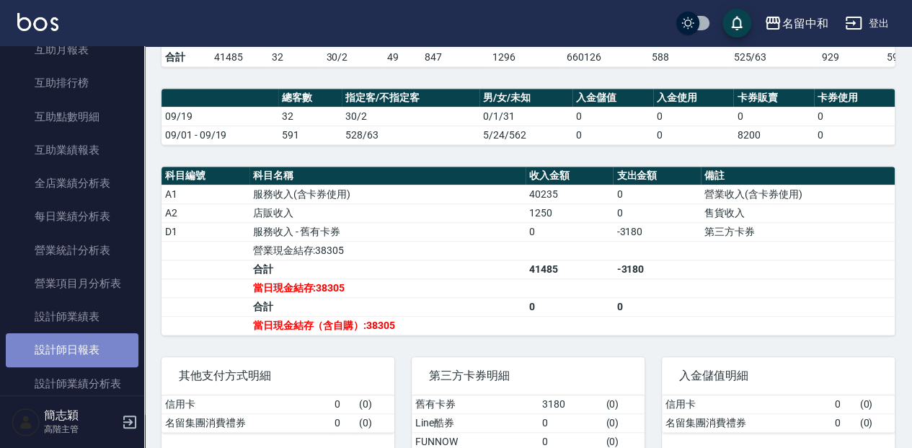
click at [88, 353] on link "設計師日報表" at bounding box center [72, 349] width 133 height 33
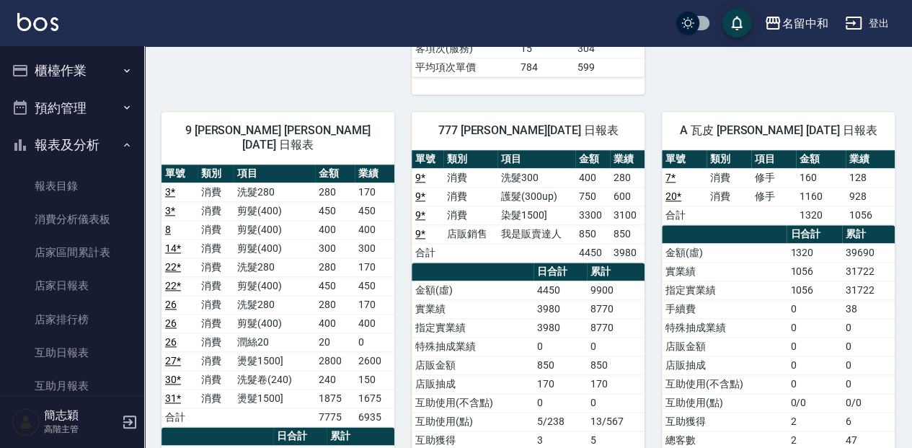
scroll to position [769, 0]
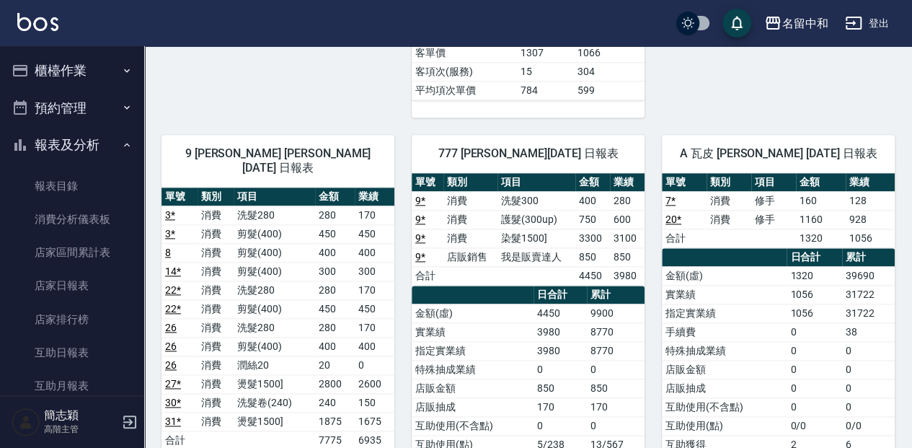
click at [68, 71] on button "櫃檯作業" at bounding box center [72, 70] width 133 height 37
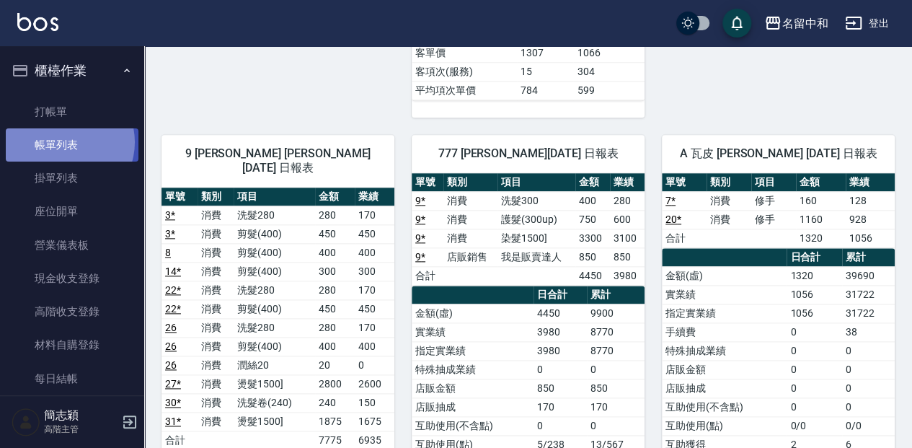
click at [63, 142] on link "帳單列表" at bounding box center [72, 144] width 133 height 33
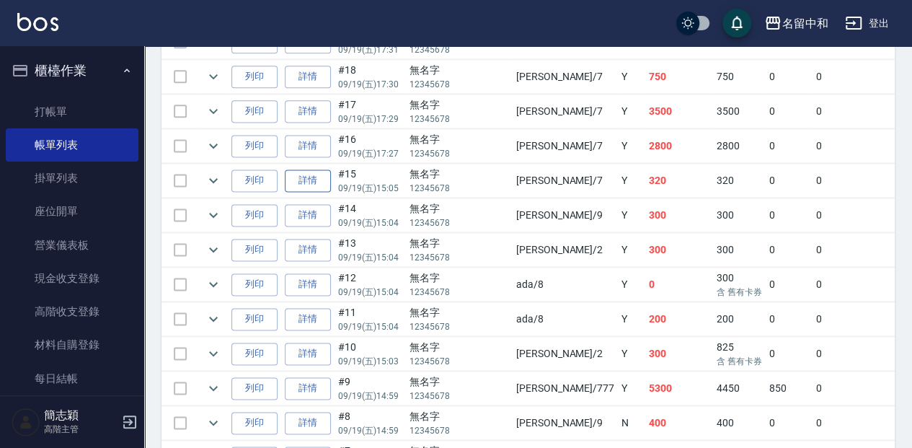
scroll to position [913, 0]
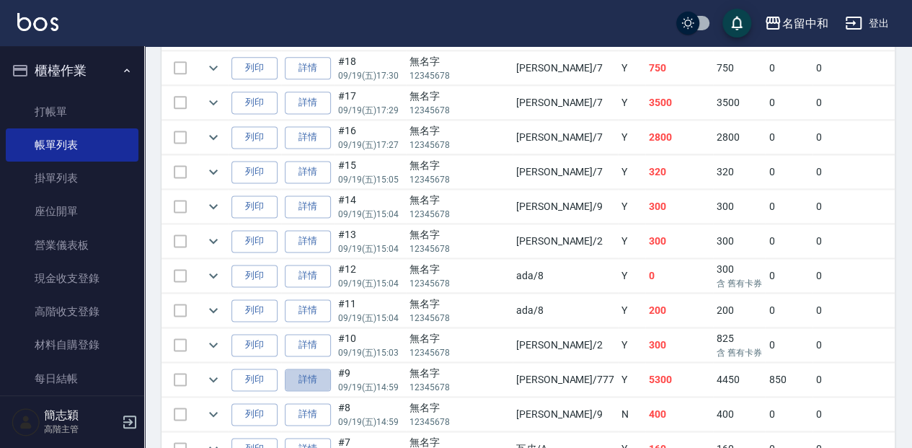
click at [309, 368] on link "詳情" at bounding box center [308, 379] width 46 height 22
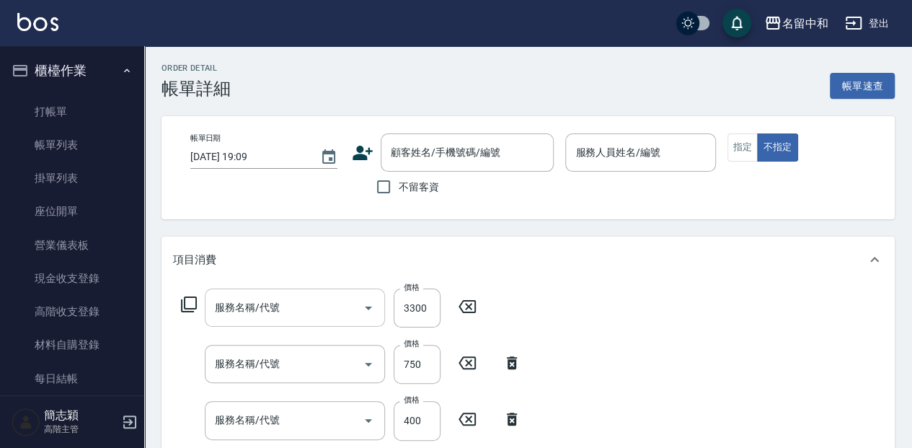
scroll to position [317, 0]
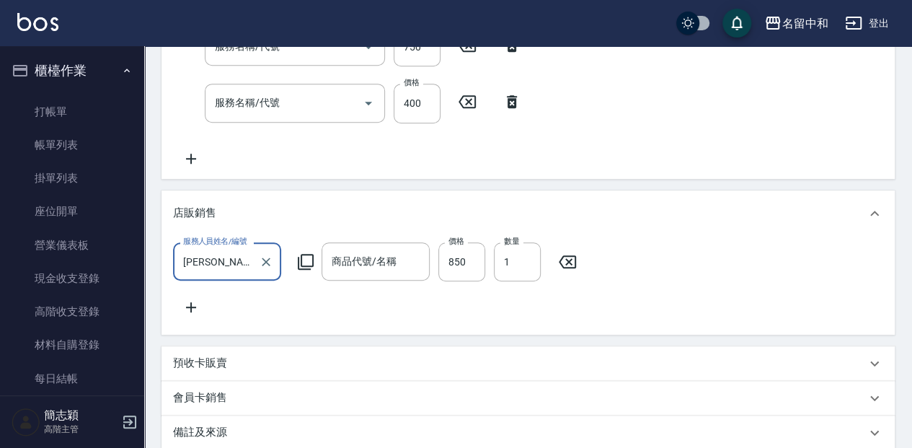
type input "[DATE] 14:59"
type input "[PERSON_NAME]-777"
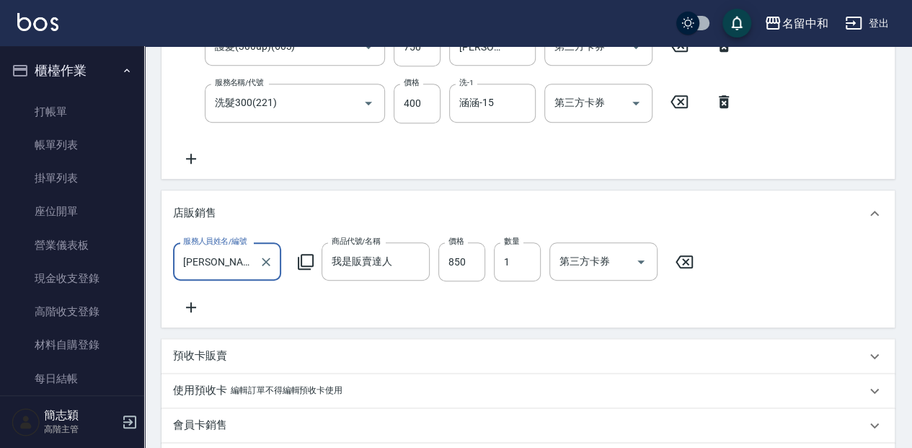
type input "染髮(1500](501)"
type input "護髮(300up)(603)"
type input "洗髮300(221)"
type input "我是販賣達人"
type input "無名字/ 12345678 /null"
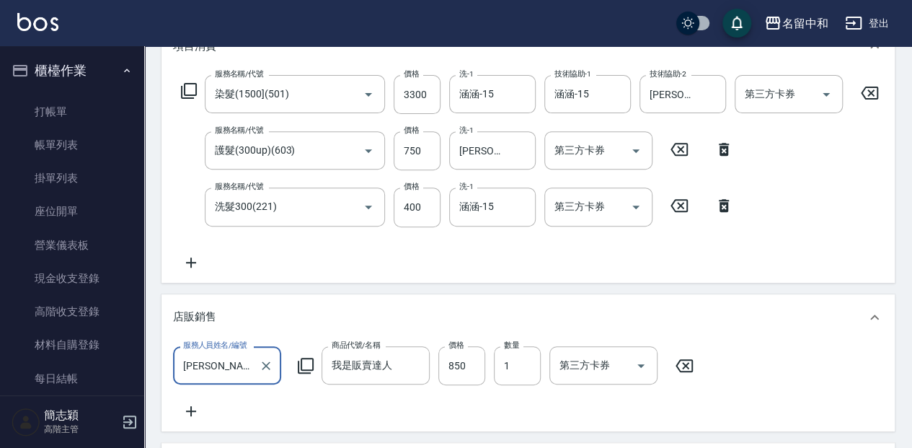
scroll to position [213, 0]
click at [263, 373] on icon "Clear" at bounding box center [266, 366] width 14 height 14
click at [678, 363] on icon at bounding box center [684, 366] width 36 height 17
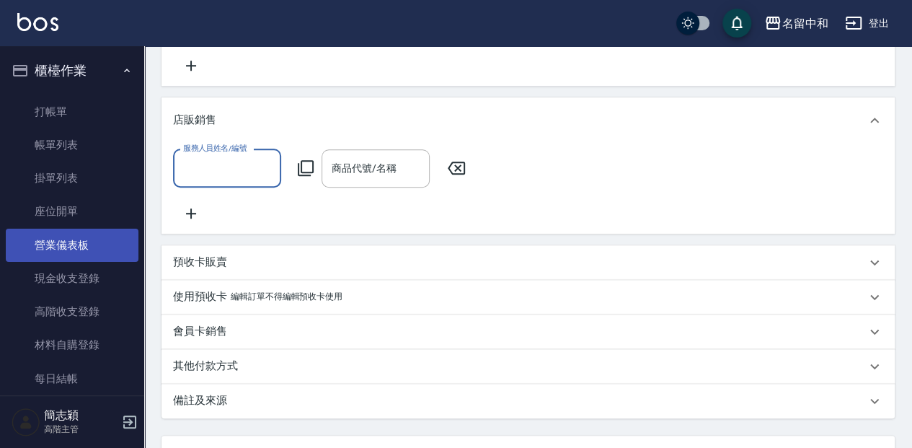
scroll to position [356, 0]
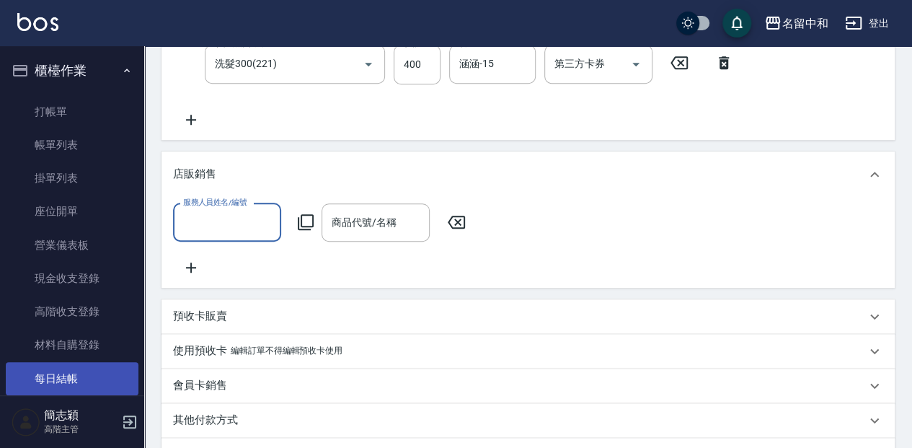
click at [102, 376] on link "每日結帳" at bounding box center [72, 378] width 133 height 33
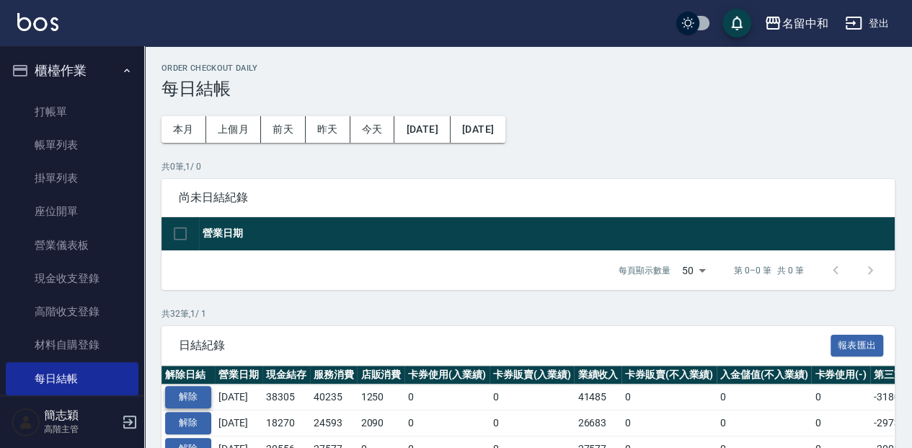
click at [199, 392] on button "解除" at bounding box center [188, 397] width 46 height 22
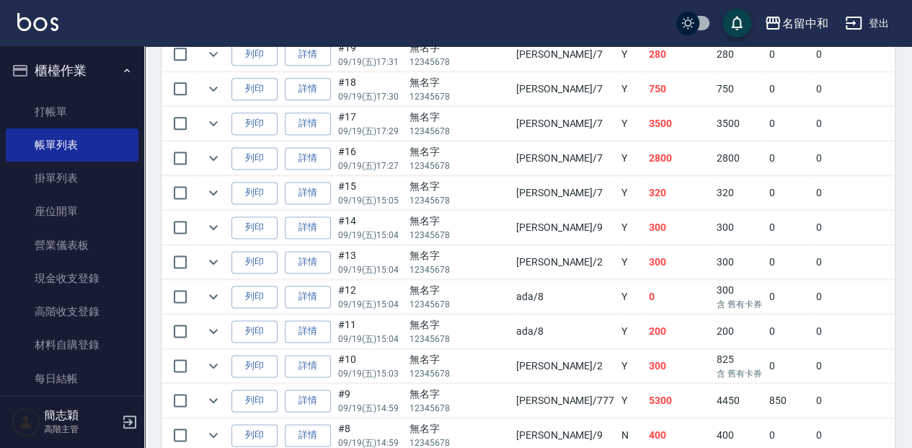
scroll to position [913, 0]
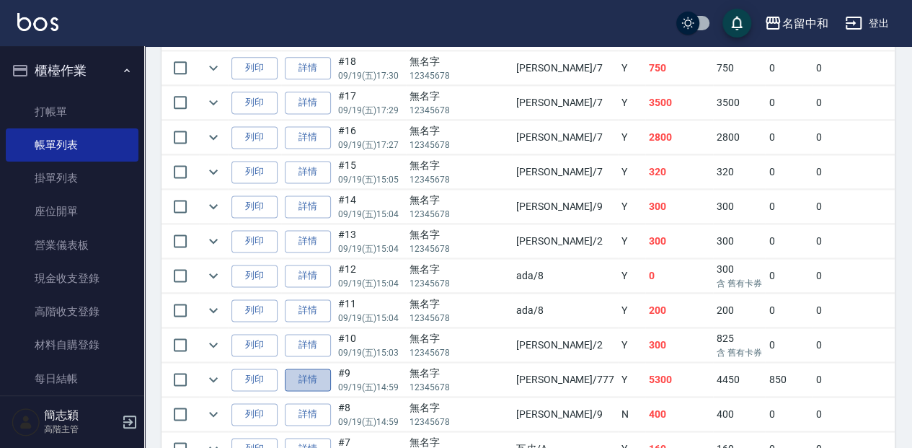
click at [303, 373] on link "詳情" at bounding box center [308, 379] width 46 height 22
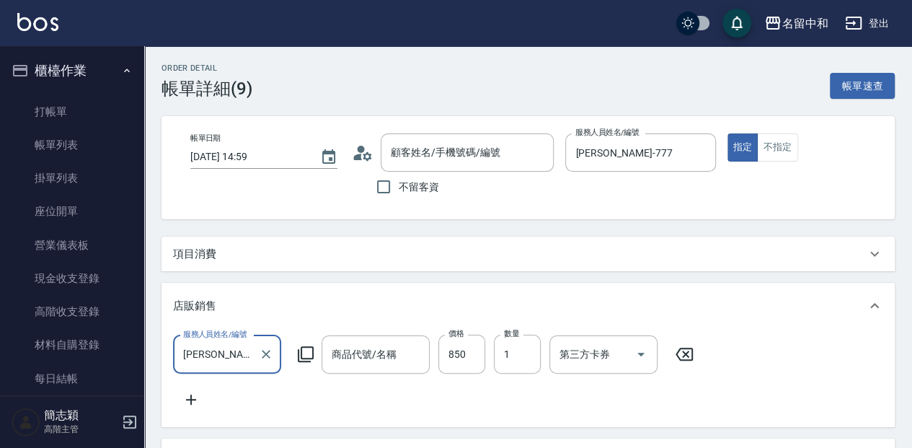
type input "[DATE] 14:59"
type input "[PERSON_NAME]-777"
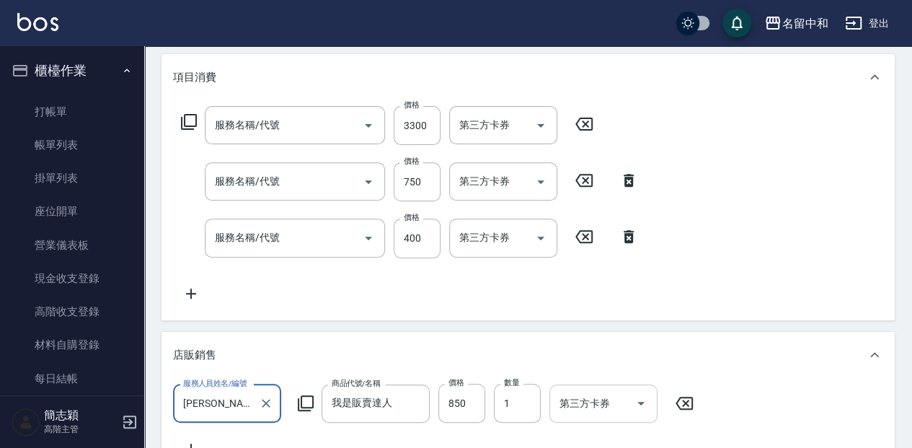
type input "我是販賣達人"
type input "無名字/ 12345678 /null"
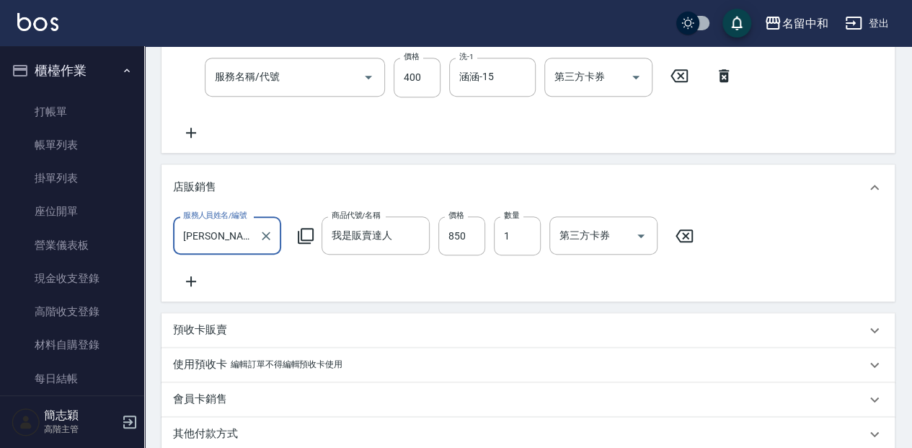
scroll to position [384, 0]
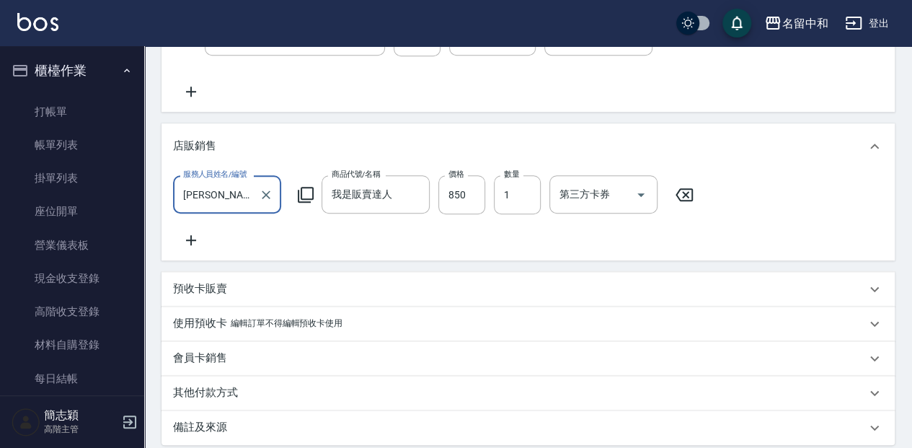
type input "染髮(1500](501)"
type input "護髮(300up)(603)"
type input "洗髮300(221)"
click at [686, 203] on icon at bounding box center [684, 194] width 36 height 17
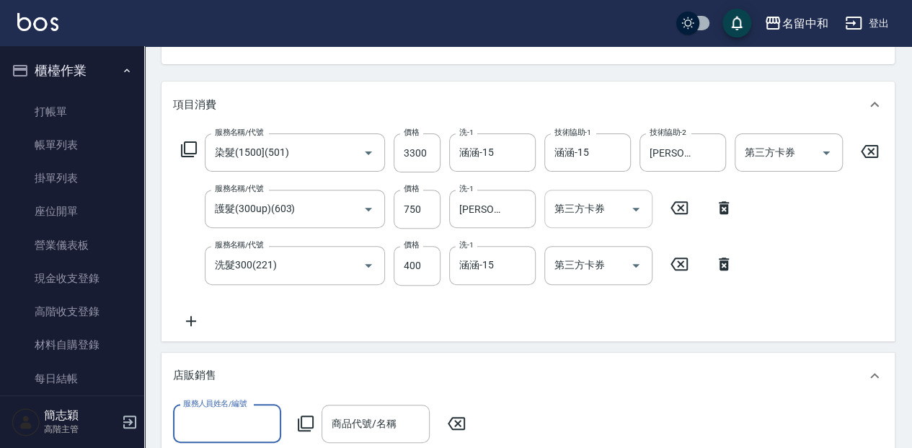
scroll to position [144, 0]
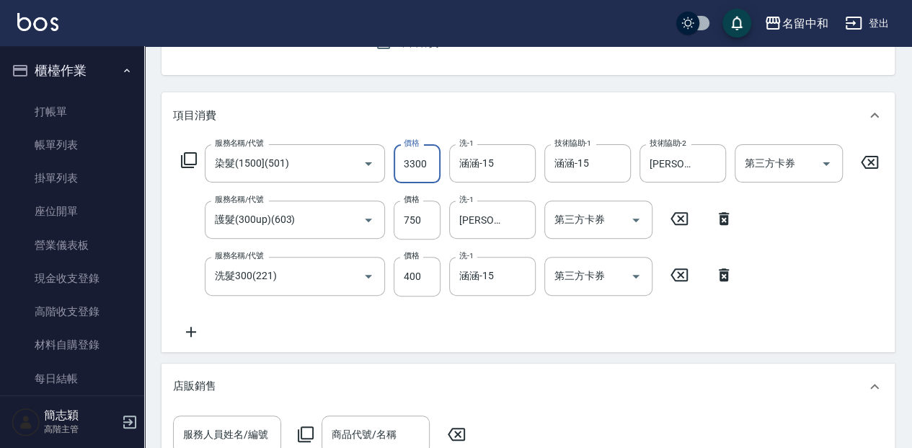
click at [434, 172] on input "3300" at bounding box center [417, 163] width 47 height 39
type input "3750"
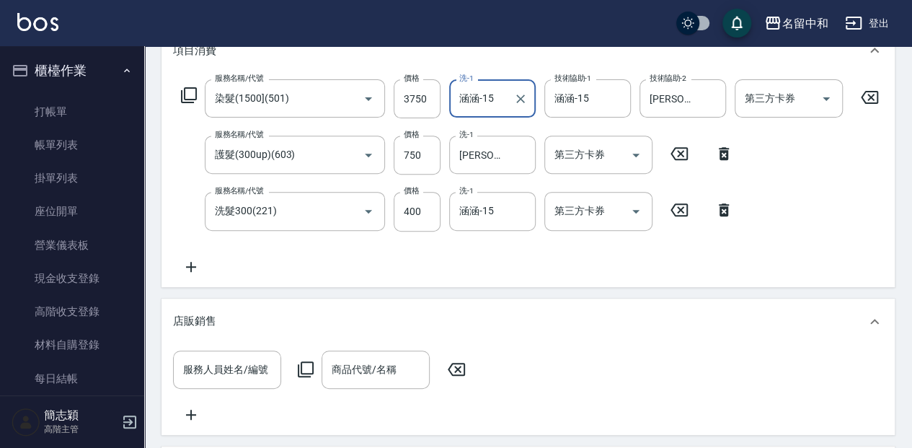
scroll to position [192, 0]
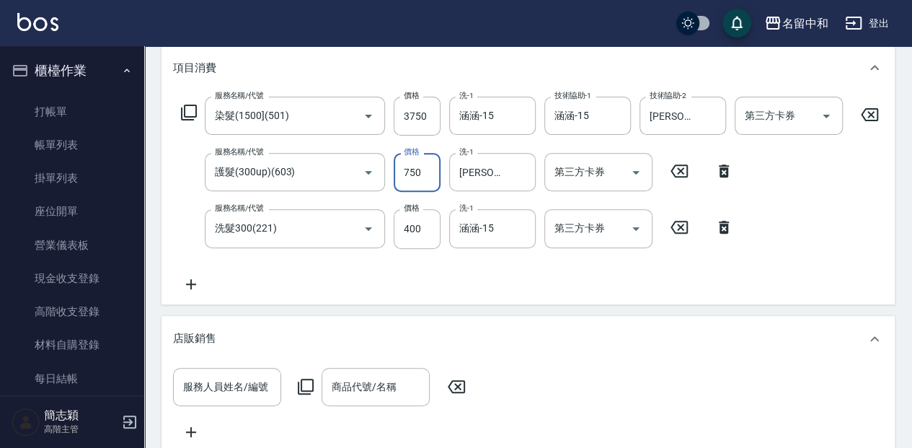
click at [422, 166] on input "750" at bounding box center [417, 172] width 47 height 39
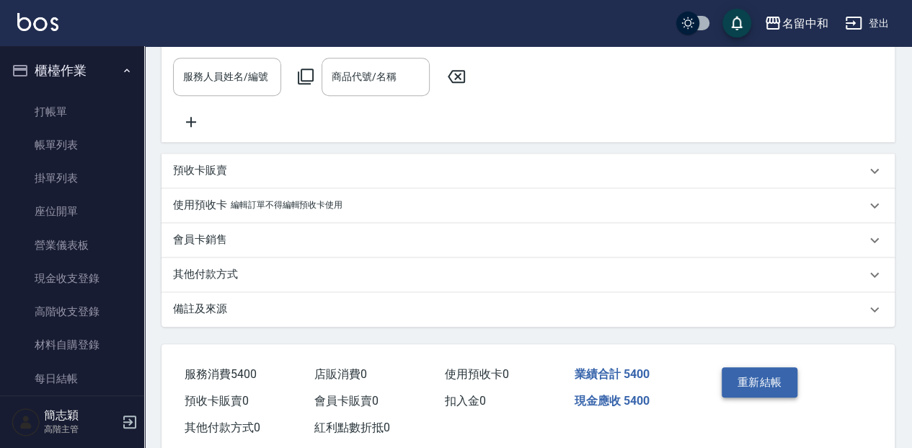
scroll to position [549, 0]
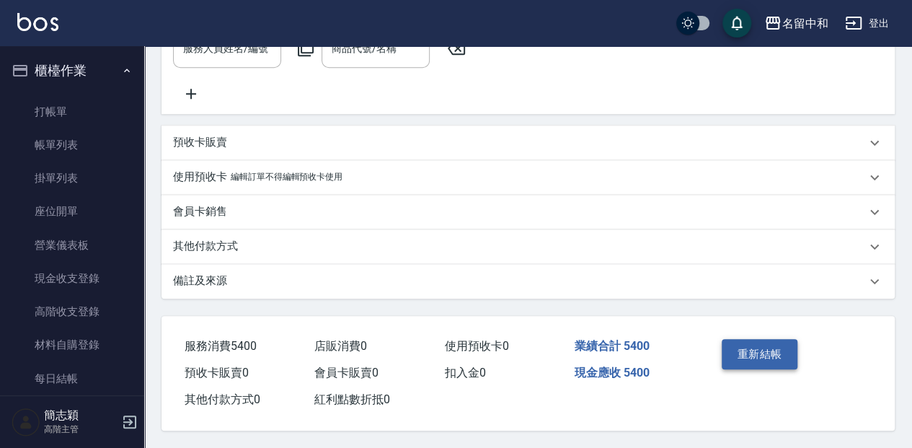
type input "1250"
click at [753, 350] on button "重新結帳" at bounding box center [760, 354] width 76 height 30
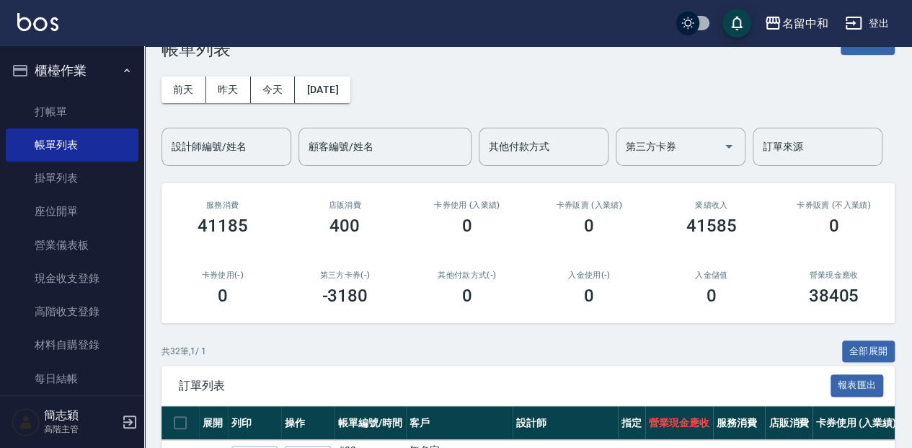
scroll to position [144, 0]
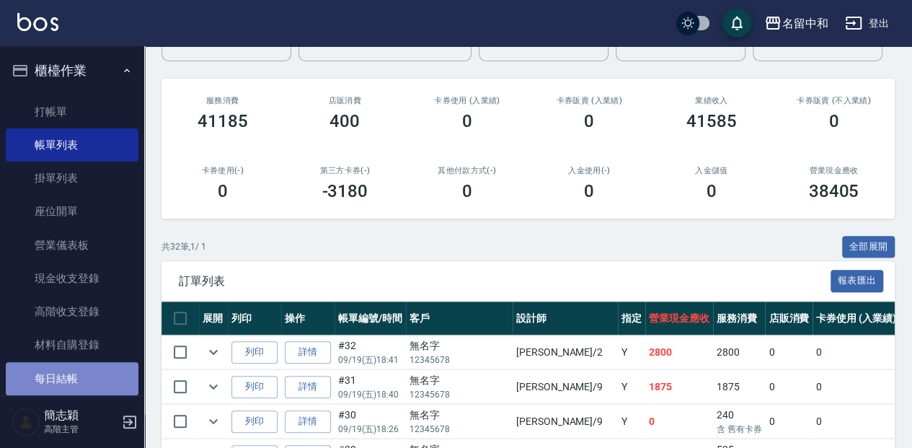
click at [91, 384] on link "每日結帳" at bounding box center [72, 378] width 133 height 33
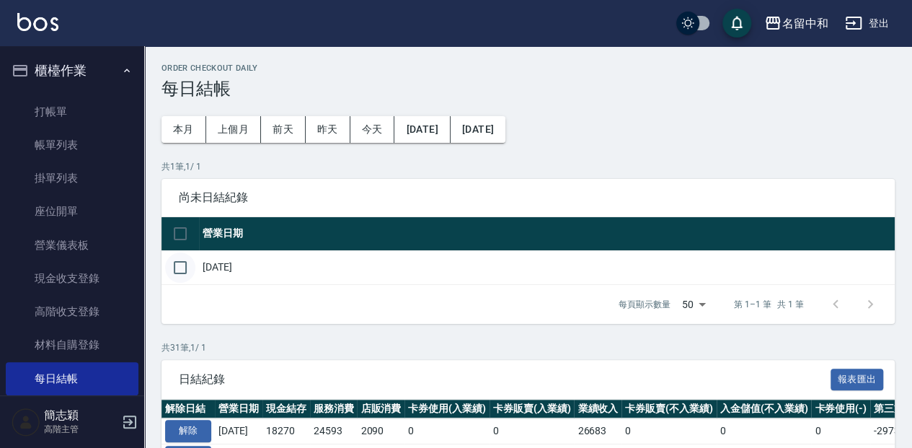
click at [177, 261] on input "checkbox" at bounding box center [180, 267] width 30 height 30
checkbox input "true"
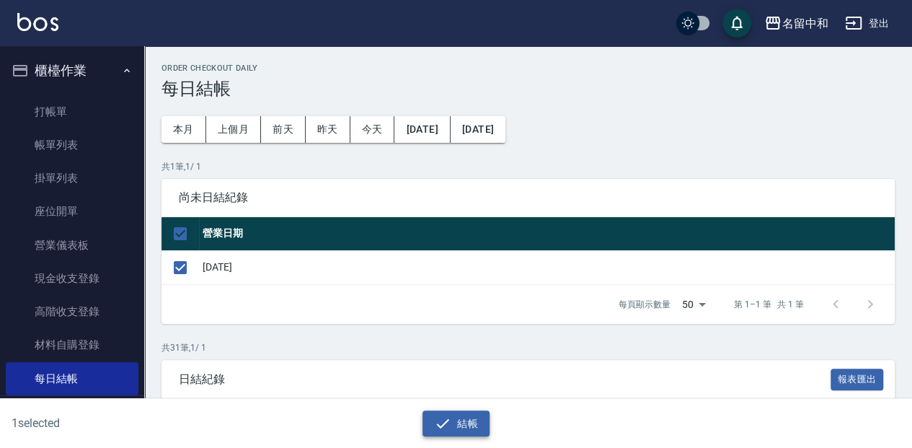
click at [454, 427] on button "結帳" at bounding box center [455, 423] width 67 height 27
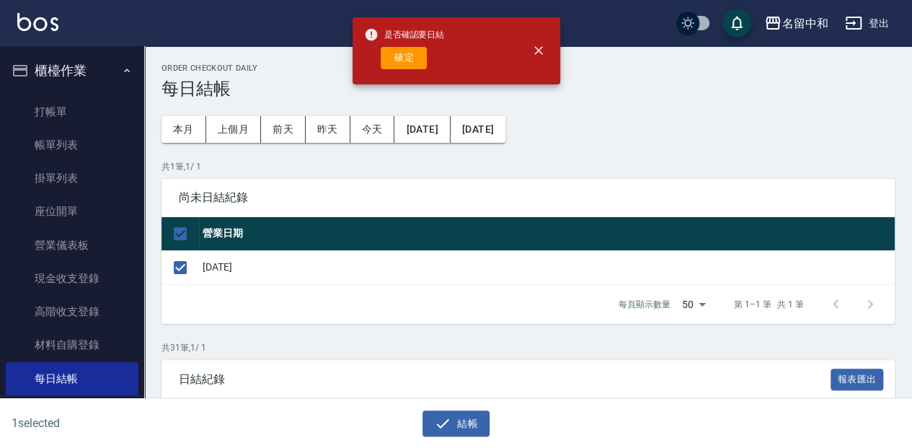
click at [407, 50] on button "確定" at bounding box center [404, 58] width 46 height 22
checkbox input "false"
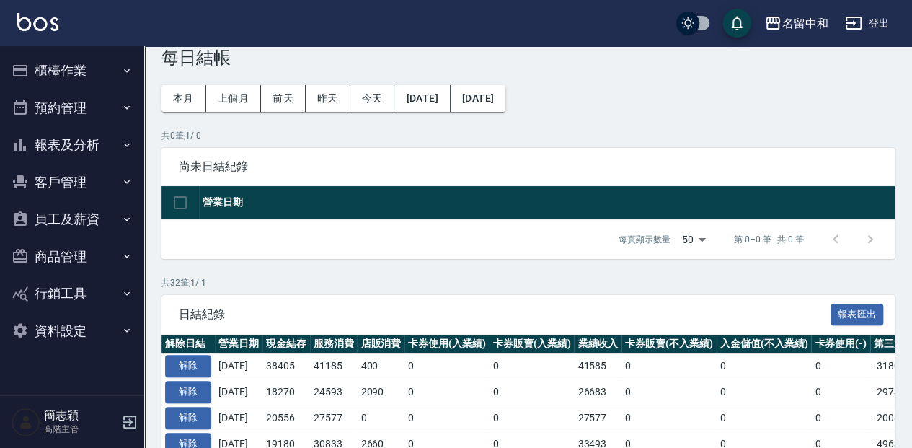
scroll to position [48, 0]
